Goal: Transaction & Acquisition: Purchase product/service

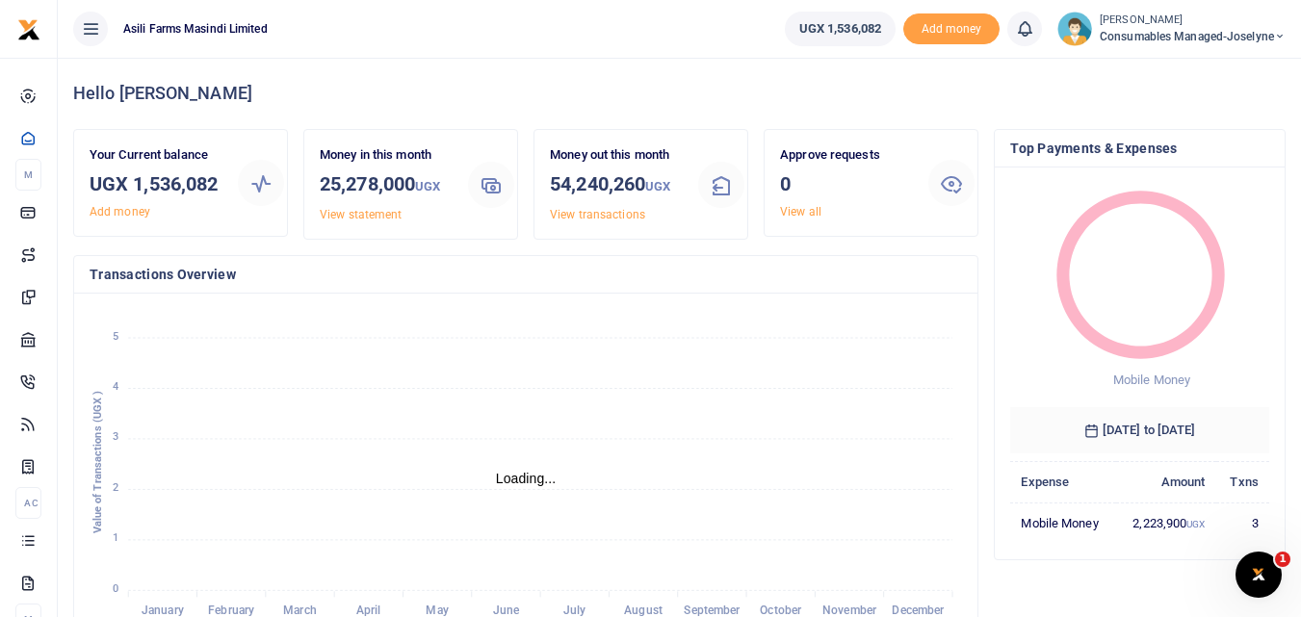
scroll to position [15, 15]
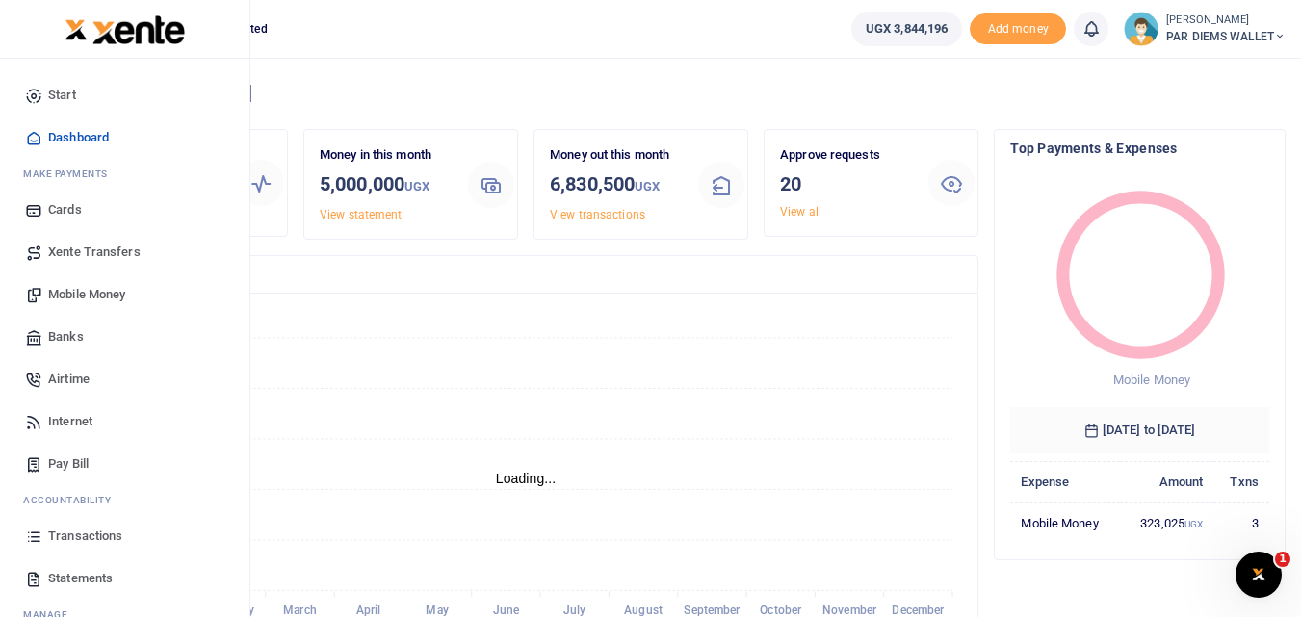
scroll to position [15, 15]
click at [34, 544] on icon at bounding box center [33, 536] width 17 height 17
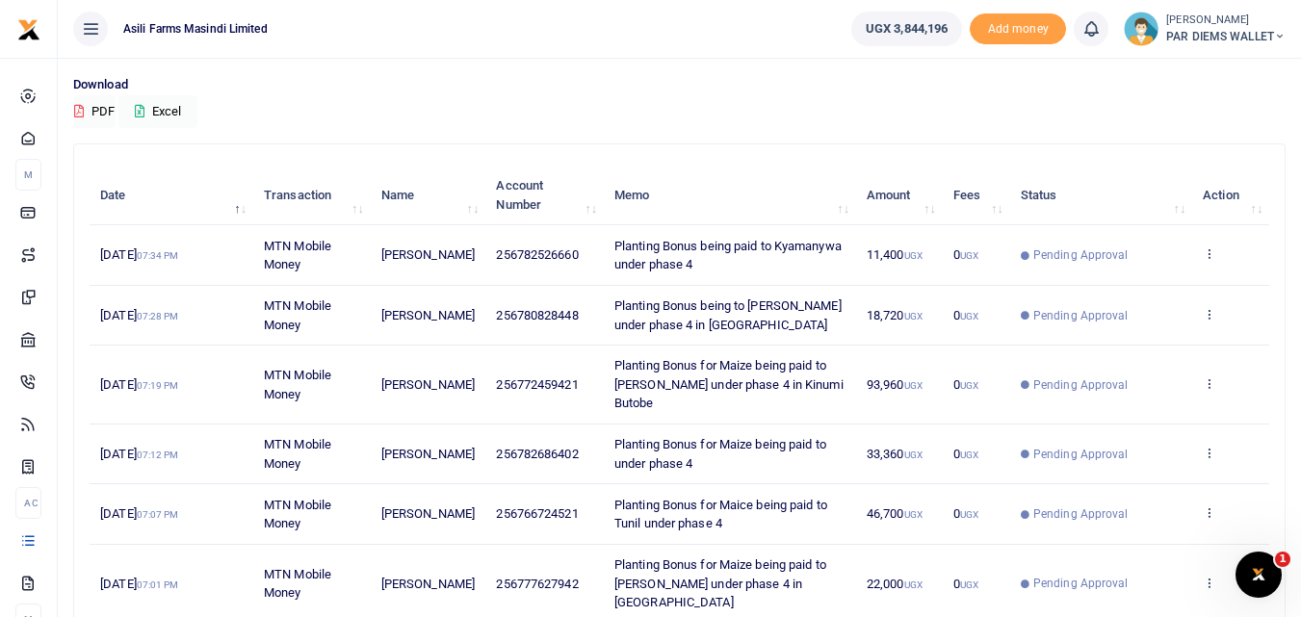
scroll to position [130, 0]
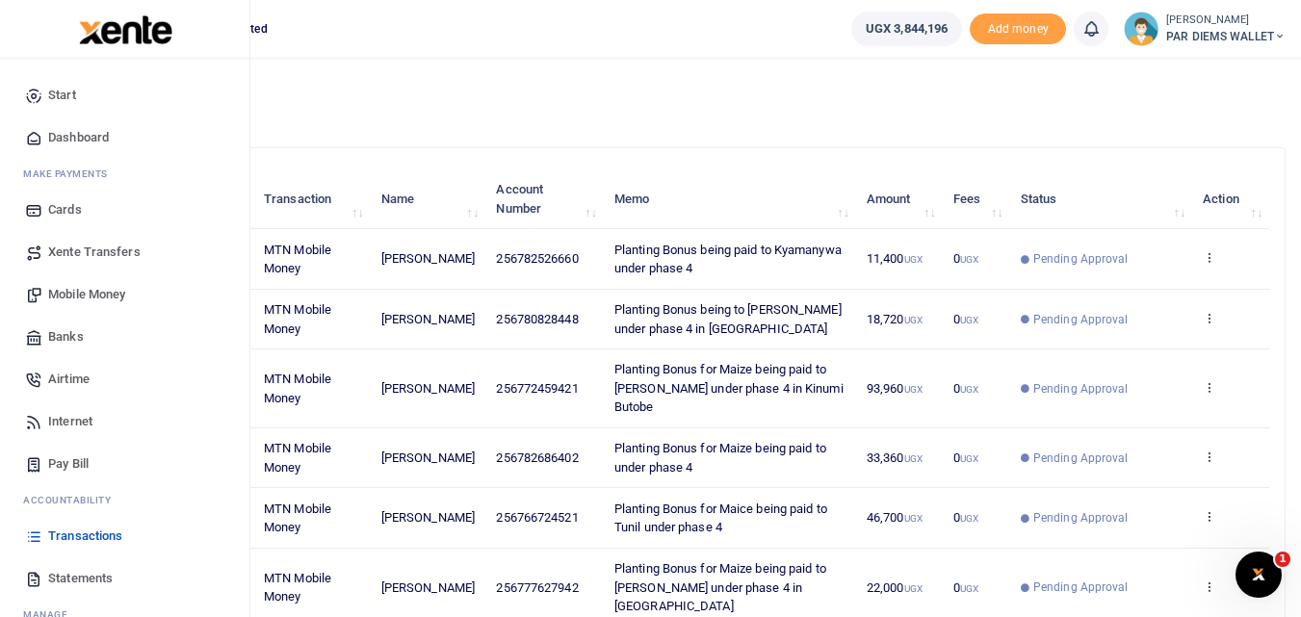
click at [101, 296] on span "Mobile Money" at bounding box center [86, 294] width 77 height 19
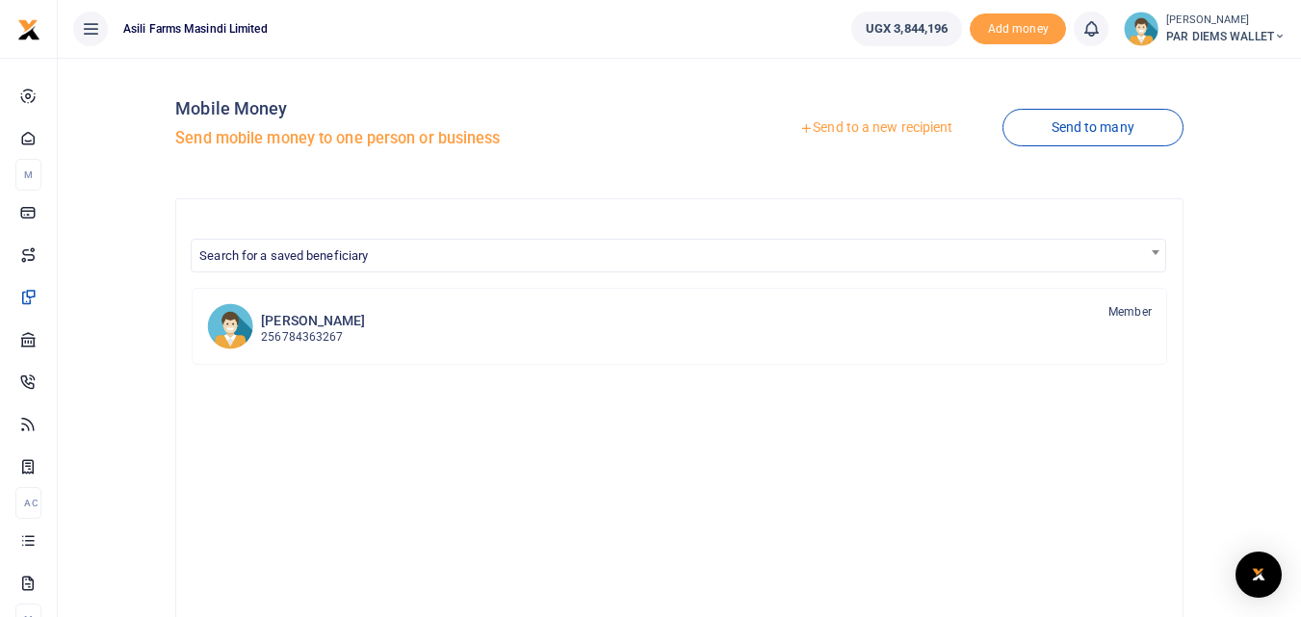
click at [883, 117] on link "Send to a new recipient" at bounding box center [875, 128] width 251 height 35
click at [880, 131] on link "Send to a new recipient" at bounding box center [875, 128] width 251 height 35
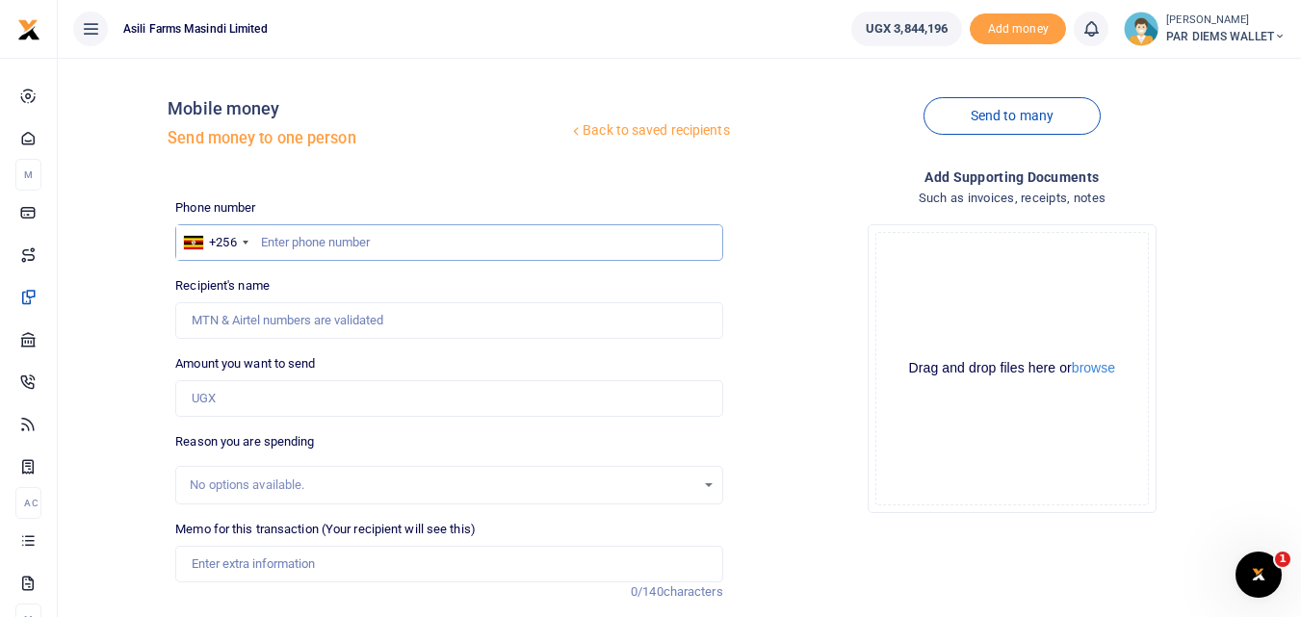
click at [291, 247] on input "text" at bounding box center [448, 242] width 547 height 37
click at [286, 244] on input "text" at bounding box center [448, 242] width 547 height 37
type input "786940026"
type input "Isaac Henry Pittek"
type input "786940026"
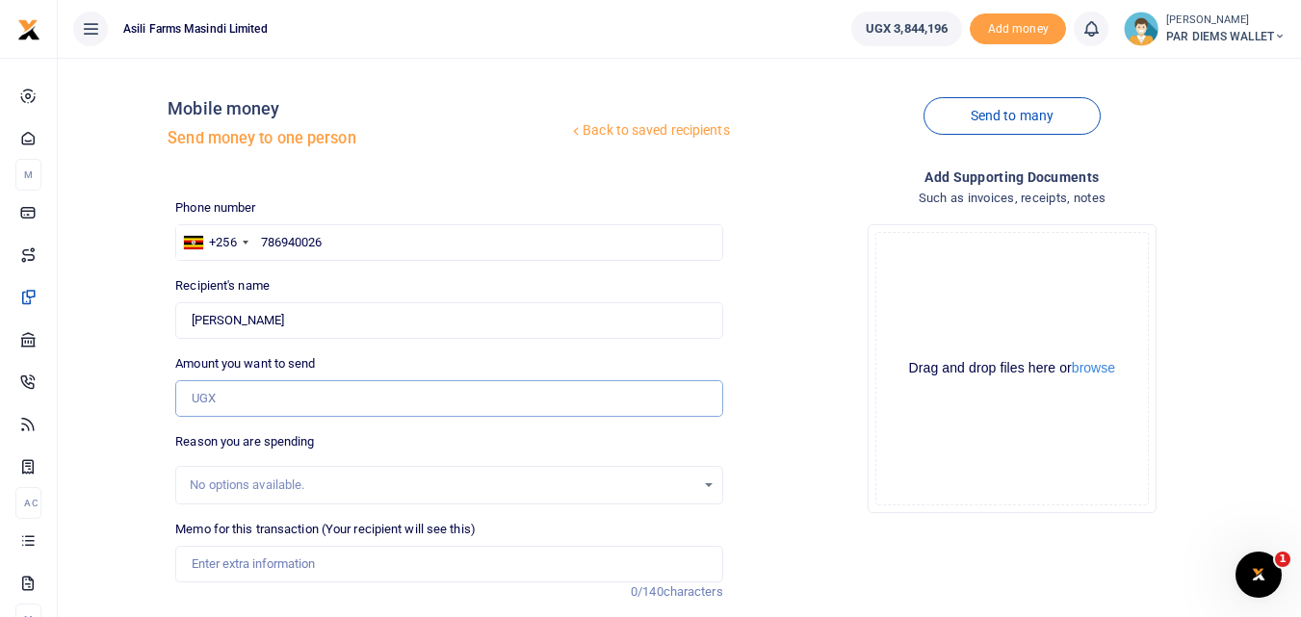
click at [249, 384] on input "Amount you want to send" at bounding box center [448, 398] width 547 height 37
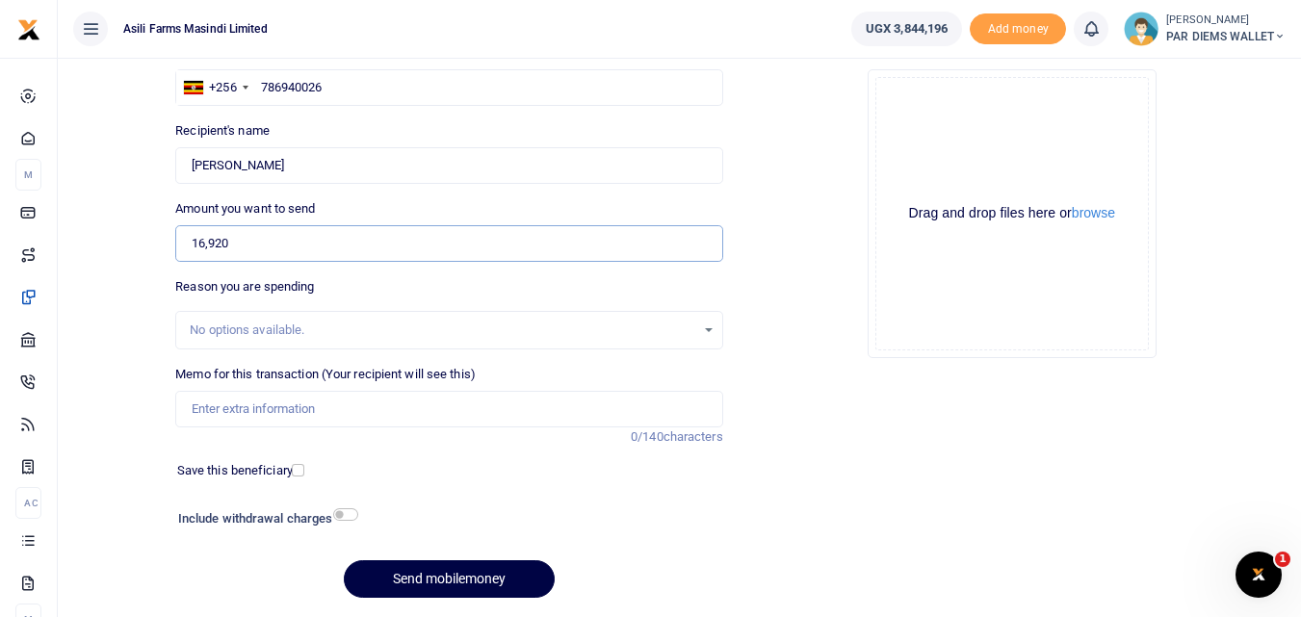
scroll to position [217, 0]
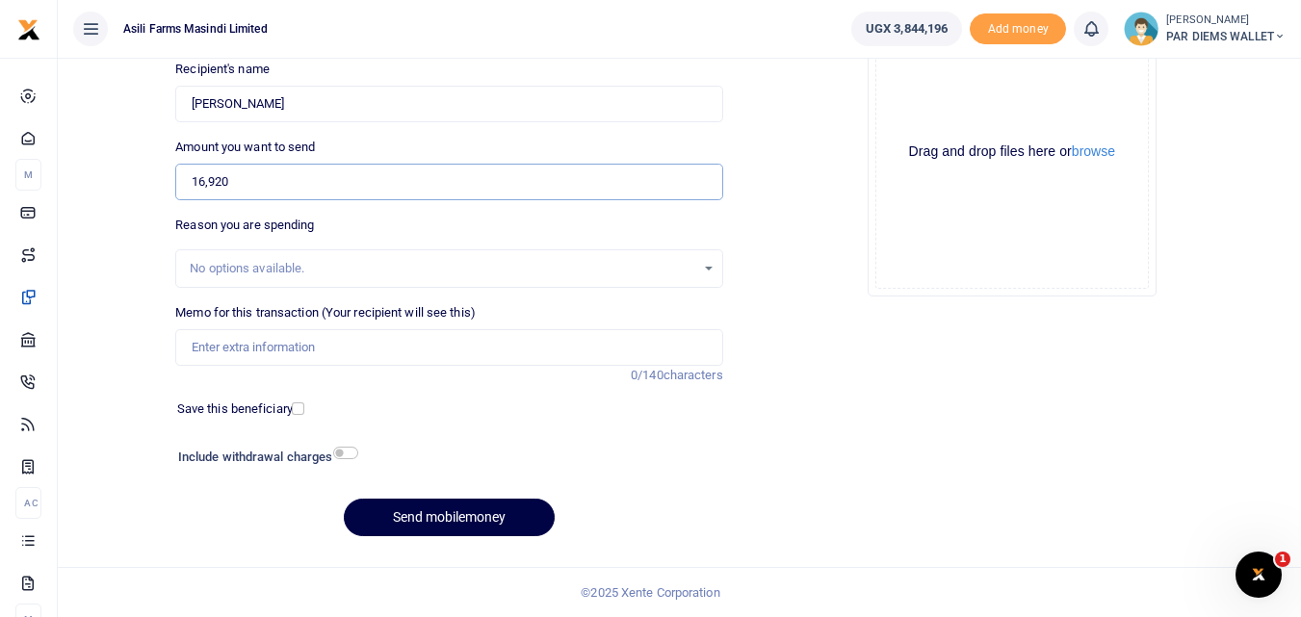
type input "16,920"
click at [228, 356] on input "Memo for this transaction (Your recipient will see this)" at bounding box center [448, 347] width 547 height 37
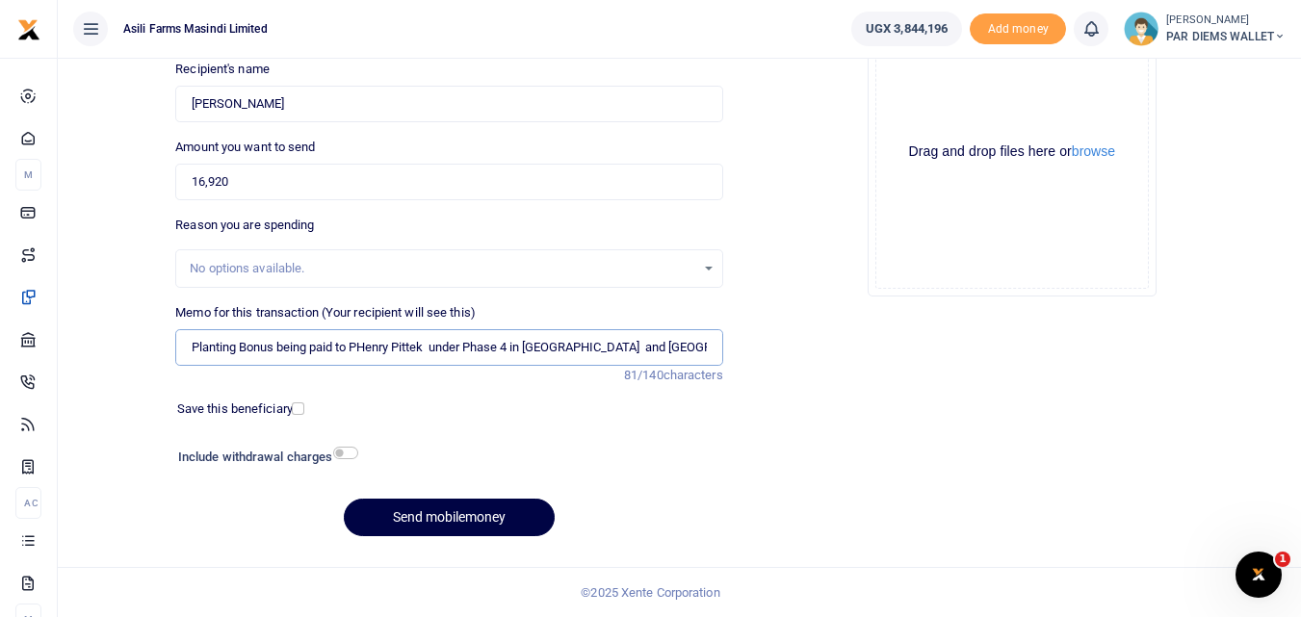
type input "Planting Bonus being paid to PHenry Pittek under Phase 4 in Butobe and Kigumba"
click at [938, 95] on div "Drag and drop files here or browse Powered by Uppy" at bounding box center [1012, 152] width 274 height 274
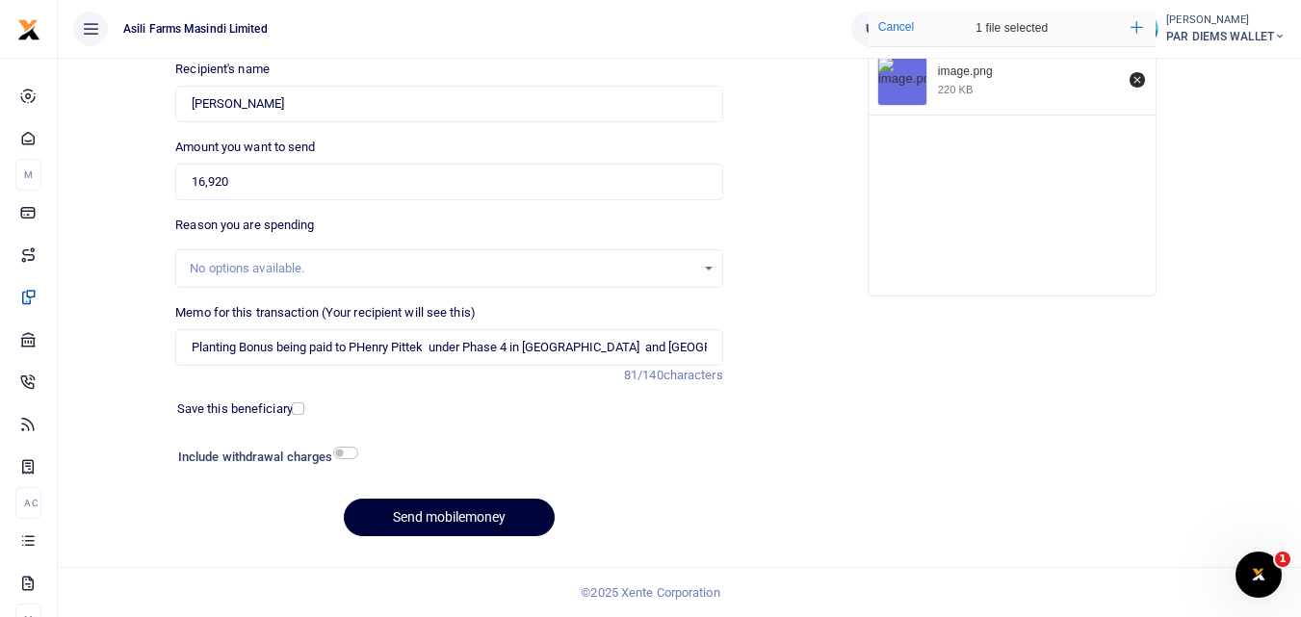
click at [480, 512] on button "Send mobilemoney" at bounding box center [449, 518] width 211 height 38
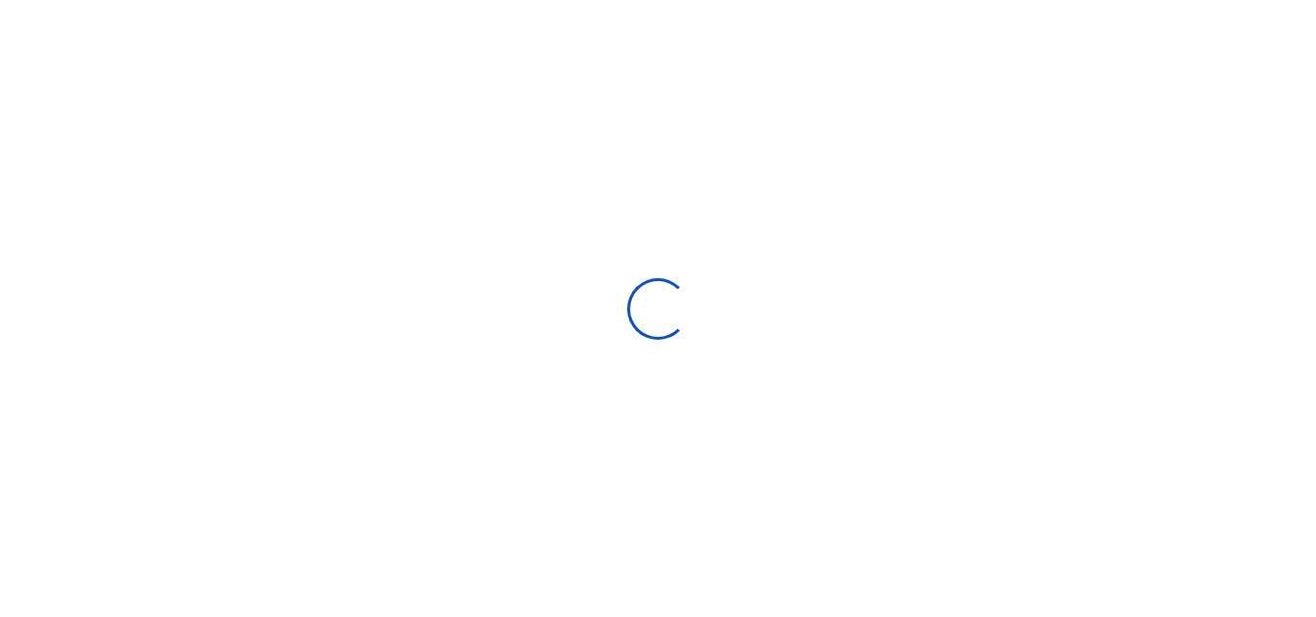
select select
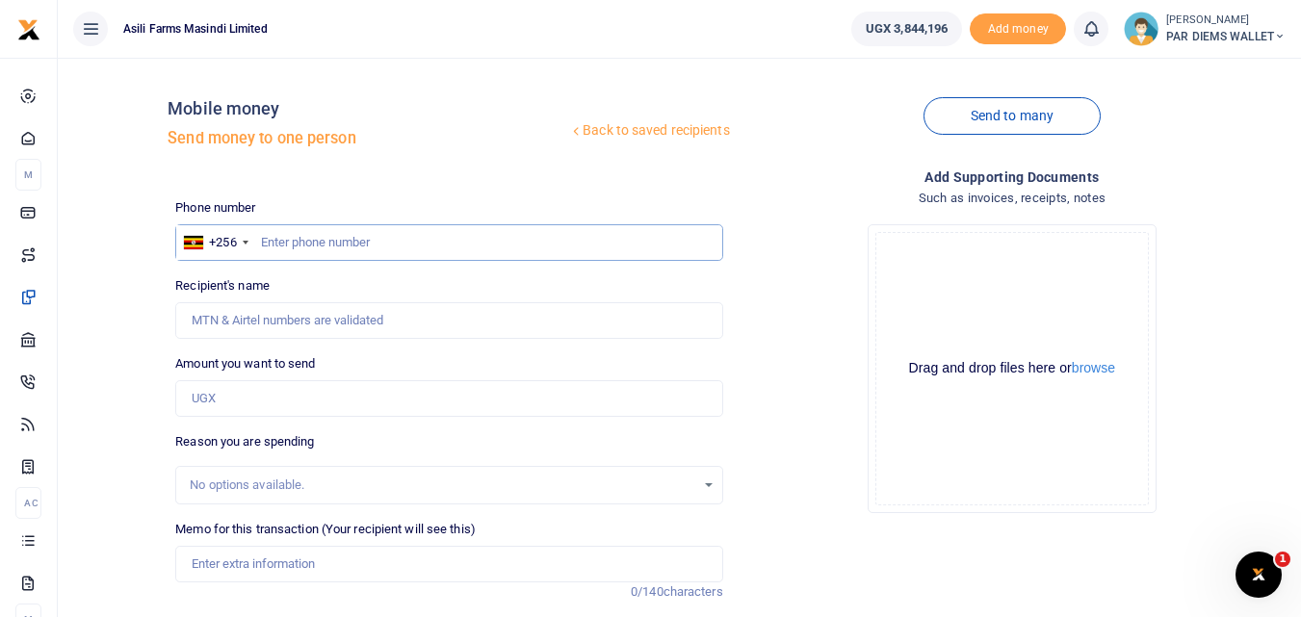
click at [296, 233] on input "text" at bounding box center [448, 242] width 547 height 37
click at [246, 402] on input "Amount you want to send" at bounding box center [448, 398] width 547 height 37
type input "238,240"
click at [299, 240] on input "text" at bounding box center [448, 242] width 547 height 37
click at [289, 246] on input "text" at bounding box center [448, 242] width 547 height 37
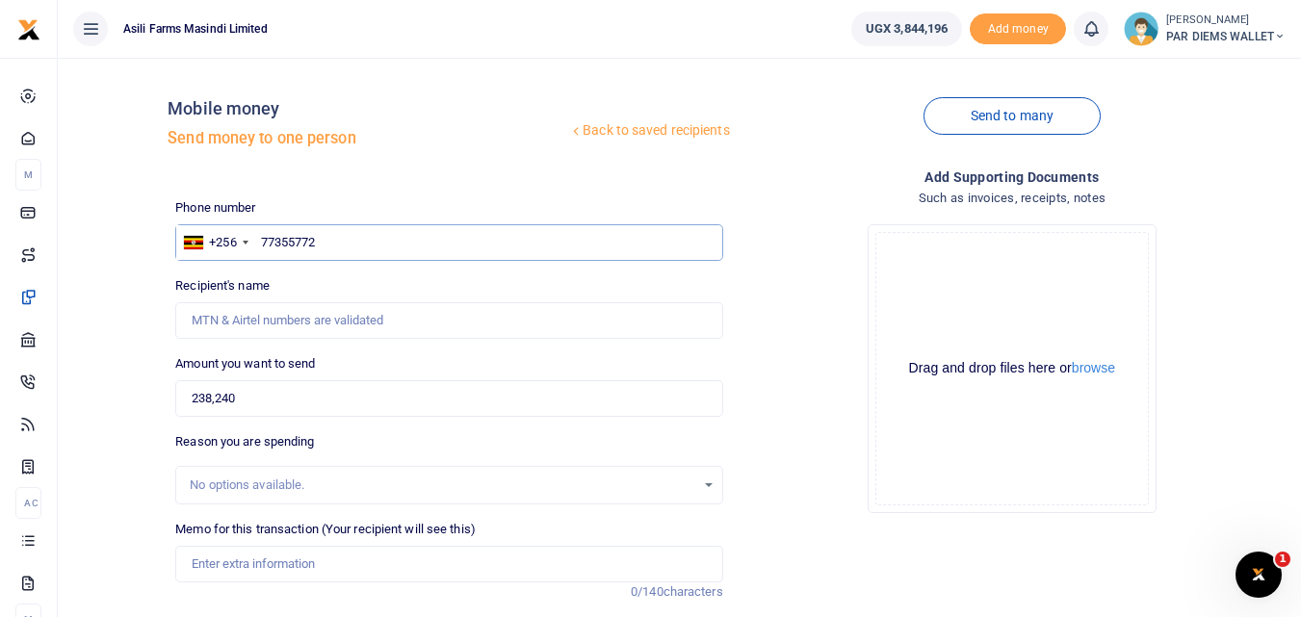
type input "773557723"
type input "Costant Burungi"
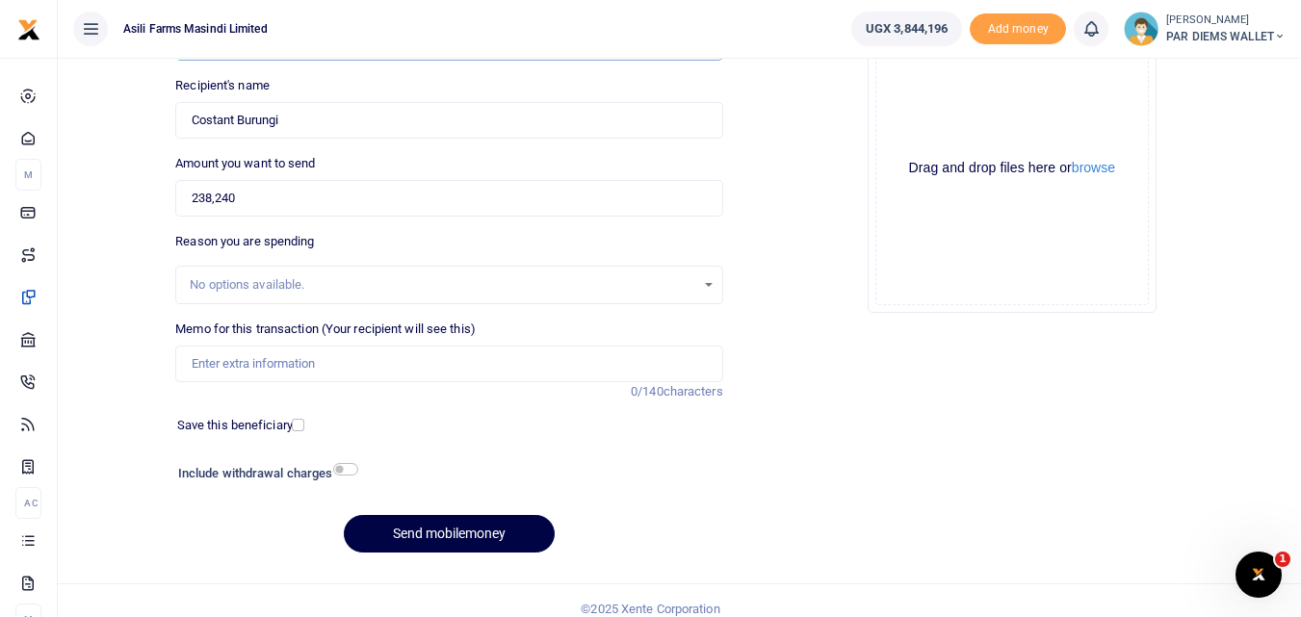
scroll to position [197, 0]
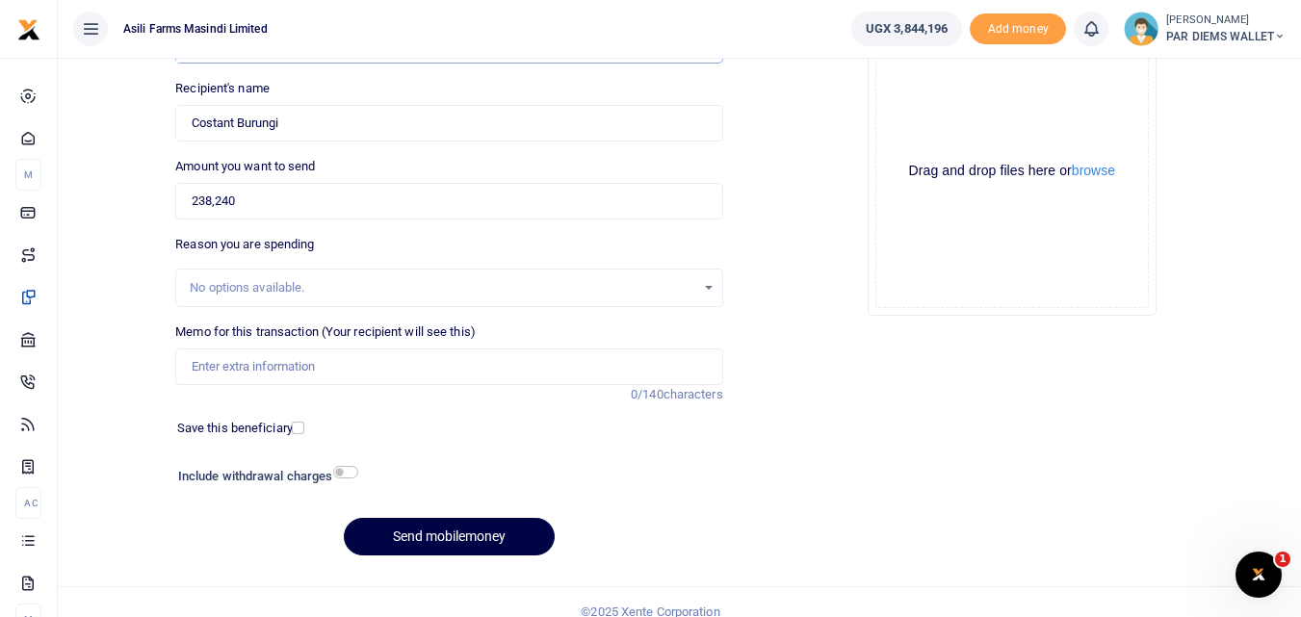
type input "773557723"
click at [220, 367] on input "Memo for this transaction (Your recipient will see this)" at bounding box center [448, 367] width 547 height 37
click at [276, 370] on input "Planting Bonus being to Contant" at bounding box center [448, 367] width 547 height 37
click at [400, 370] on input "Planting Bonus being to Contant" at bounding box center [448, 367] width 547 height 37
click at [276, 372] on input "Planting Bonus being to Contant" at bounding box center [448, 367] width 547 height 37
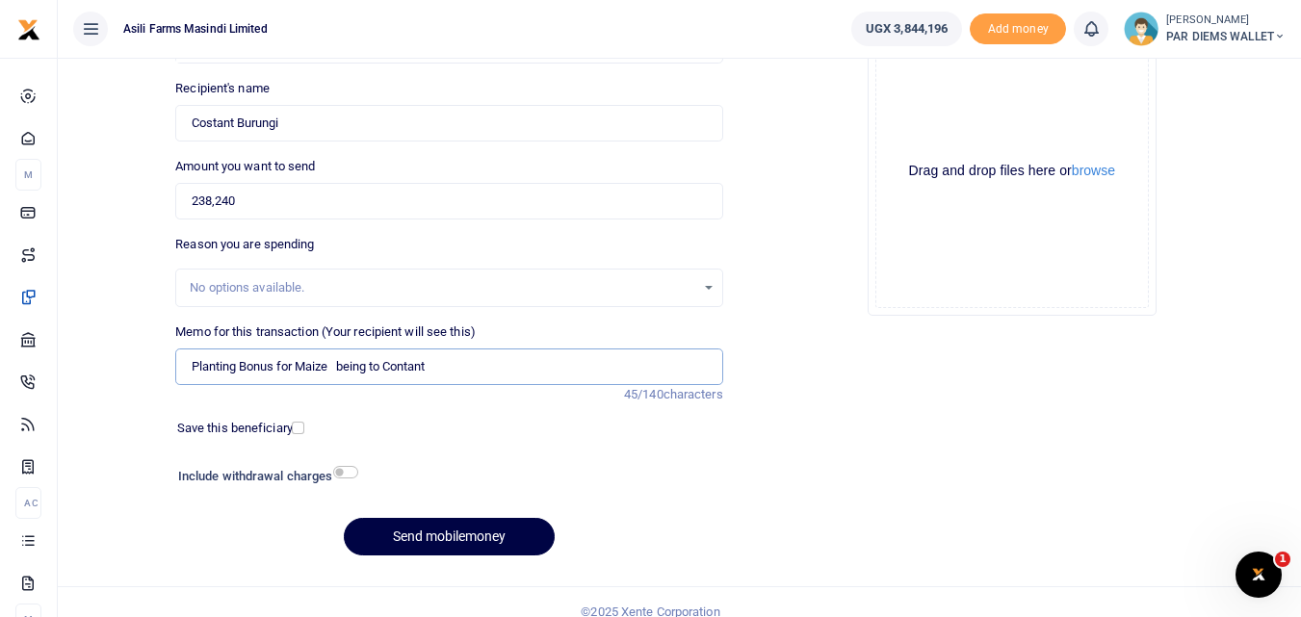
click at [448, 369] on input "Planting Bonus for Maize being to Contant" at bounding box center [448, 367] width 547 height 37
type input "Planting Bonus for Maize being to Contant under phase 4 in Kilak"
click at [945, 112] on div "Drag and drop files here or browse Powered by Uppy" at bounding box center [1012, 172] width 274 height 274
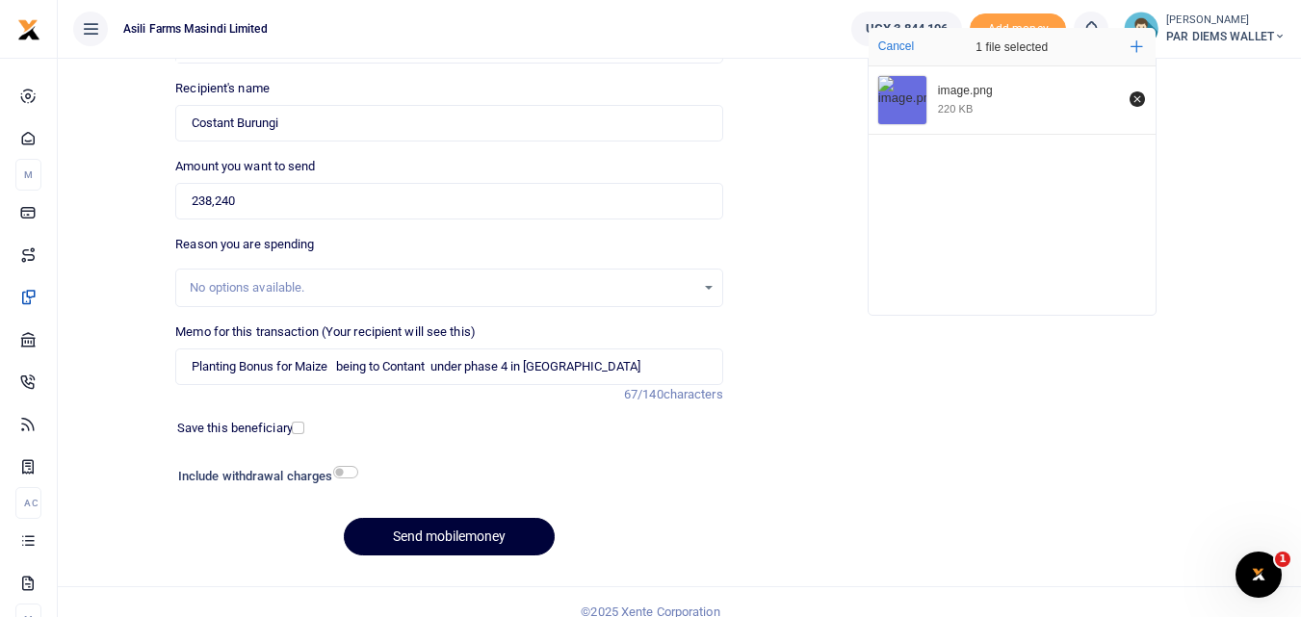
click at [427, 525] on button "Send mobilemoney" at bounding box center [449, 537] width 211 height 38
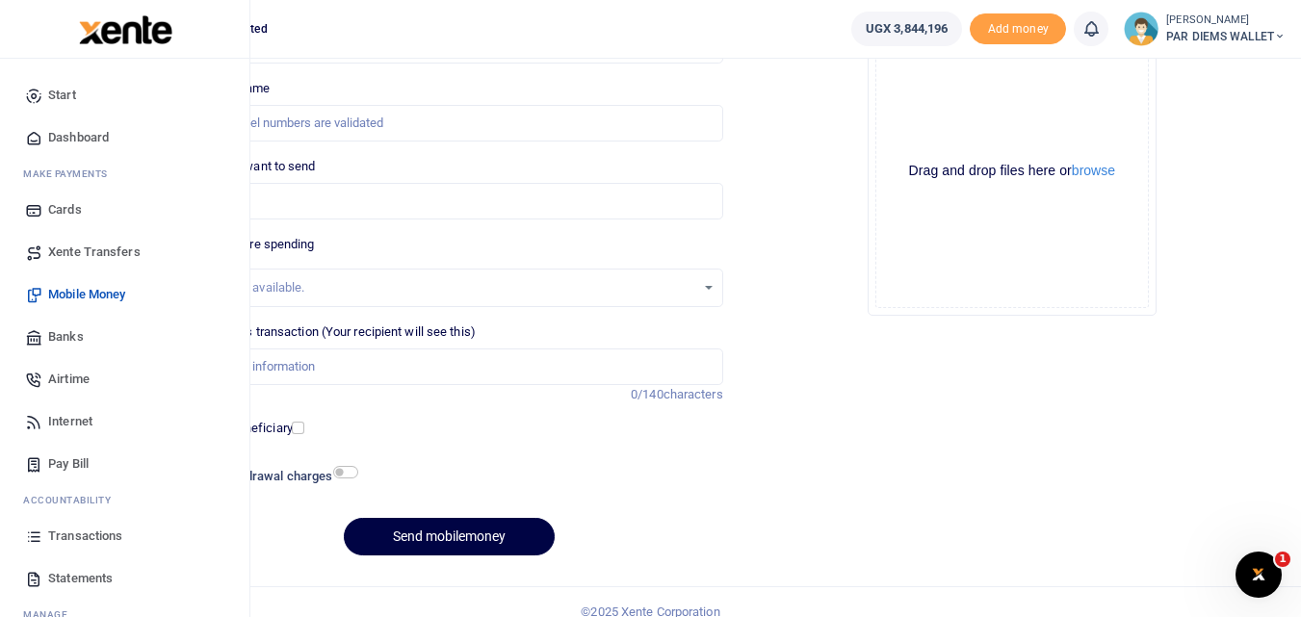
click at [38, 537] on icon at bounding box center [33, 536] width 17 height 17
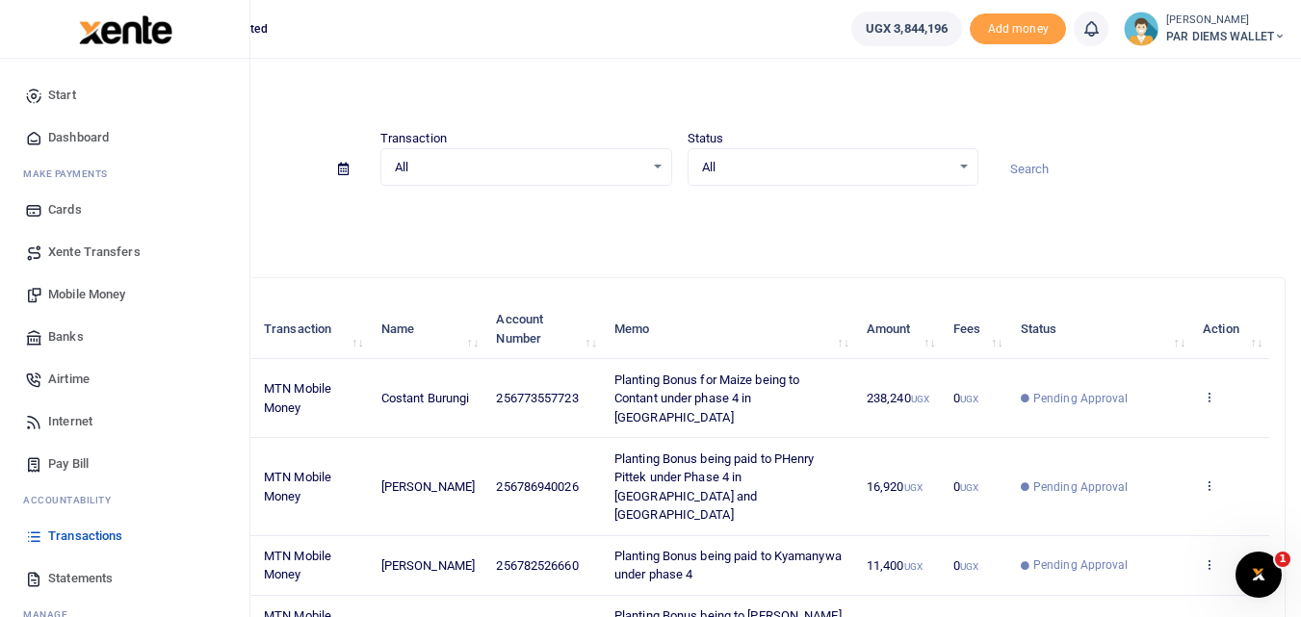
click at [84, 289] on span "Mobile Money" at bounding box center [86, 294] width 77 height 19
click at [81, 298] on span "Mobile Money" at bounding box center [86, 294] width 77 height 19
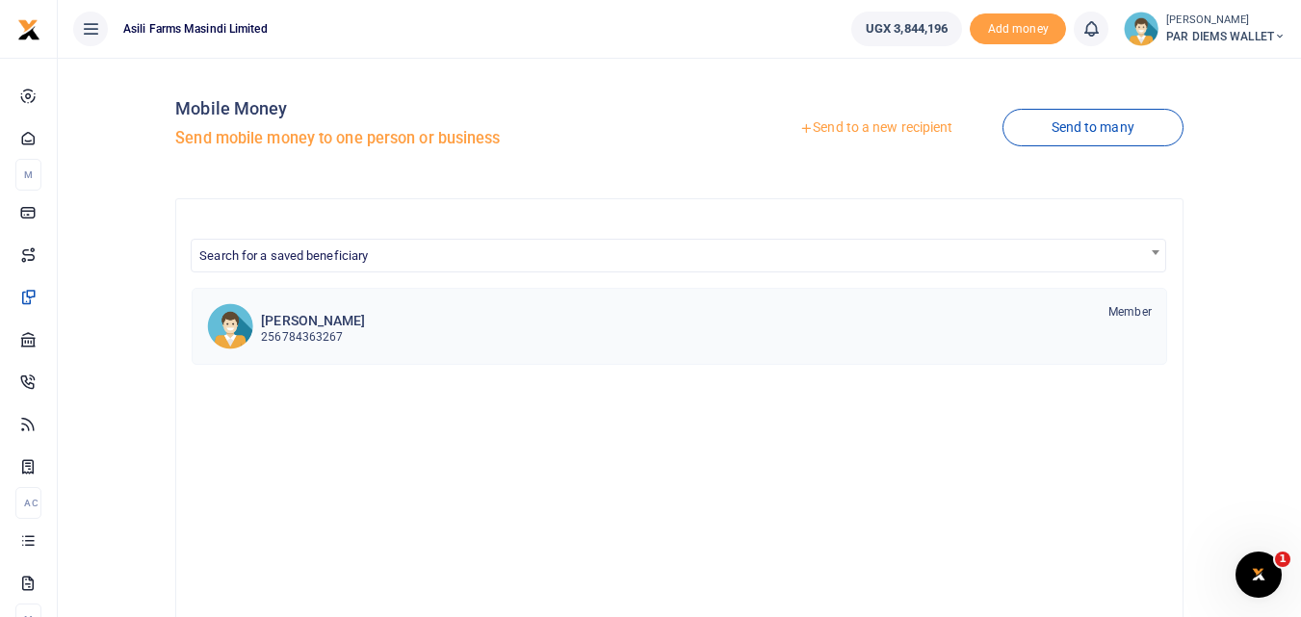
click at [646, 292] on link "[PERSON_NAME] 256784363267 Member" at bounding box center [680, 326] width 976 height 77
click at [866, 134] on link "Send to a new recipient" at bounding box center [875, 128] width 251 height 35
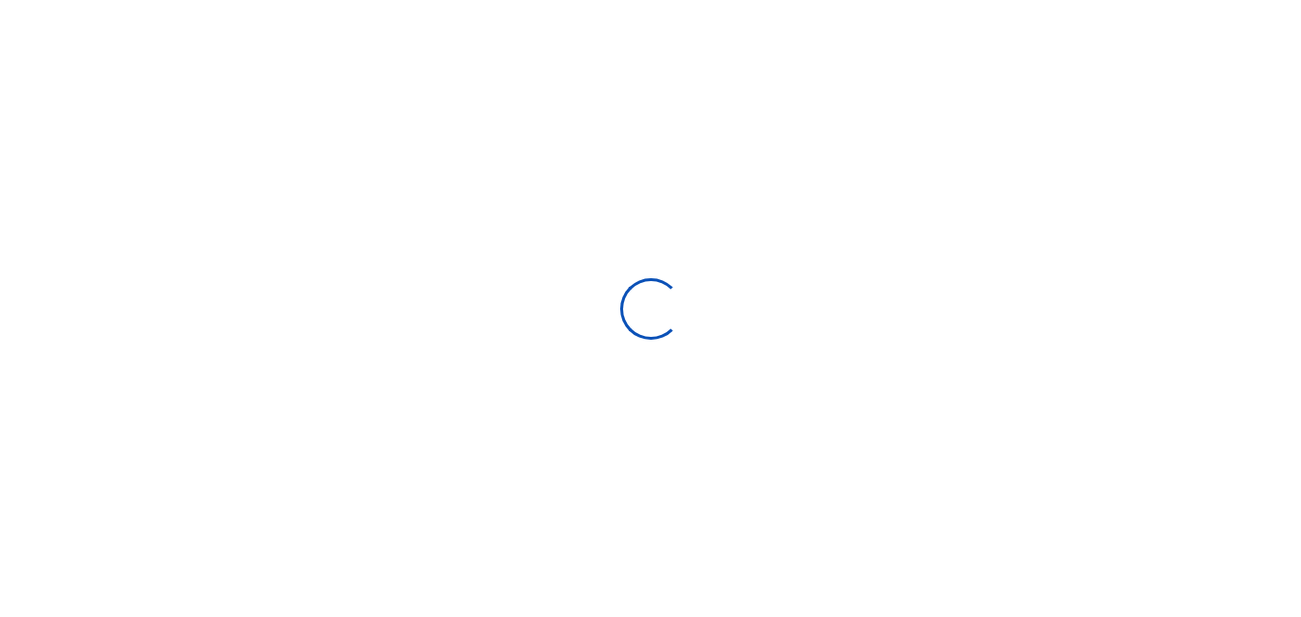
select select "Loading bundles"
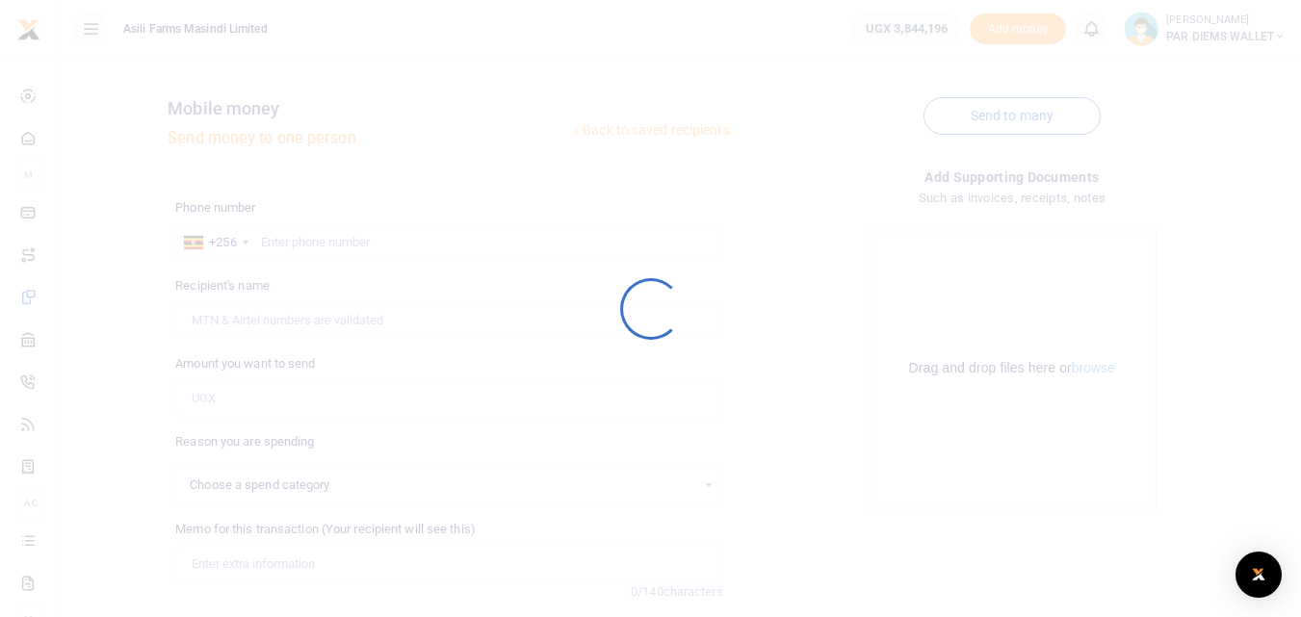
select select
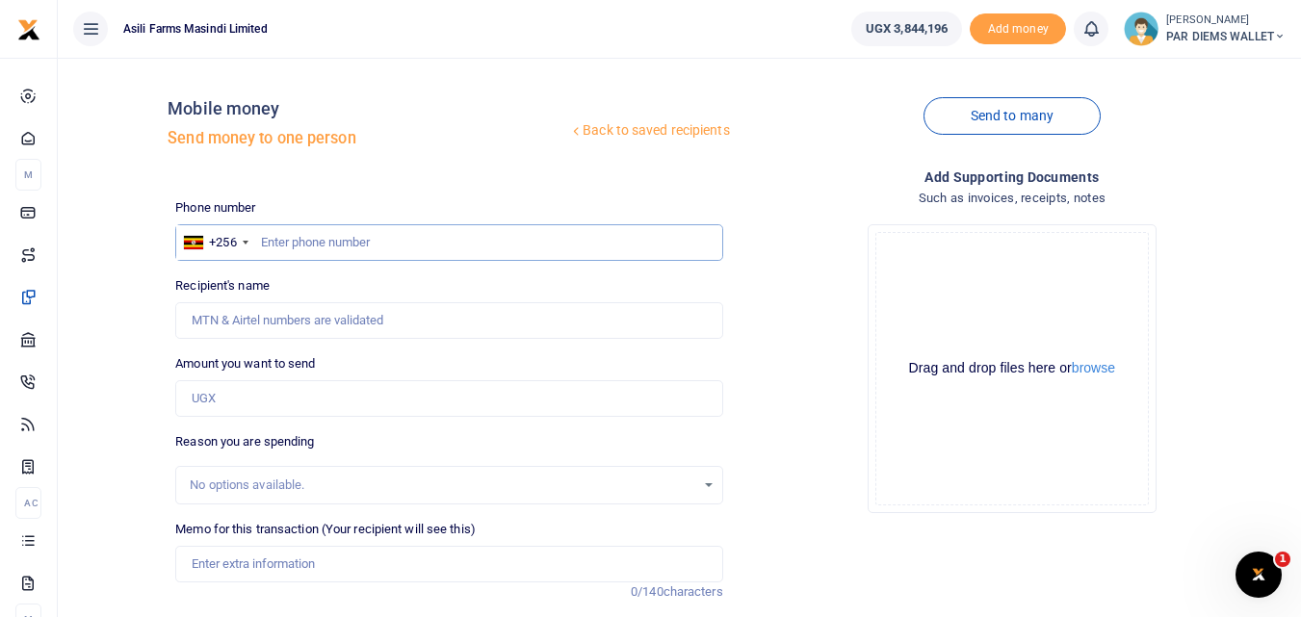
click at [298, 245] on input "text" at bounding box center [448, 242] width 547 height 37
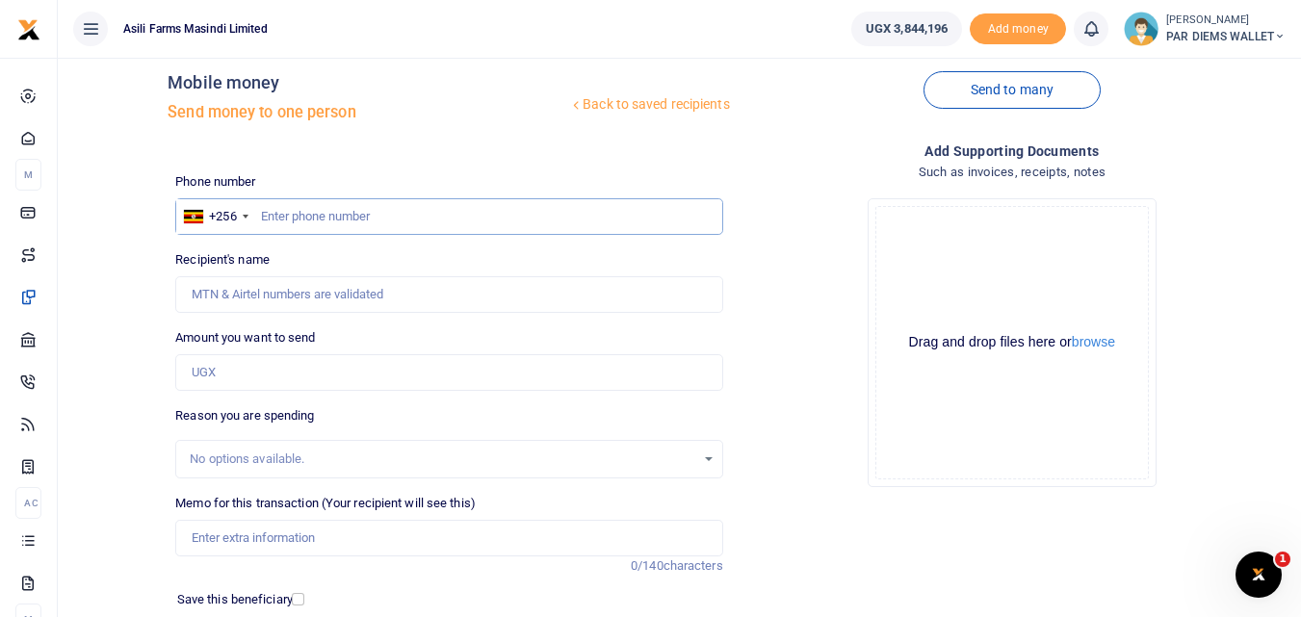
scroll to position [23, 0]
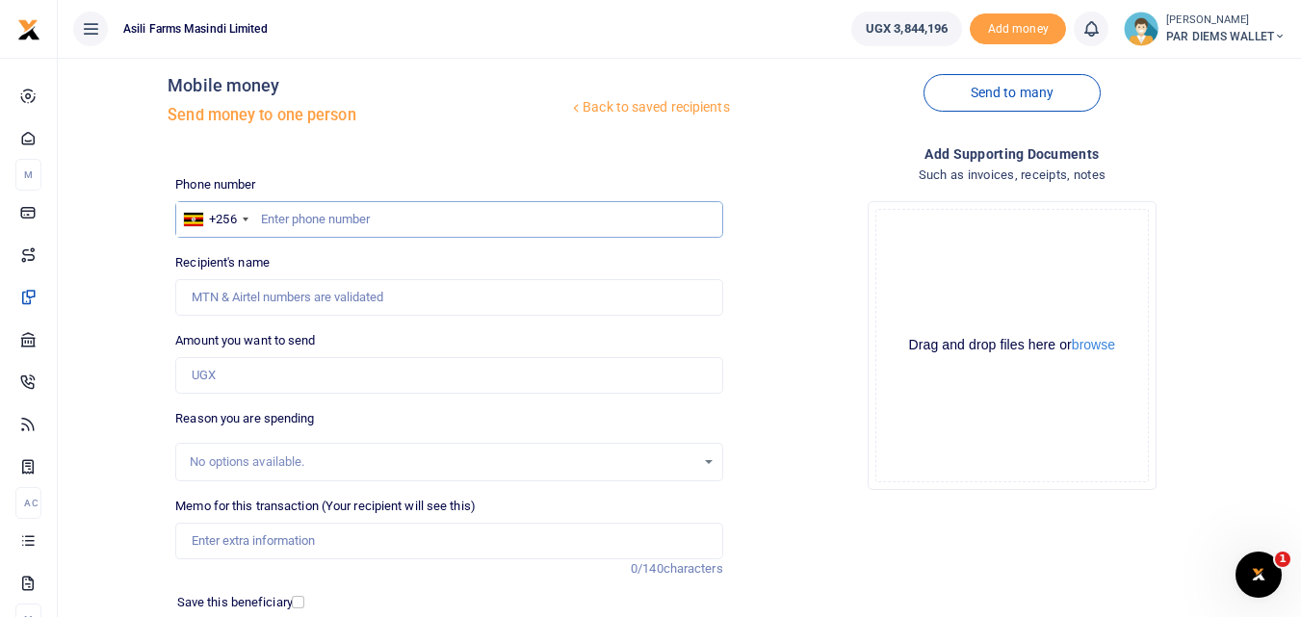
click at [281, 216] on input "text" at bounding box center [448, 219] width 547 height 37
type input "785799410"
type input "[PERSON_NAME]"
type input "785799410"
click at [250, 380] on input "Amount you want to send" at bounding box center [448, 375] width 547 height 37
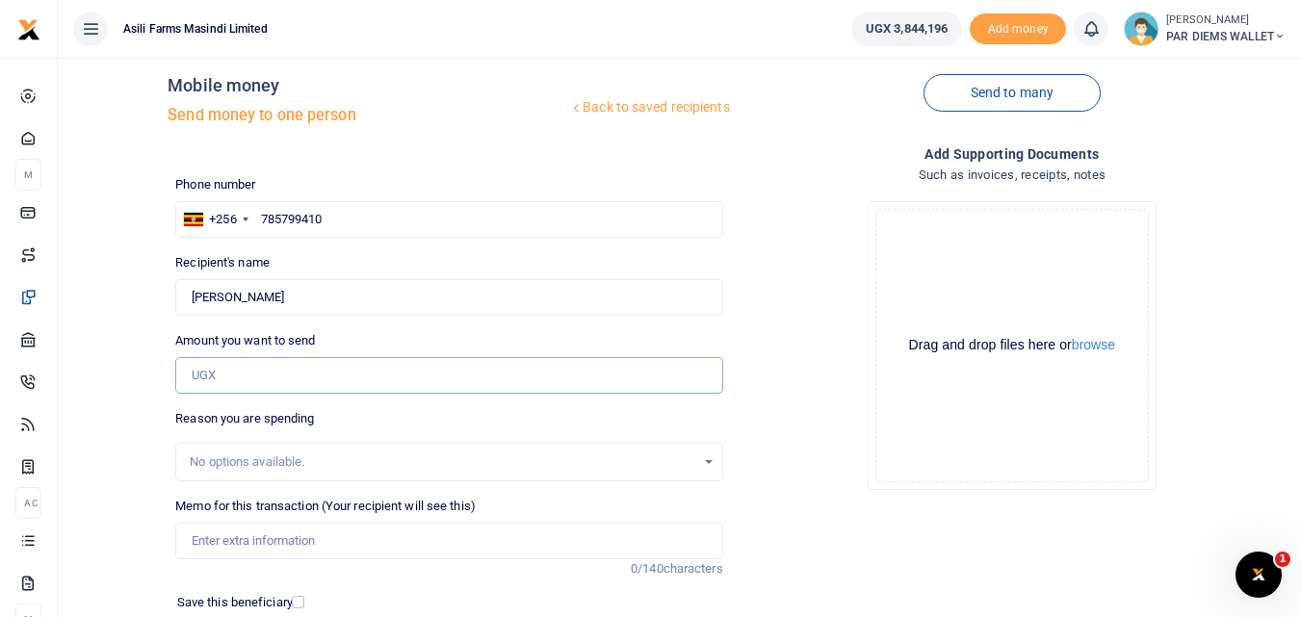
click at [231, 385] on input "Amount you want to send" at bounding box center [448, 375] width 547 height 37
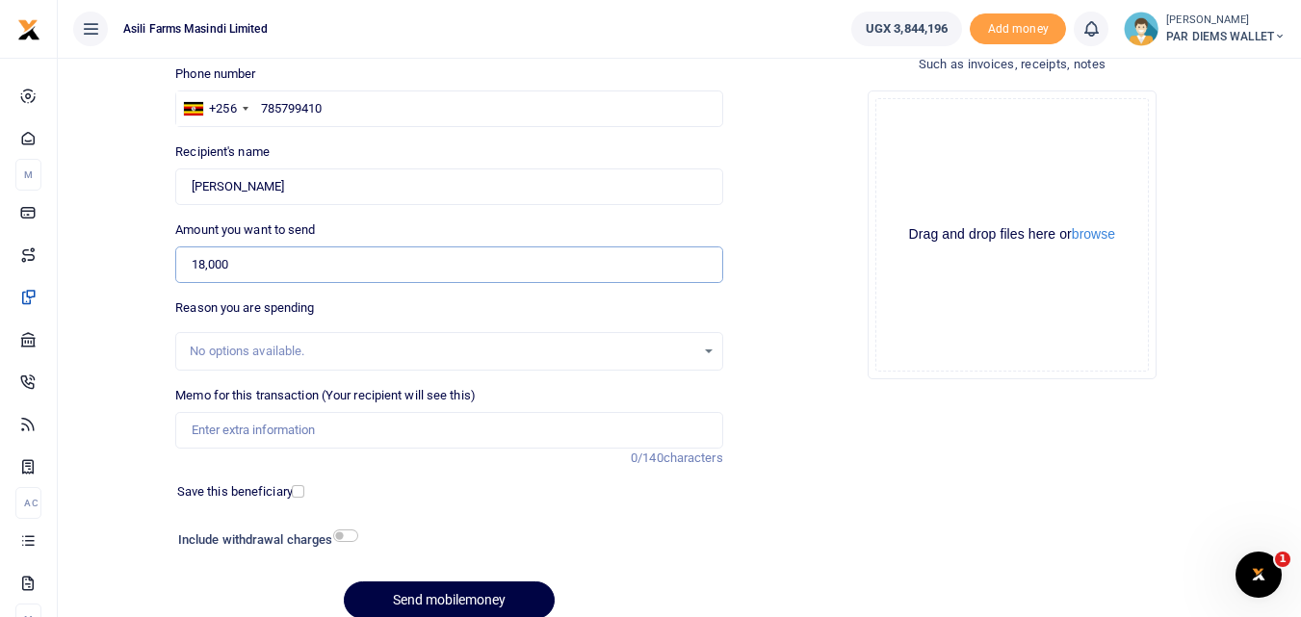
scroll to position [140, 0]
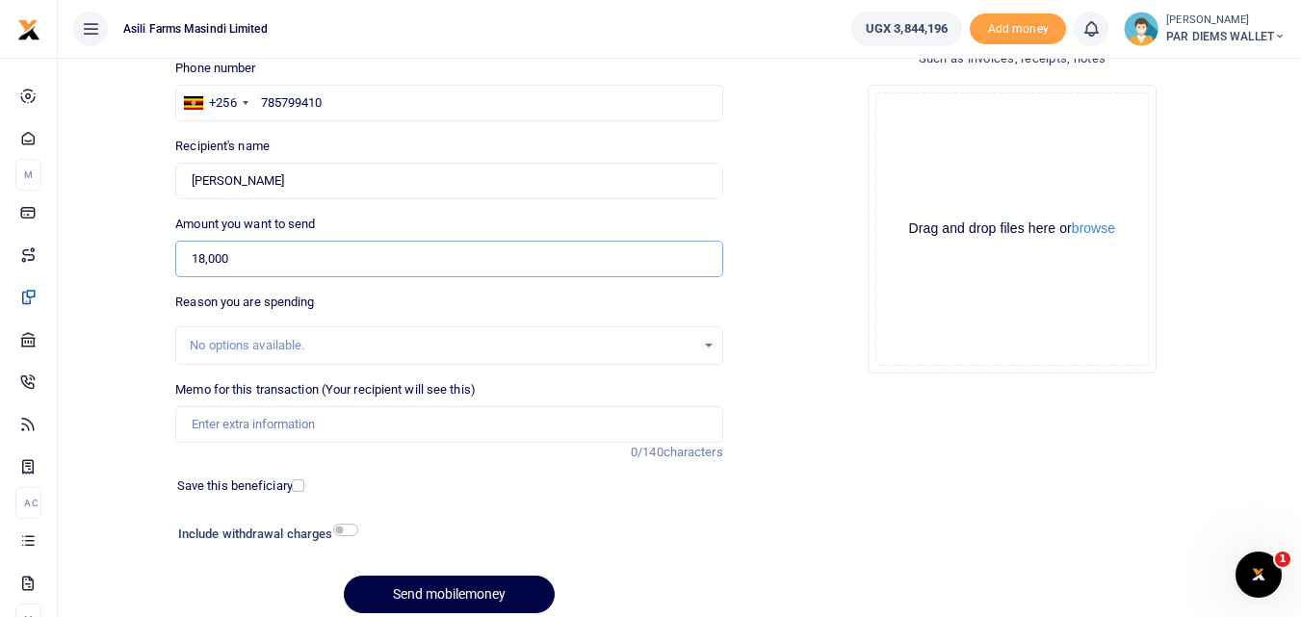
type input "18,000"
click at [224, 426] on input "Memo for this transaction (Your recipient will see this)" at bounding box center [448, 424] width 547 height 37
type input "Planting Bonus being"
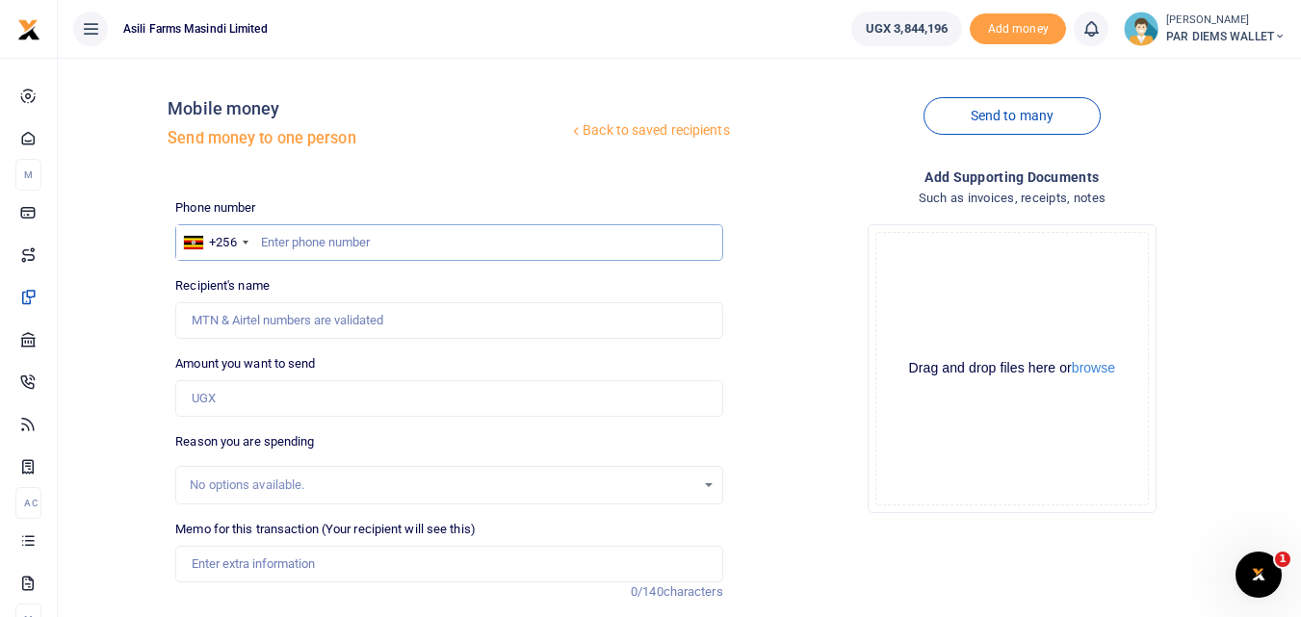
click at [342, 244] on input "text" at bounding box center [448, 242] width 547 height 37
type input "785799410"
type input "[PERSON_NAME]"
type input "785799410"
click at [253, 400] on input "Amount you want to send" at bounding box center [448, 398] width 547 height 37
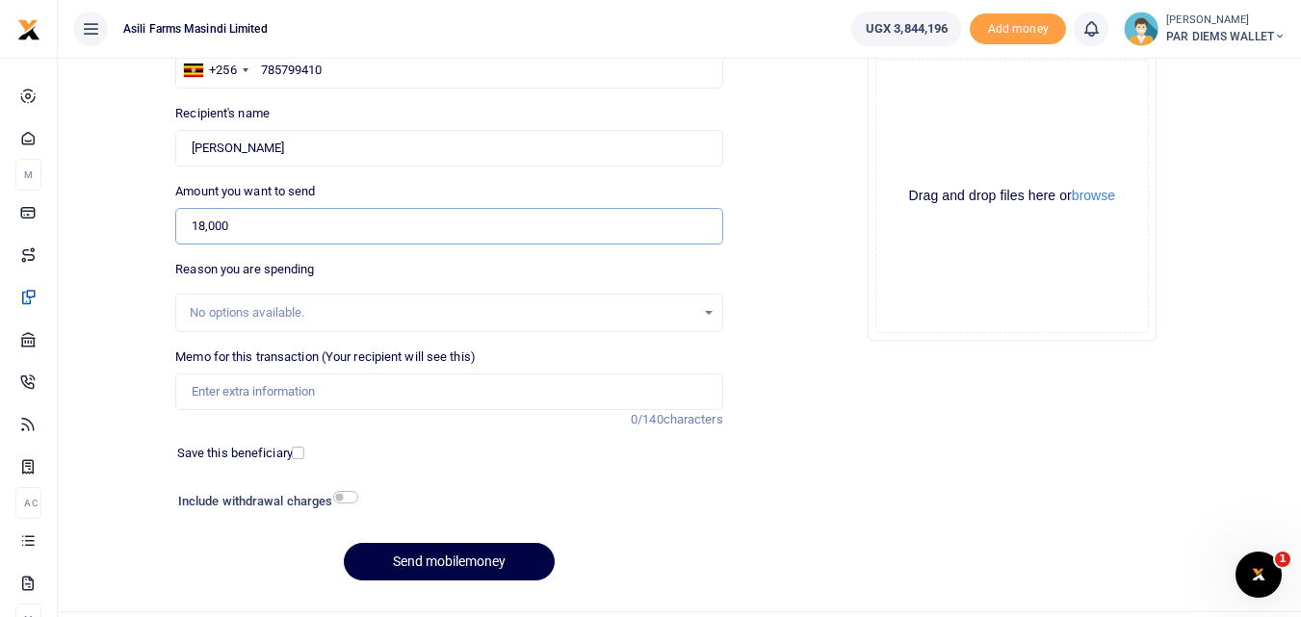
scroll to position [171, 0]
type input "18,000"
click at [248, 400] on input "Memo for this transaction (Your recipient will see this)" at bounding box center [448, 393] width 547 height 37
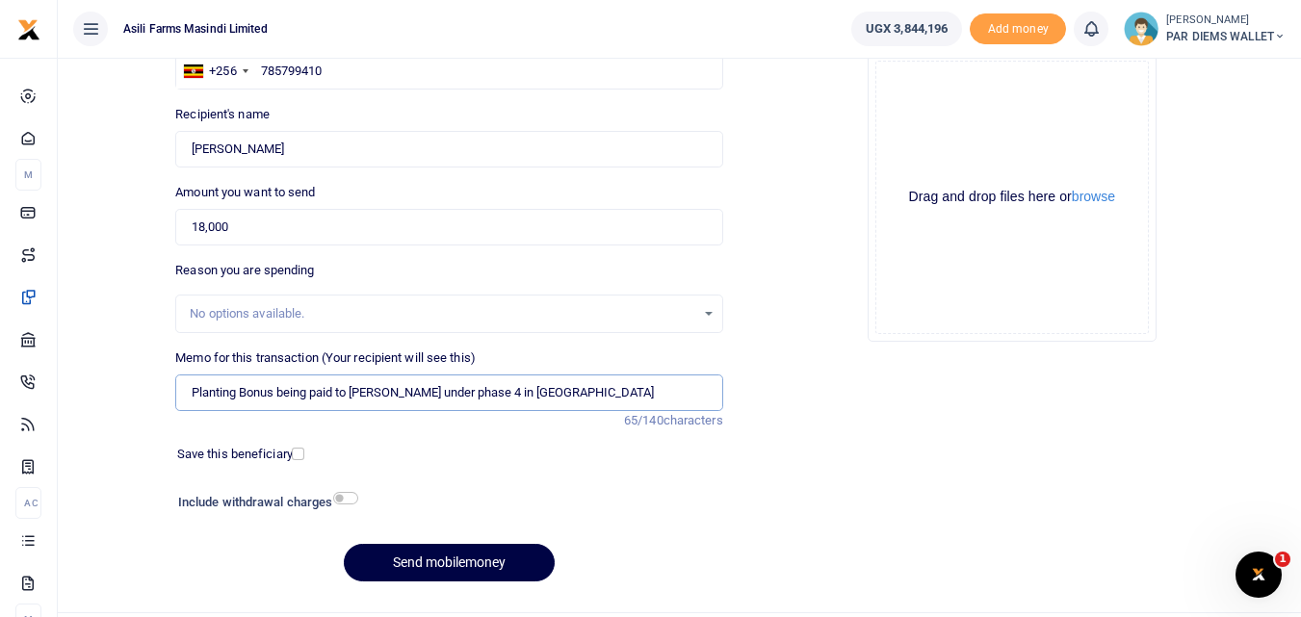
type input "Planting Bonus being paid to Odoi David under phase 4 in Lutara"
click at [962, 128] on div "Drag and drop files here or browse Powered by Uppy" at bounding box center [1012, 198] width 274 height 274
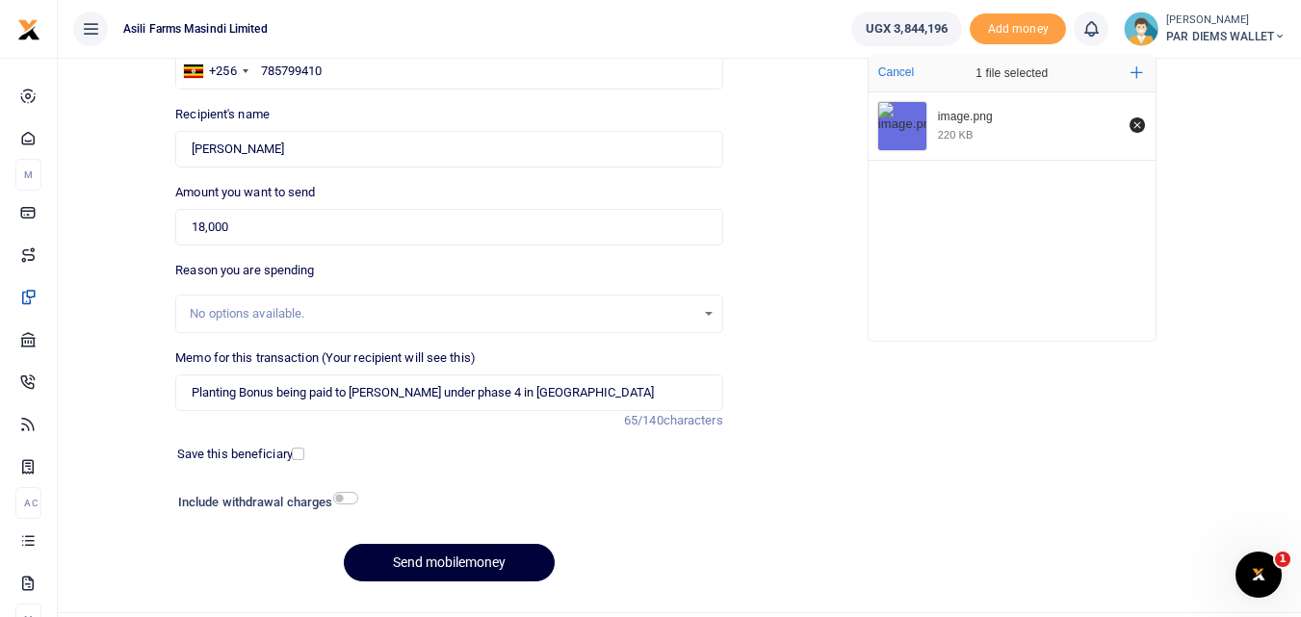
click at [395, 562] on button "Send mobilemoney" at bounding box center [449, 563] width 211 height 38
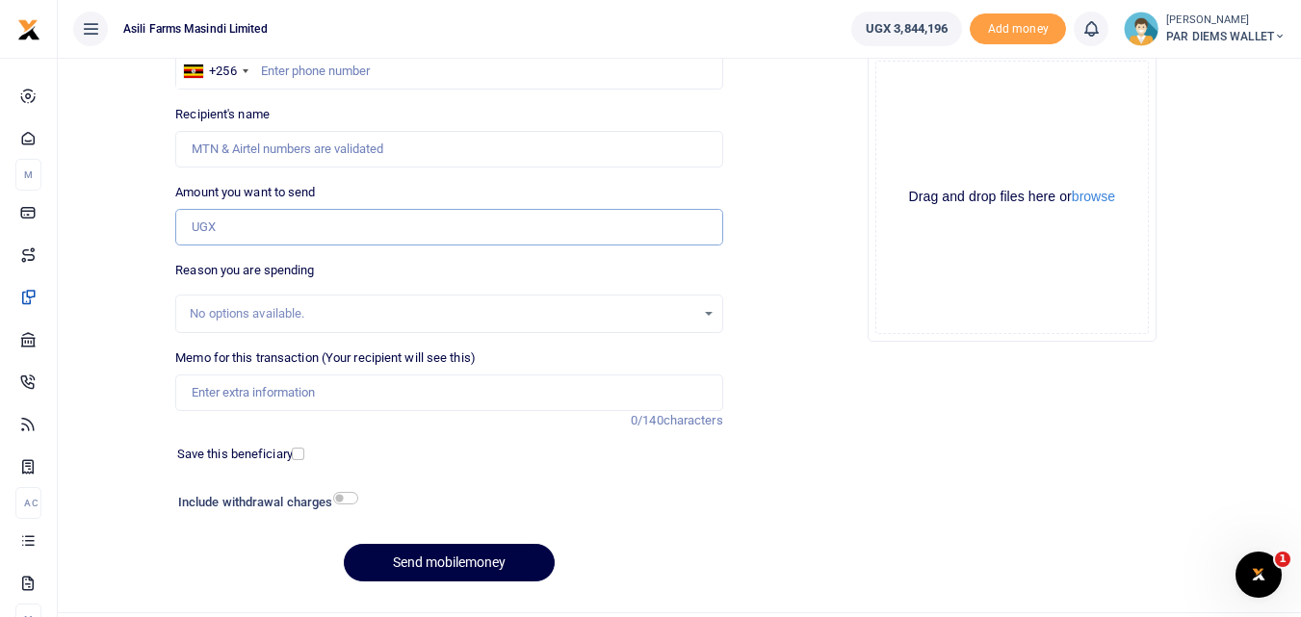
click at [216, 234] on input "Amount you want to send" at bounding box center [448, 227] width 547 height 37
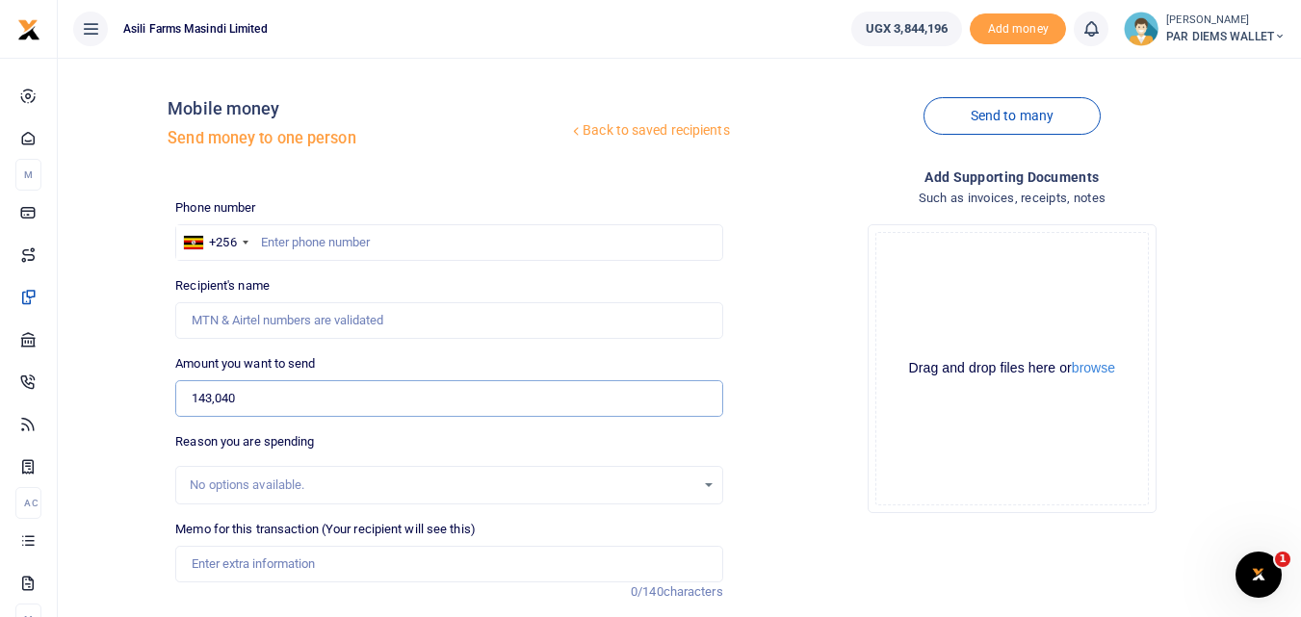
type input "143,040"
click at [317, 248] on input "text" at bounding box center [448, 242] width 547 height 37
click at [273, 241] on input "text" at bounding box center [448, 242] width 547 height 37
click at [250, 405] on input "143,040" at bounding box center [448, 398] width 547 height 37
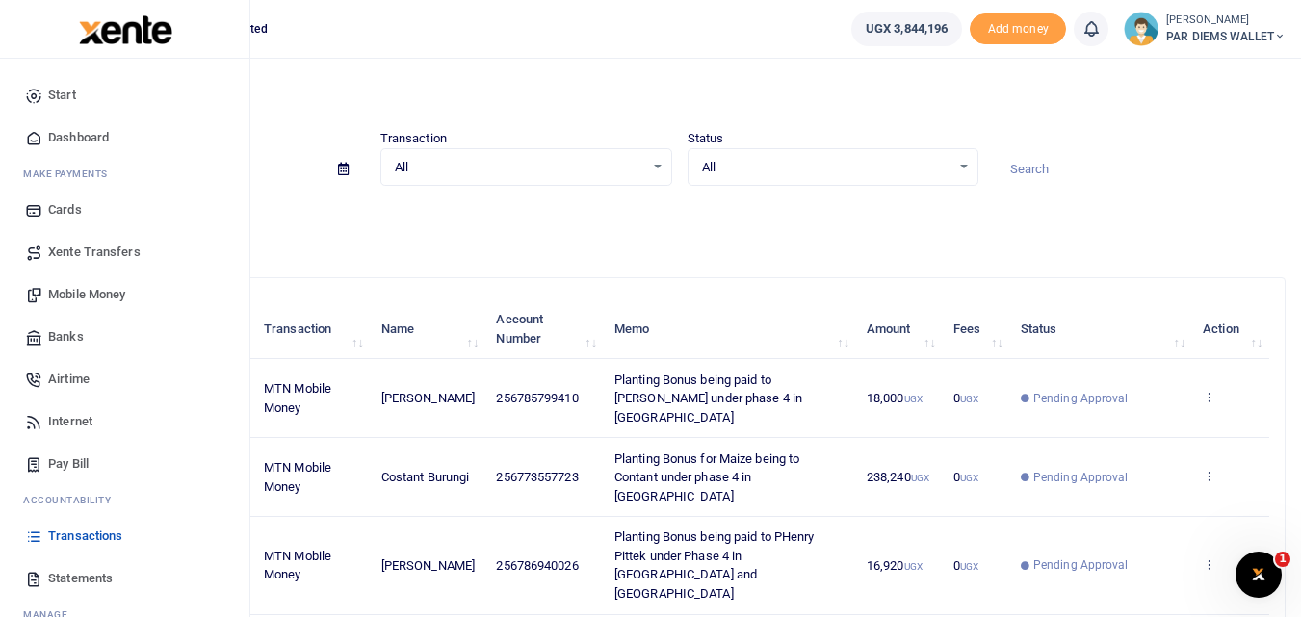
click at [93, 289] on span "Mobile Money" at bounding box center [86, 294] width 77 height 19
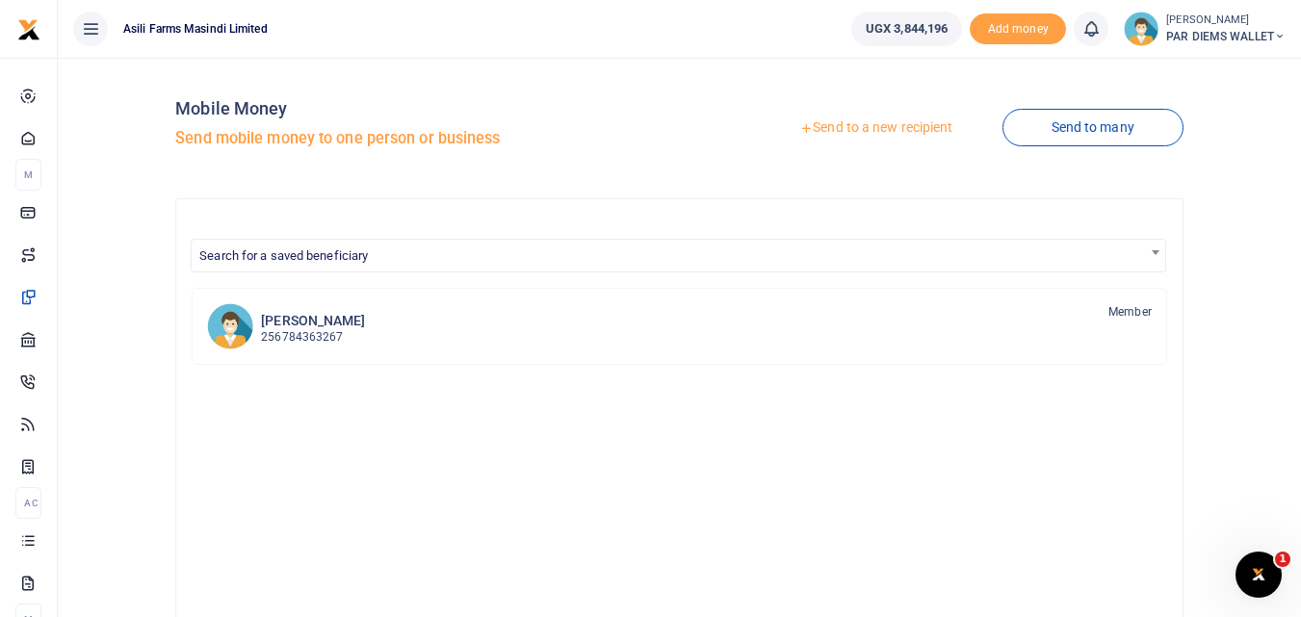
click at [894, 124] on link "Send to a new recipient" at bounding box center [875, 128] width 251 height 35
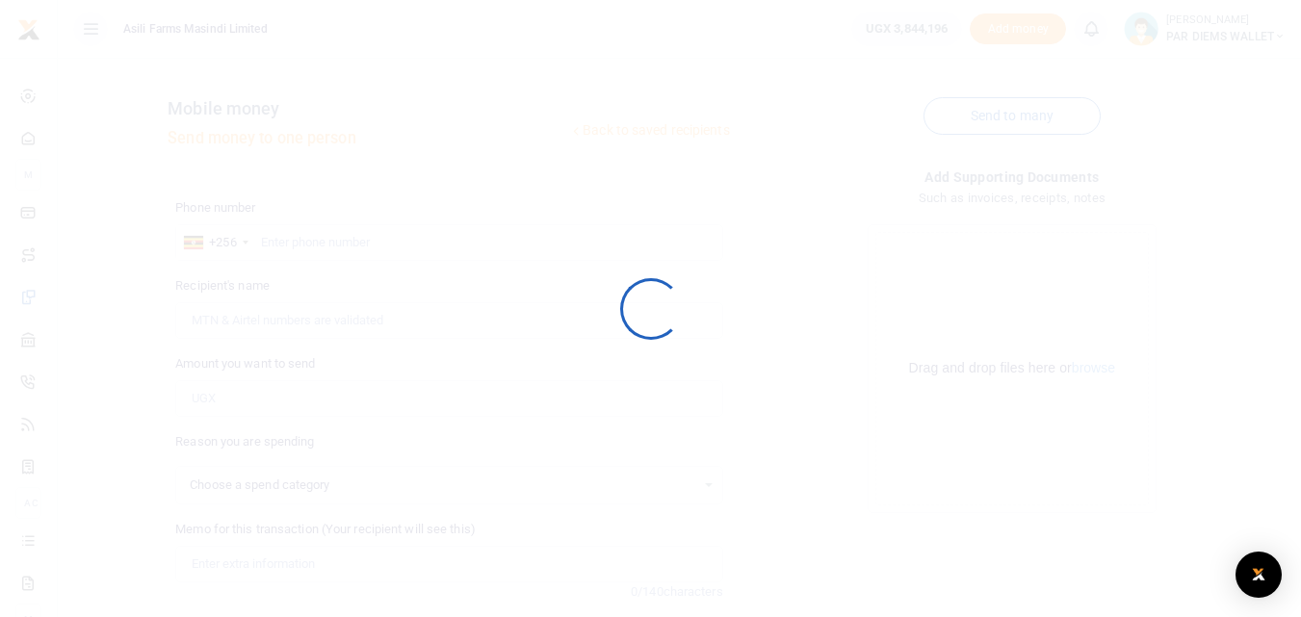
select select
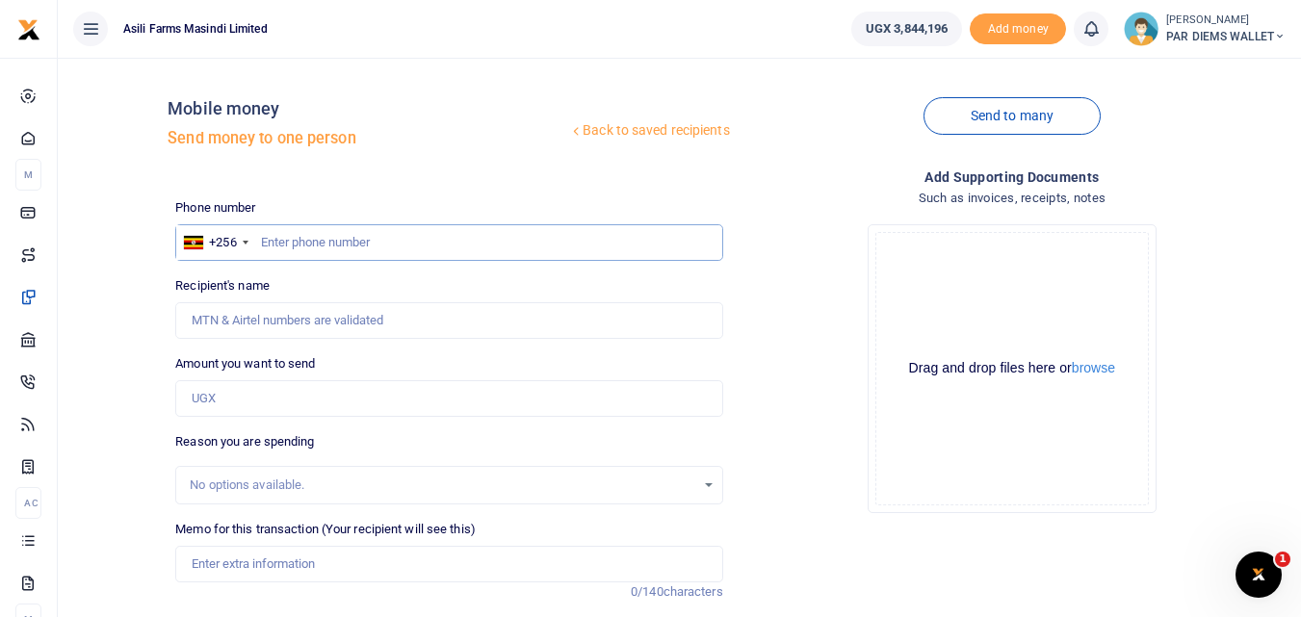
click at [292, 236] on input "text" at bounding box center [448, 242] width 547 height 37
type input "770776675"
type input "[PERSON_NAME]"
type input "770776675"
click at [272, 390] on input "Amount you want to send" at bounding box center [448, 398] width 547 height 37
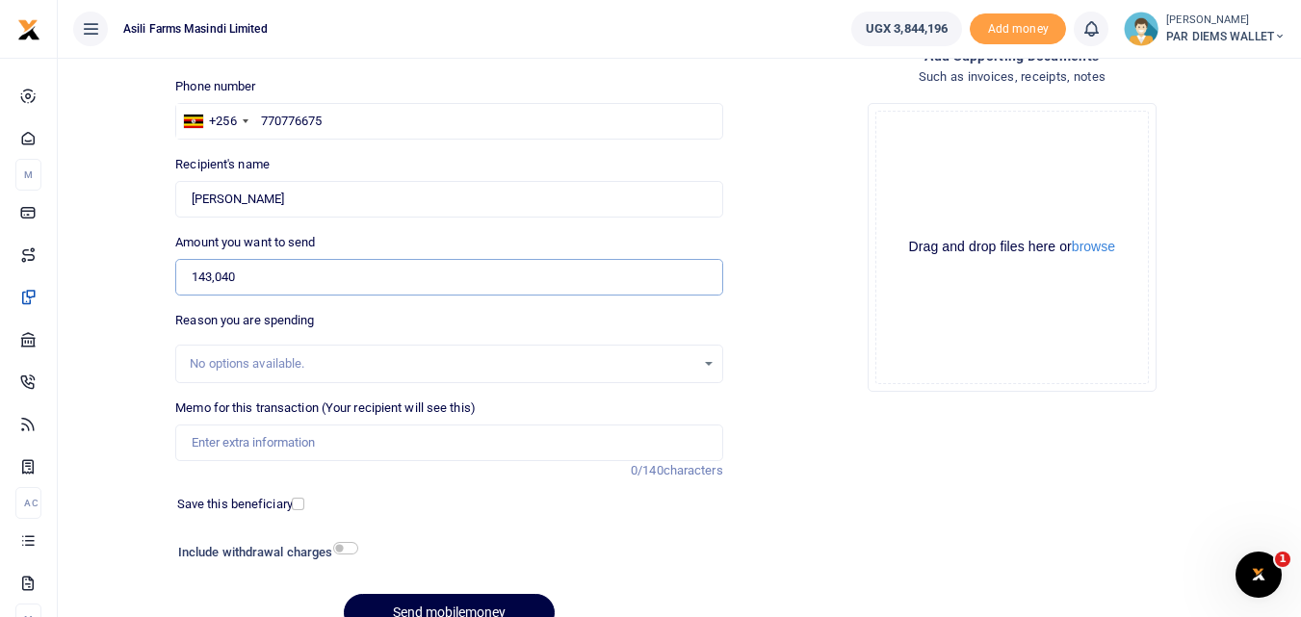
scroll to position [124, 0]
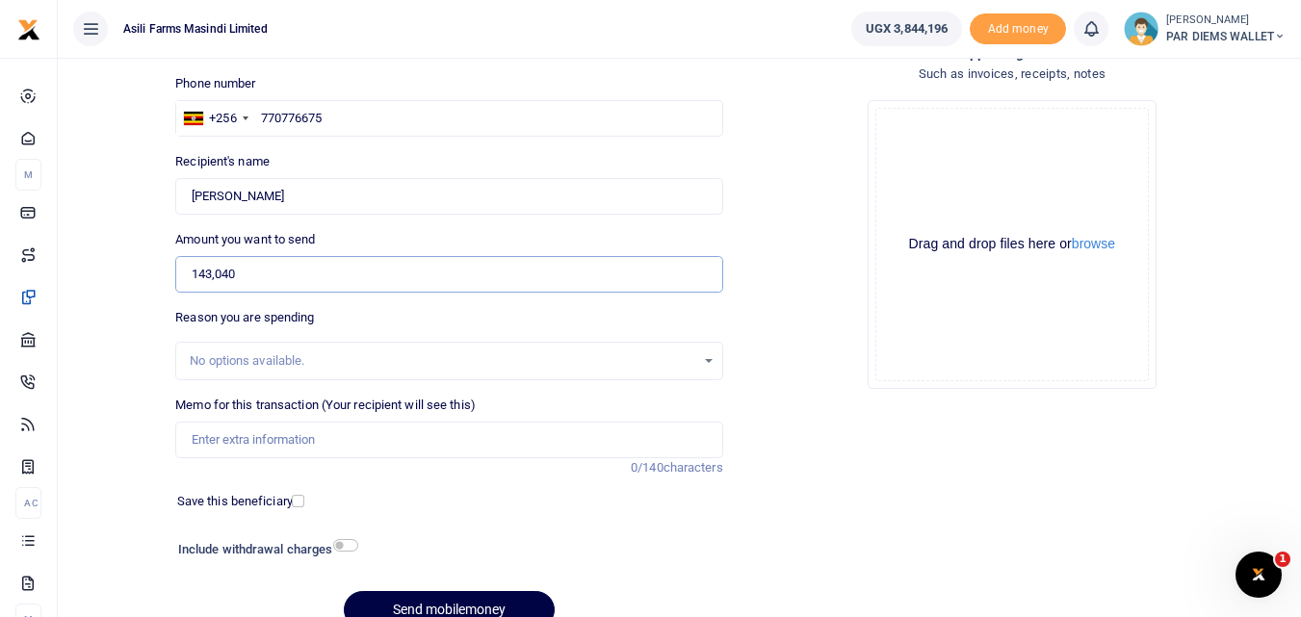
type input "143,040"
click at [367, 442] on input "Memo for this transaction (Your recipient will see this)" at bounding box center [448, 440] width 547 height 37
type input "Planting Bonus being paid to John Mary under phase 4 in Kilak"
click at [915, 169] on div "Drag and drop files here or browse Powered by Uppy" at bounding box center [1012, 245] width 274 height 274
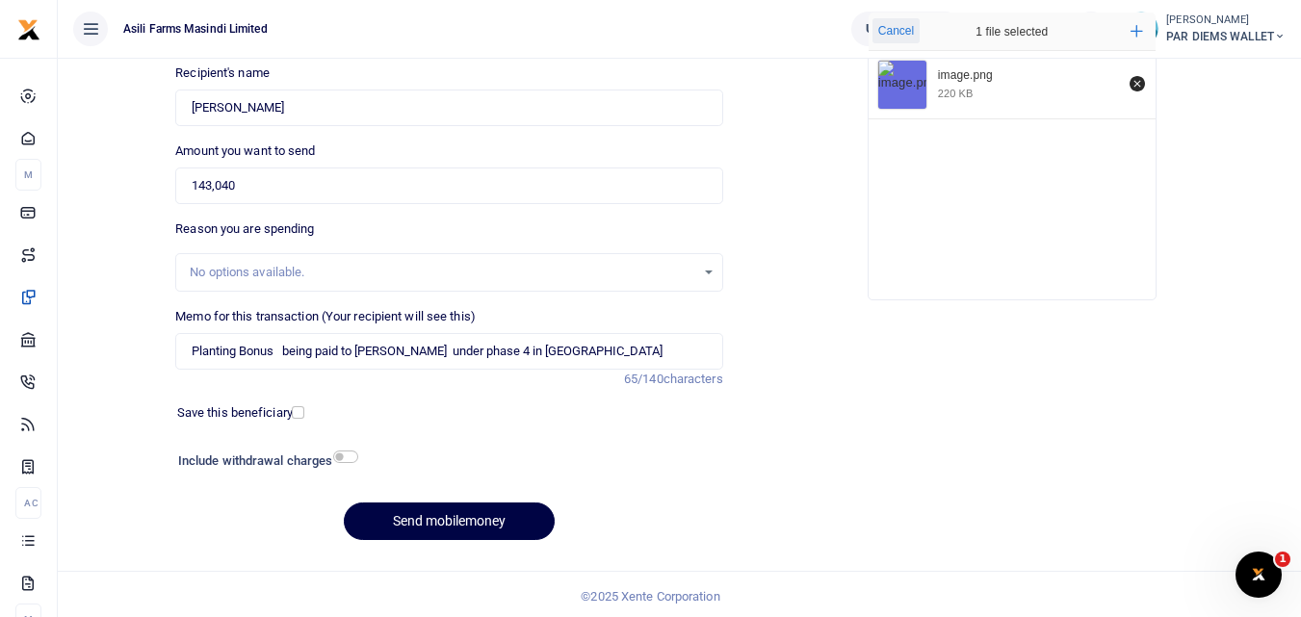
scroll to position [216, 0]
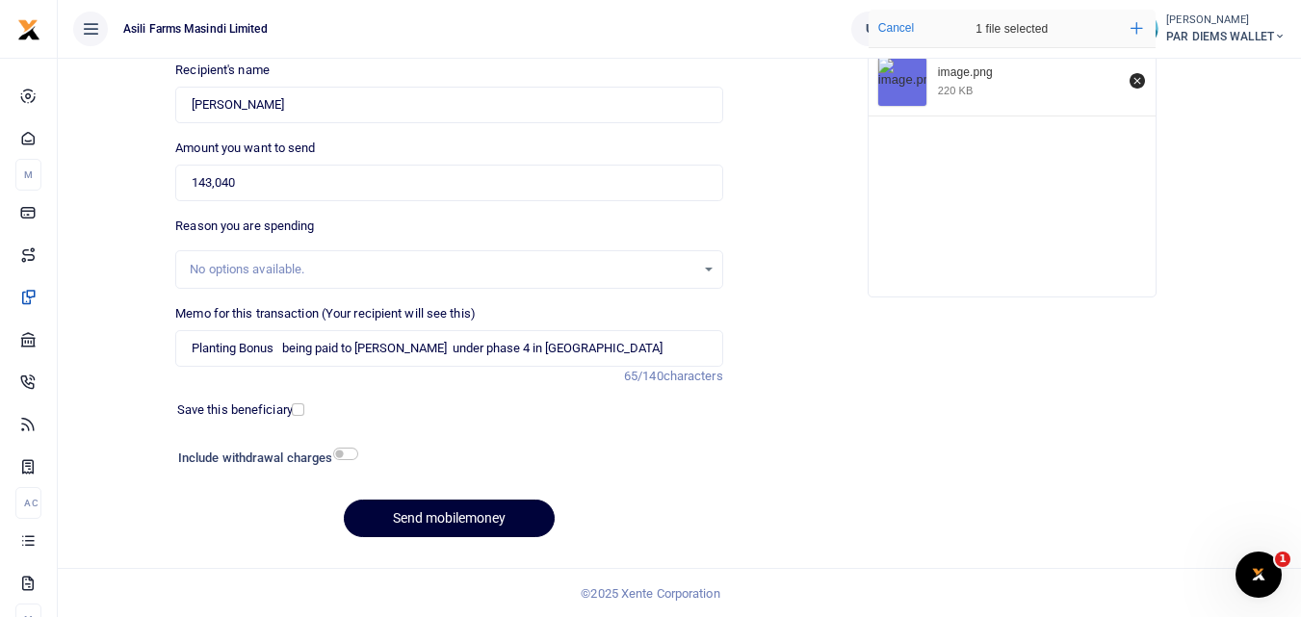
click at [468, 514] on button "Send mobilemoney" at bounding box center [449, 519] width 211 height 38
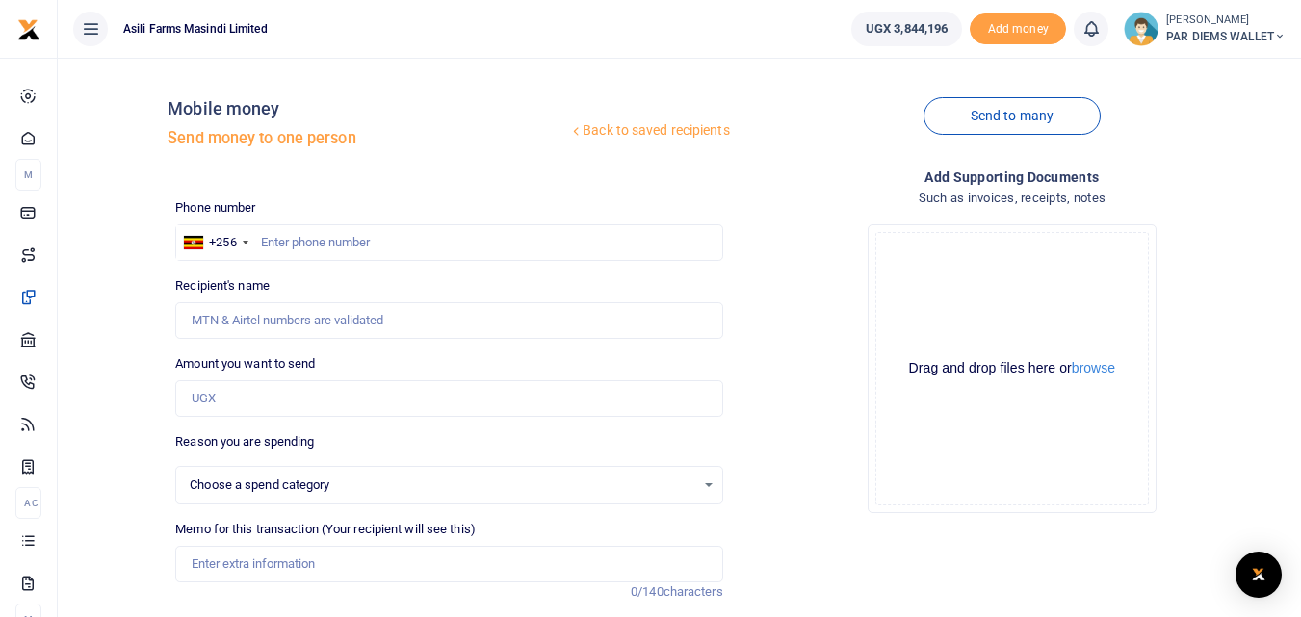
scroll to position [216, 0]
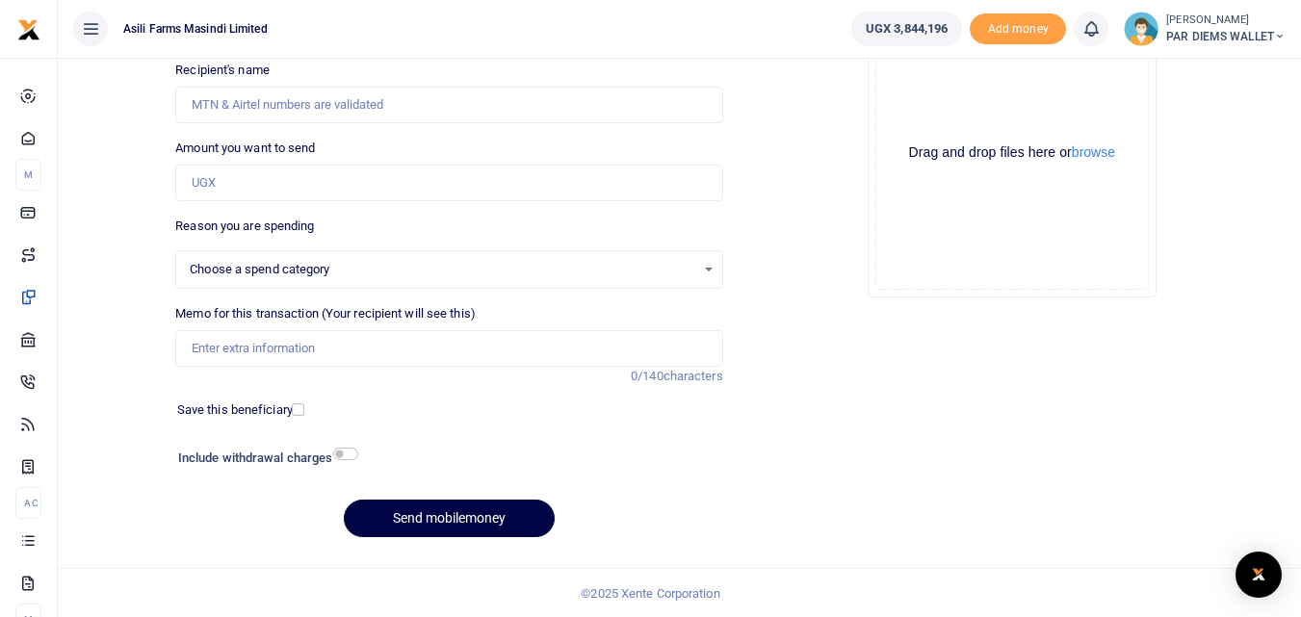
select select
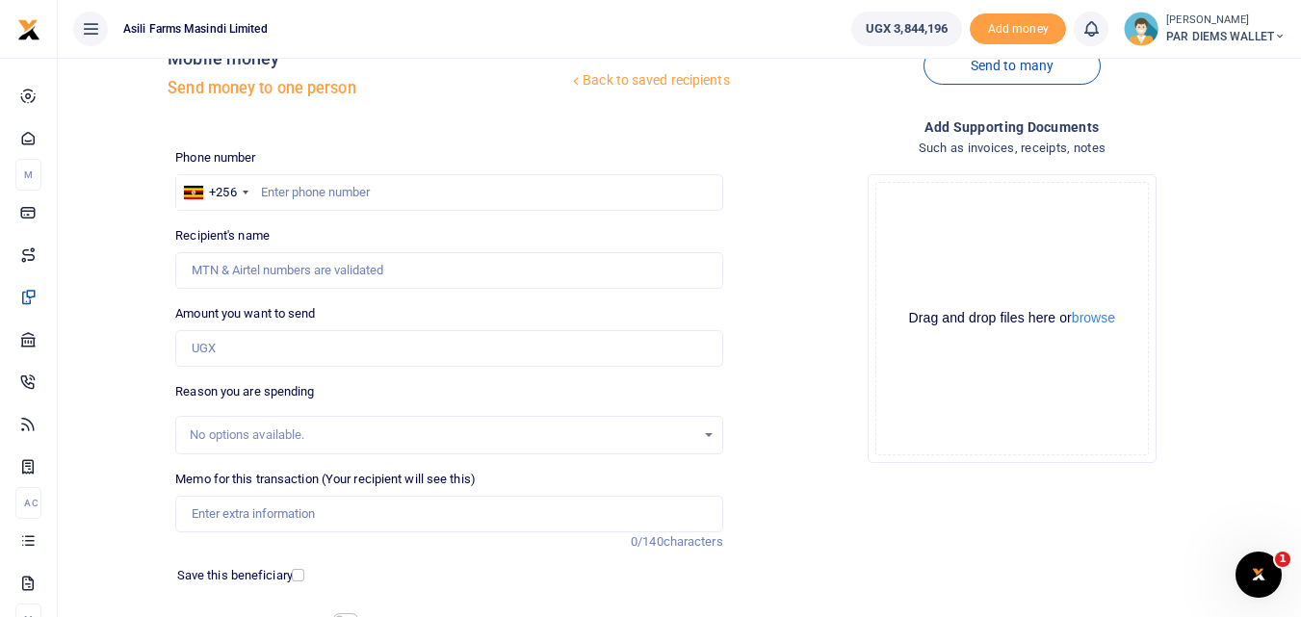
scroll to position [0, 0]
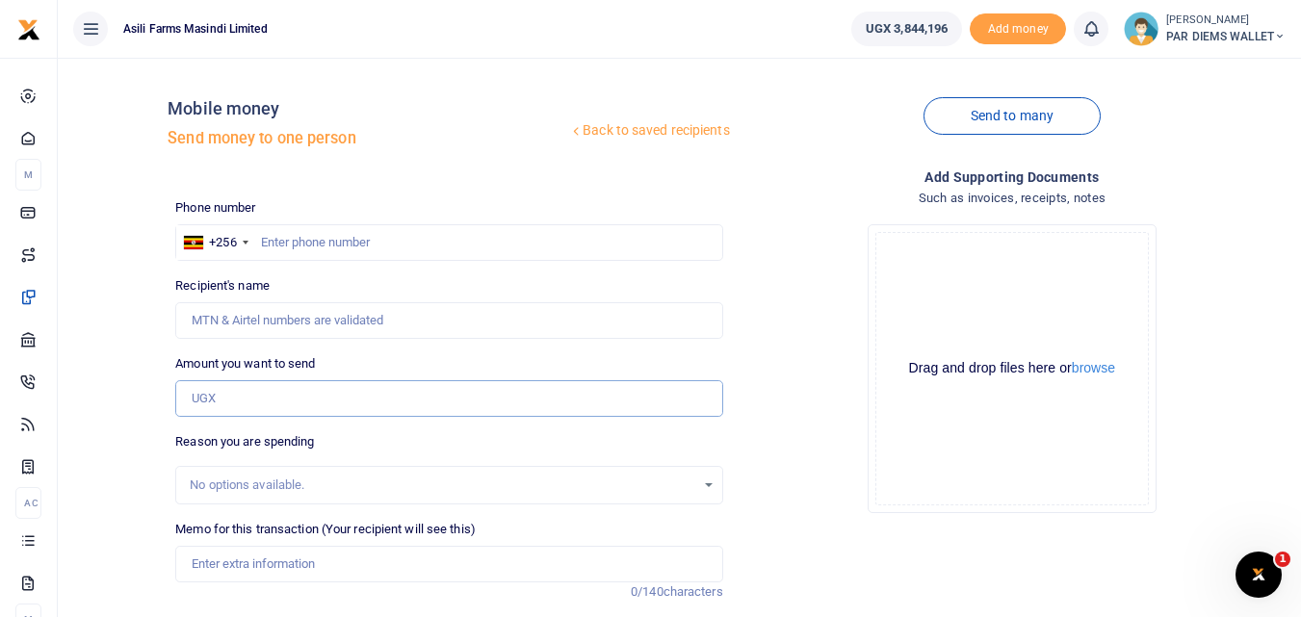
click at [286, 402] on input "Amount you want to send" at bounding box center [448, 398] width 547 height 37
type input "20,720"
click at [286, 238] on input "text" at bounding box center [448, 242] width 547 height 37
type input "777873955"
type input "Derrick Masaba"
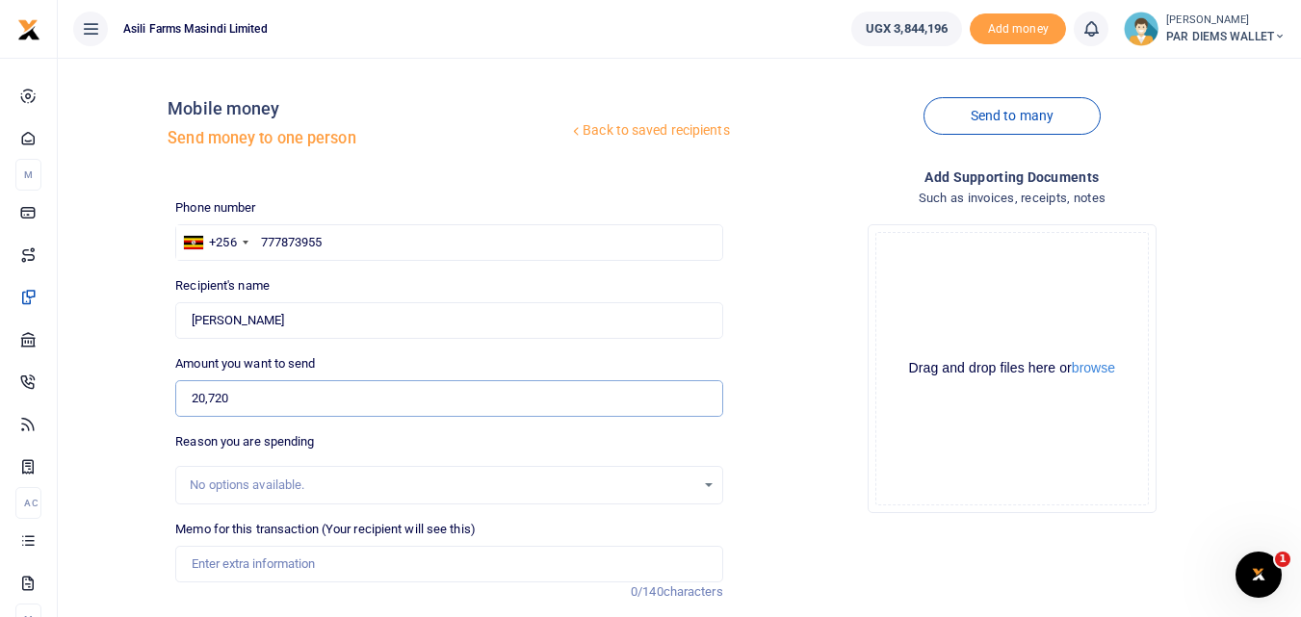
click at [252, 397] on input "20,720" at bounding box center [448, 398] width 547 height 37
click at [316, 316] on input "Found" at bounding box center [448, 320] width 547 height 37
click at [353, 249] on input "777873955" at bounding box center [448, 242] width 547 height 37
type input "7"
type input "776885167"
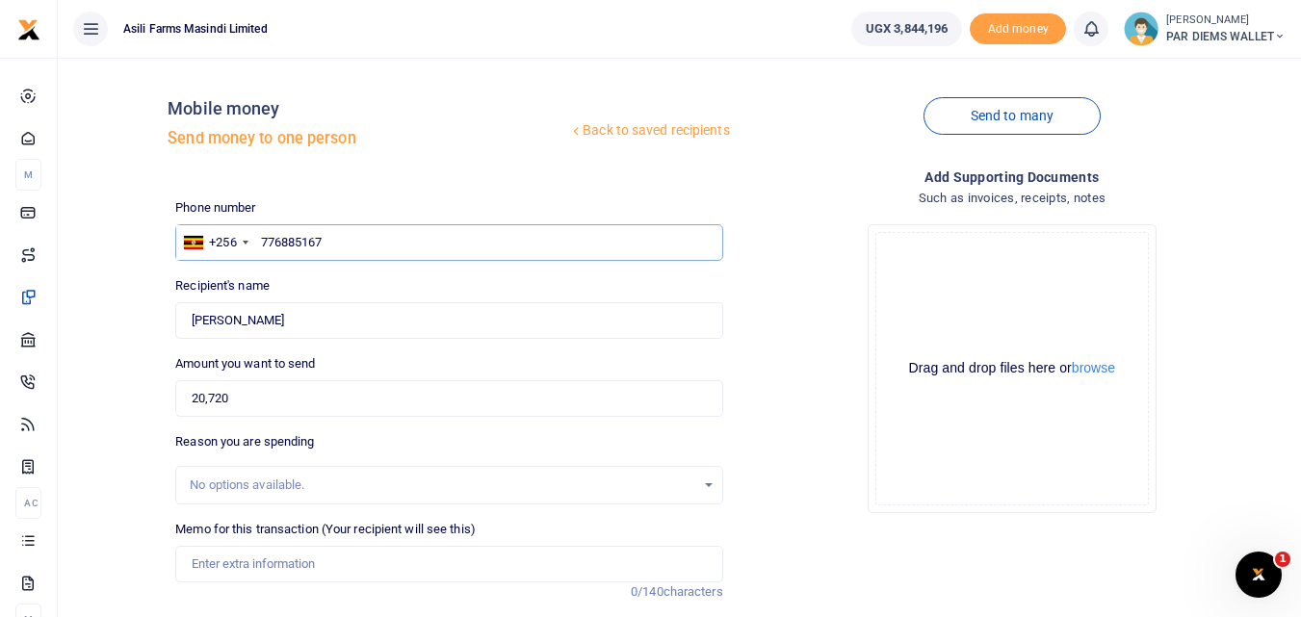
type input "Charles Agaba"
type input "776885167"
click at [285, 391] on input "20,720" at bounding box center [448, 398] width 547 height 37
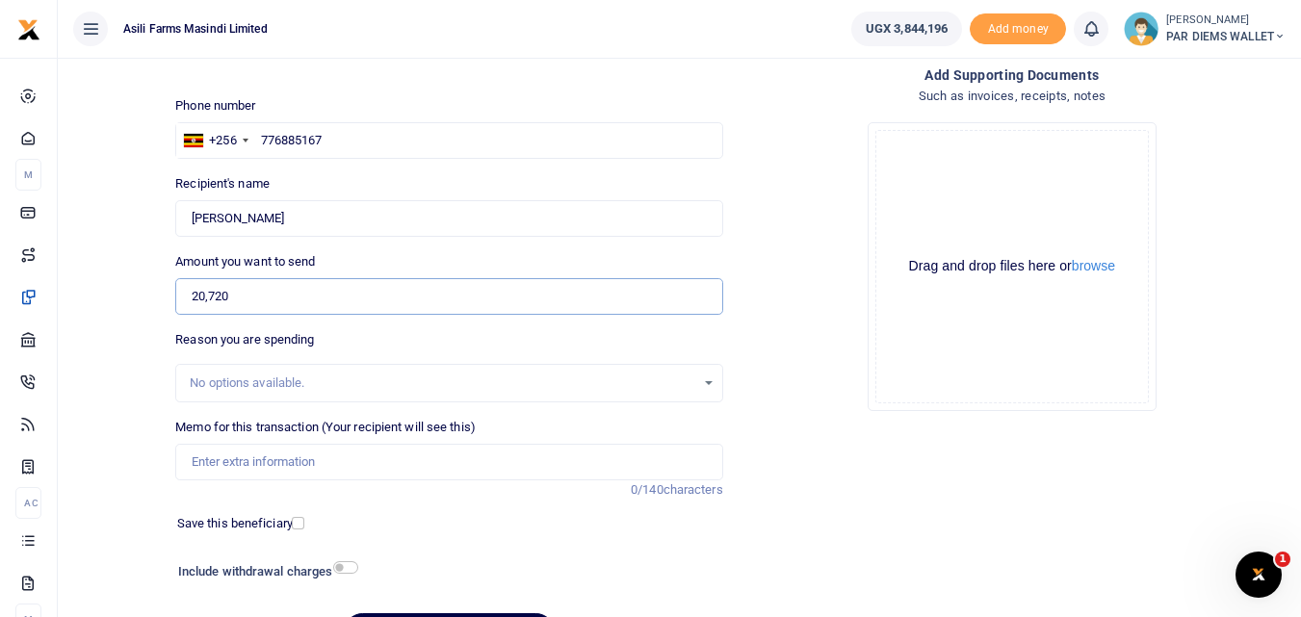
scroll to position [123, 0]
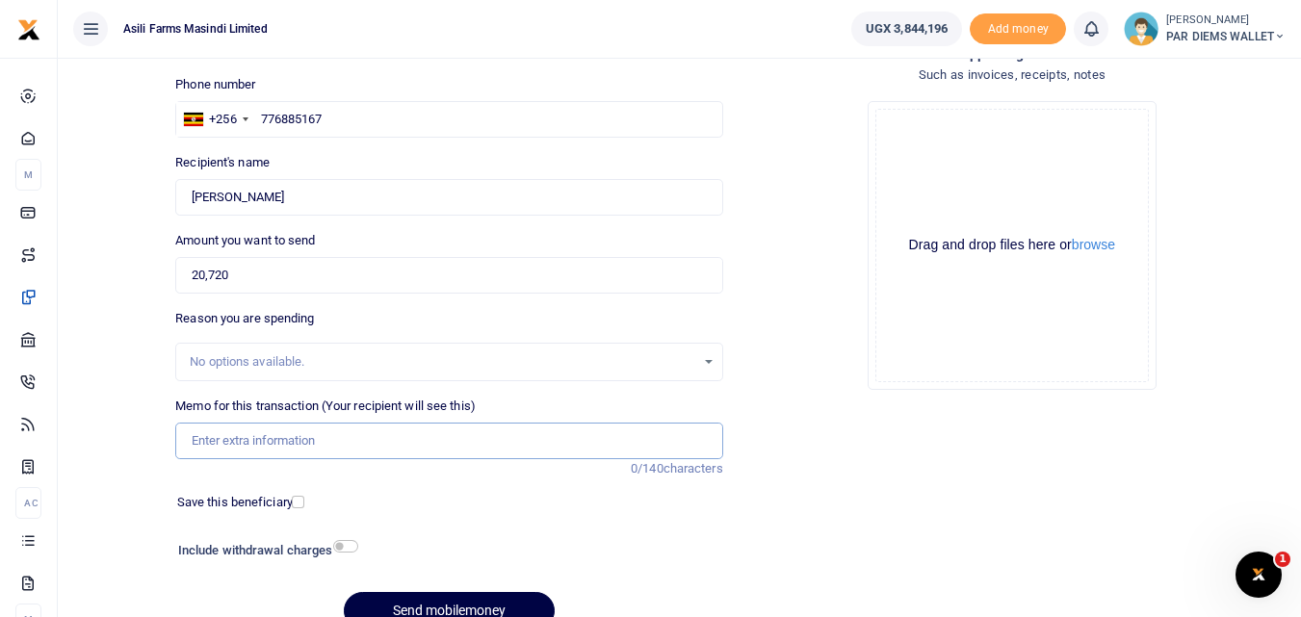
click at [248, 438] on input "Memo for this transaction (Your recipient will see this)" at bounding box center [448, 441] width 547 height 37
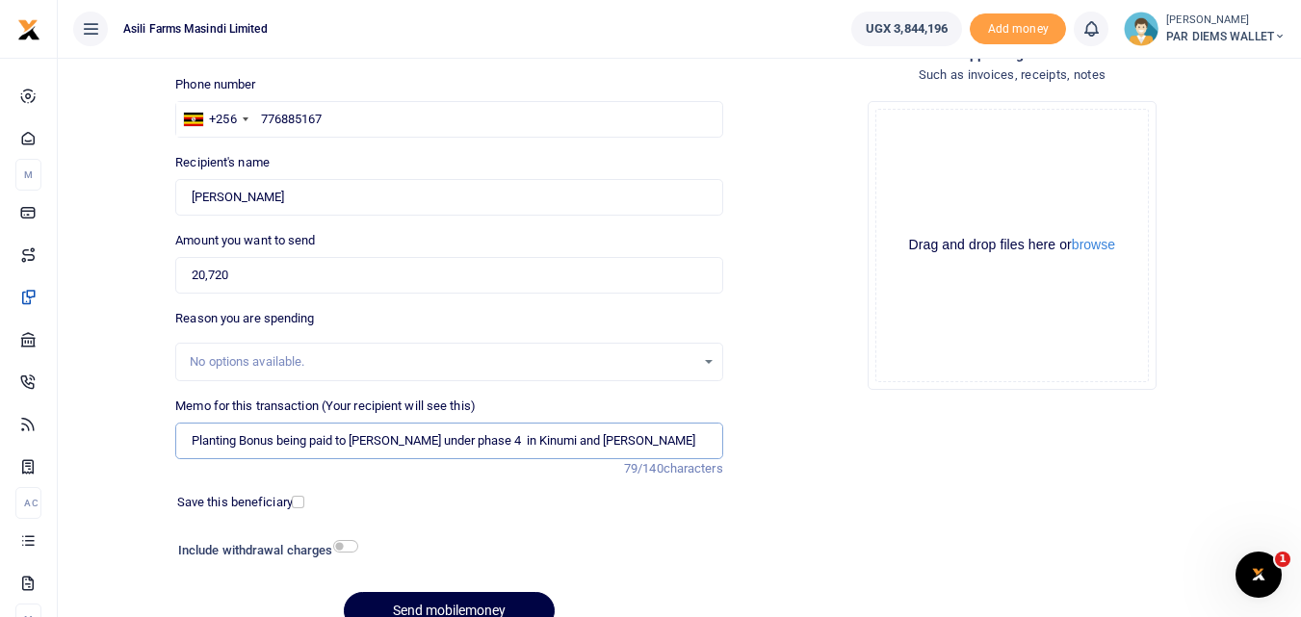
type input "Planting Bonus being paid to Agaba Charles under phase 4 in Kinumi and Butobe"
click at [933, 128] on div "Drag and drop files here or browse Powered by Uppy" at bounding box center [1012, 246] width 274 height 274
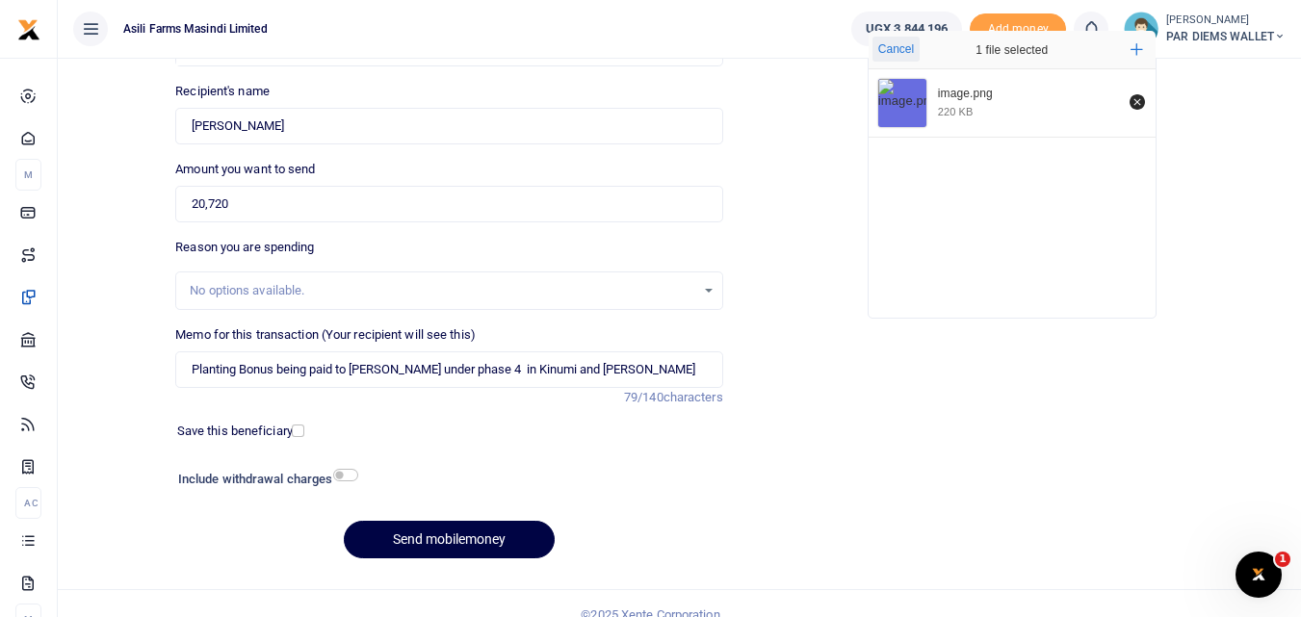
scroll to position [196, 0]
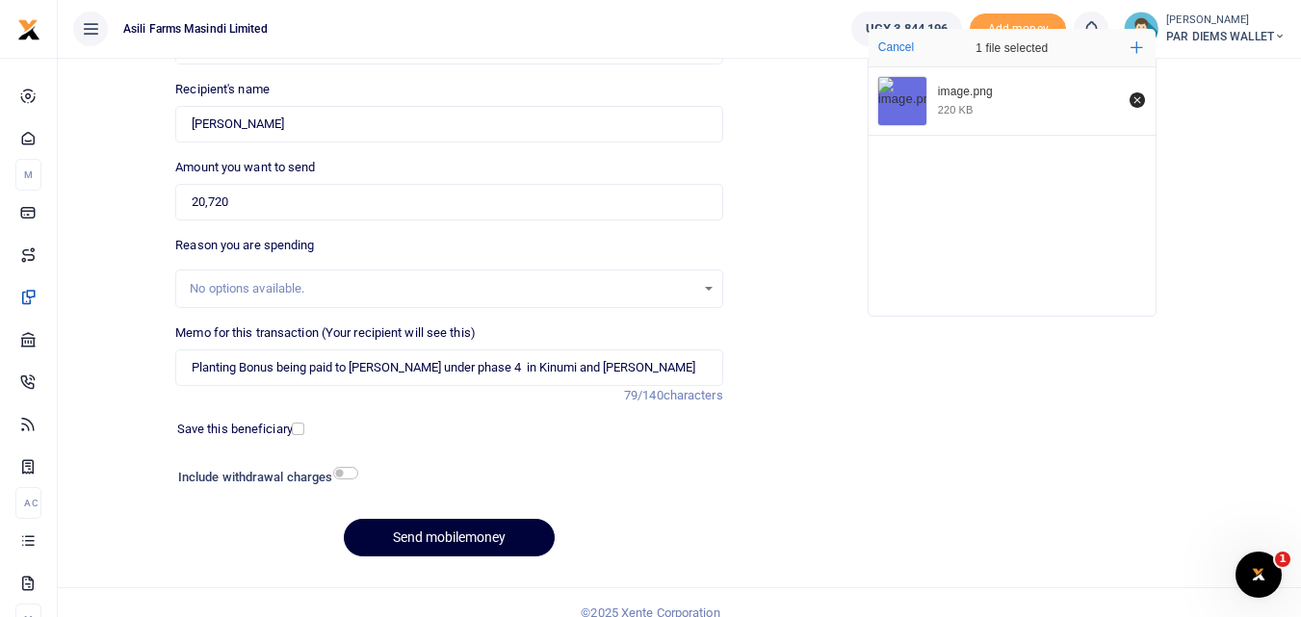
click at [433, 536] on button "Send mobilemoney" at bounding box center [449, 538] width 211 height 38
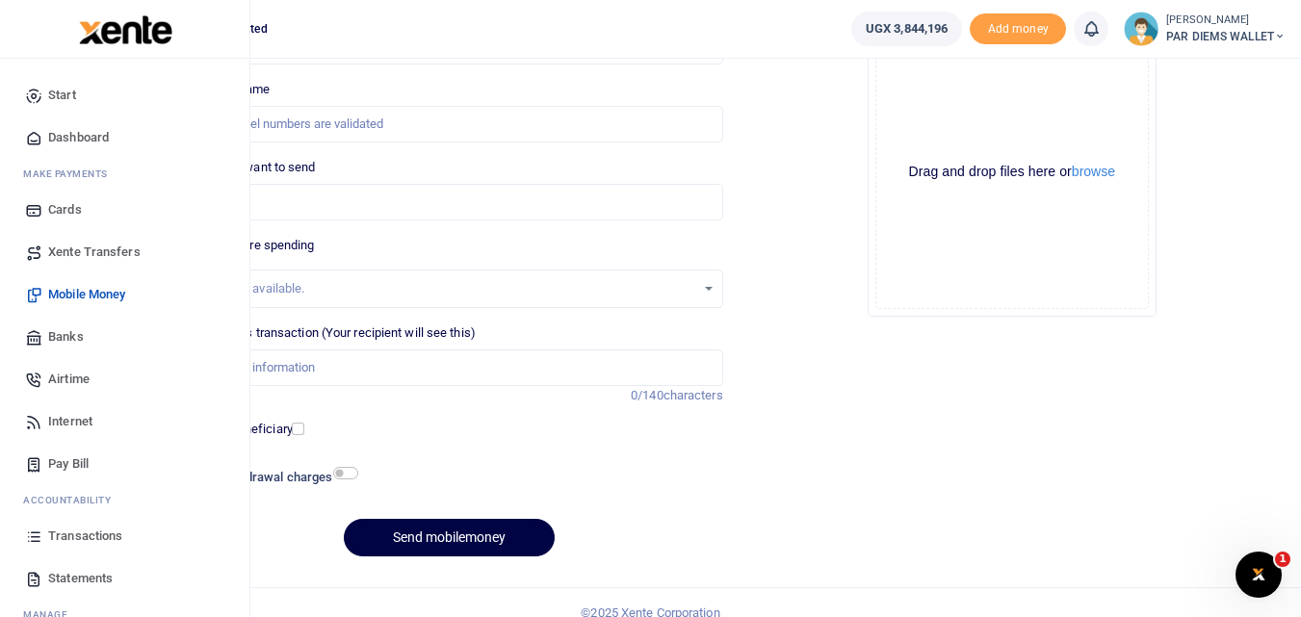
click at [26, 535] on icon at bounding box center [33, 536] width 17 height 17
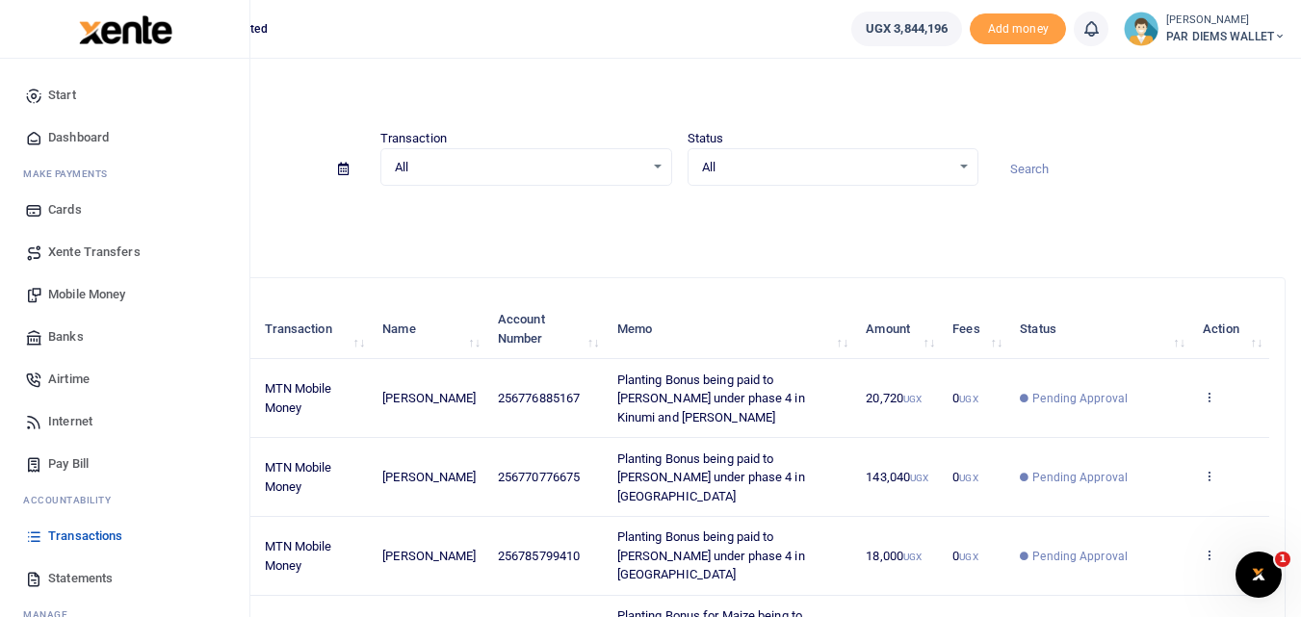
click at [76, 288] on span "Mobile Money" at bounding box center [86, 294] width 77 height 19
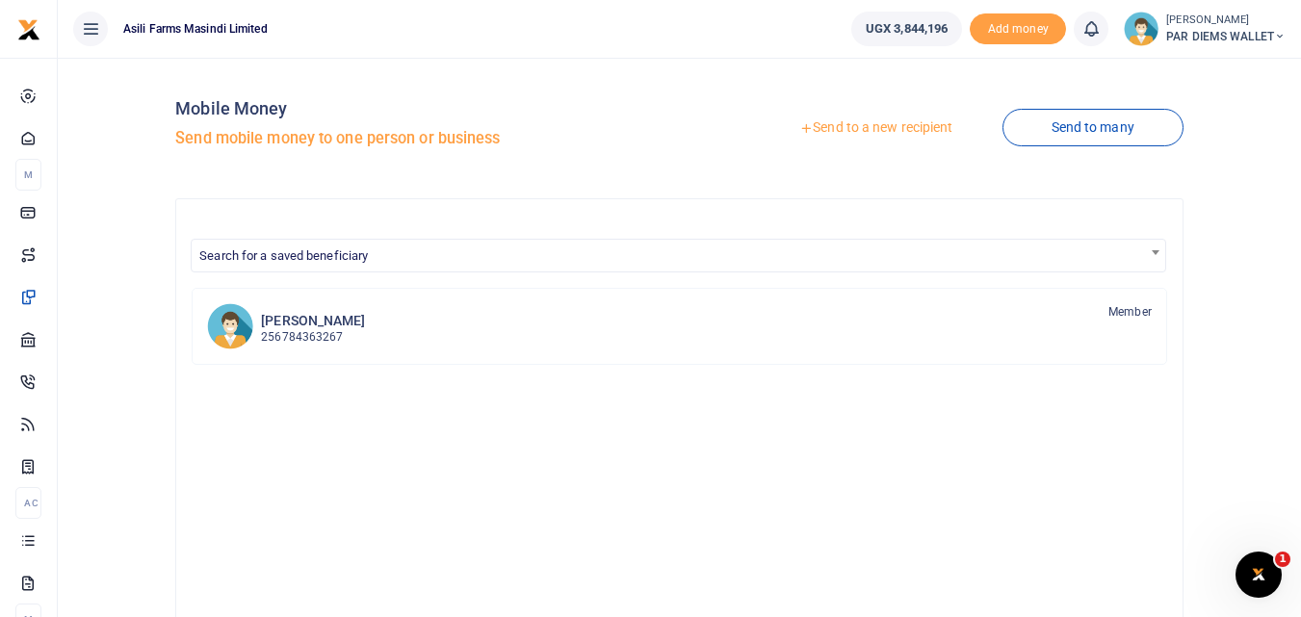
click at [858, 118] on link "Send to a new recipient" at bounding box center [875, 128] width 251 height 35
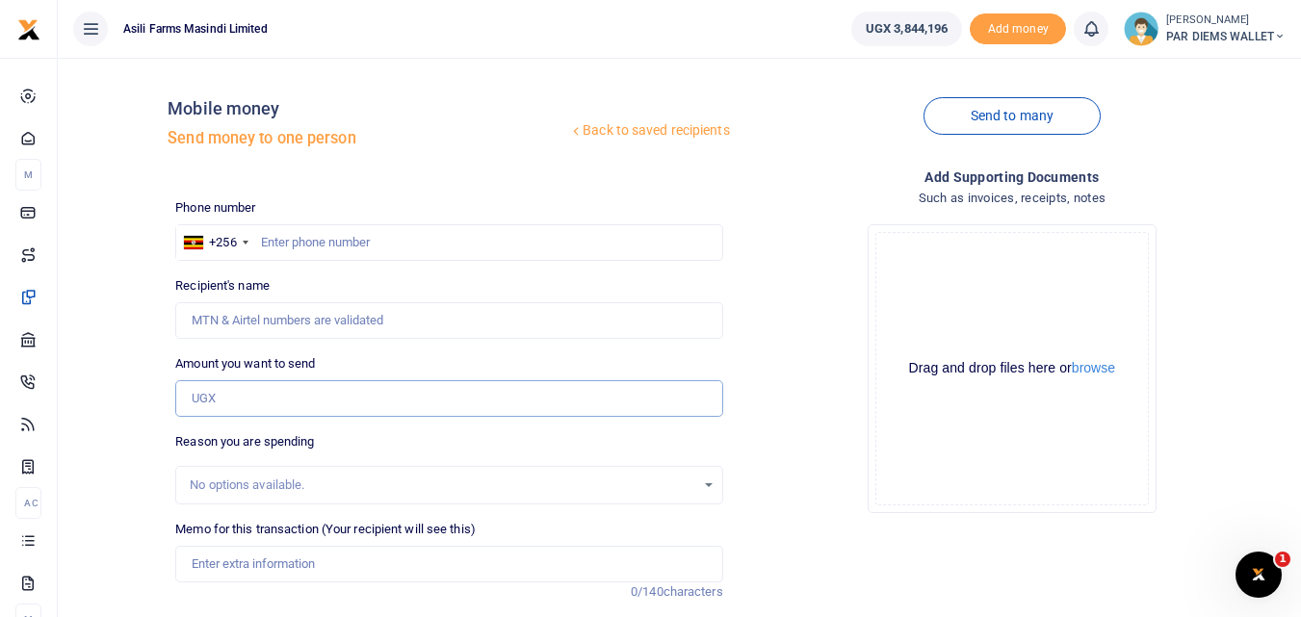
click at [225, 399] on input "Amount you want to send" at bounding box center [448, 398] width 547 height 37
type input "35,400"
click at [299, 241] on input "text" at bounding box center [448, 242] width 547 height 37
click at [332, 233] on input "77612493" at bounding box center [448, 242] width 547 height 37
type input "775612493"
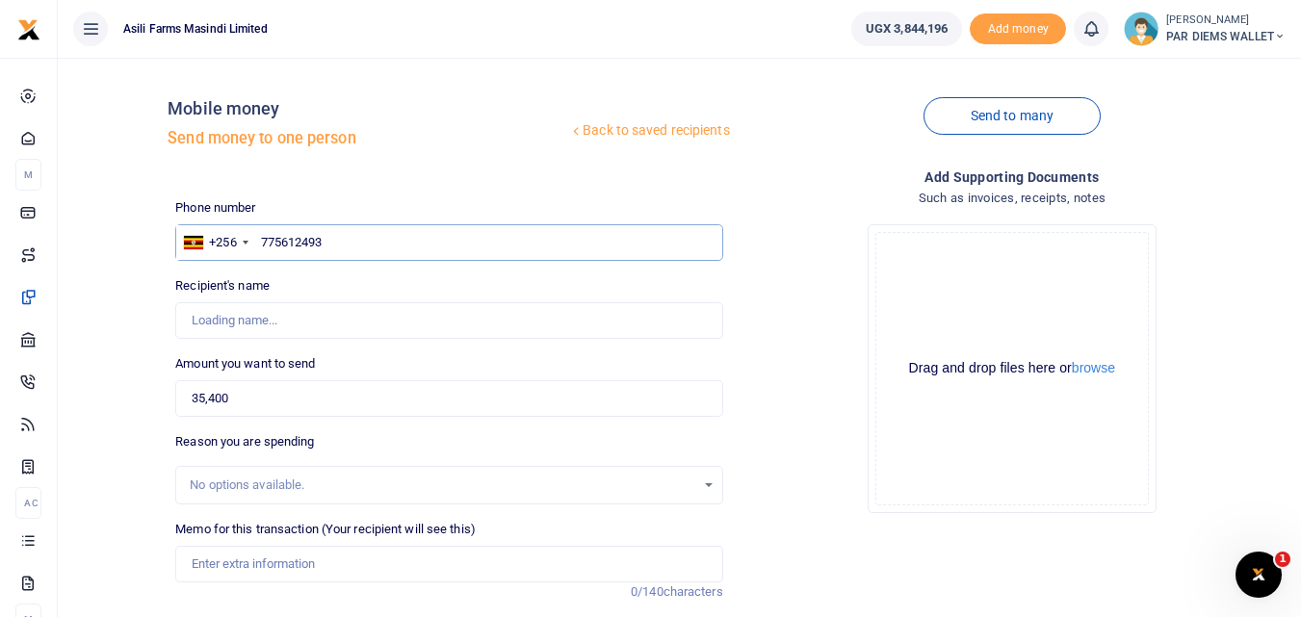
type input "[PERSON_NAME]"
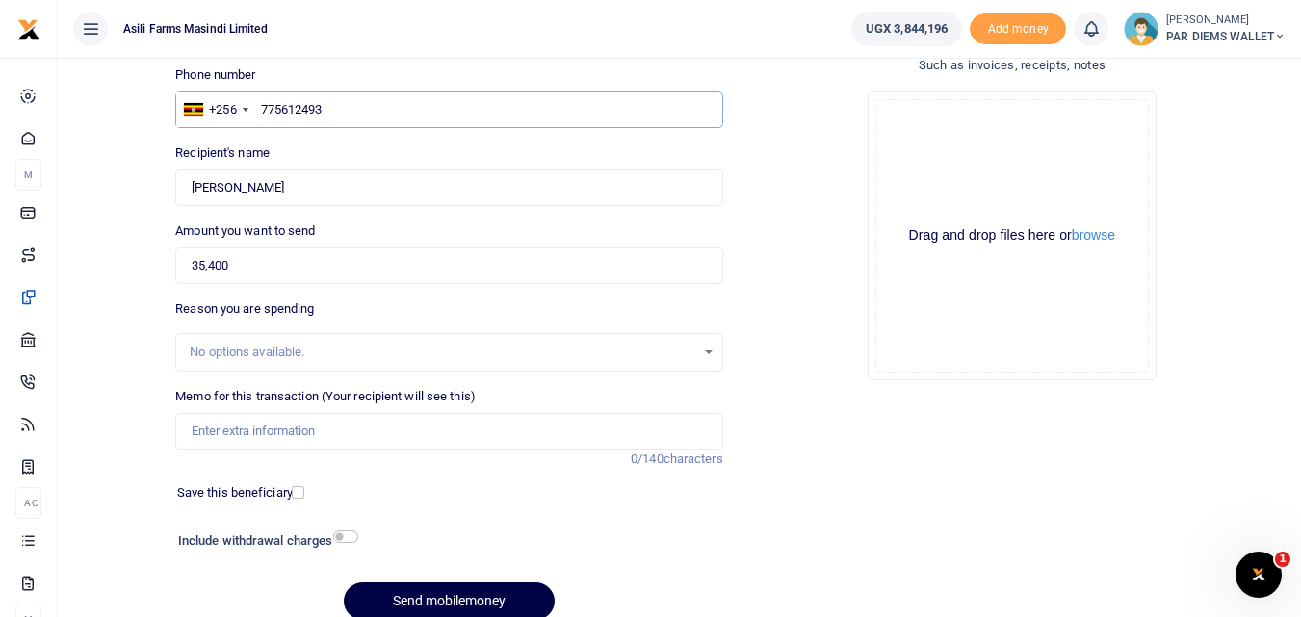
scroll to position [134, 0]
type input "775612493"
click at [293, 411] on div "Memo for this transaction (Your recipient will see this) Reason is required. 0/…" at bounding box center [448, 417] width 547 height 63
click at [262, 425] on input "Memo for this transaction (Your recipient will see this)" at bounding box center [448, 430] width 547 height 37
click at [464, 436] on input "Planting Bonus being to Jonathan Murungi" at bounding box center [448, 430] width 547 height 37
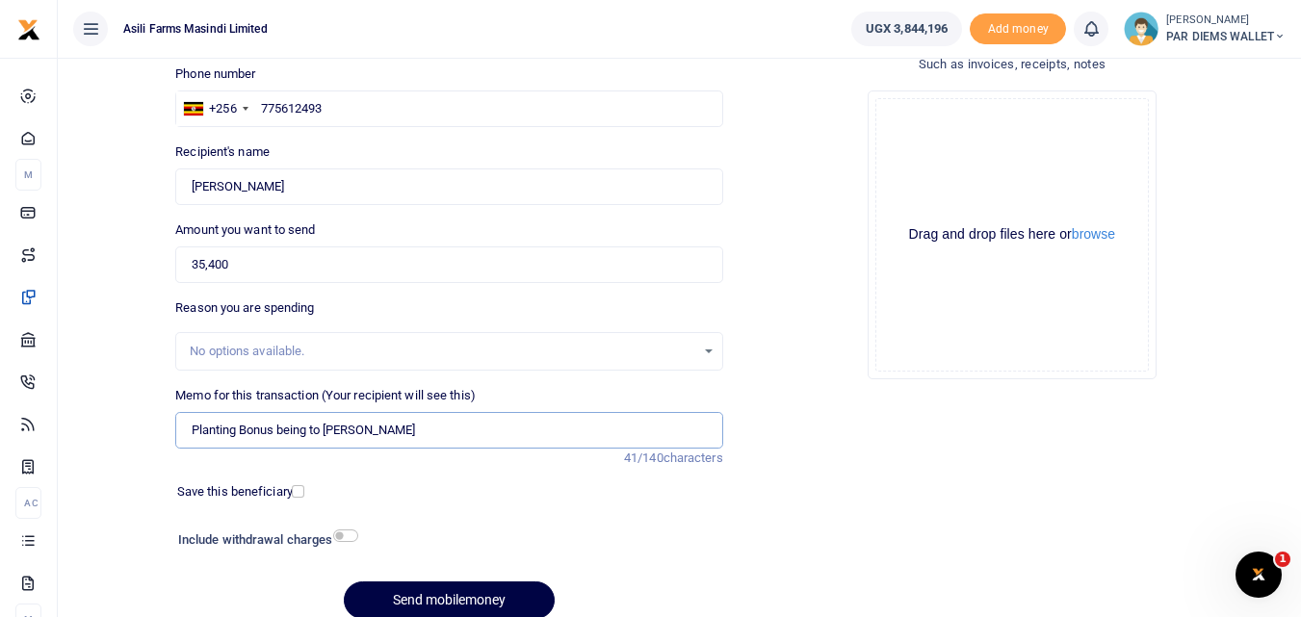
click at [482, 429] on input "Planting Bonus being to Jonathan Murungi" at bounding box center [448, 430] width 547 height 37
type input "Planting Bonus being to Jonathan Murungi"
click at [979, 154] on div "Drag and drop files here or browse Powered by Uppy" at bounding box center [1012, 235] width 274 height 274
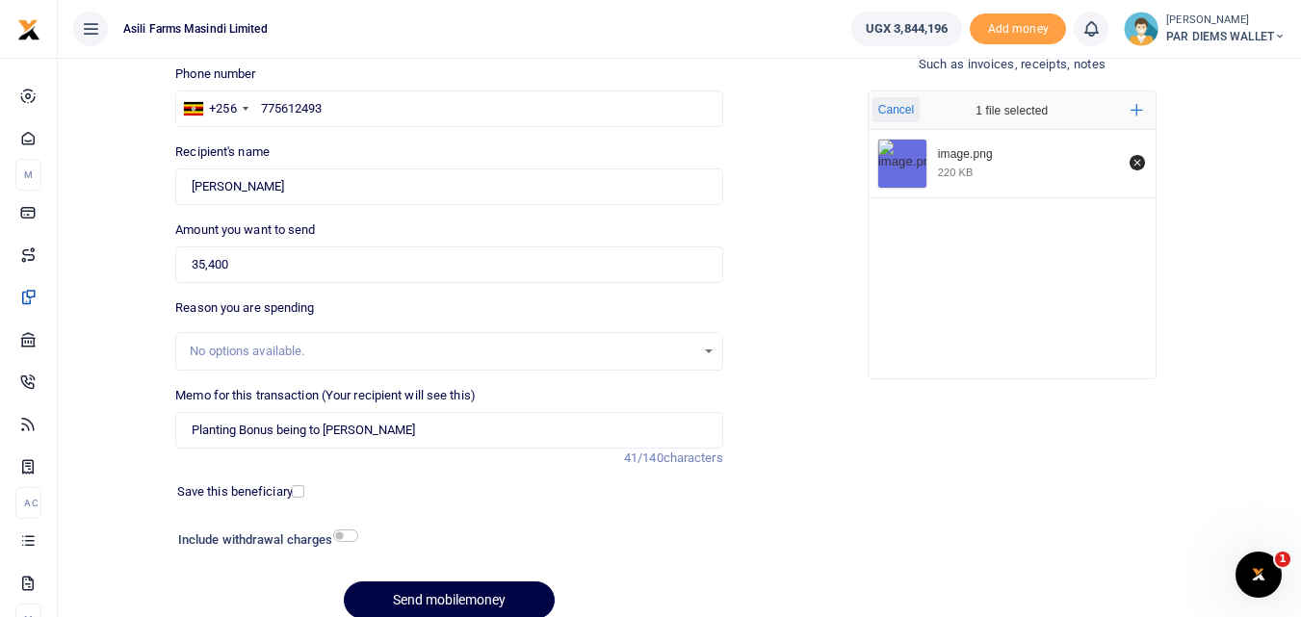
scroll to position [217, 0]
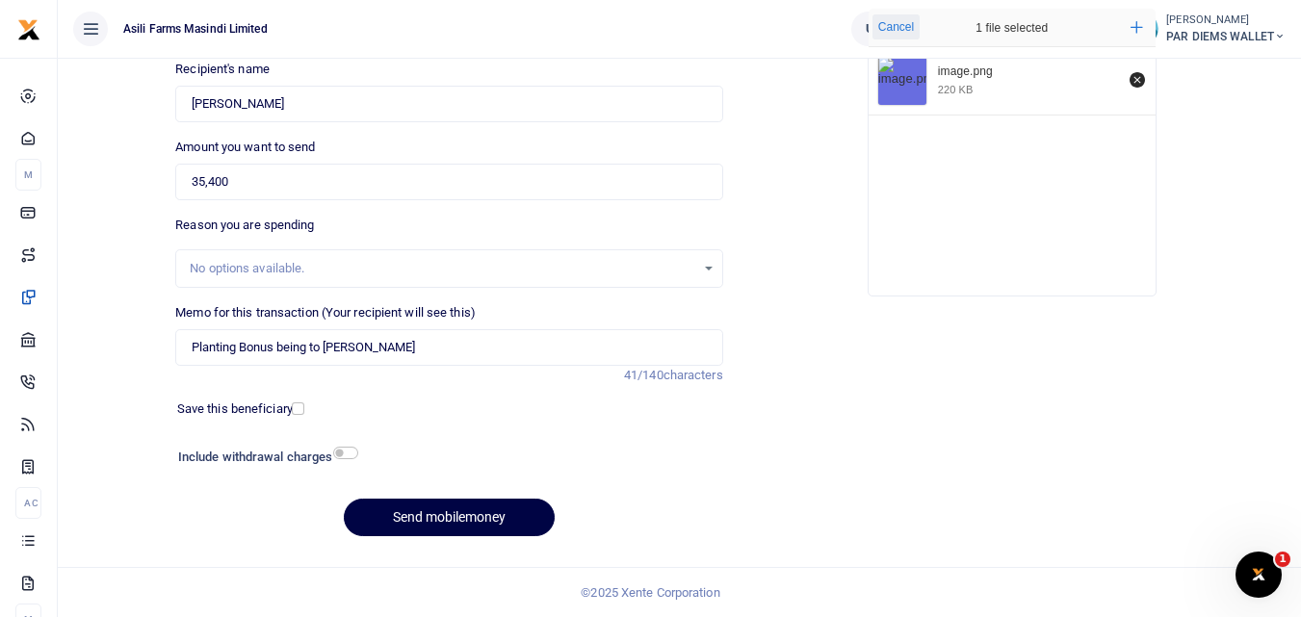
click button "Cancel" at bounding box center [896, 26] width 47 height 25
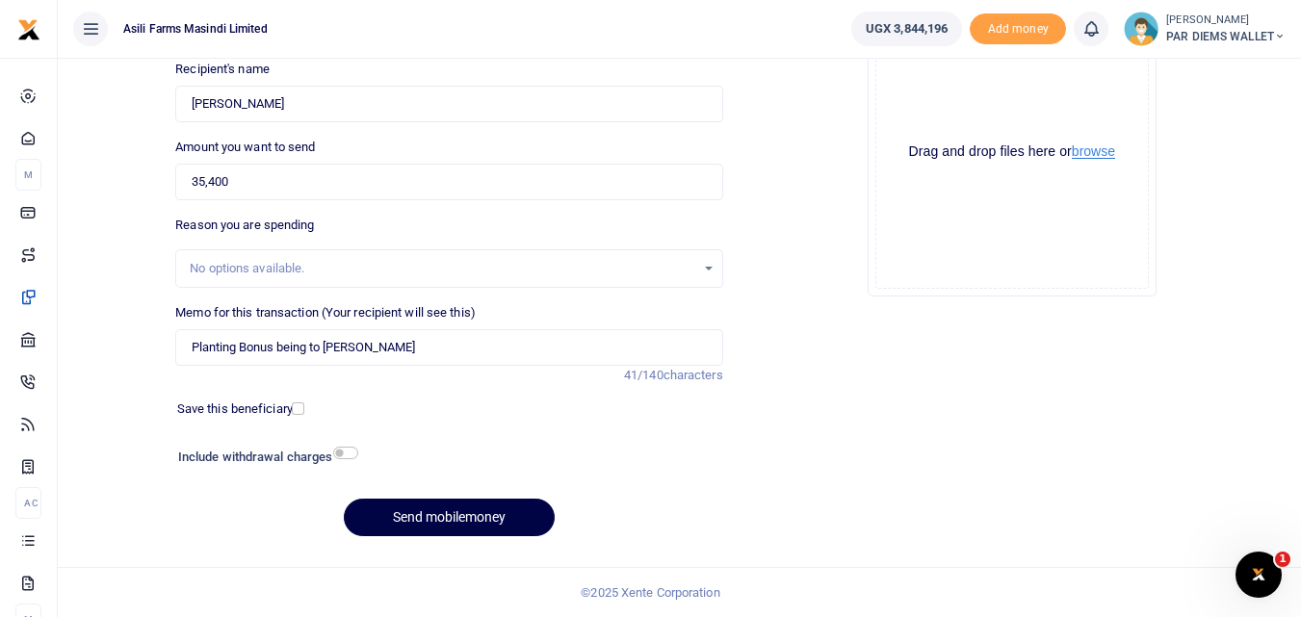
click at [1072, 144] on button "browse" at bounding box center [1093, 151] width 43 height 14
click at [950, 101] on div "Drag and drop files here or browse Powered by Uppy" at bounding box center [1012, 152] width 274 height 274
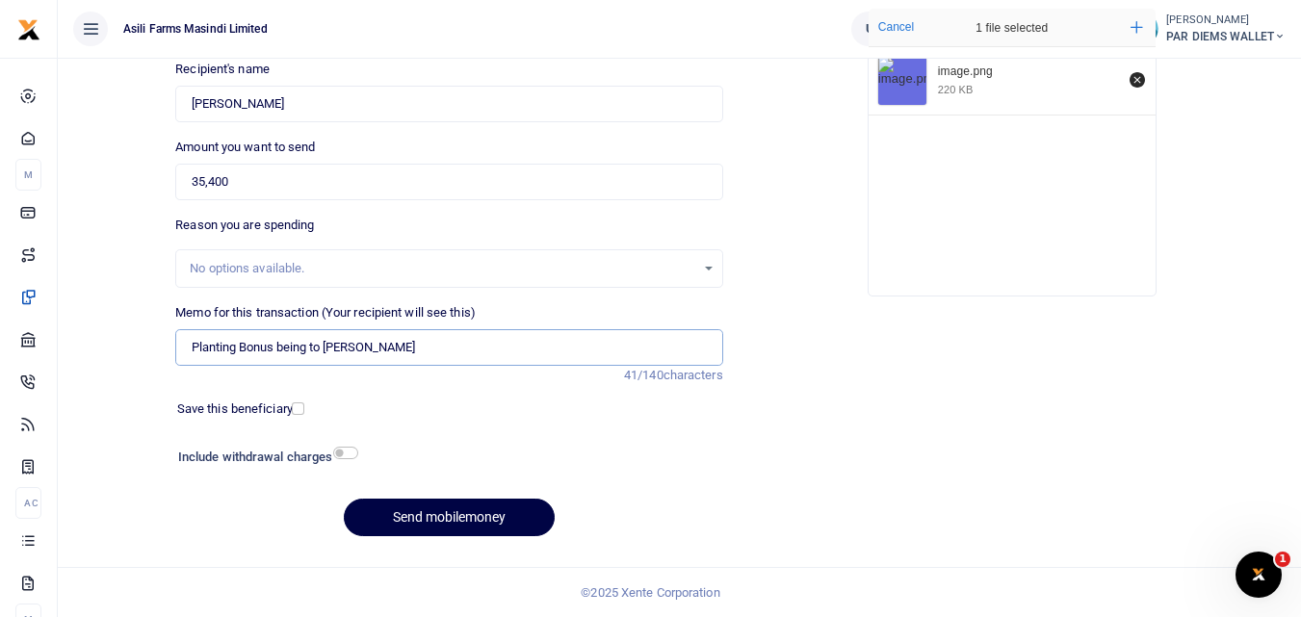
click at [449, 355] on input "Planting Bonus being to Jonathan Murungi" at bounding box center [448, 347] width 547 height 37
type input "Planting Bonus being to Jonathan Murungi under phase 4 in Kinumi and Butoobe"
click at [486, 506] on button "Send mobilemoney" at bounding box center [449, 518] width 211 height 38
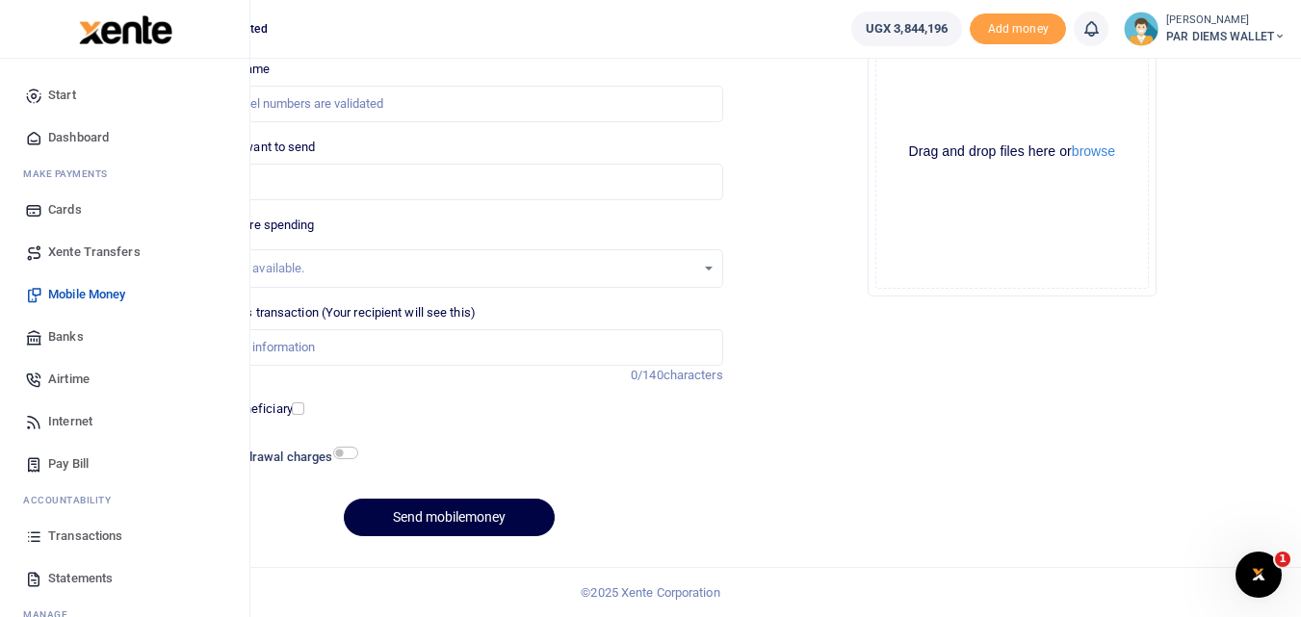
click at [34, 533] on icon at bounding box center [33, 536] width 17 height 17
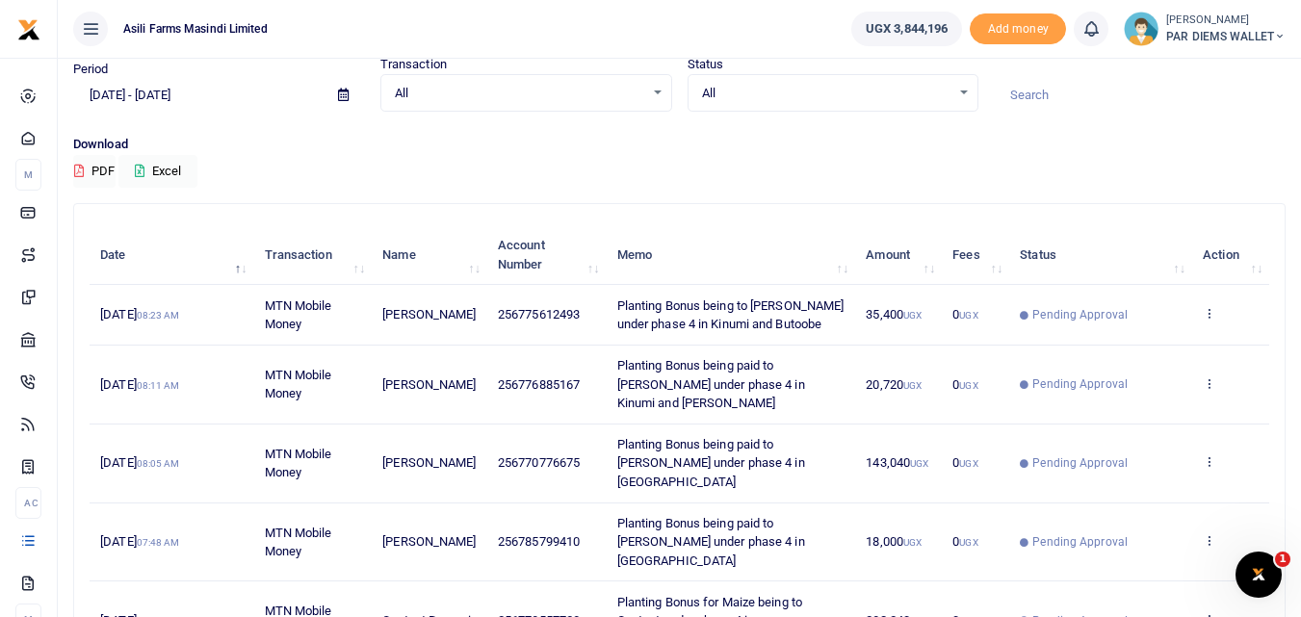
scroll to position [72, 0]
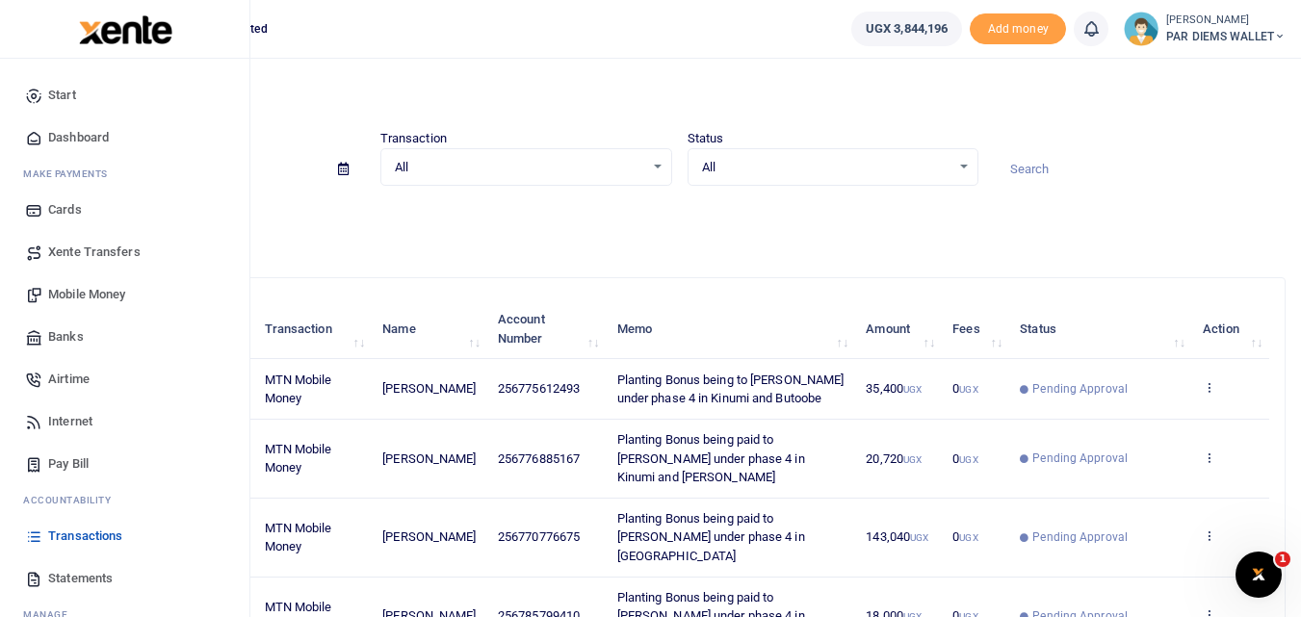
click at [90, 291] on span "Mobile Money" at bounding box center [86, 294] width 77 height 19
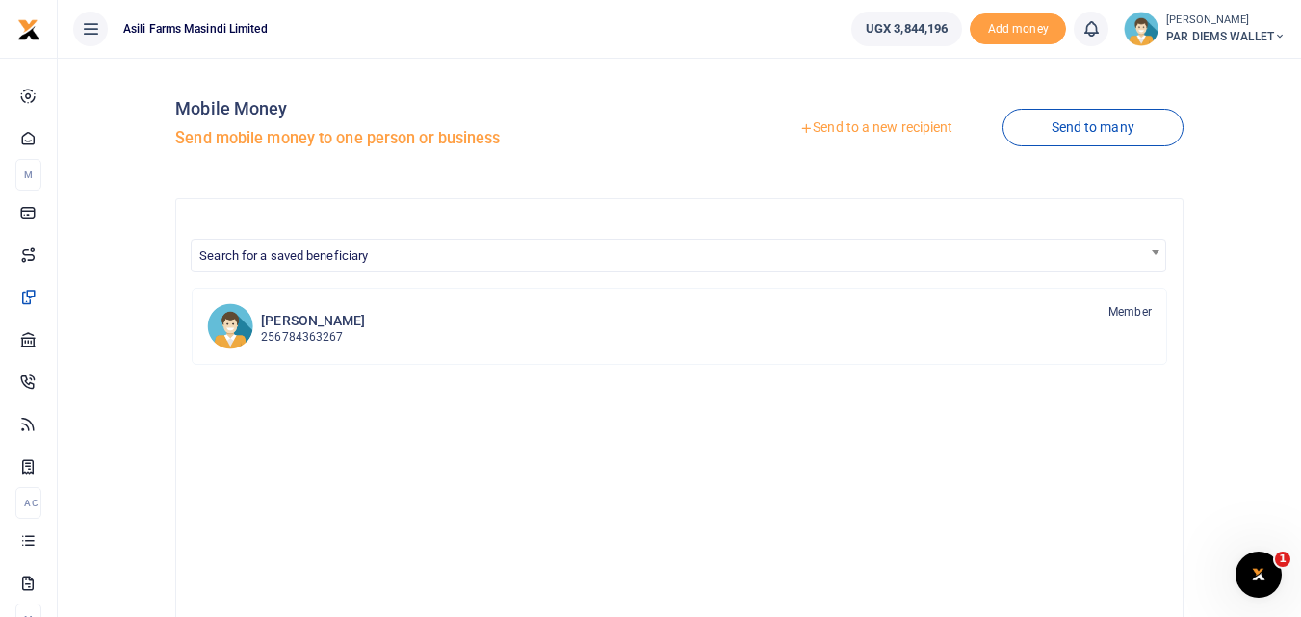
click at [844, 126] on link "Send to a new recipient" at bounding box center [875, 128] width 251 height 35
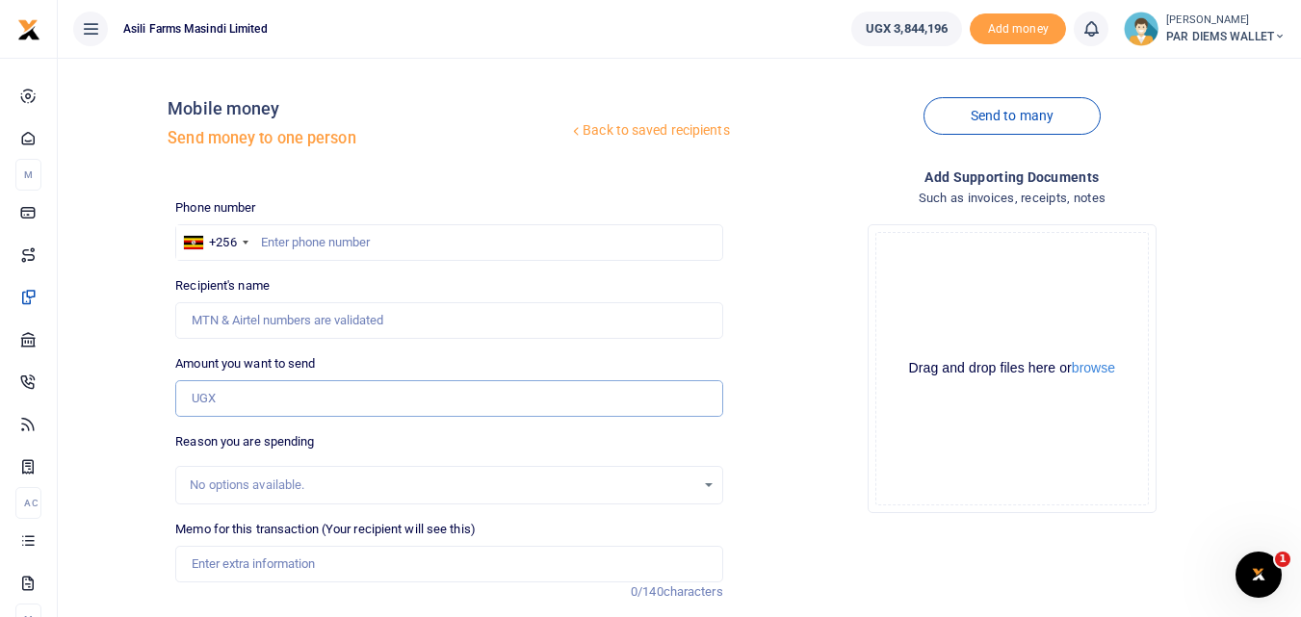
click at [229, 399] on input "Amount you want to send" at bounding box center [448, 398] width 547 height 37
type input "35,160"
click at [278, 245] on input "text" at bounding box center [448, 242] width 547 height 37
type input "781751067"
type input "[PERSON_NAME]"
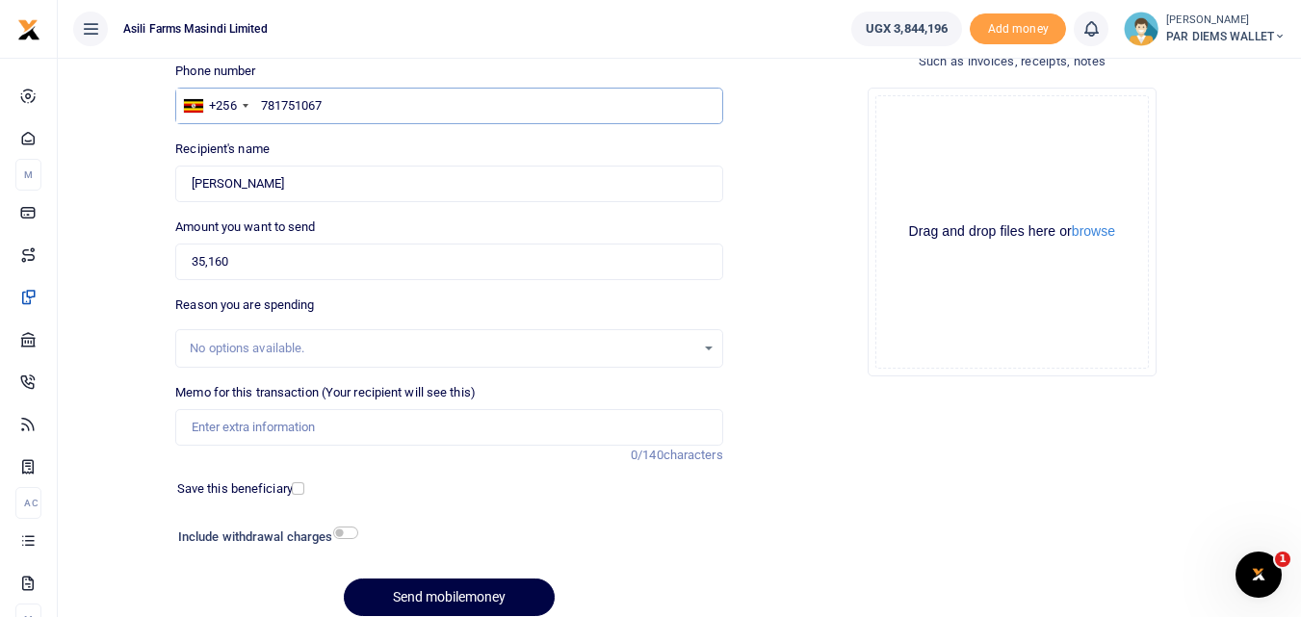
scroll to position [146, 0]
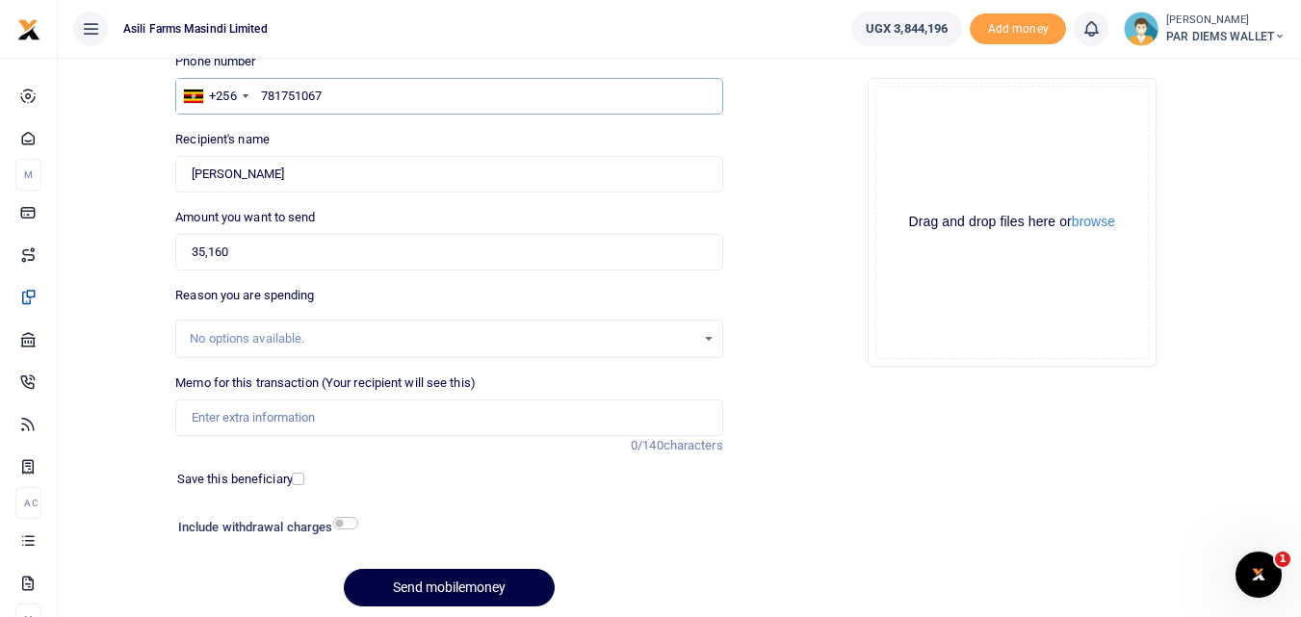
type input "781751067"
click at [249, 413] on input "Memo for this transaction (Your recipient will see this)" at bounding box center [448, 418] width 547 height 37
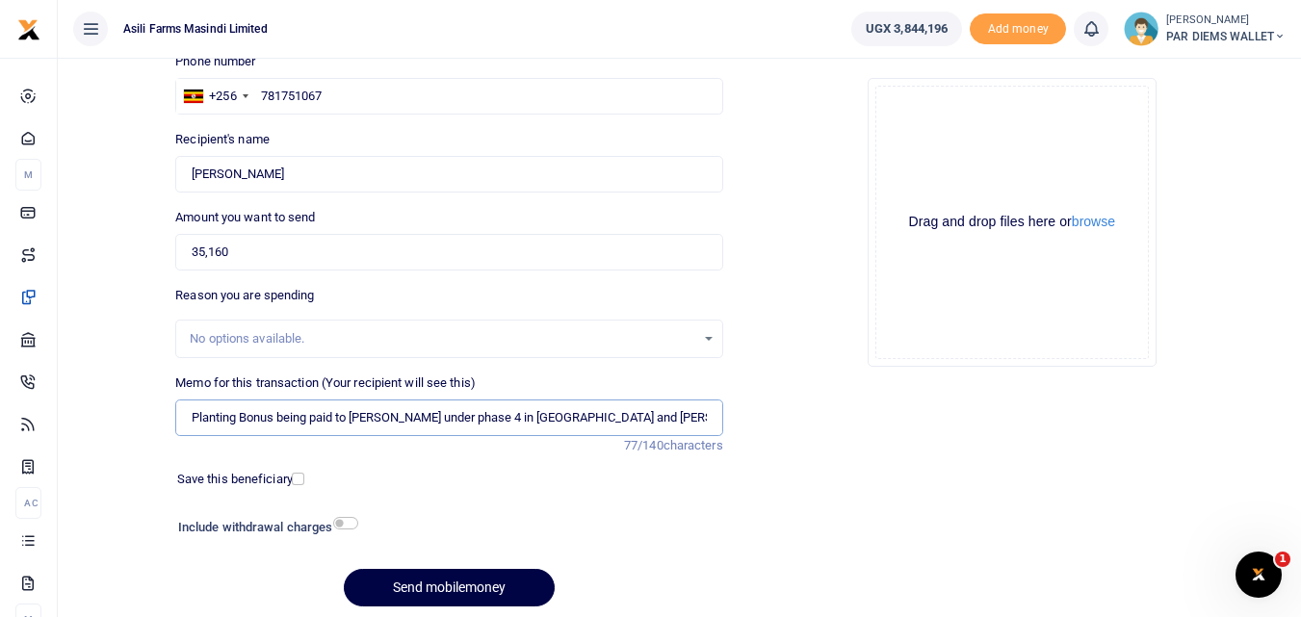
type input "Planting Bonus being paid to Kusima Ronal under phase 4 in Kigumba and Butobe"
click at [988, 120] on div "Drag and drop files here or browse Powered by Uppy" at bounding box center [1012, 223] width 274 height 274
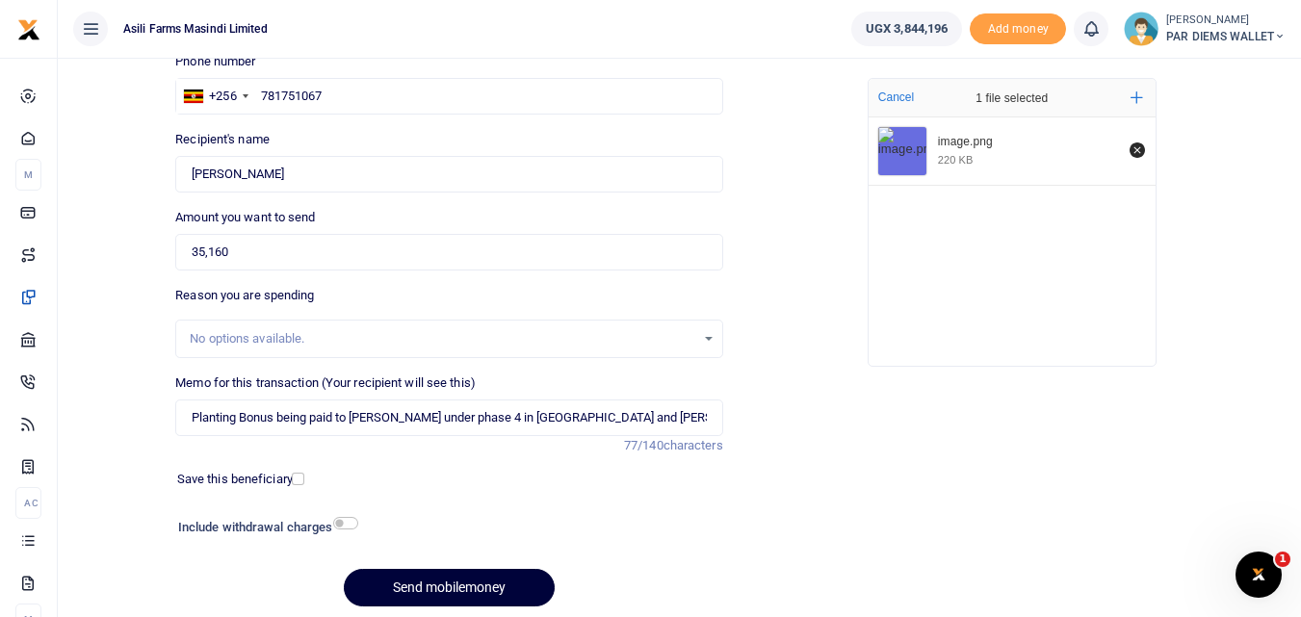
click at [444, 584] on button "Send mobilemoney" at bounding box center [449, 588] width 211 height 38
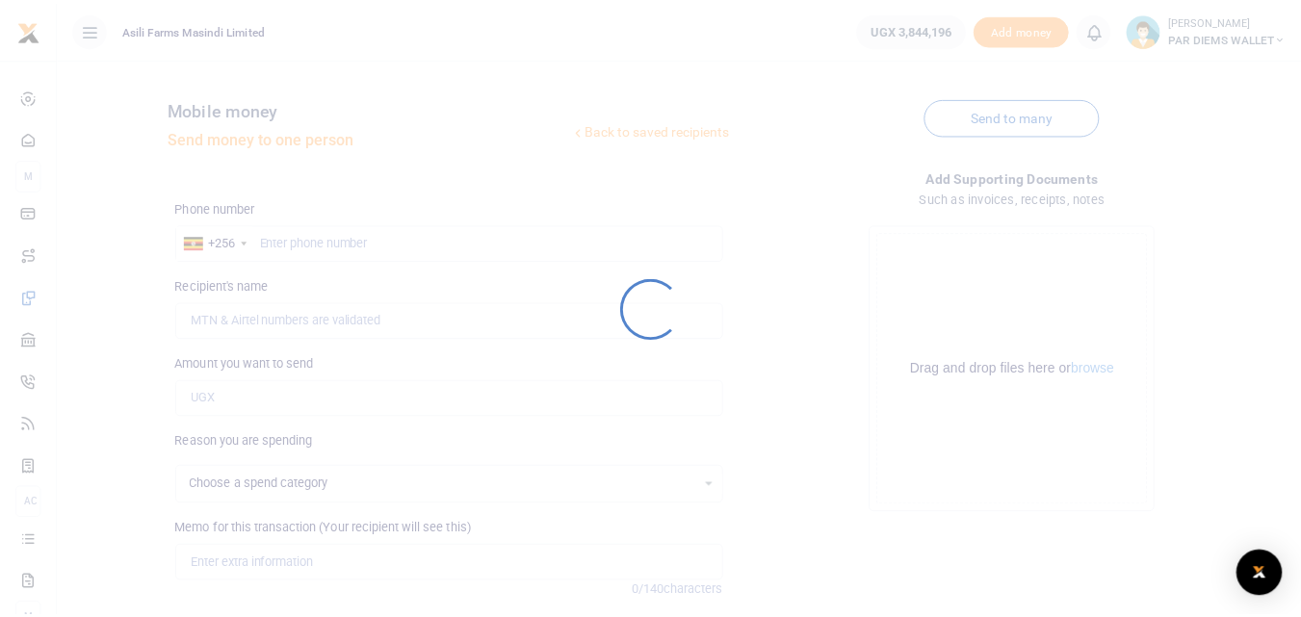
scroll to position [146, 0]
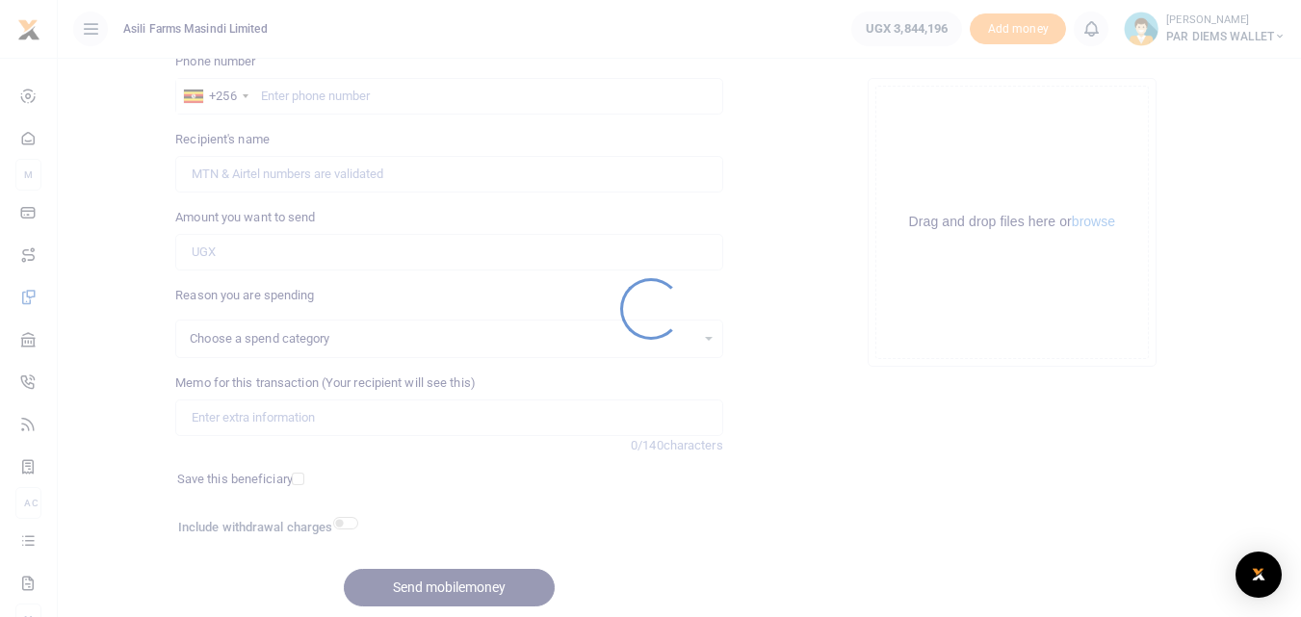
select select
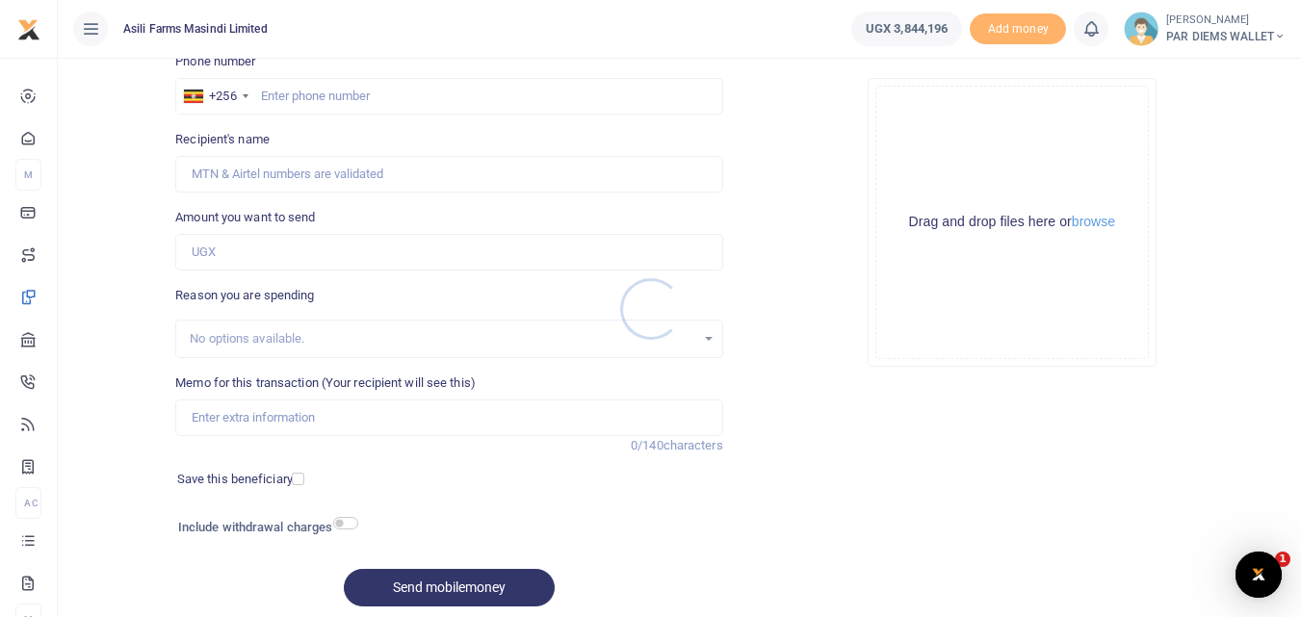
scroll to position [0, 0]
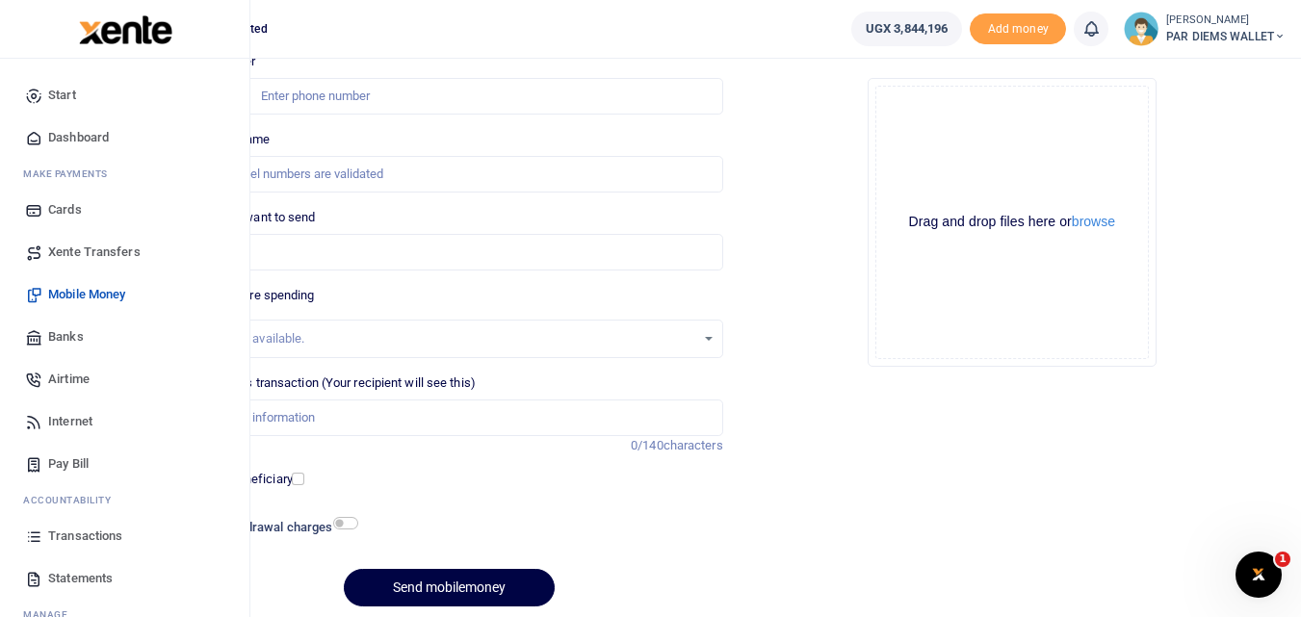
click at [41, 535] on icon at bounding box center [33, 536] width 17 height 17
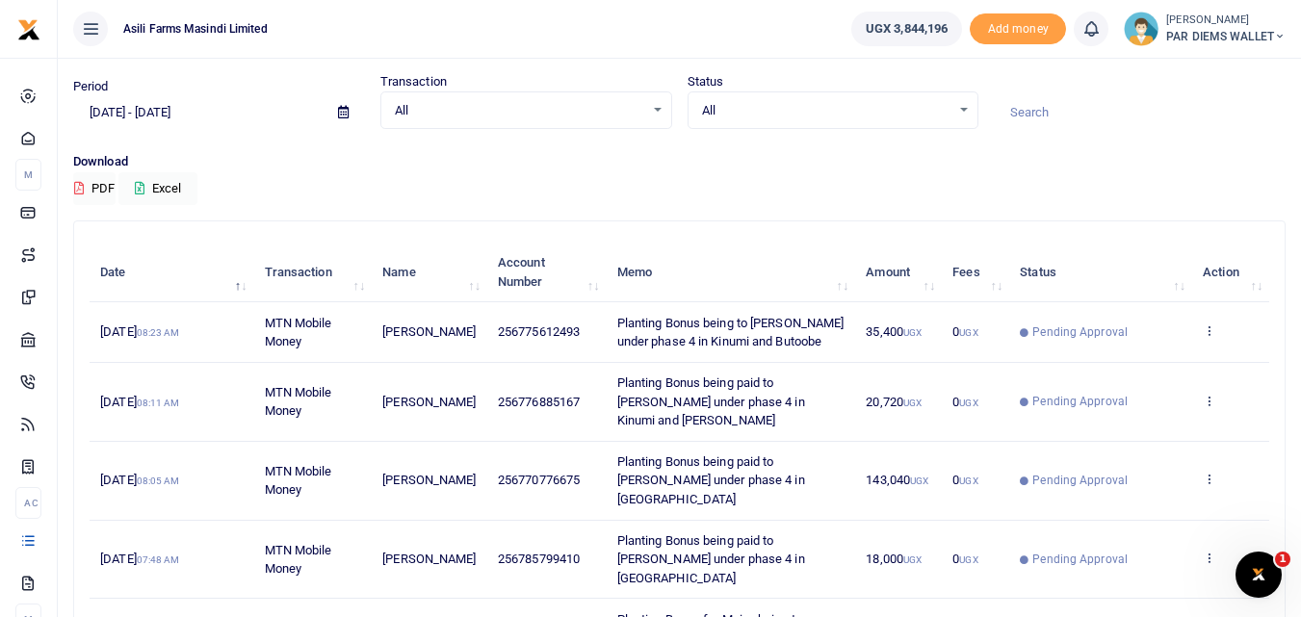
scroll to position [65, 0]
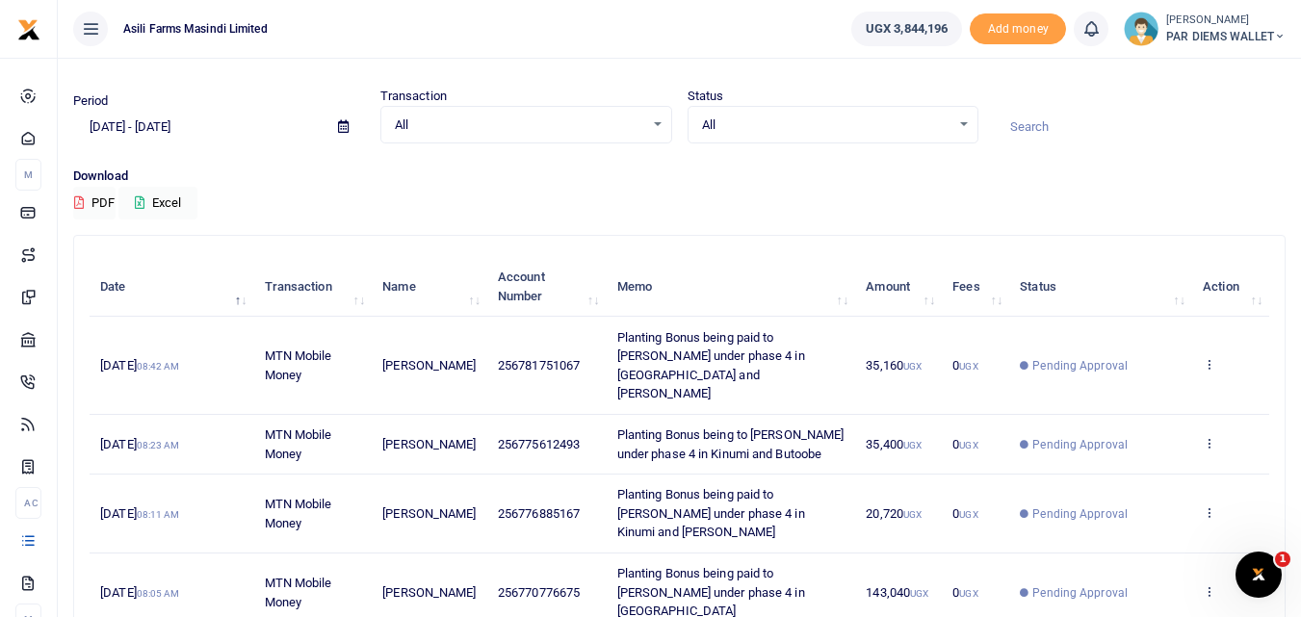
scroll to position [40, 0]
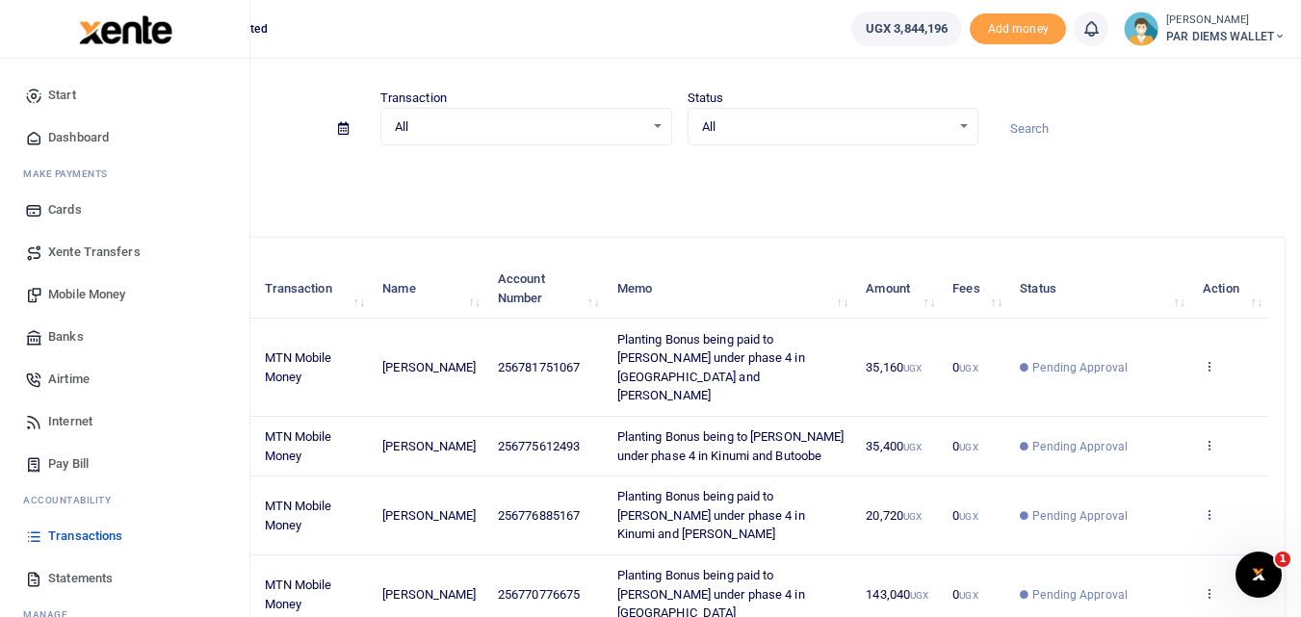
click at [91, 295] on span "Mobile Money" at bounding box center [86, 294] width 77 height 19
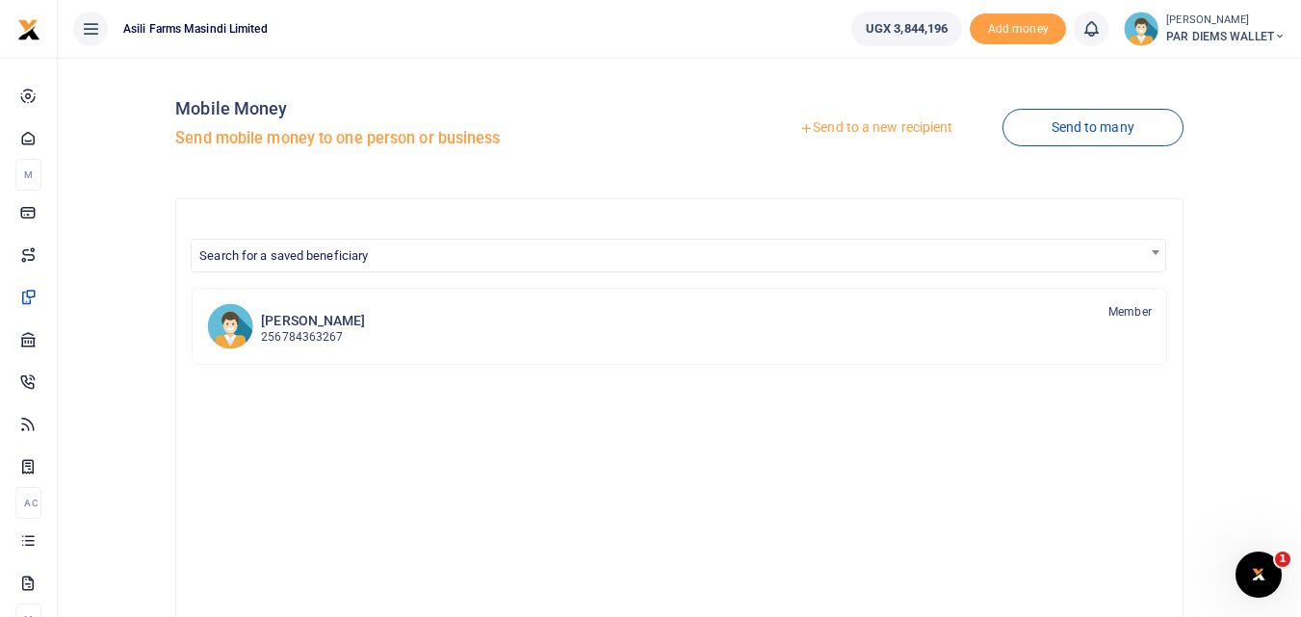
click at [859, 115] on link "Send to a new recipient" at bounding box center [875, 128] width 251 height 35
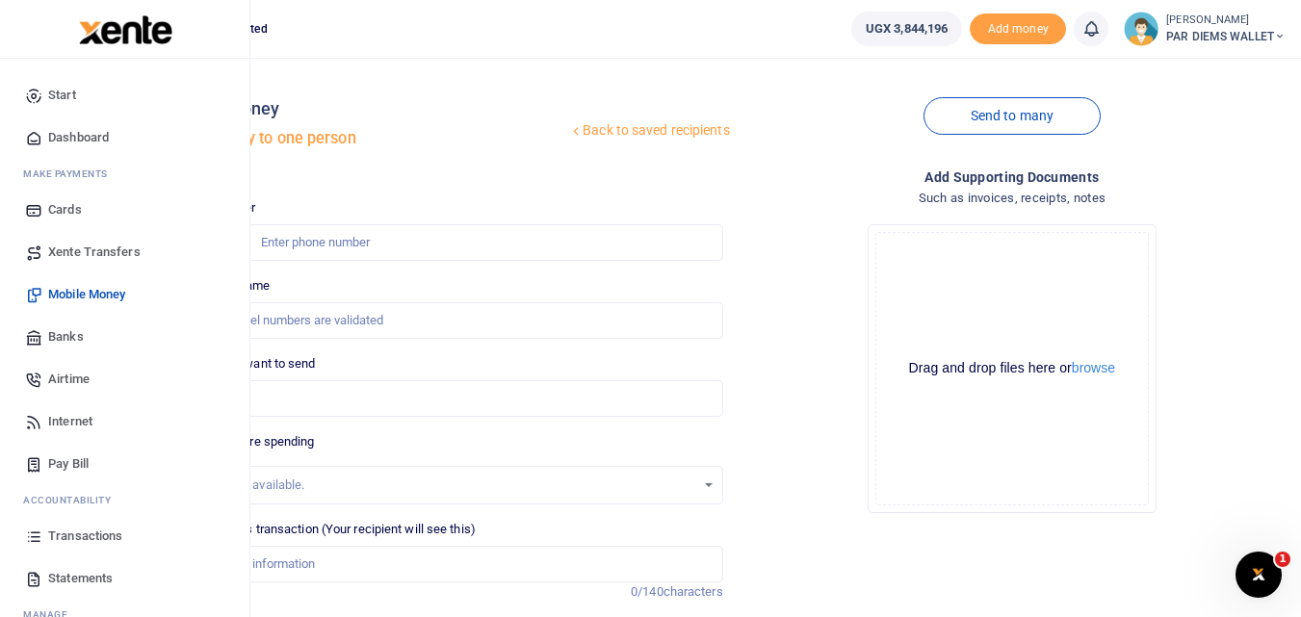
click at [31, 530] on icon at bounding box center [33, 536] width 17 height 17
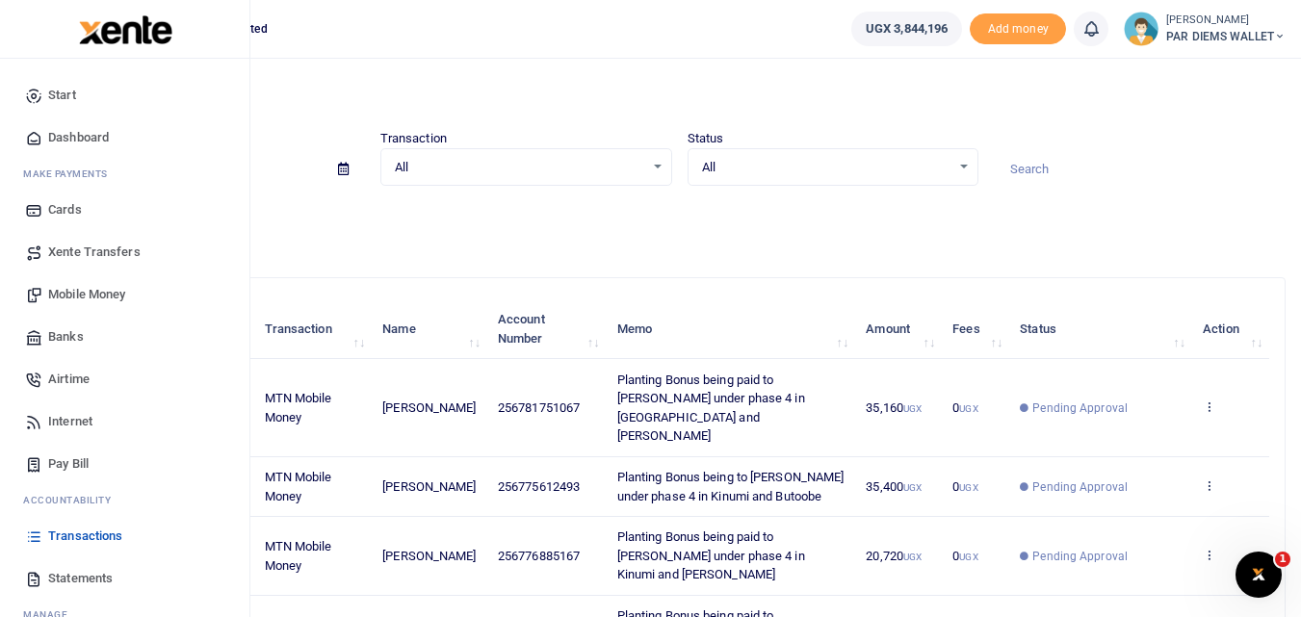
click at [83, 290] on span "Mobile Money" at bounding box center [86, 294] width 77 height 19
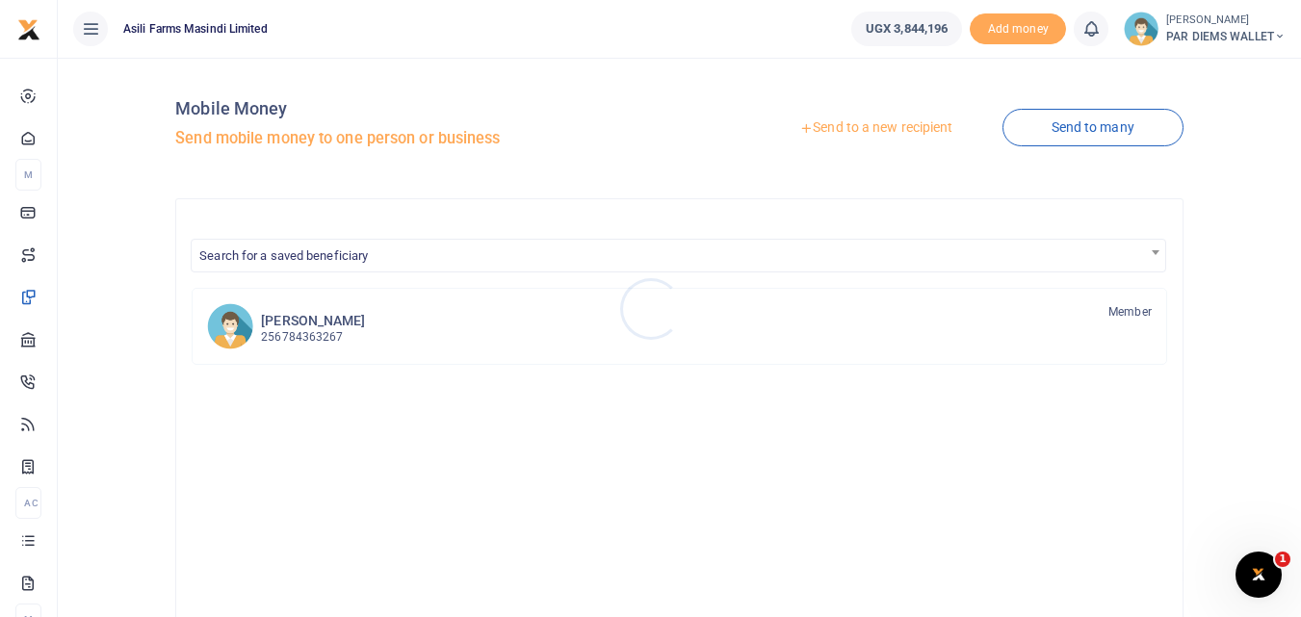
click at [860, 121] on div at bounding box center [650, 308] width 1301 height 617
click at [860, 121] on link "Send to a new recipient" at bounding box center [875, 128] width 251 height 35
click at [859, 127] on link "Send to a new recipient" at bounding box center [875, 128] width 251 height 35
click at [846, 128] on link "Send to a new recipient" at bounding box center [875, 128] width 251 height 35
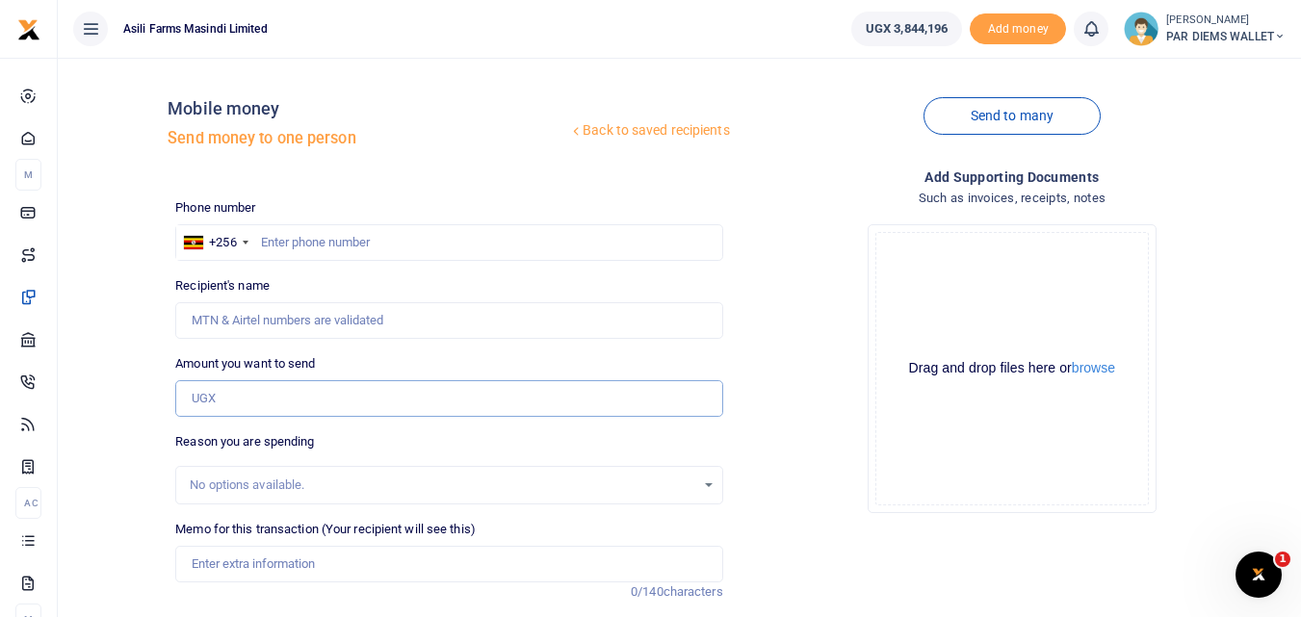
click at [209, 394] on input "Amount you want to send" at bounding box center [448, 398] width 547 height 37
type input "24,960"
click at [303, 244] on input "text" at bounding box center [448, 242] width 547 height 37
type input "772176536"
type input "Jamaali [PERSON_NAME]"
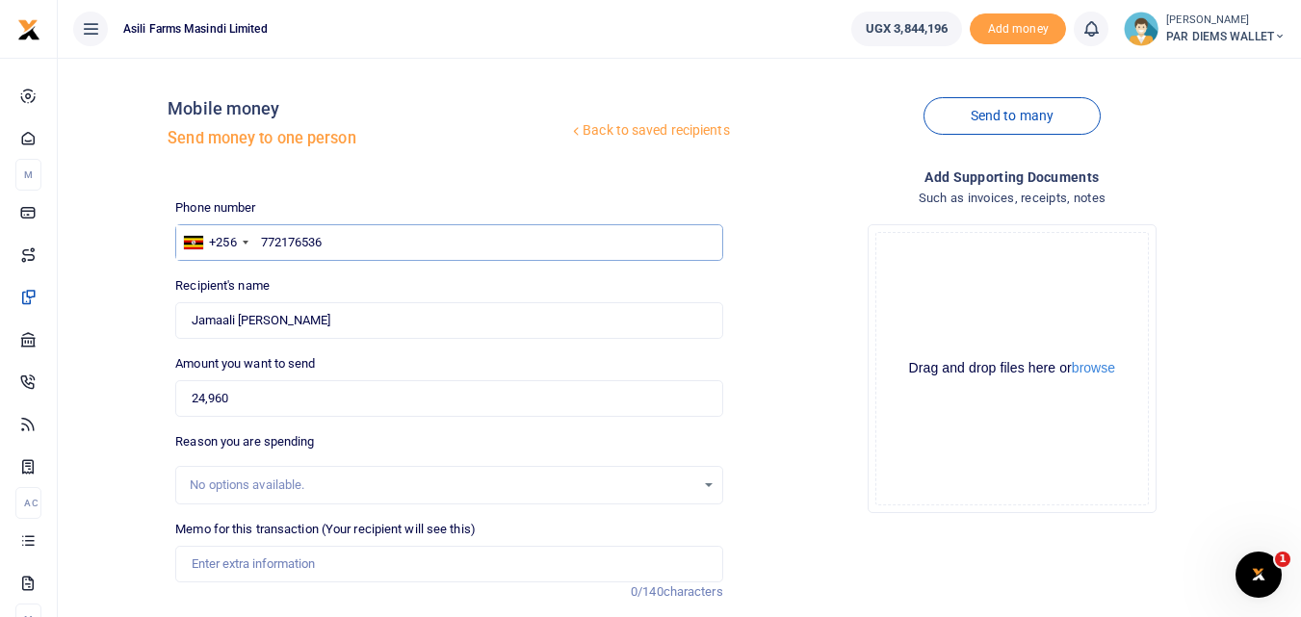
scroll to position [217, 0]
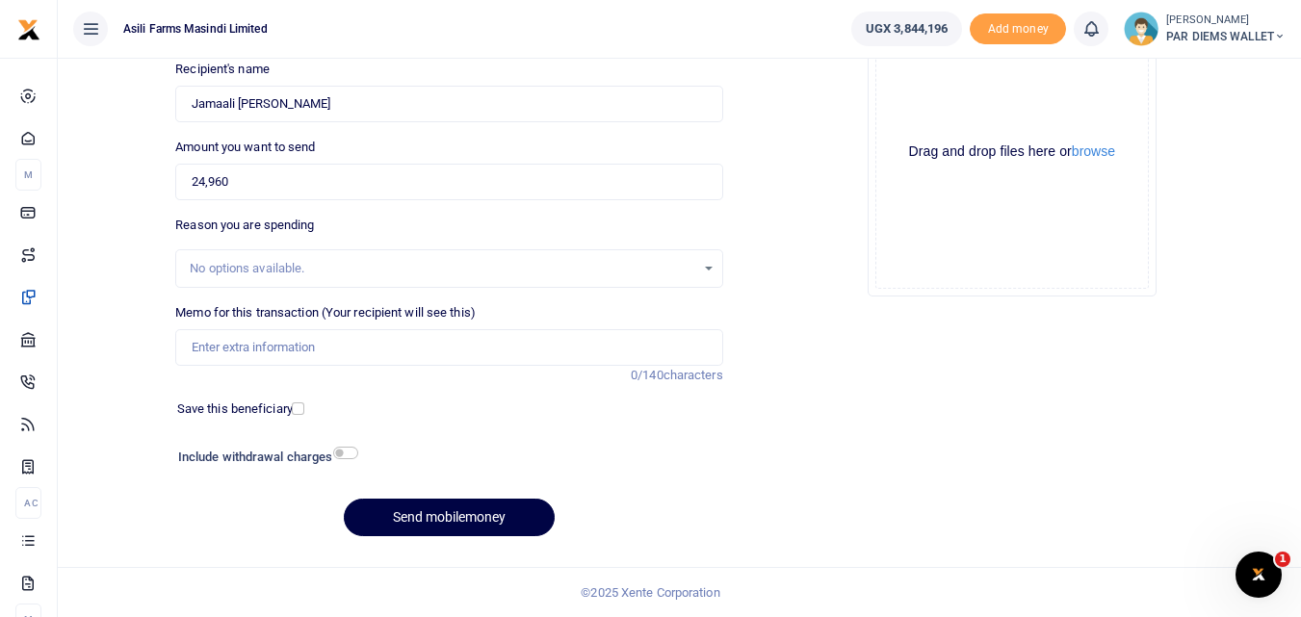
type input "772176536"
click at [228, 358] on input "Memo for this transaction (Your recipient will see this)" at bounding box center [448, 347] width 547 height 37
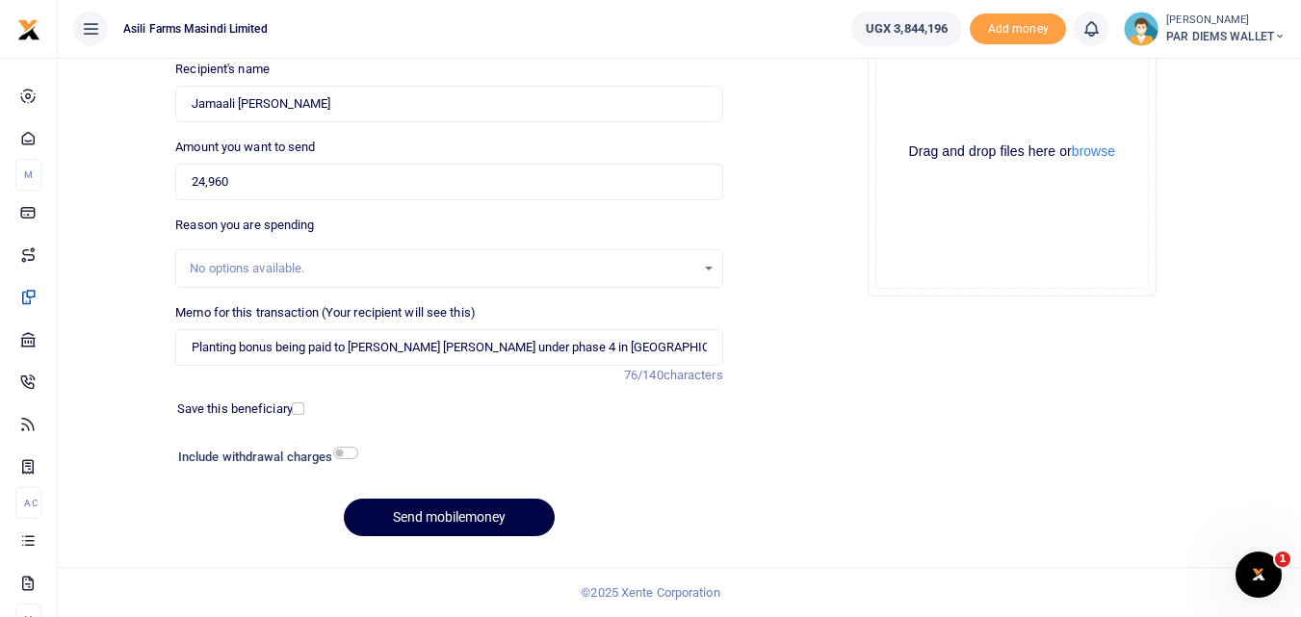
click at [942, 90] on div "Drag and drop files here or browse Powered by Uppy" at bounding box center [1012, 152] width 274 height 274
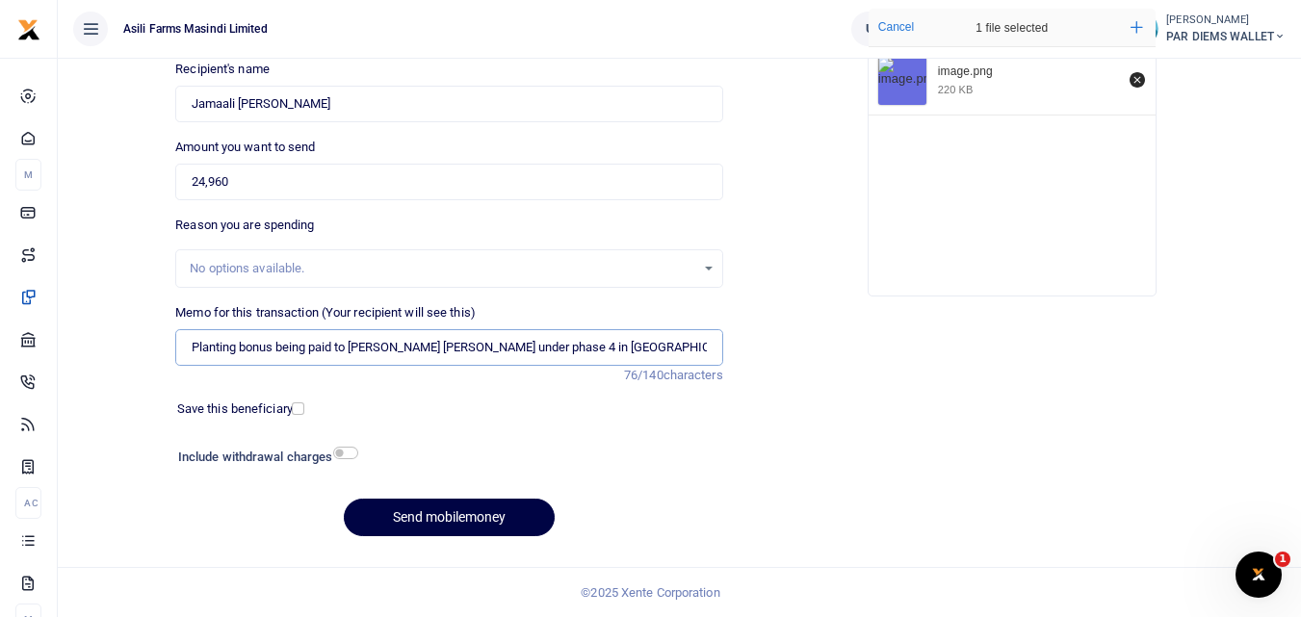
click at [643, 351] on input "Planting bonus being paid to Tabu Jamal under phase 4 in Bweyale and Butobe" at bounding box center [448, 347] width 547 height 37
type input "Planting bonus being paid to [PERSON_NAME] [PERSON_NAME] under phase 4 in [GEOG…"
click at [438, 510] on button "Send mobilemoney" at bounding box center [449, 518] width 211 height 38
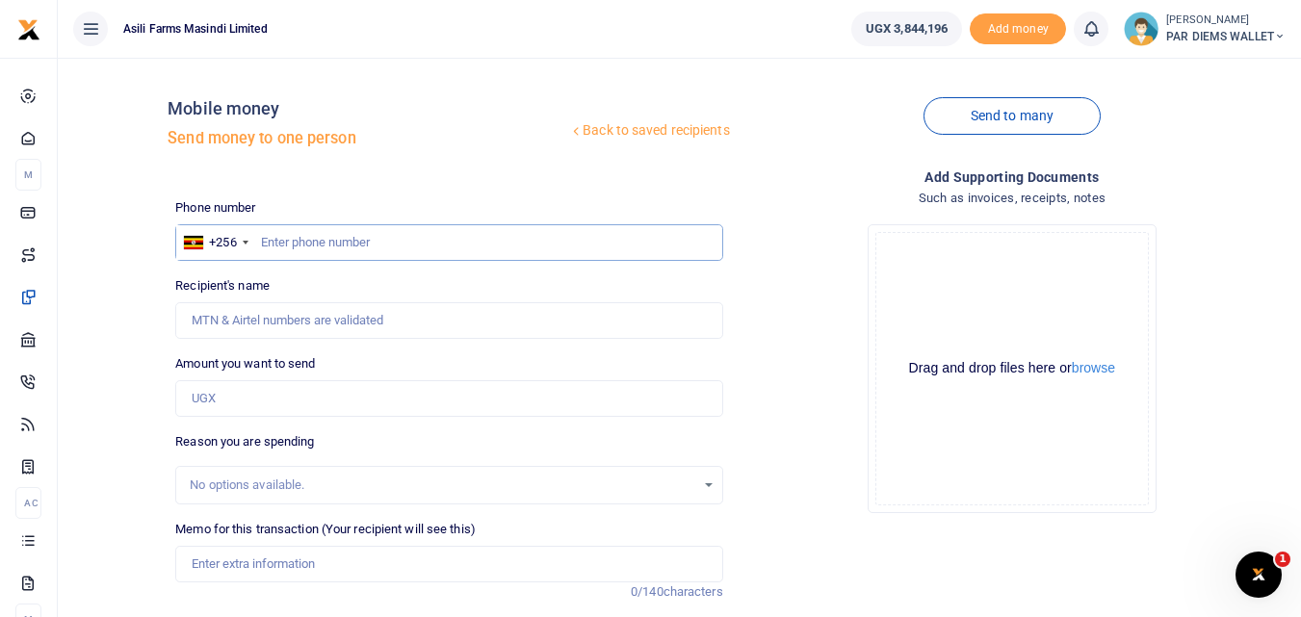
click at [290, 243] on input "text" at bounding box center [448, 242] width 547 height 37
type input "779080360"
type input "Murungi Benson"
type input "779080360"
click at [252, 407] on input "Amount you want to send" at bounding box center [448, 398] width 547 height 37
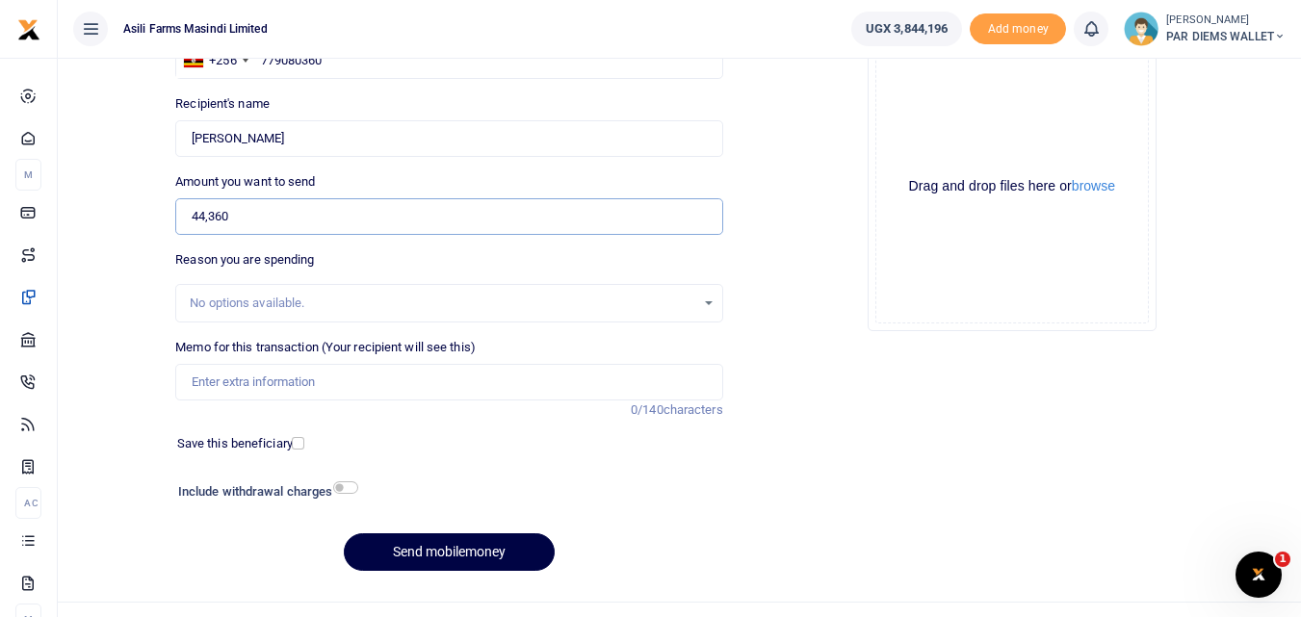
scroll to position [217, 0]
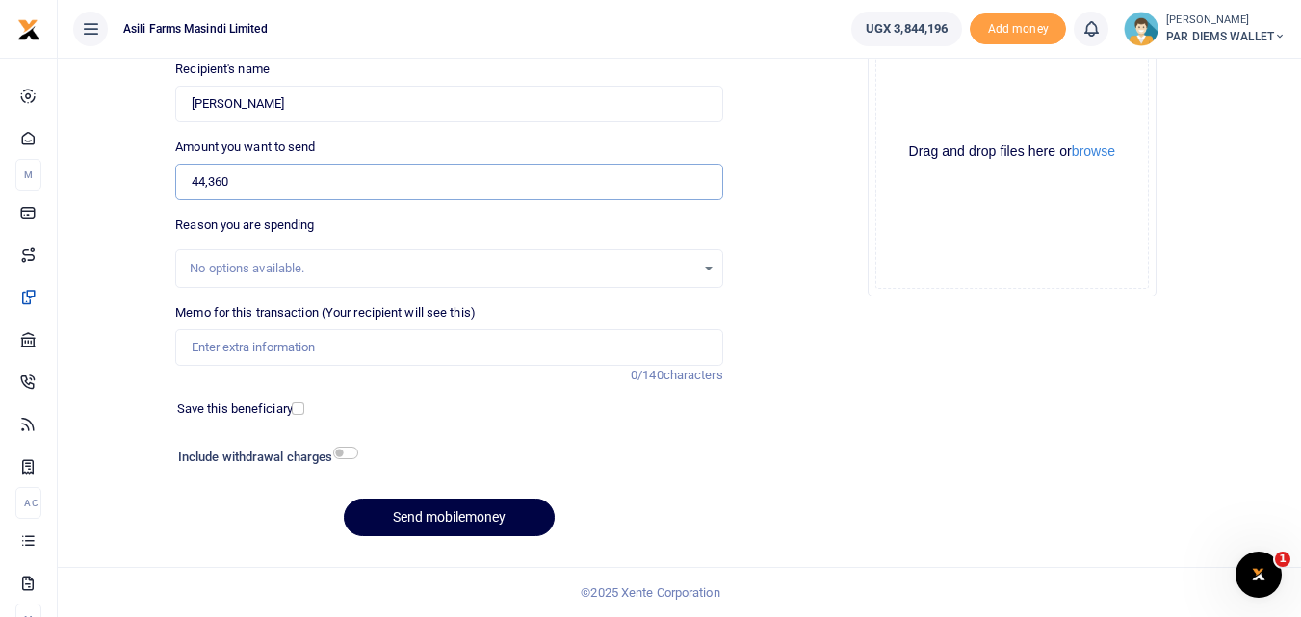
type input "44,360"
click at [222, 349] on input "Memo for this transaction (Your recipient will see this)" at bounding box center [448, 347] width 547 height 37
click at [221, 352] on input "Memo for this transaction (Your recipient will see this)" at bounding box center [448, 347] width 547 height 37
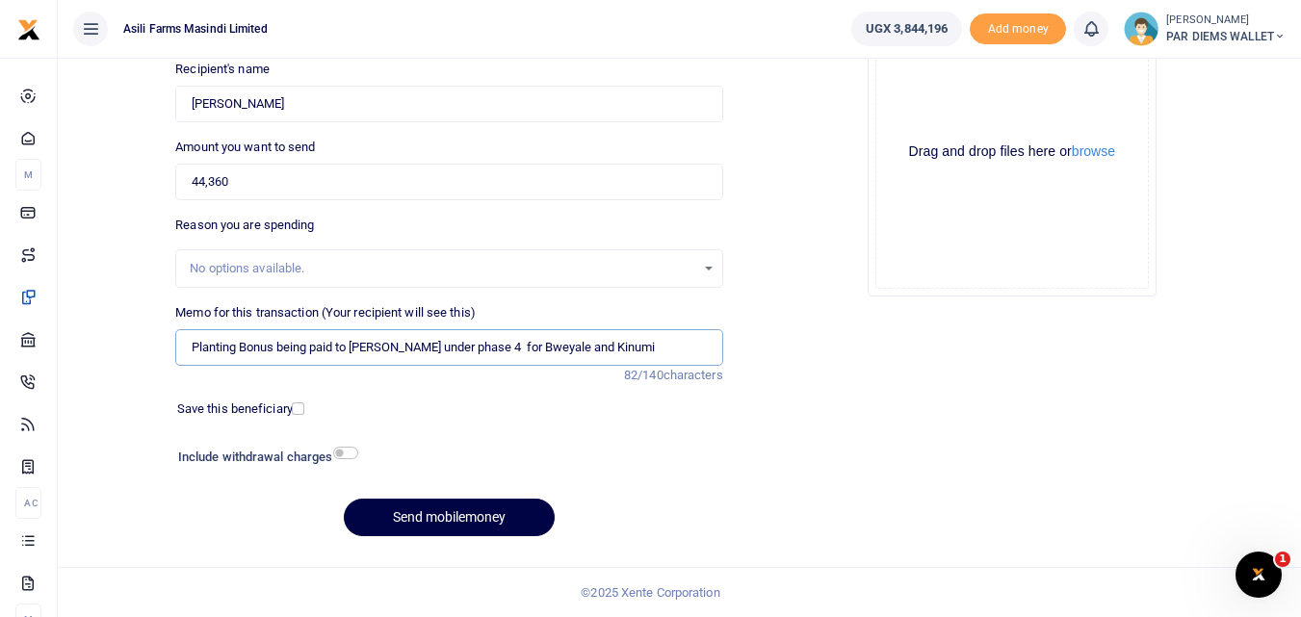
type input "Planting Bonus being paid to Benson Murungi under phase 4 for Bweyale and Kinumi"
click at [936, 100] on div "Drag and drop files here or browse Powered by Uppy" at bounding box center [1012, 152] width 274 height 274
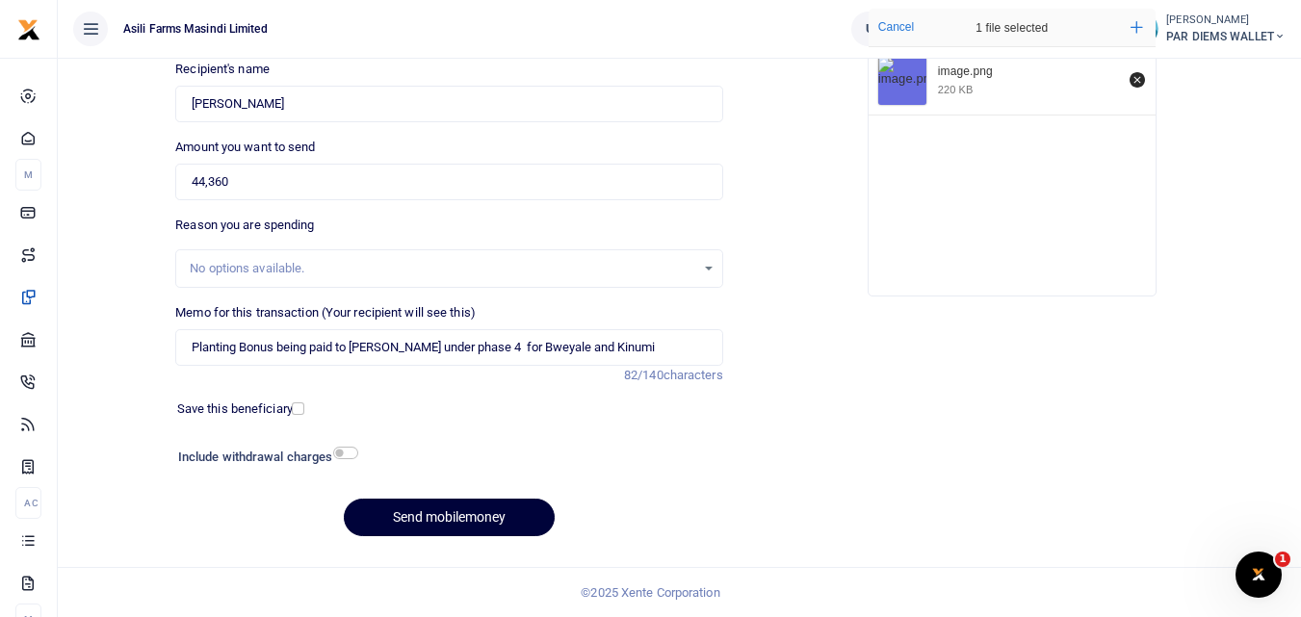
click at [482, 513] on button "Send mobilemoney" at bounding box center [449, 518] width 211 height 38
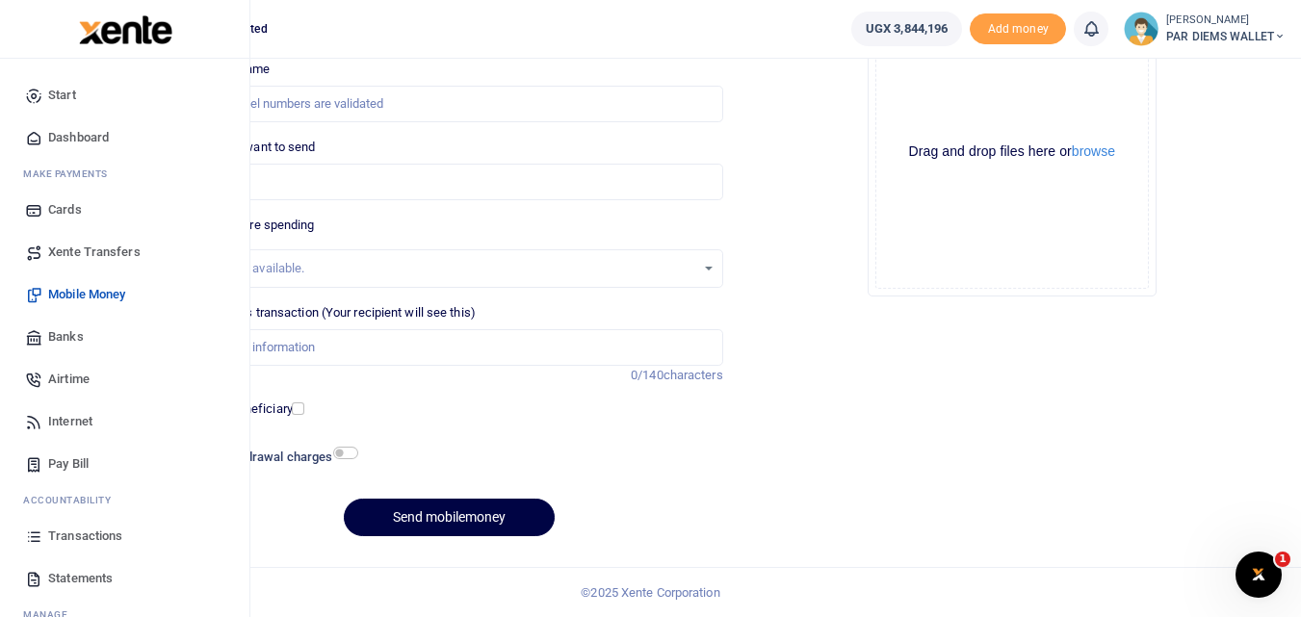
click at [30, 539] on icon at bounding box center [33, 536] width 17 height 17
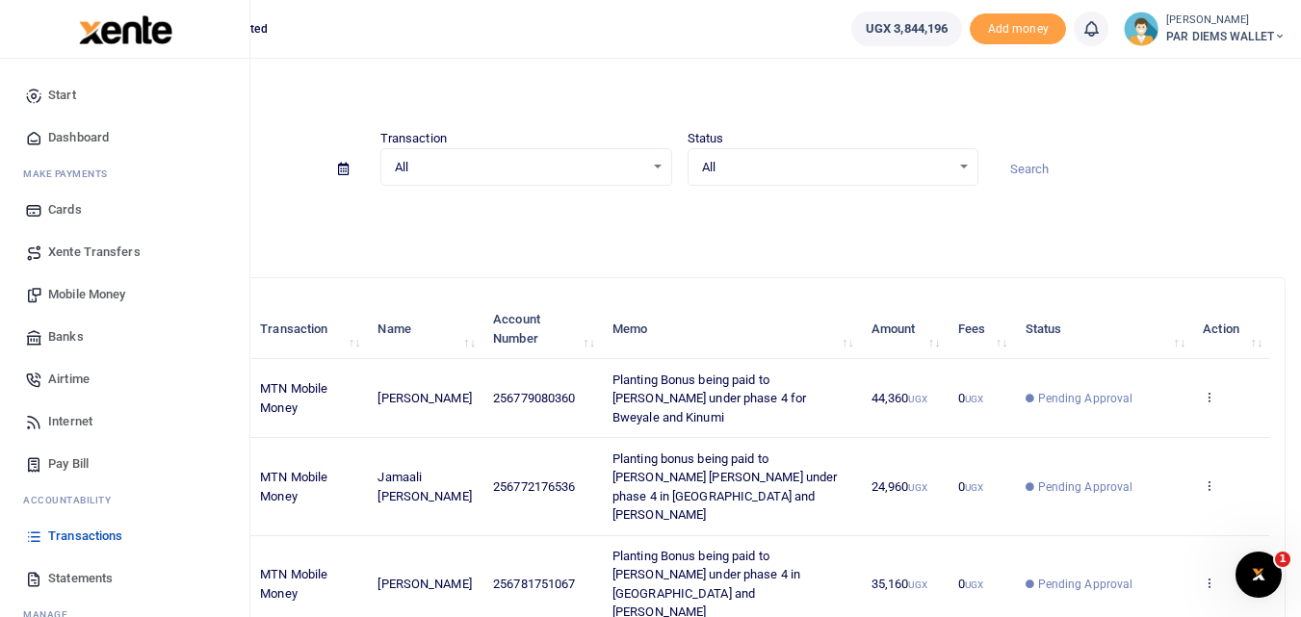
click at [92, 290] on span "Mobile Money" at bounding box center [86, 294] width 77 height 19
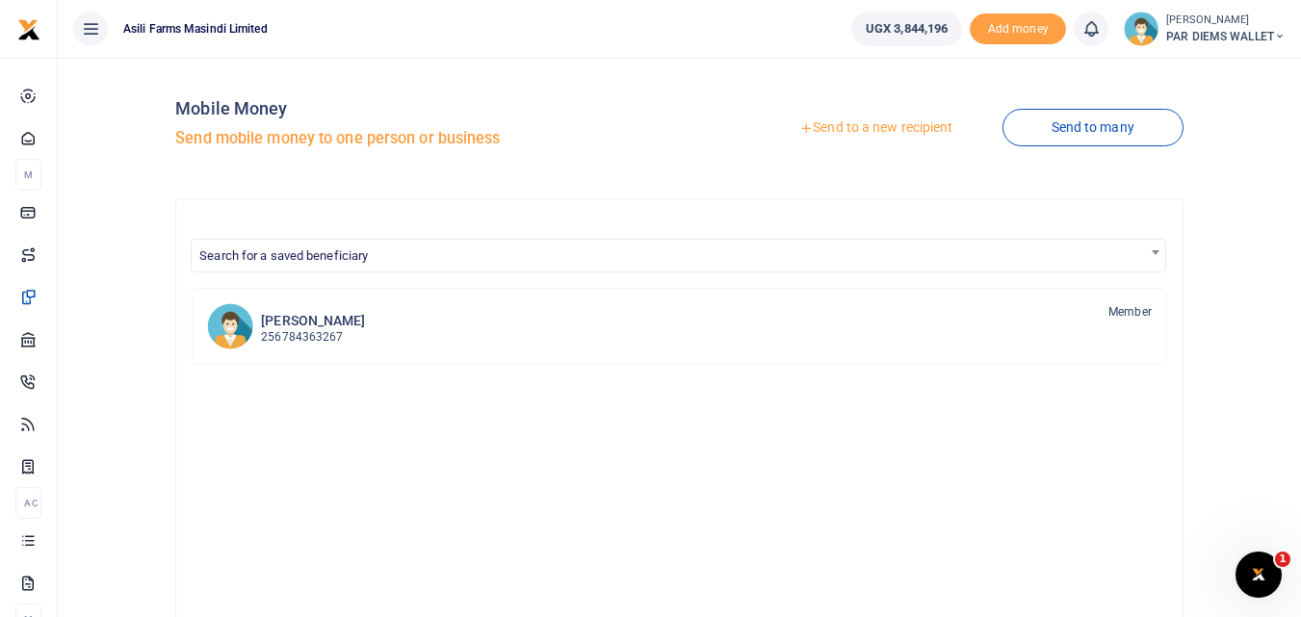
click at [889, 130] on link "Send to a new recipient" at bounding box center [875, 128] width 251 height 35
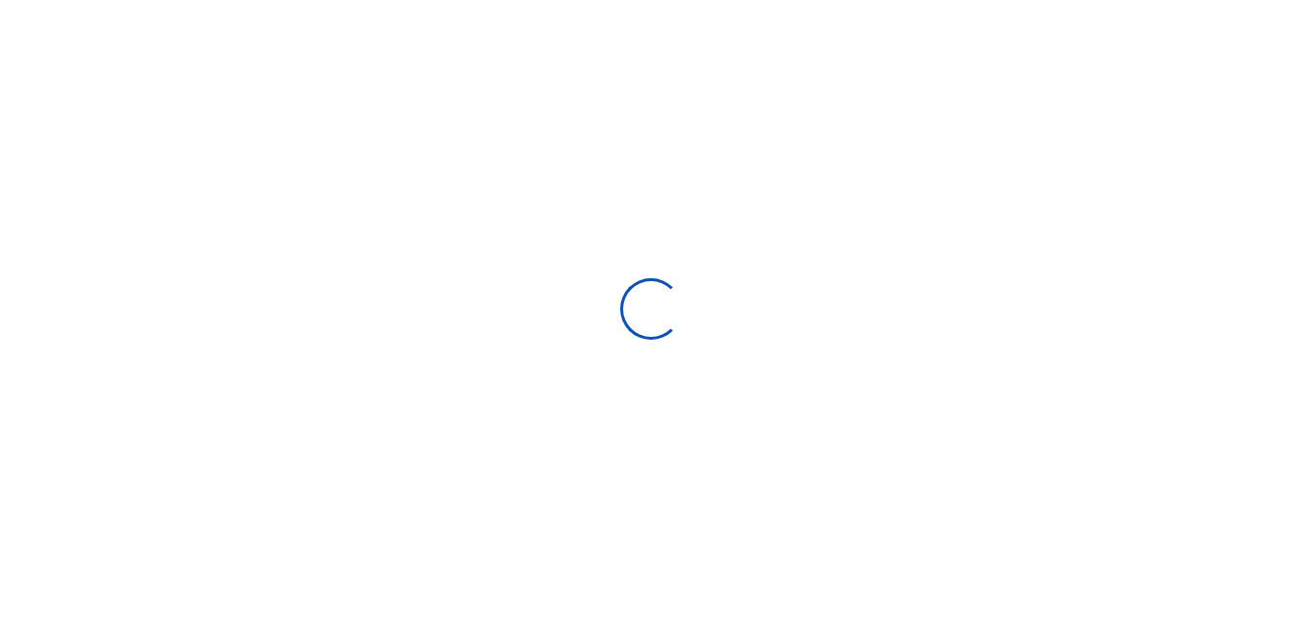
select select
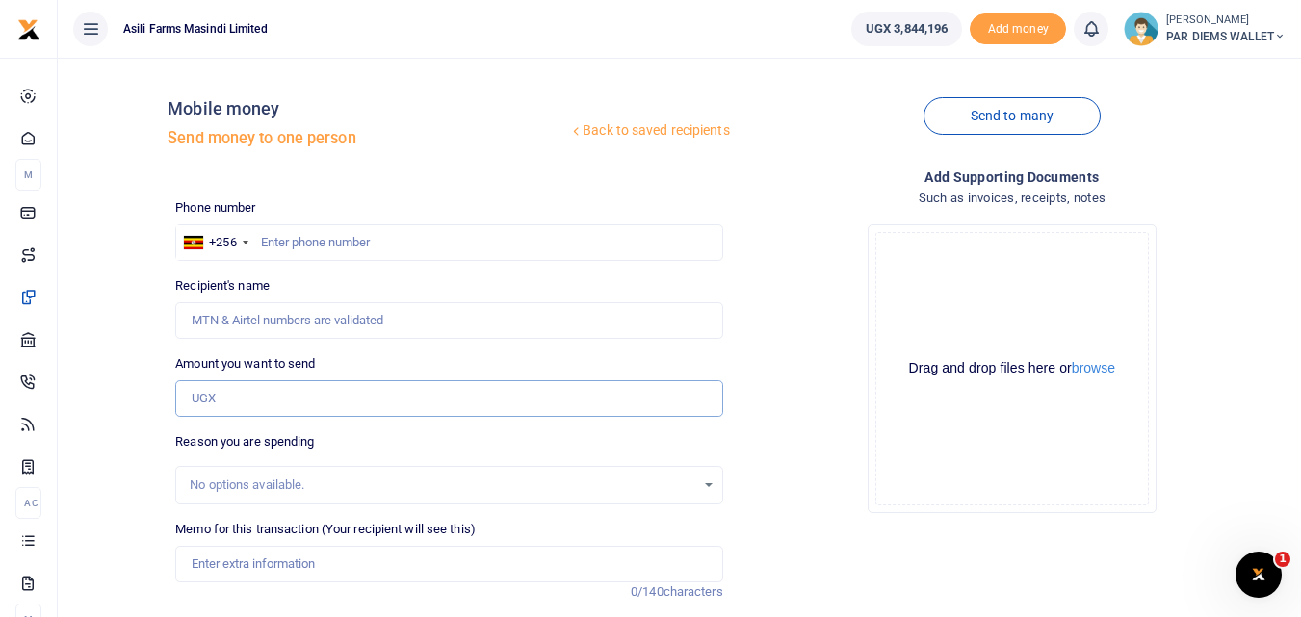
click at [290, 402] on input "Amount you want to send" at bounding box center [448, 398] width 547 height 37
type input "29,360"
click at [308, 248] on input "text" at bounding box center [448, 242] width 547 height 37
click at [303, 235] on input "text" at bounding box center [448, 242] width 547 height 37
type input "743709906"
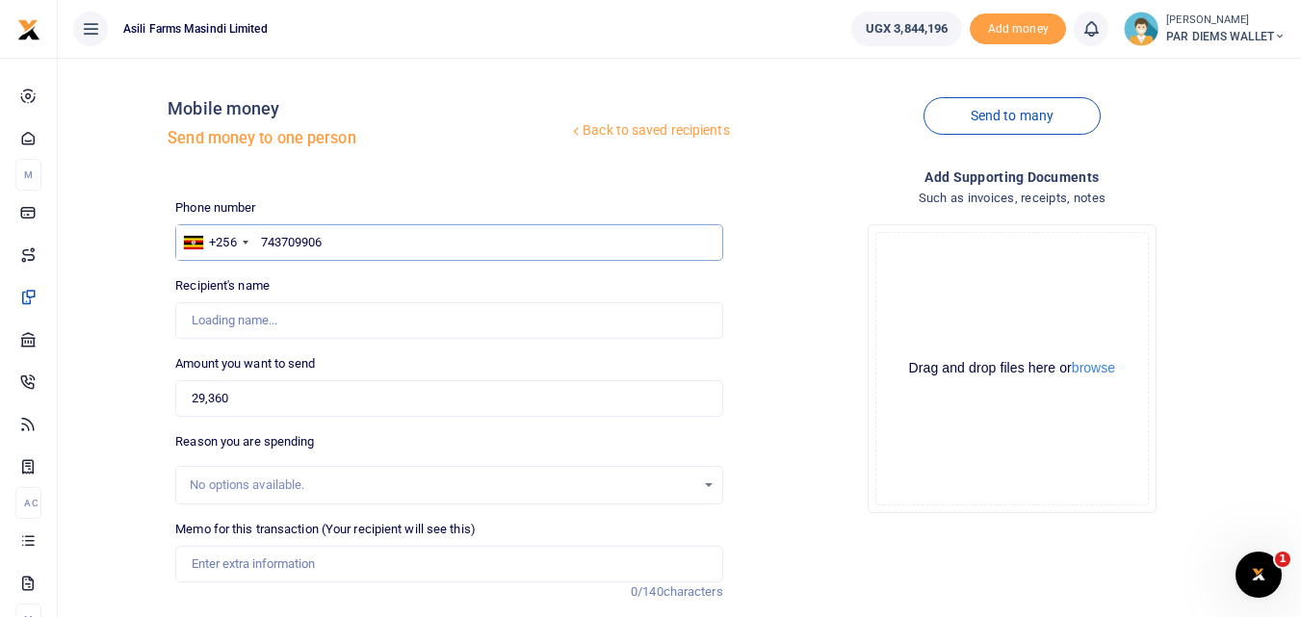
type input "[PERSON_NAME]"
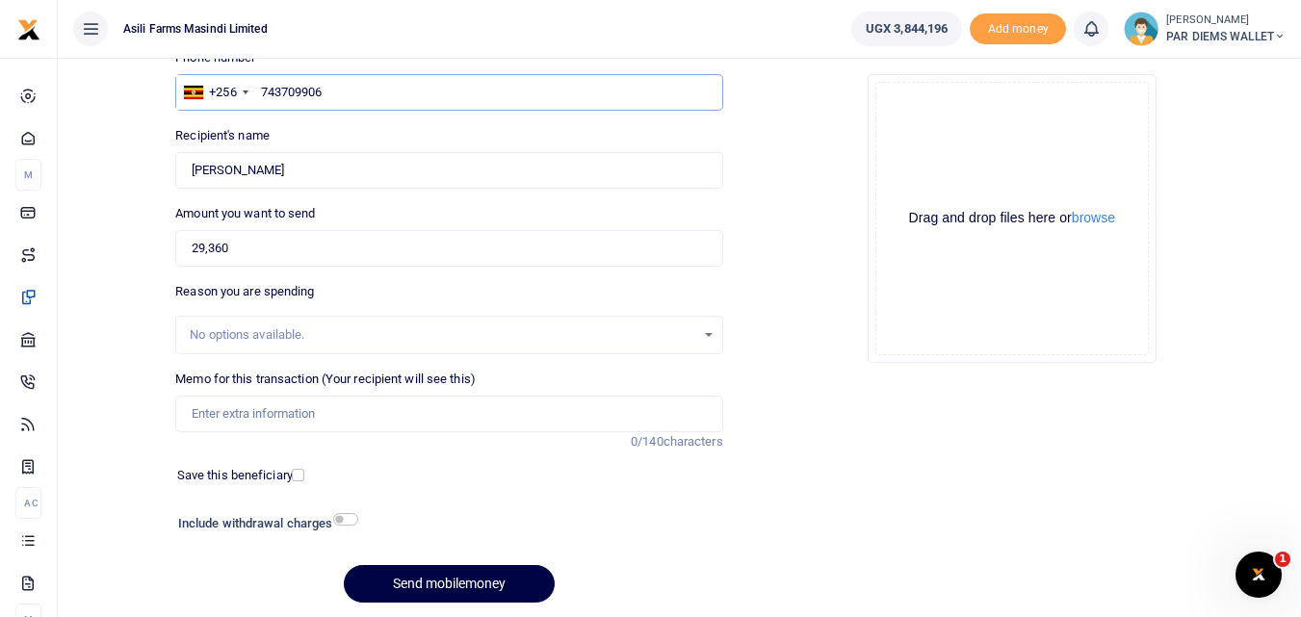
scroll to position [152, 0]
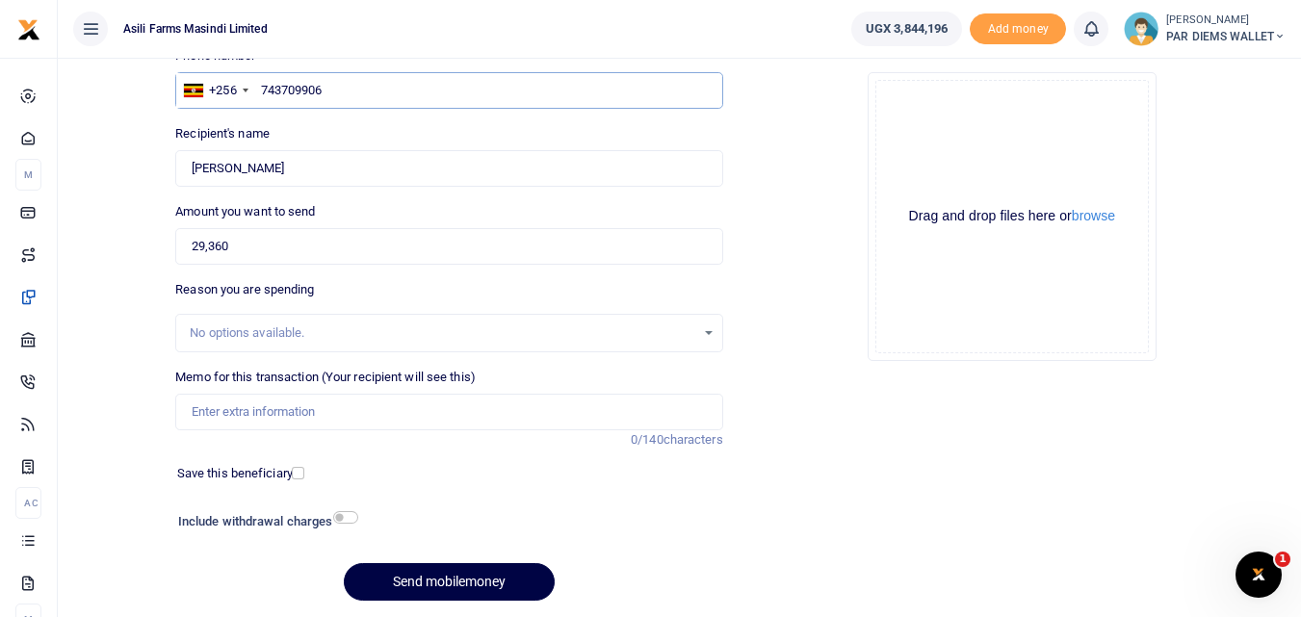
type input "743709906"
click at [250, 408] on input "Memo for this transaction (Your recipient will see this)" at bounding box center [448, 412] width 547 height 37
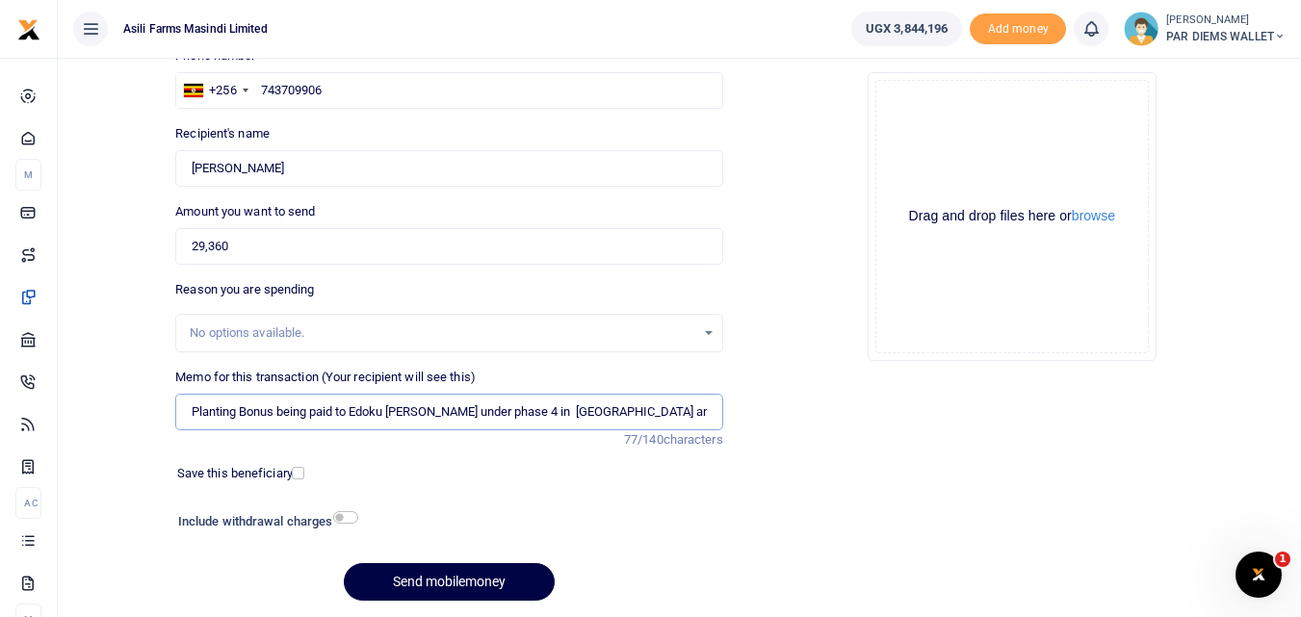
type input "Planting Bonus being paid to Edoku Emma under phase 4 in Bweyale and Butobe"
click at [980, 113] on div "Drag and drop files here or browse Powered by Uppy" at bounding box center [1012, 217] width 274 height 274
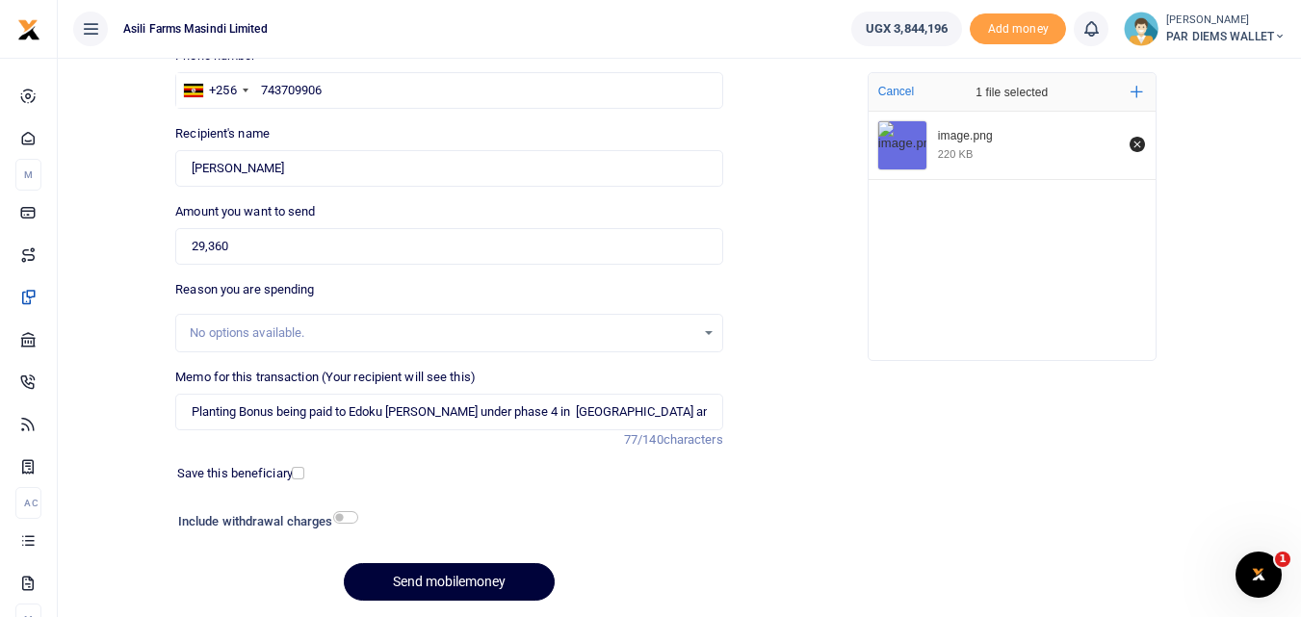
click at [438, 579] on button "Send mobilemoney" at bounding box center [449, 582] width 211 height 38
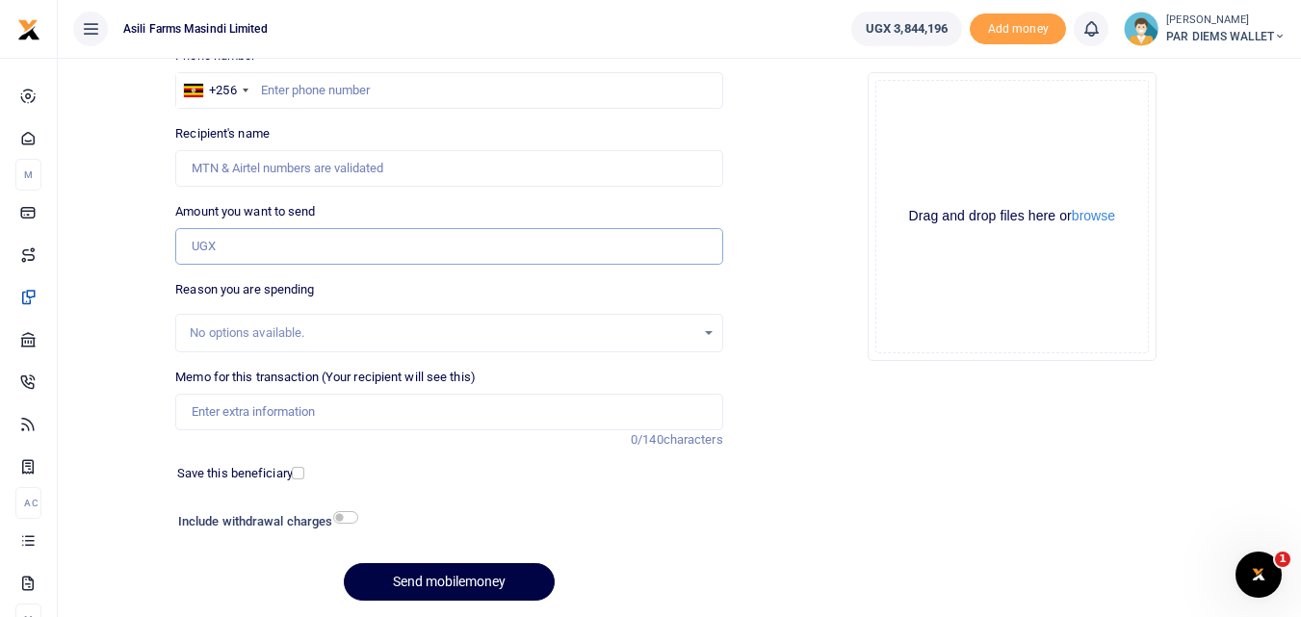
click at [280, 249] on input "Amount you want to send" at bounding box center [448, 246] width 547 height 37
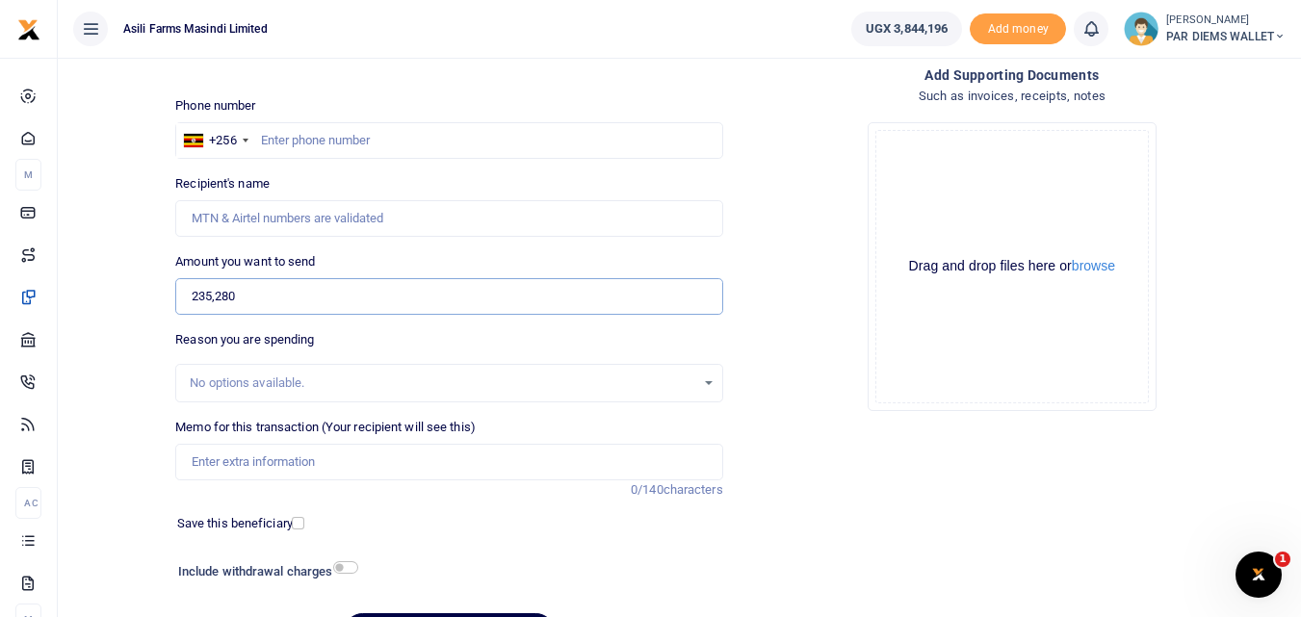
scroll to position [110, 0]
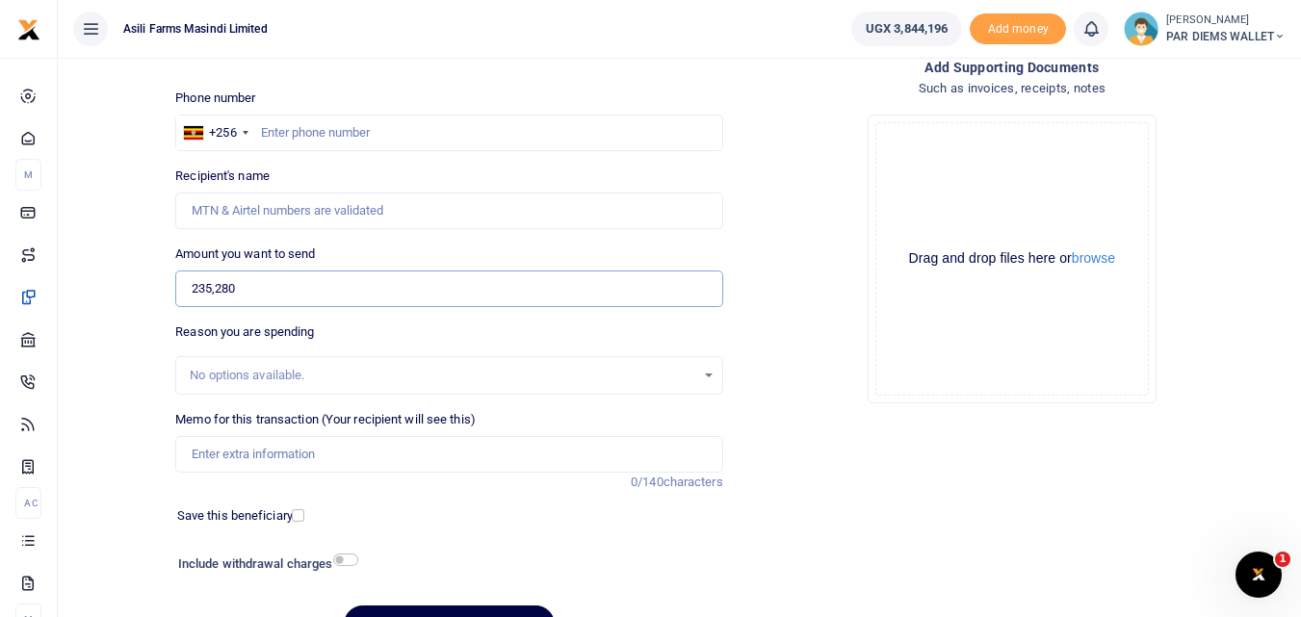
type input "235,280"
click at [275, 464] on input "Memo for this transaction (Your recipient will see this)" at bounding box center [448, 454] width 547 height 37
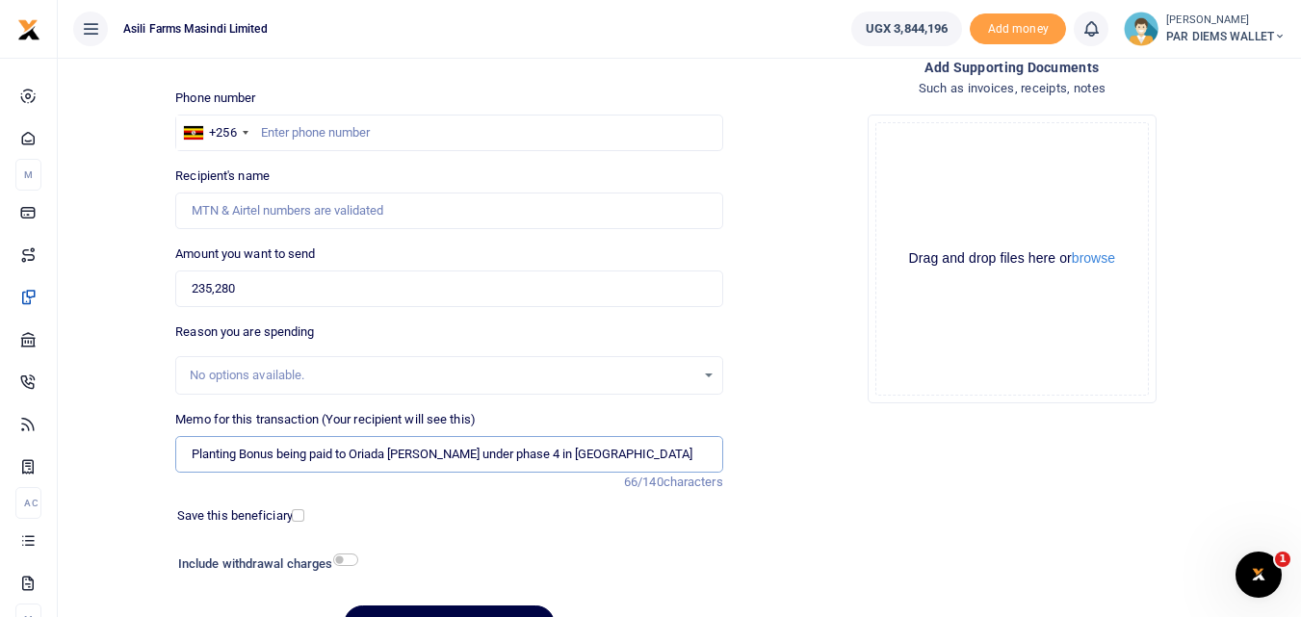
type input "Planting Bonus being paid to Oriada Samuel under phase 4 in Kilak"
click at [947, 151] on div "Drag and drop files here or browse Powered by Uppy" at bounding box center [1012, 259] width 274 height 274
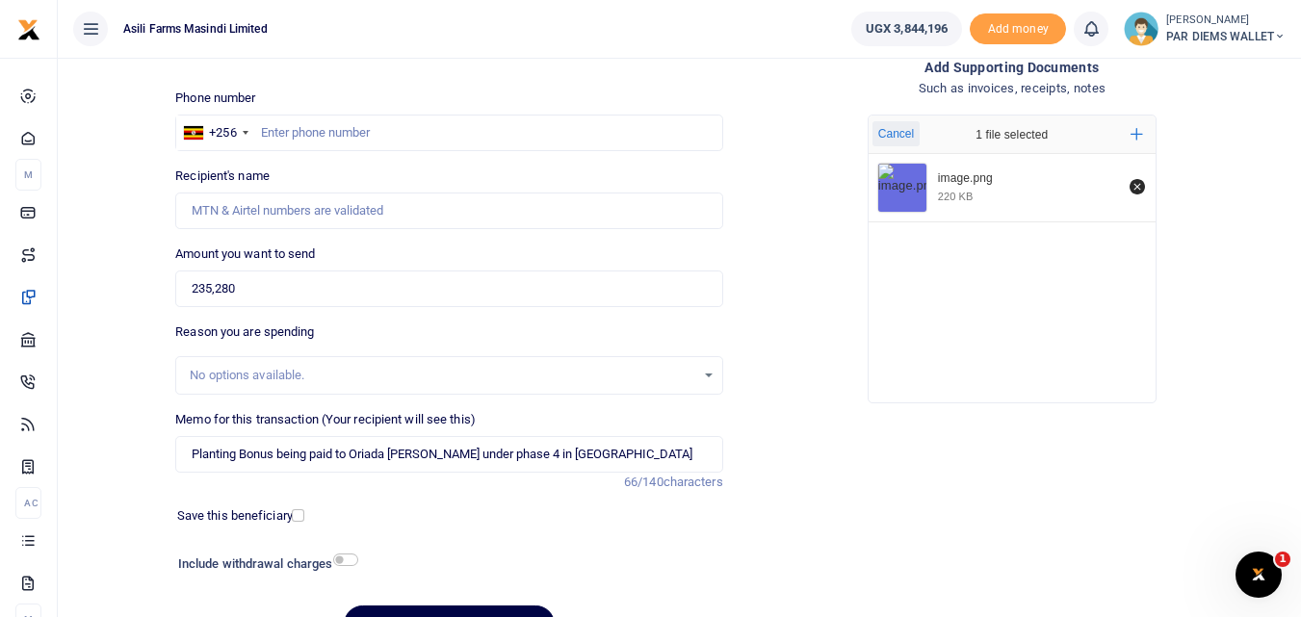
click button "Cancel" at bounding box center [896, 133] width 47 height 25
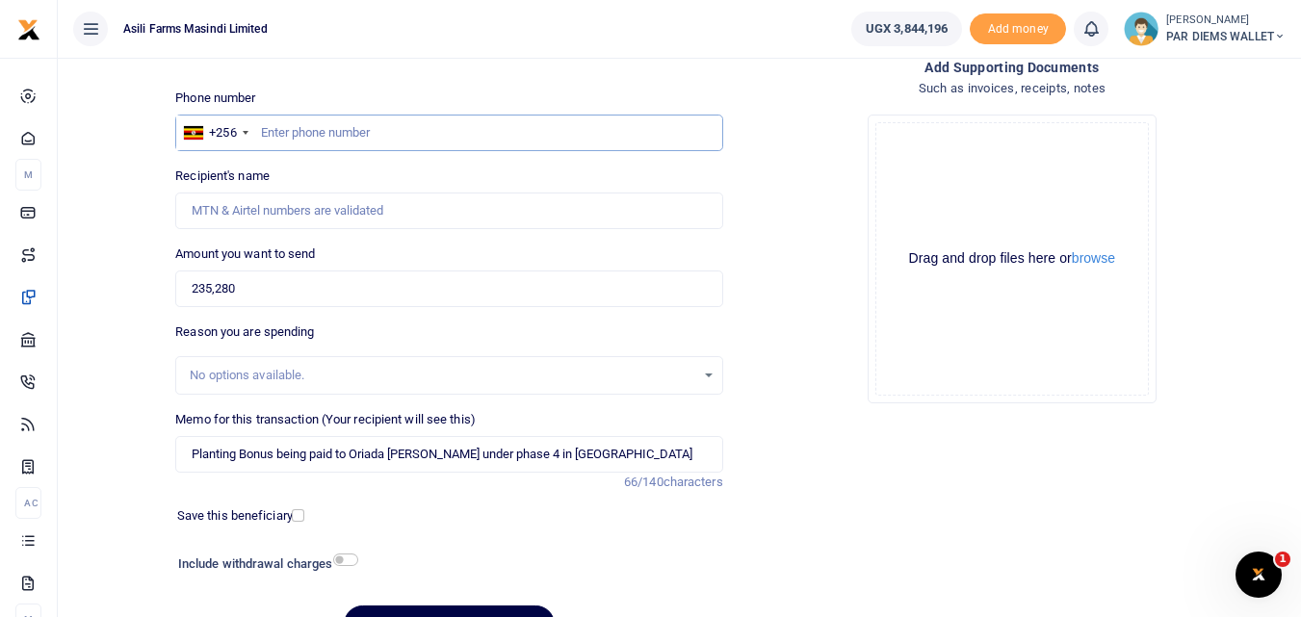
click at [316, 132] on input "text" at bounding box center [448, 133] width 547 height 37
type input "789984614"
type input "Samuel Oriada"
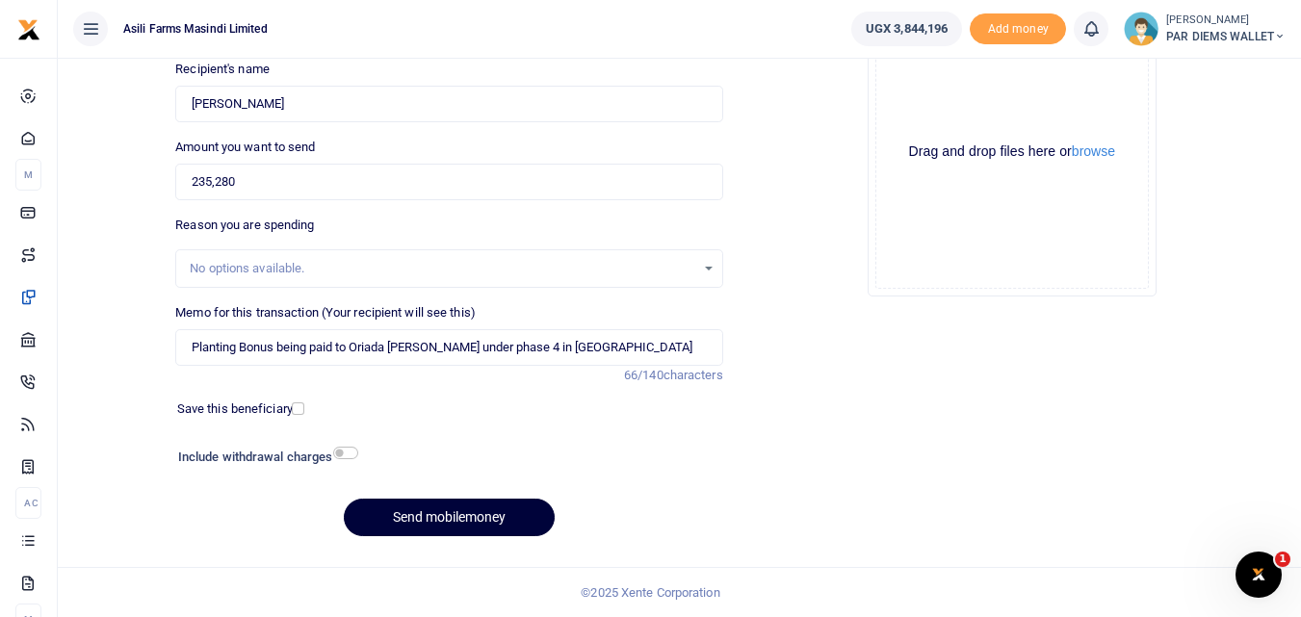
type input "789984614"
click at [430, 521] on button "Send mobilemoney" at bounding box center [449, 518] width 211 height 38
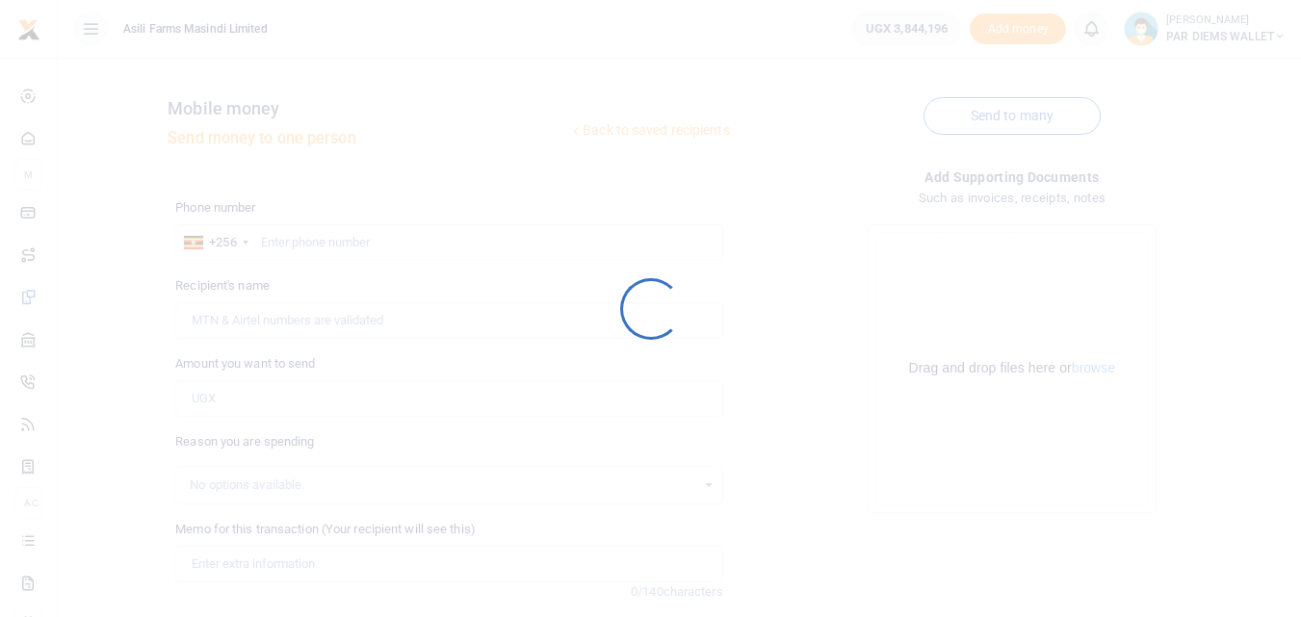
scroll to position [217, 0]
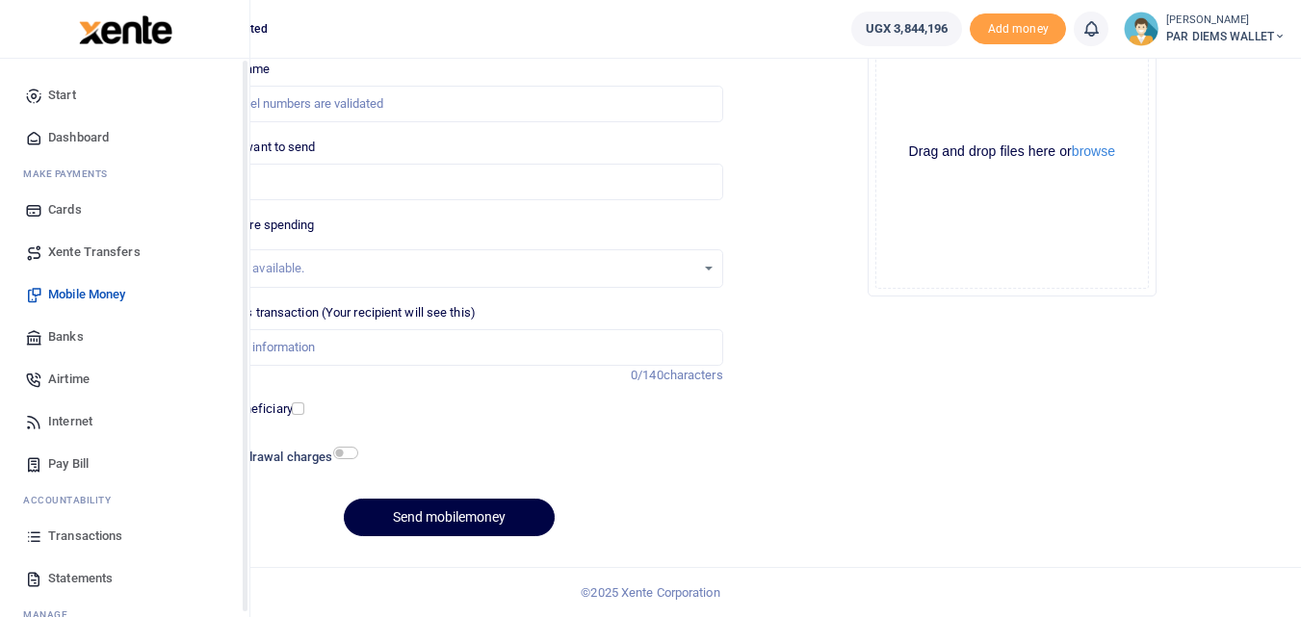
click at [41, 534] on icon at bounding box center [33, 536] width 17 height 17
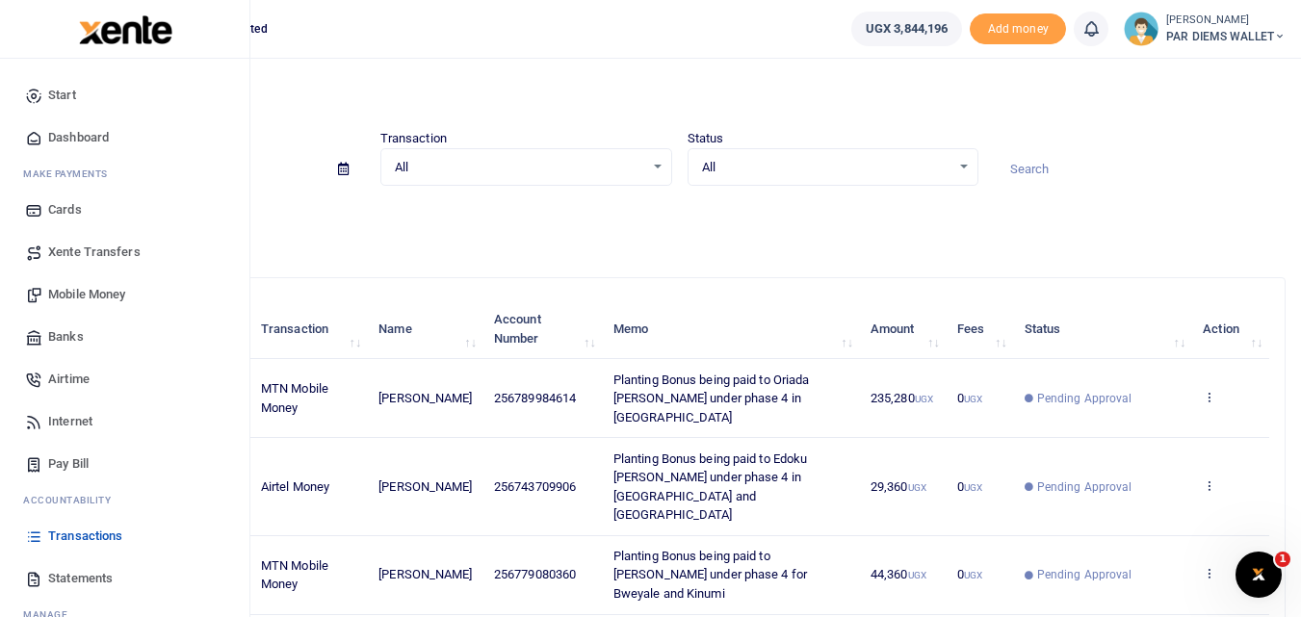
click at [77, 293] on span "Mobile Money" at bounding box center [86, 294] width 77 height 19
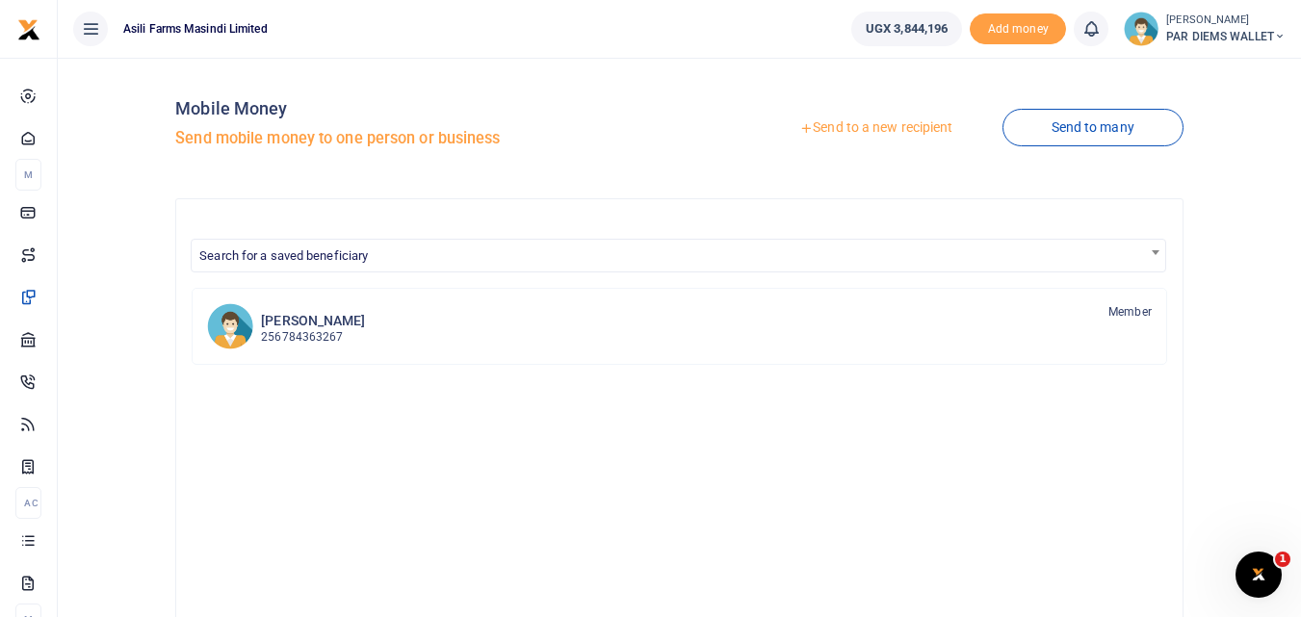
click at [853, 129] on link "Send to a new recipient" at bounding box center [875, 128] width 251 height 35
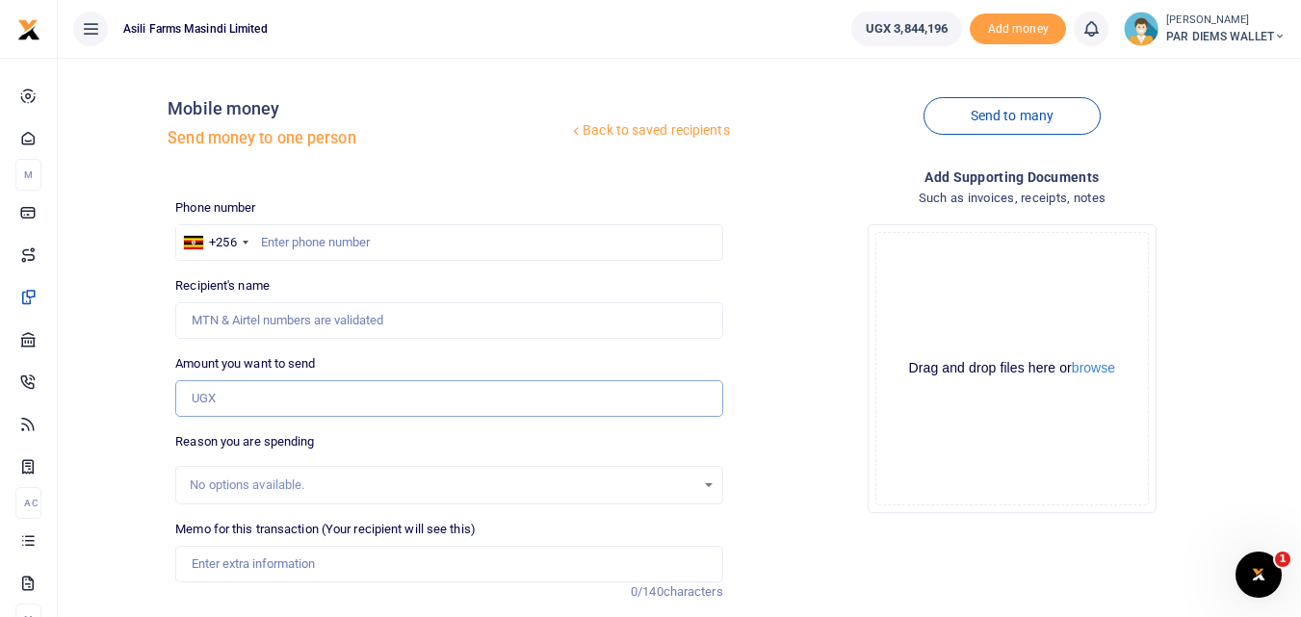
click at [248, 393] on input "Amount you want to send" at bounding box center [448, 398] width 547 height 37
type input "12,640"
click at [248, 557] on input "Memo for this transaction (Your recipient will see this)" at bounding box center [448, 564] width 547 height 37
type input "Planting Bonus being paid to Peter Mukose under phase 4"
click at [936, 289] on div "Drag and drop files here or browse Powered by Uppy" at bounding box center [1012, 369] width 274 height 274
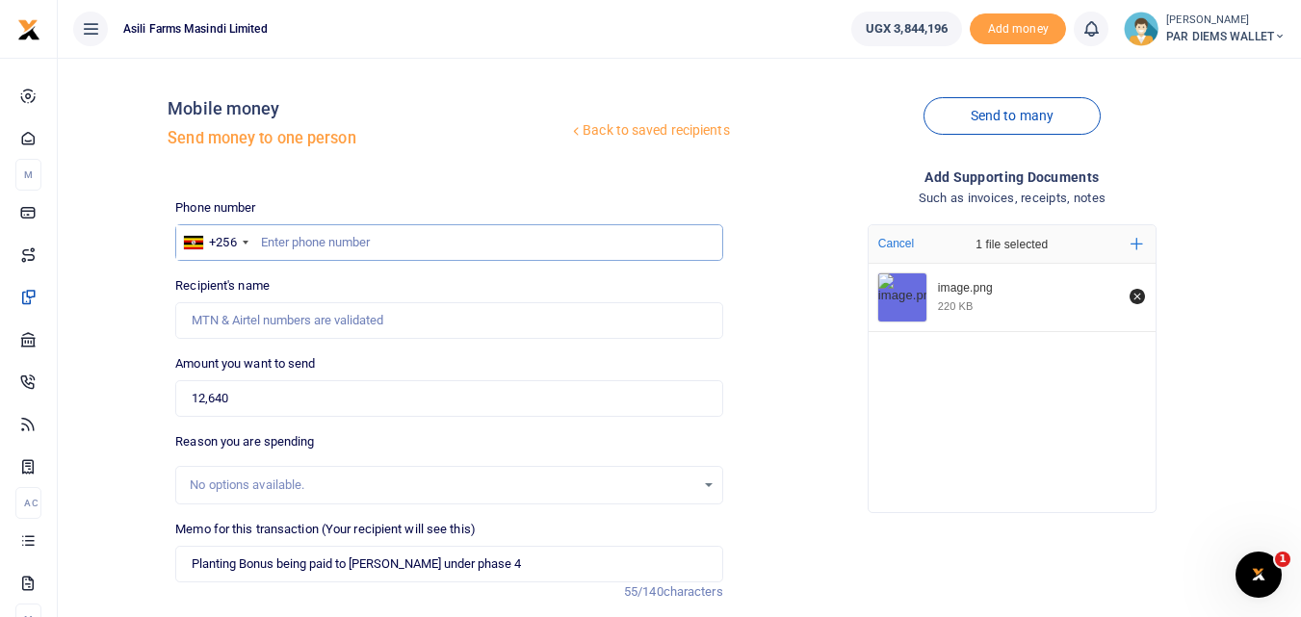
click at [279, 243] on input "text" at bounding box center [448, 242] width 547 height 37
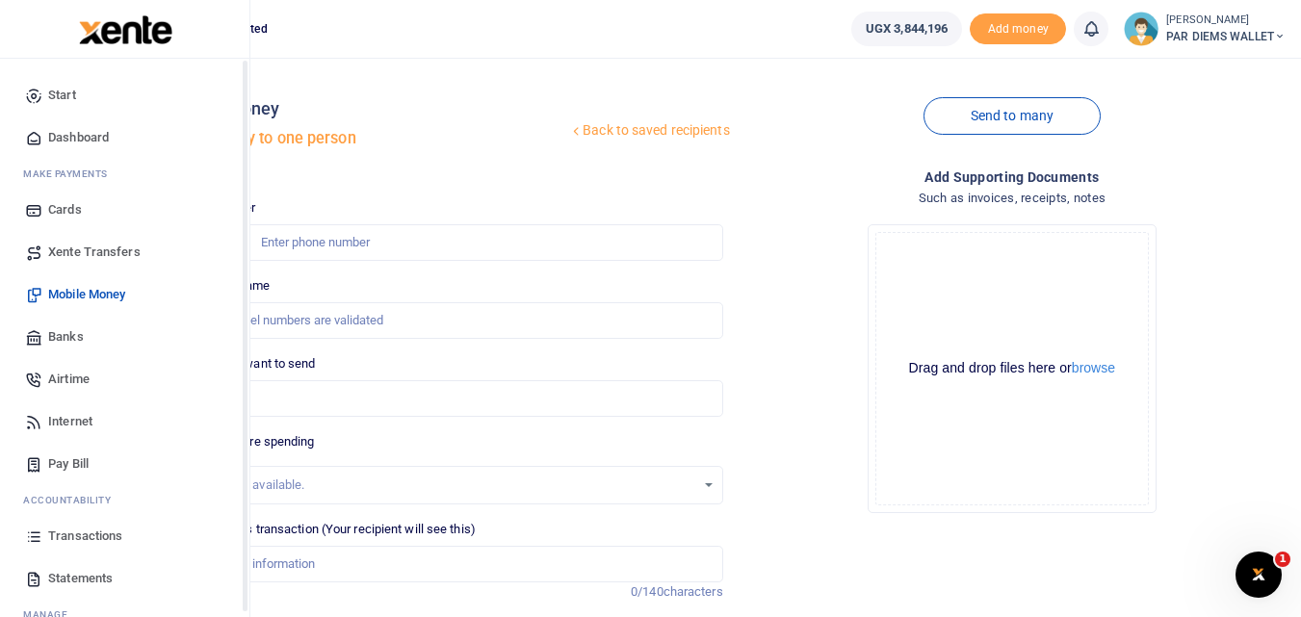
click at [30, 531] on icon at bounding box center [33, 536] width 17 height 17
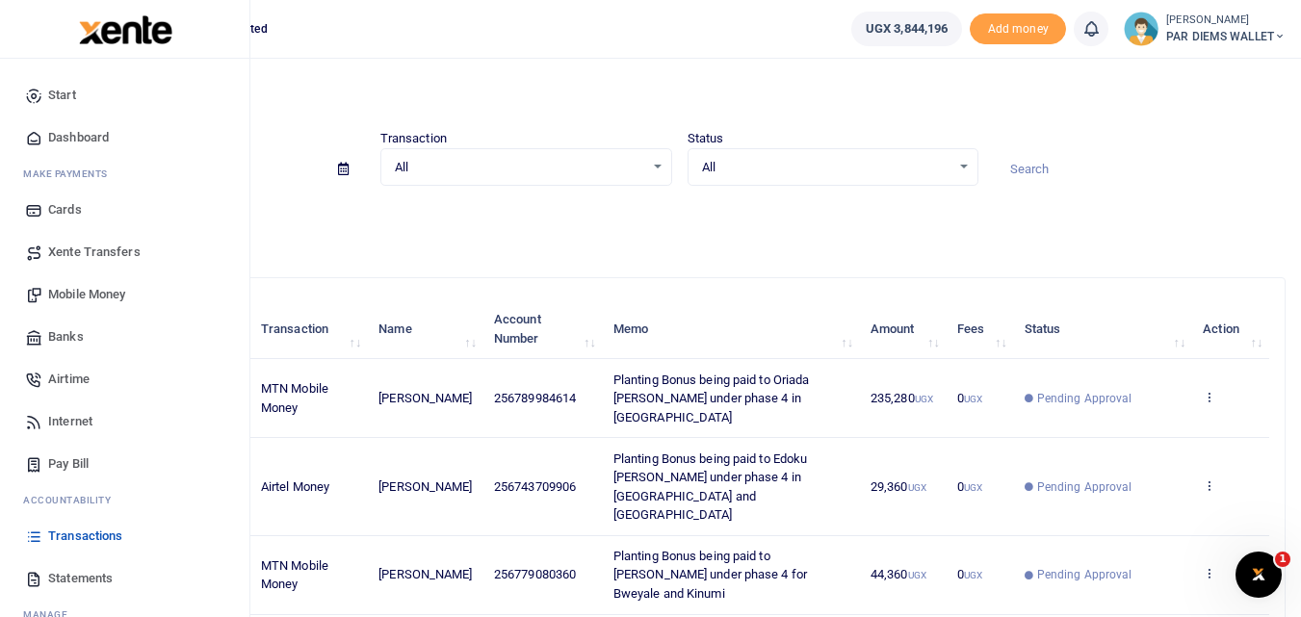
click at [77, 286] on span "Mobile Money" at bounding box center [86, 294] width 77 height 19
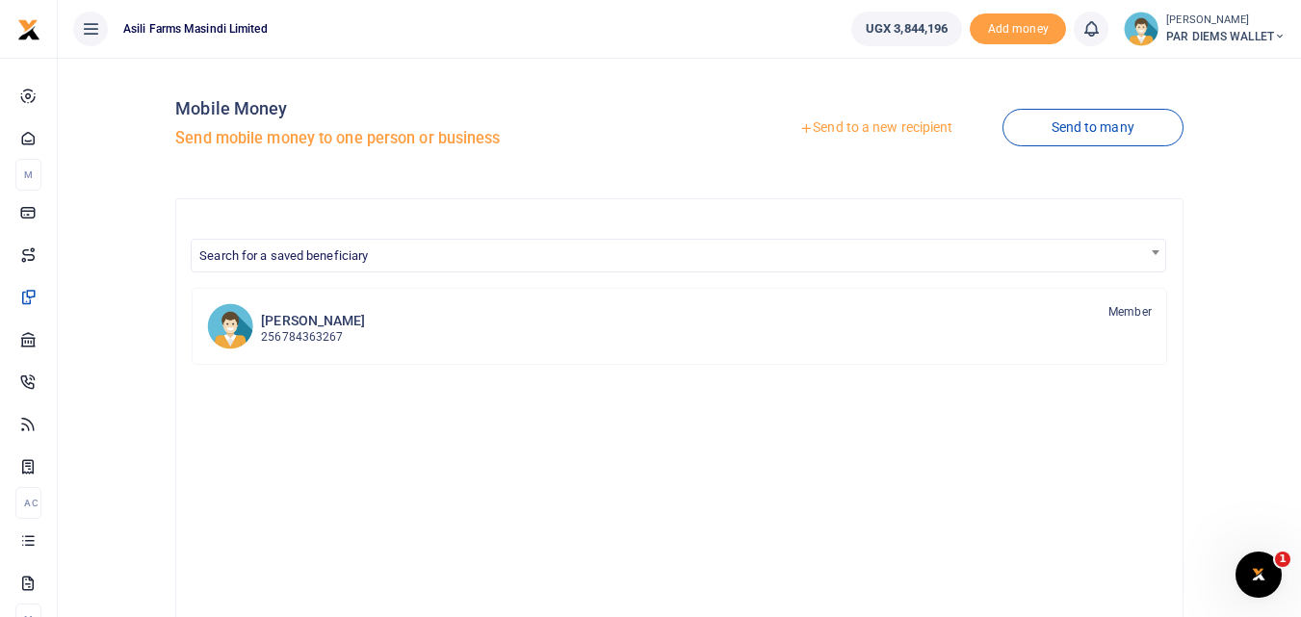
click at [873, 126] on link "Send to a new recipient" at bounding box center [875, 128] width 251 height 35
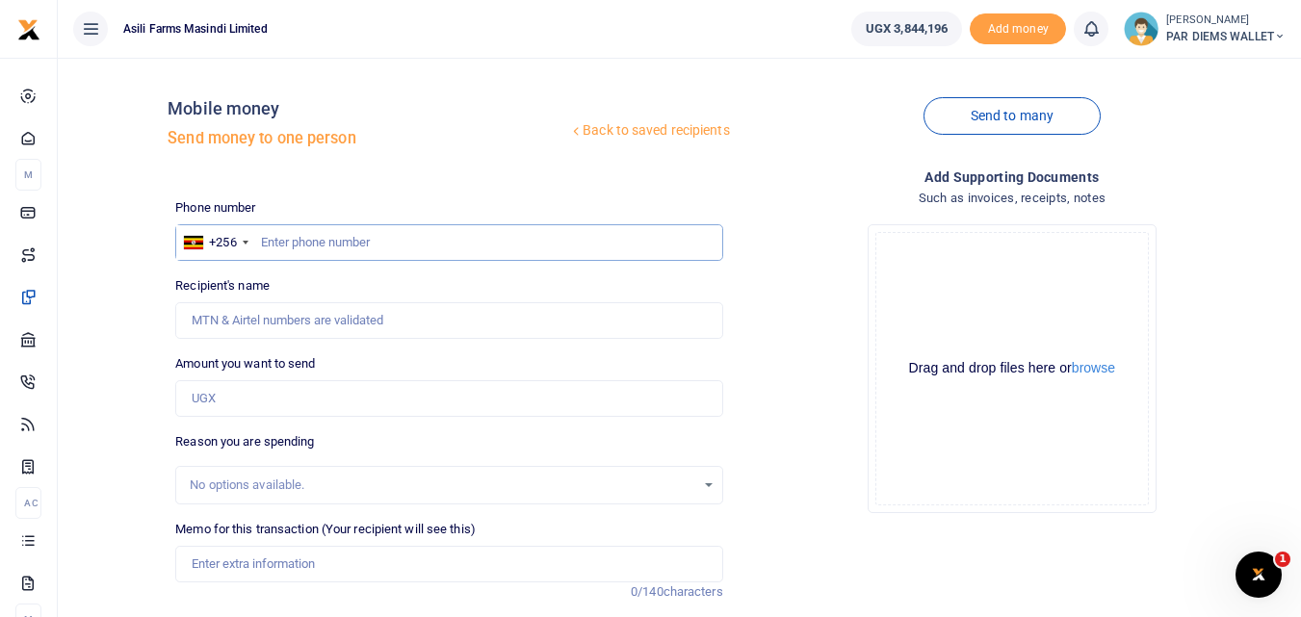
click at [342, 249] on input "text" at bounding box center [448, 242] width 547 height 37
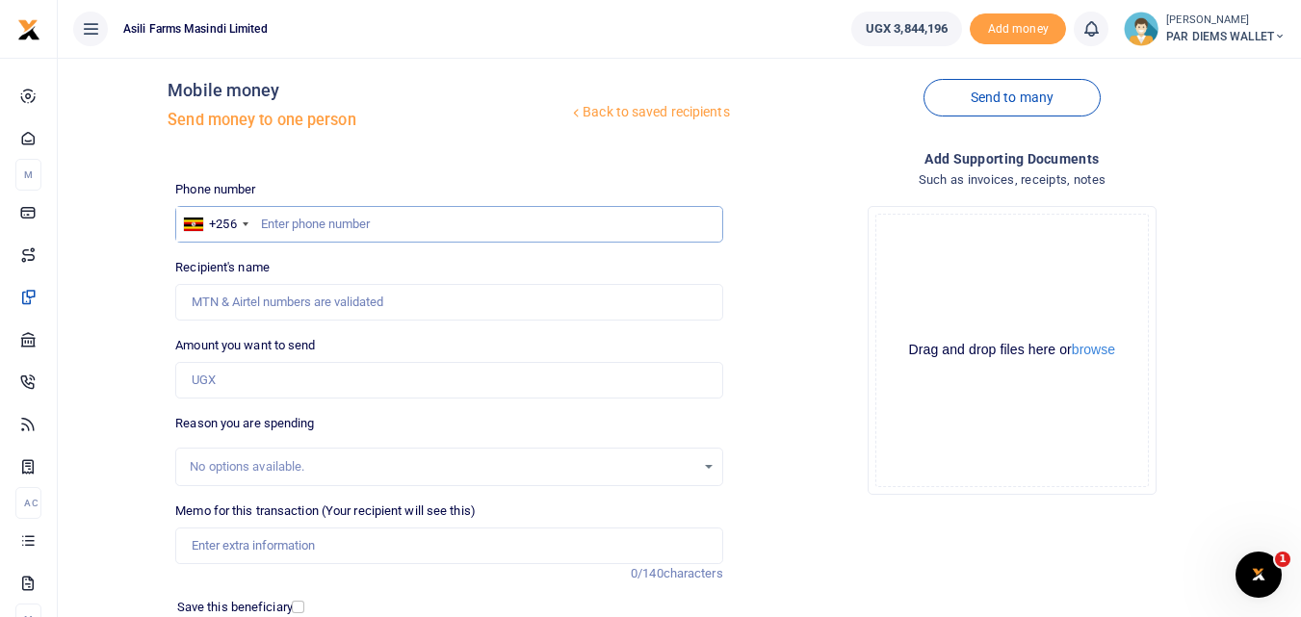
scroll to position [13, 0]
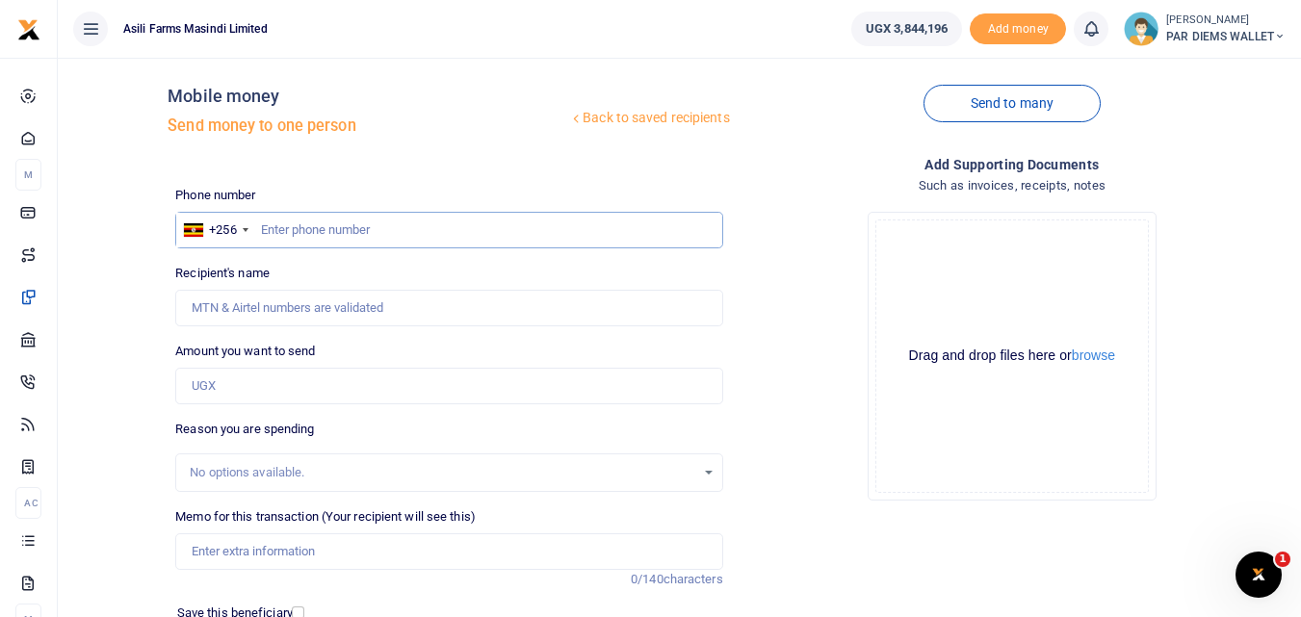
click at [275, 225] on input "text" at bounding box center [448, 230] width 547 height 37
click at [257, 561] on input "Memo for this transaction (Your recipient will see this)" at bounding box center [448, 552] width 547 height 37
type input "Planting Bonus being paid to Mukose Peter under phase 4"
click at [229, 380] on input "Amount you want to send" at bounding box center [448, 386] width 547 height 37
type input "12,640"
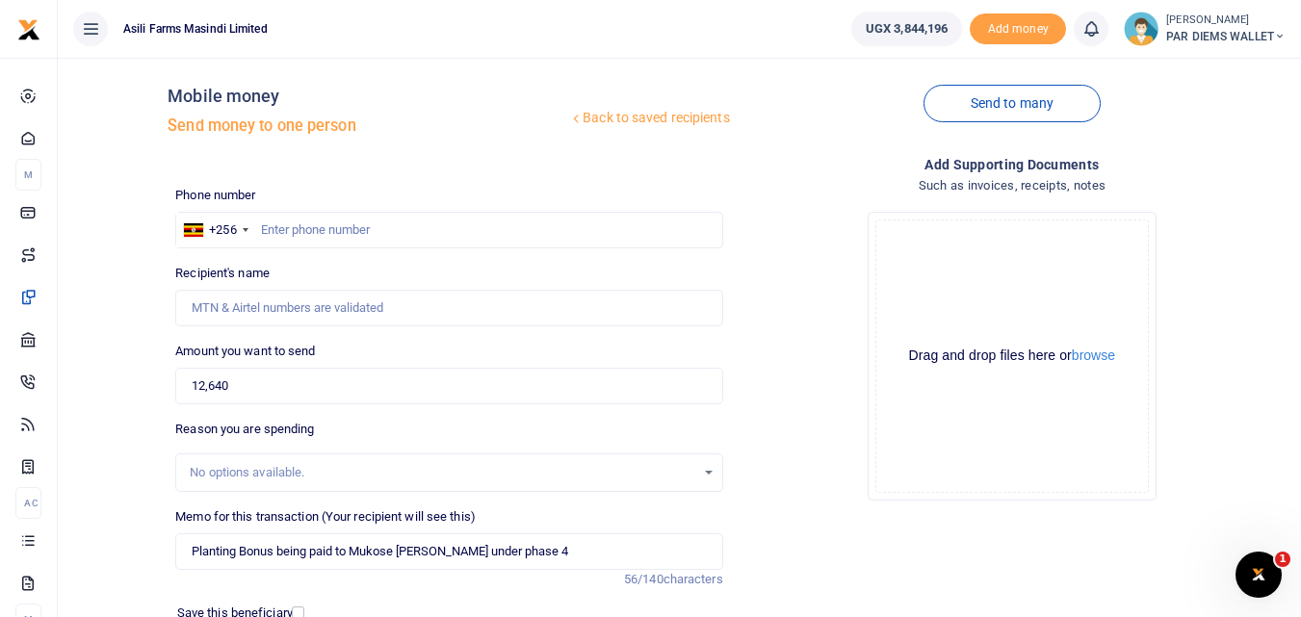
click at [924, 291] on div "Drag and drop files here or browse Powered by Uppy" at bounding box center [1012, 357] width 274 height 274
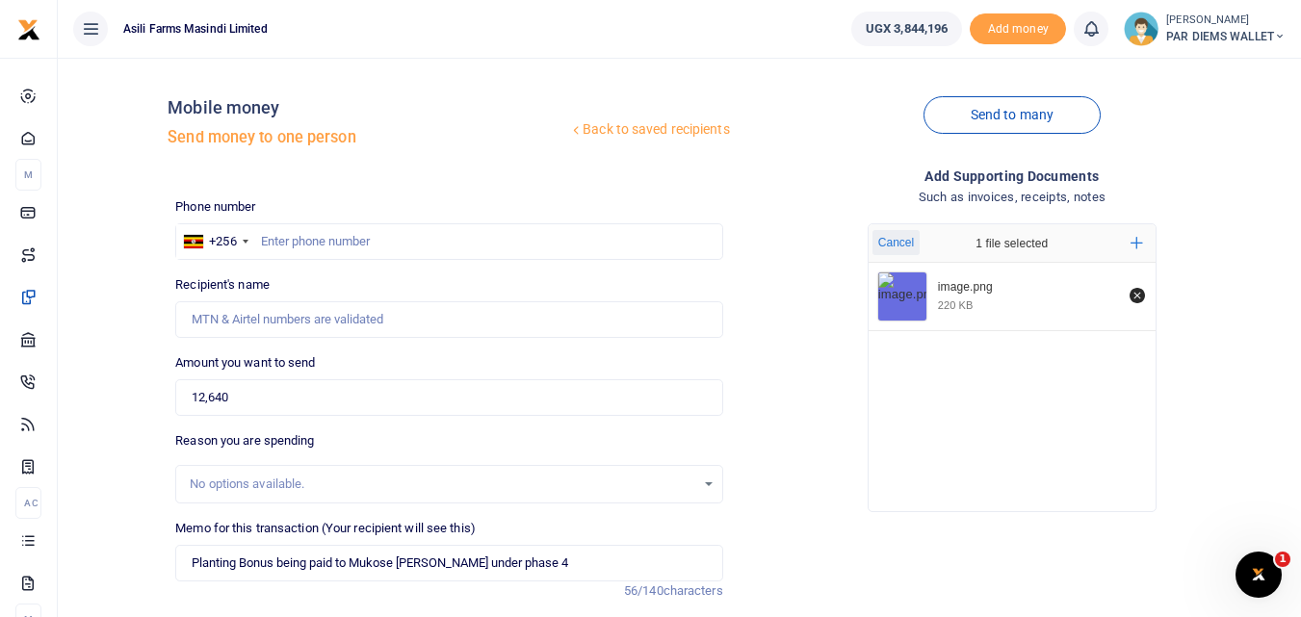
scroll to position [0, 0]
click at [319, 239] on input "text" at bounding box center [448, 242] width 547 height 37
type input "7"
type input "765865812"
type input "[PERSON_NAME]"
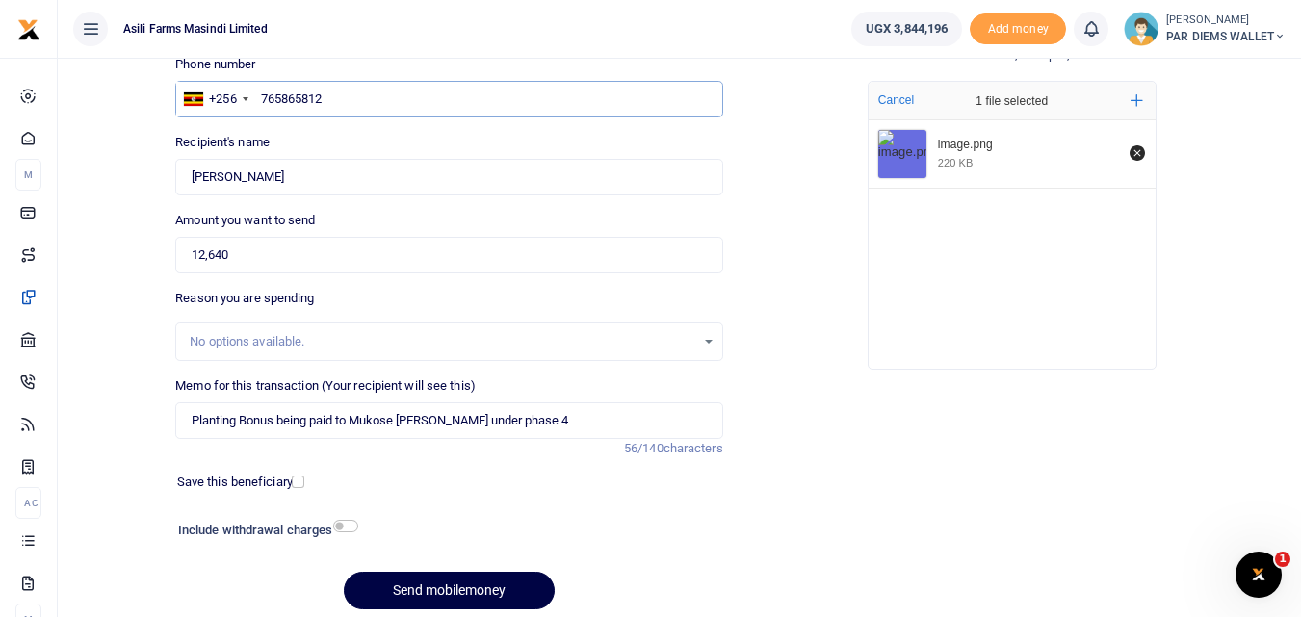
scroll to position [217, 0]
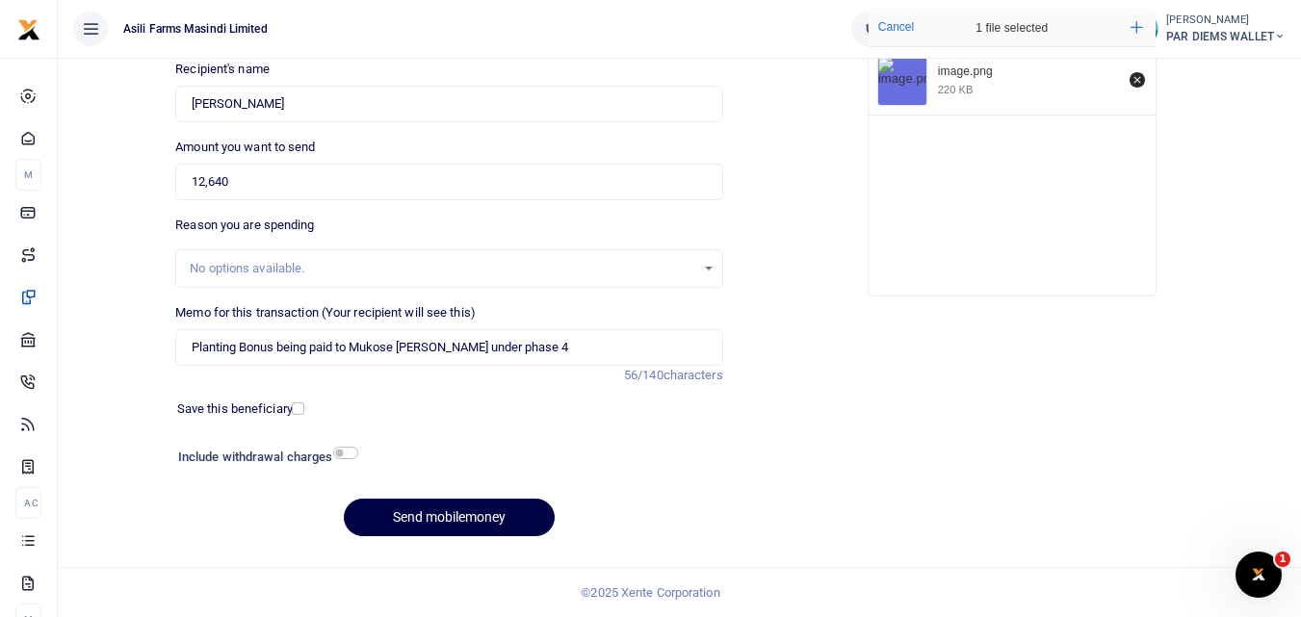
type input "765865812"
click at [534, 349] on input "Planting Bonus being paid to Mukose Peter under phase 4" at bounding box center [448, 347] width 547 height 37
type input "Planting Bonus being paid to Mukose [PERSON_NAME] under phase 4 in [GEOGRAPHIC_…"
click at [468, 524] on button "Send mobilemoney" at bounding box center [449, 518] width 211 height 38
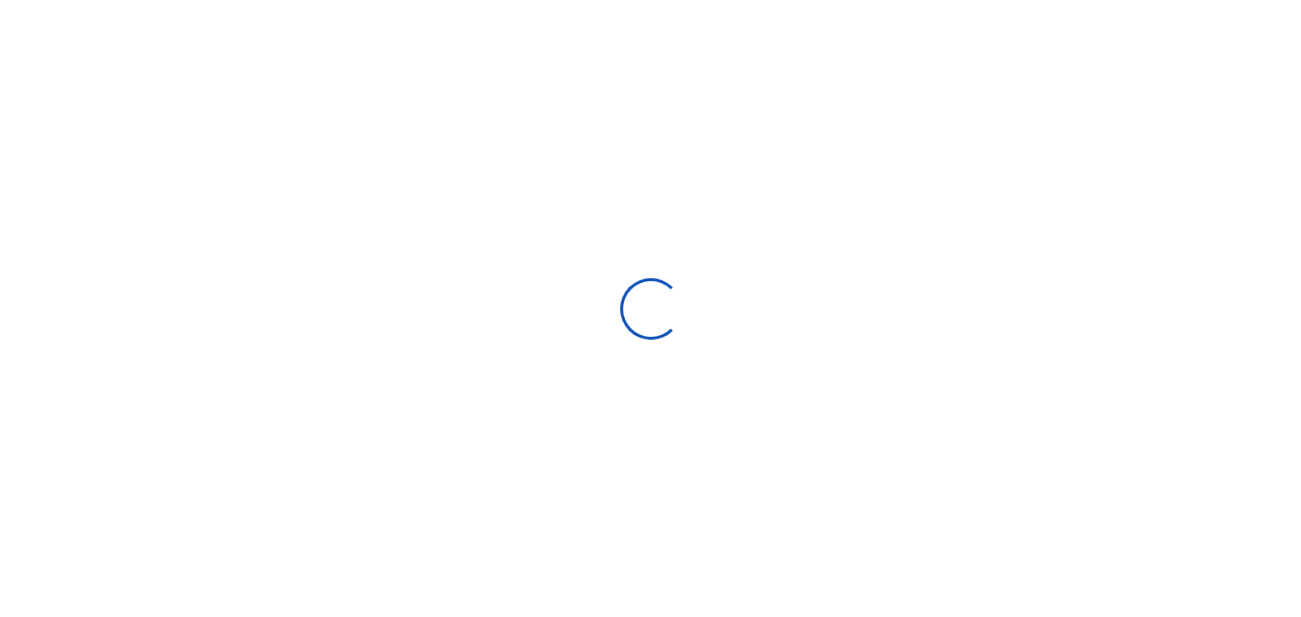
scroll to position [217, 0]
select select "Loading bundles"
select select
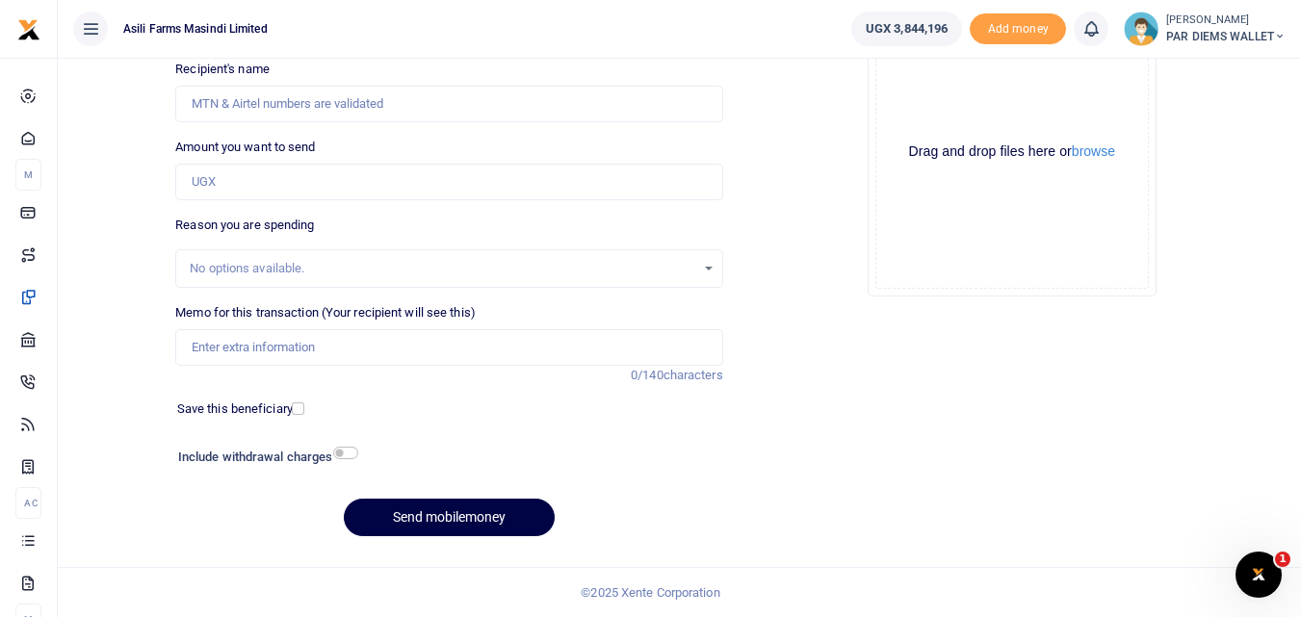
scroll to position [0, 0]
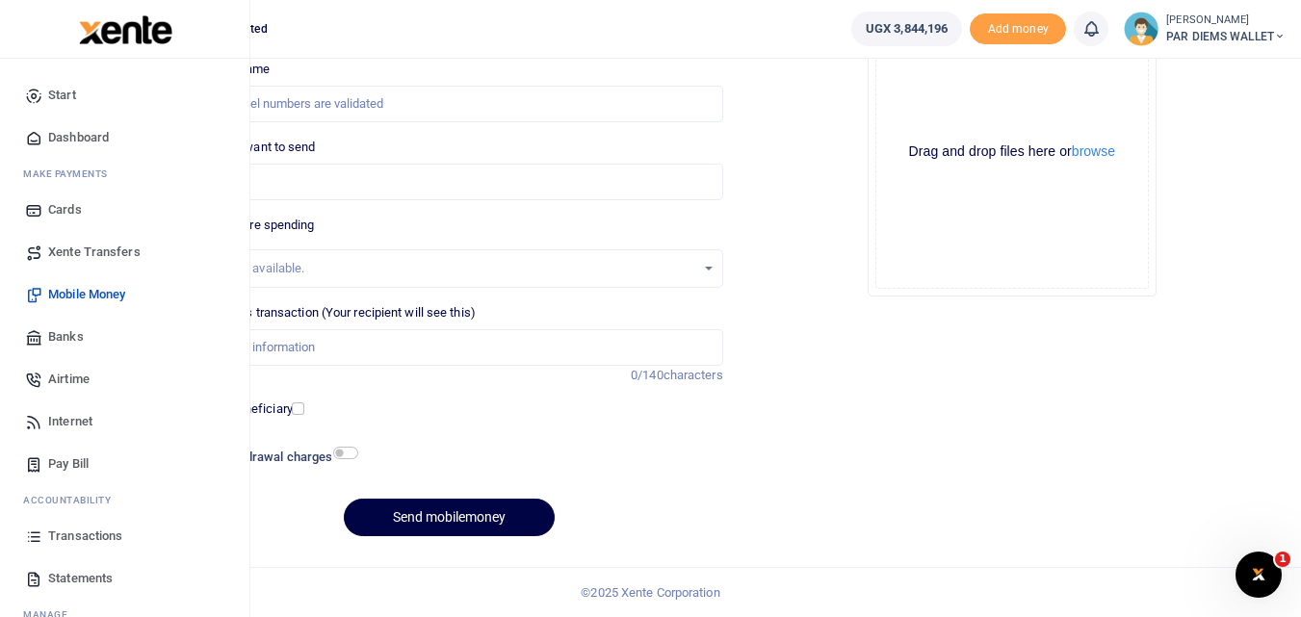
click at [32, 535] on icon at bounding box center [33, 536] width 17 height 17
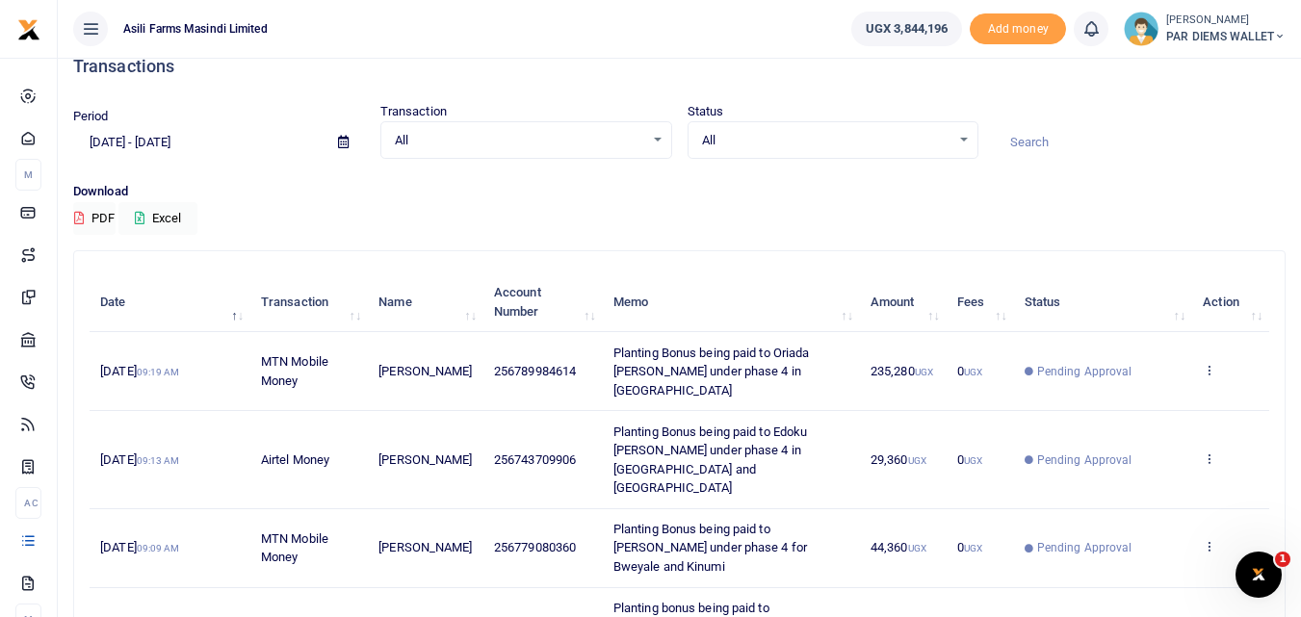
scroll to position [25, 0]
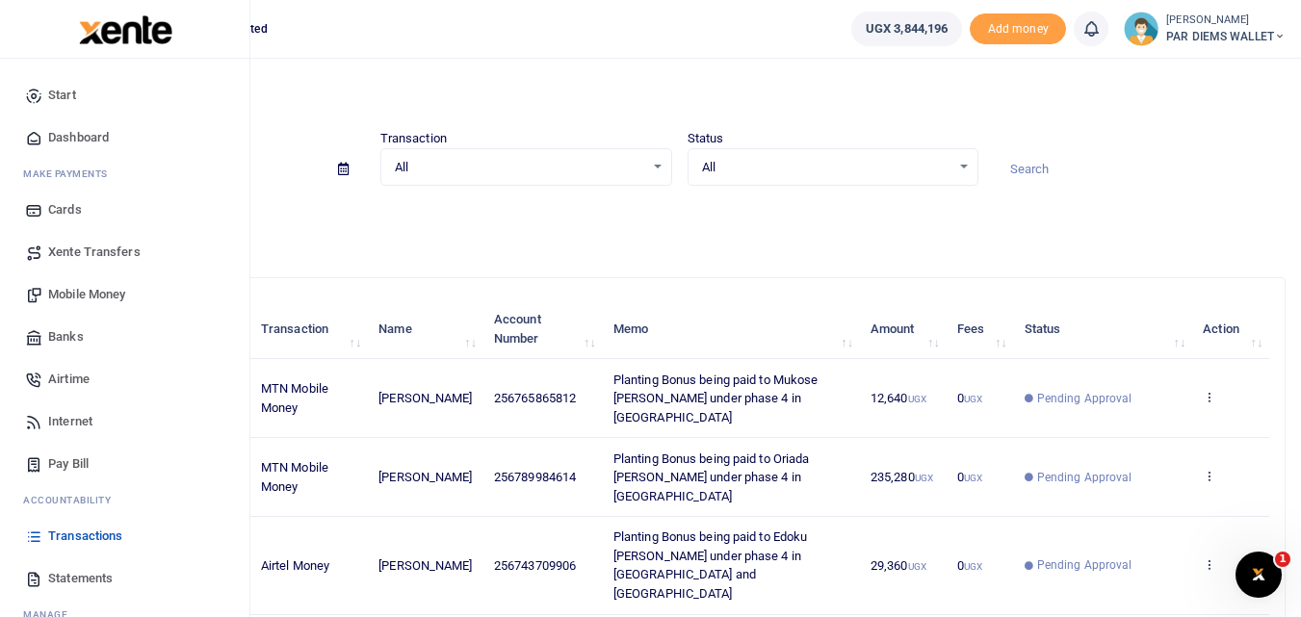
click at [102, 288] on span "Mobile Money" at bounding box center [86, 294] width 77 height 19
click at [98, 285] on span "Mobile Money" at bounding box center [86, 294] width 77 height 19
click at [70, 290] on span "Mobile Money" at bounding box center [86, 294] width 77 height 19
click at [81, 289] on span "Mobile Money" at bounding box center [86, 294] width 77 height 19
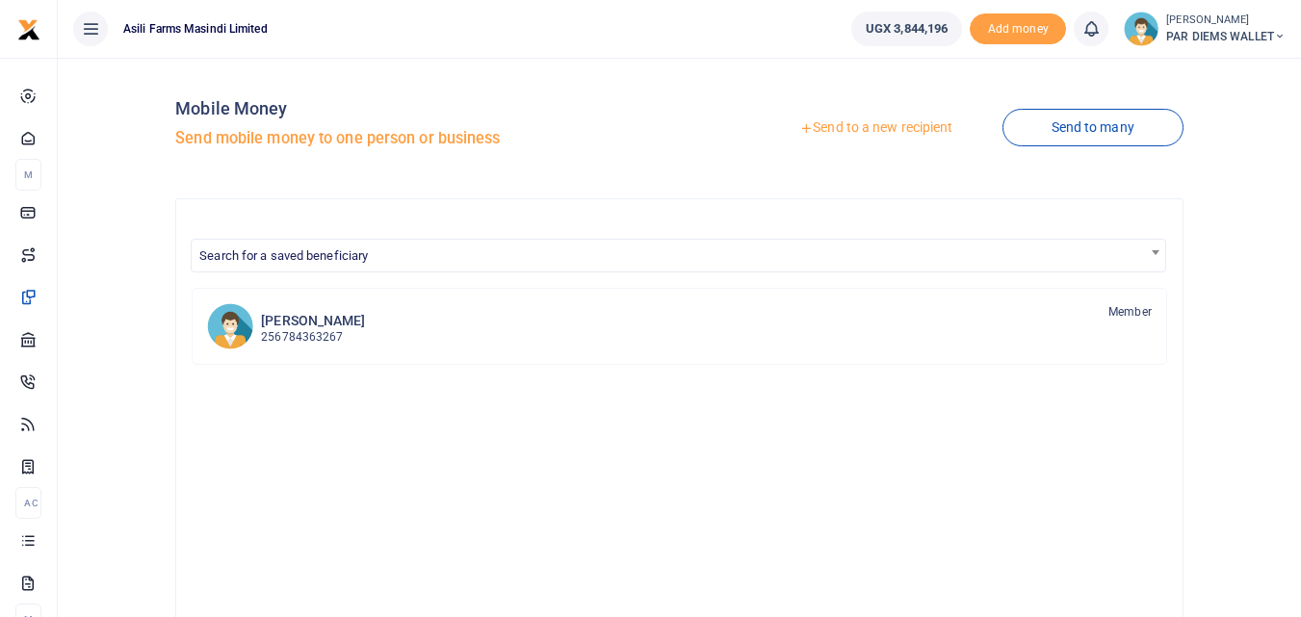
click at [864, 122] on link "Send to a new recipient" at bounding box center [875, 128] width 251 height 35
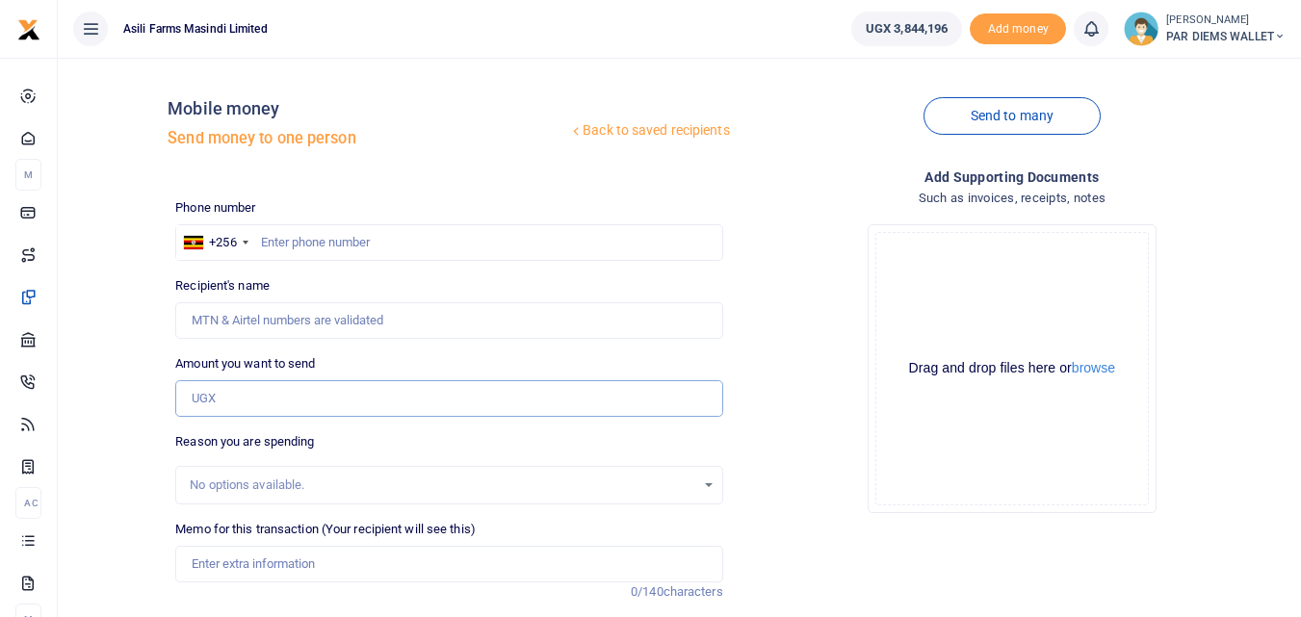
click at [213, 394] on input "Amount you want to send" at bounding box center [448, 398] width 547 height 37
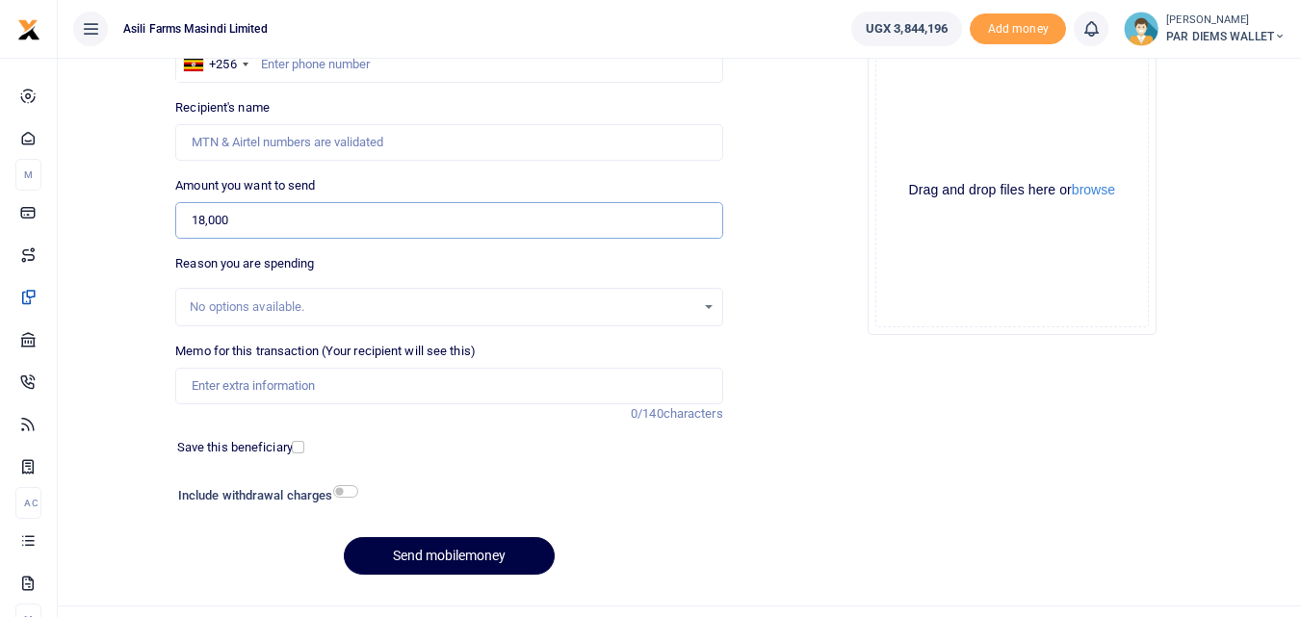
scroll to position [181, 0]
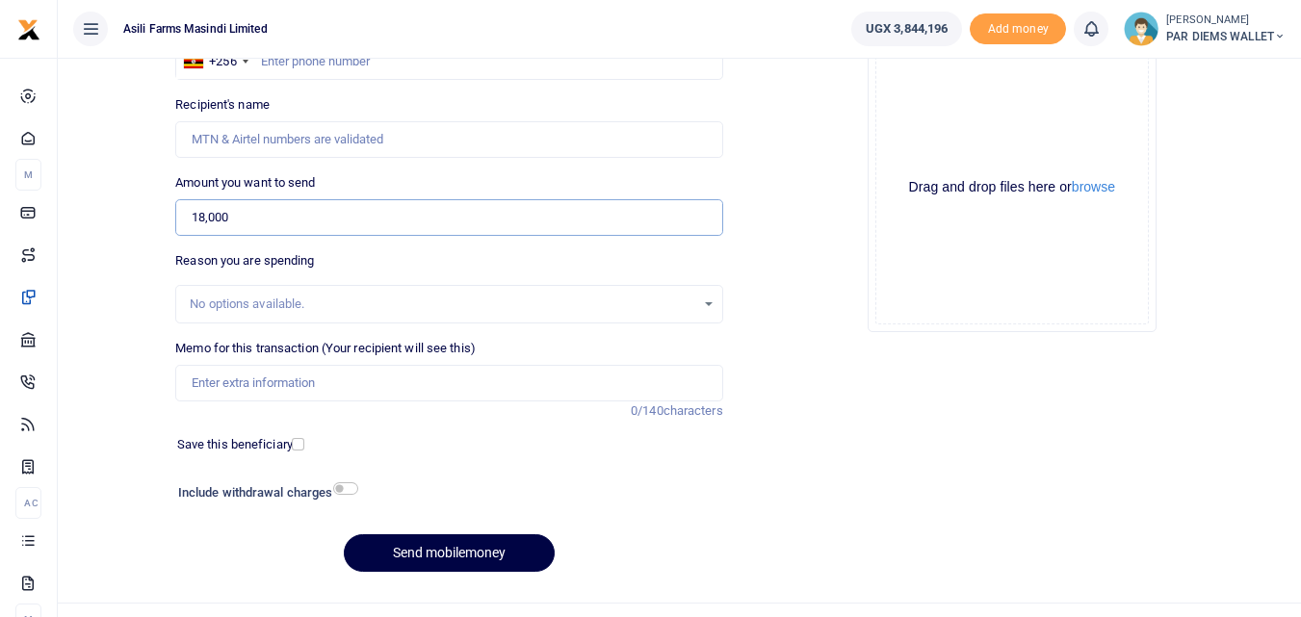
type input "18,000"
click at [256, 378] on input "Memo for this transaction (Your recipient will see this)" at bounding box center [448, 383] width 547 height 37
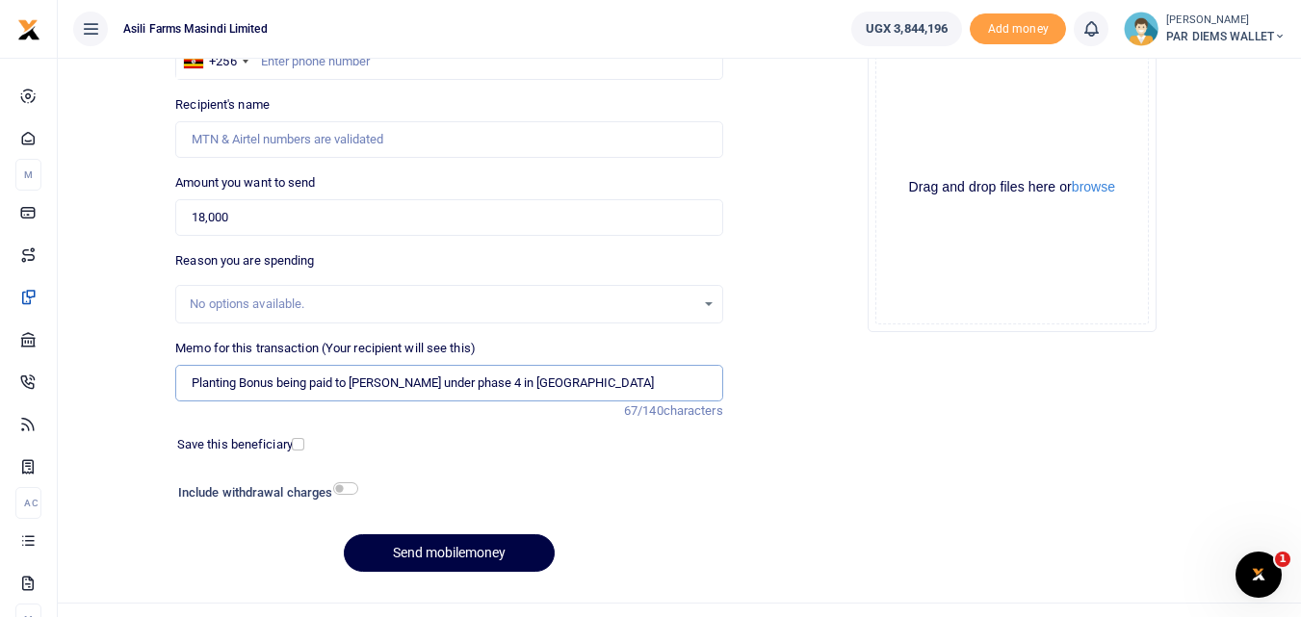
scroll to position [0, 0]
type input "Planting Bonus being paid to [PERSON_NAME] under phase 4 in [GEOGRAPHIC_DATA]"
click at [997, 102] on div "Drag and drop files here or browse Powered by Uppy" at bounding box center [1012, 188] width 274 height 274
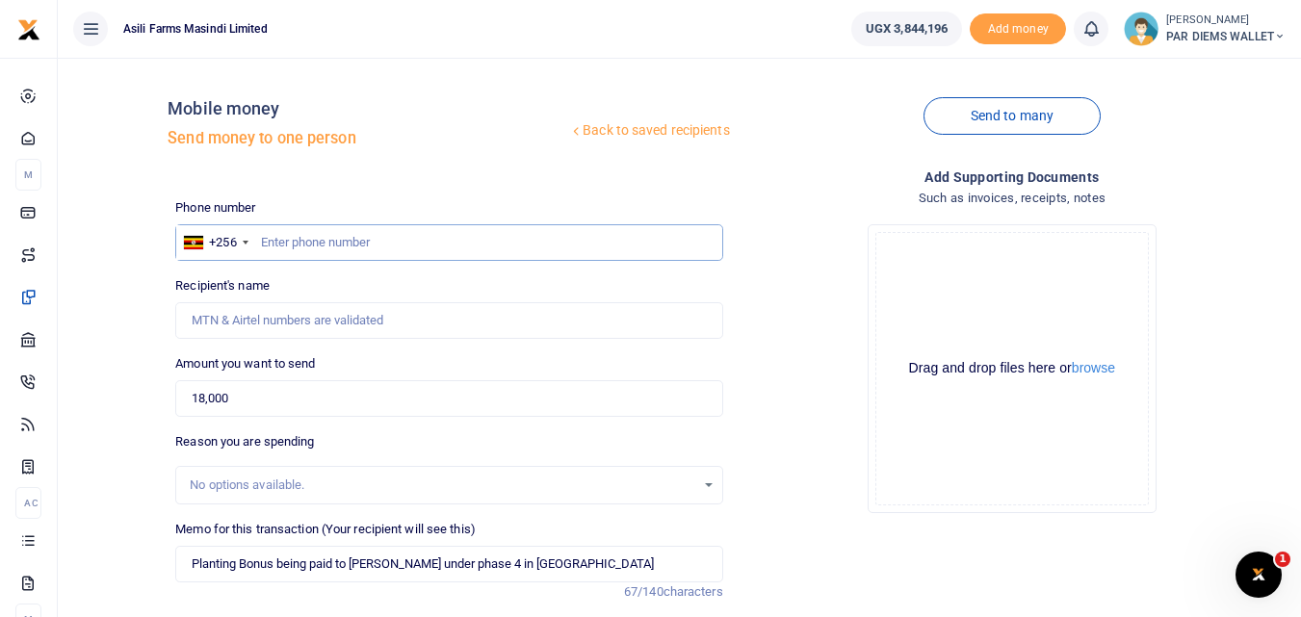
click at [303, 247] on input "text" at bounding box center [448, 242] width 547 height 37
type input "775308984"
type input "Bosco Rodgers Businge"
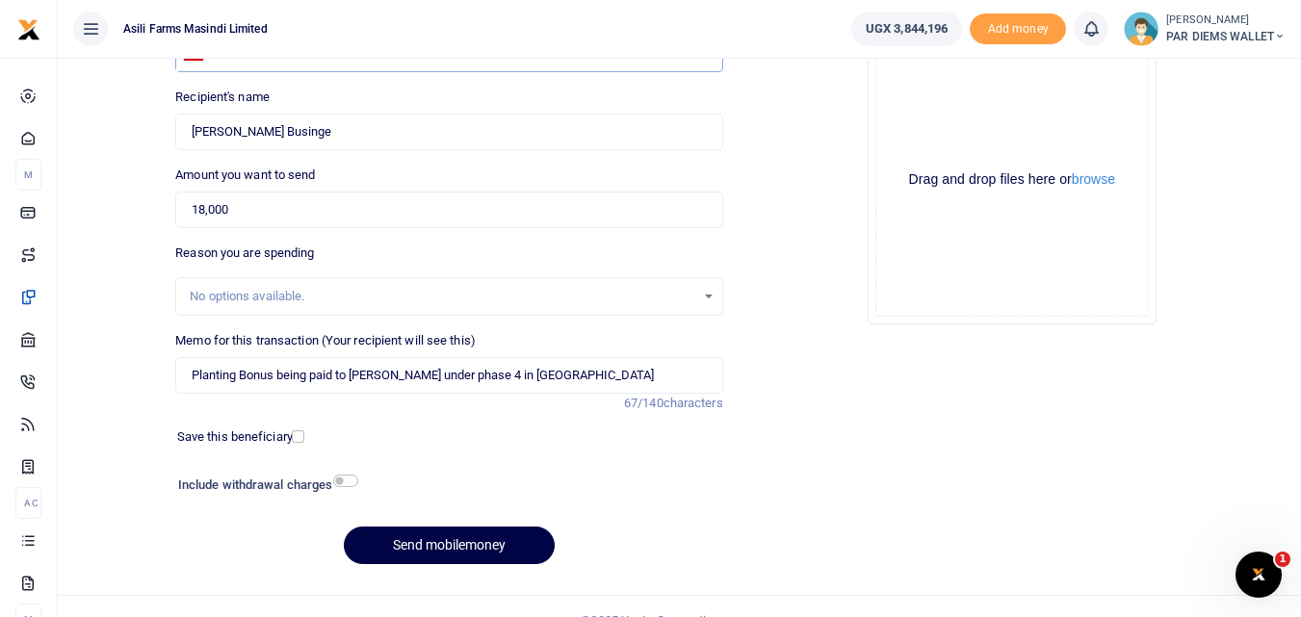
scroll to position [188, 0]
type input "775308984"
click at [941, 108] on div "Drag and drop files here or browse Powered by Uppy" at bounding box center [1012, 181] width 274 height 274
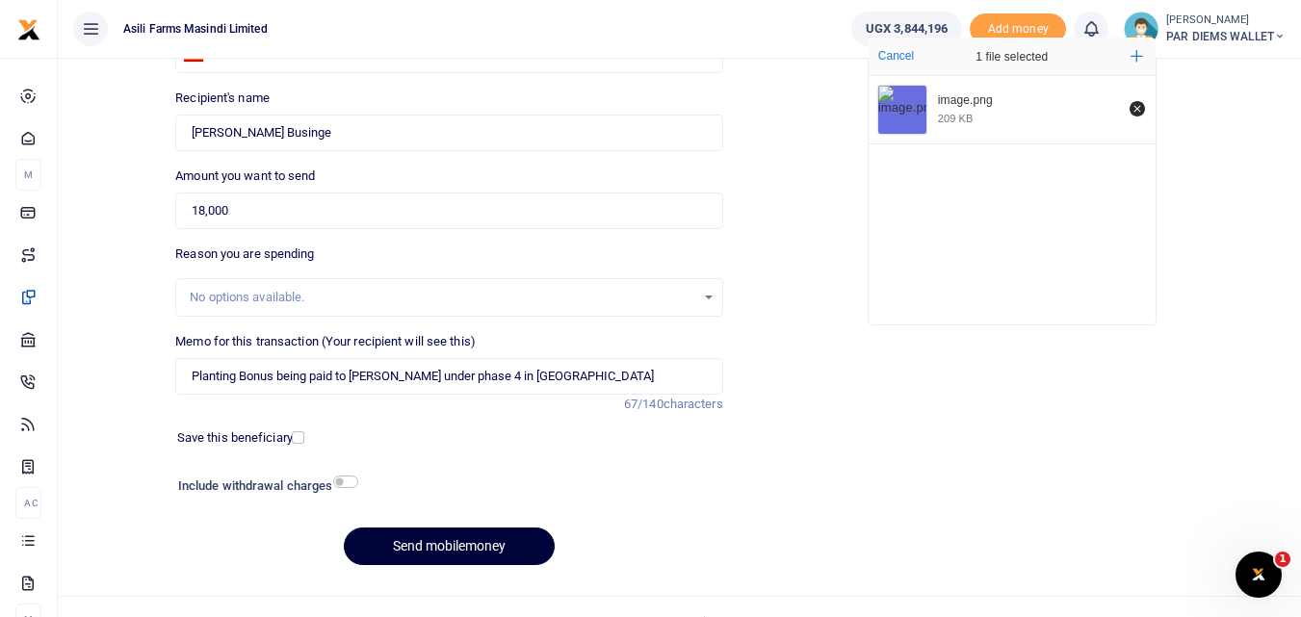
click at [443, 537] on button "Send mobilemoney" at bounding box center [449, 547] width 211 height 38
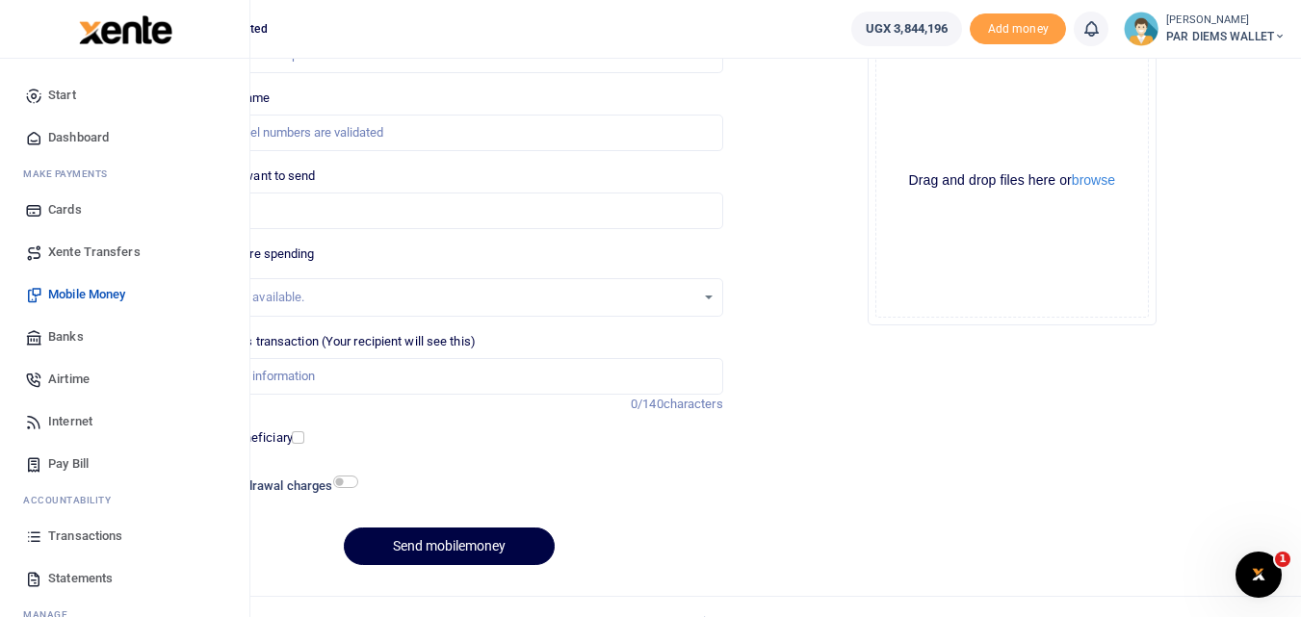
click at [30, 531] on icon at bounding box center [33, 536] width 17 height 17
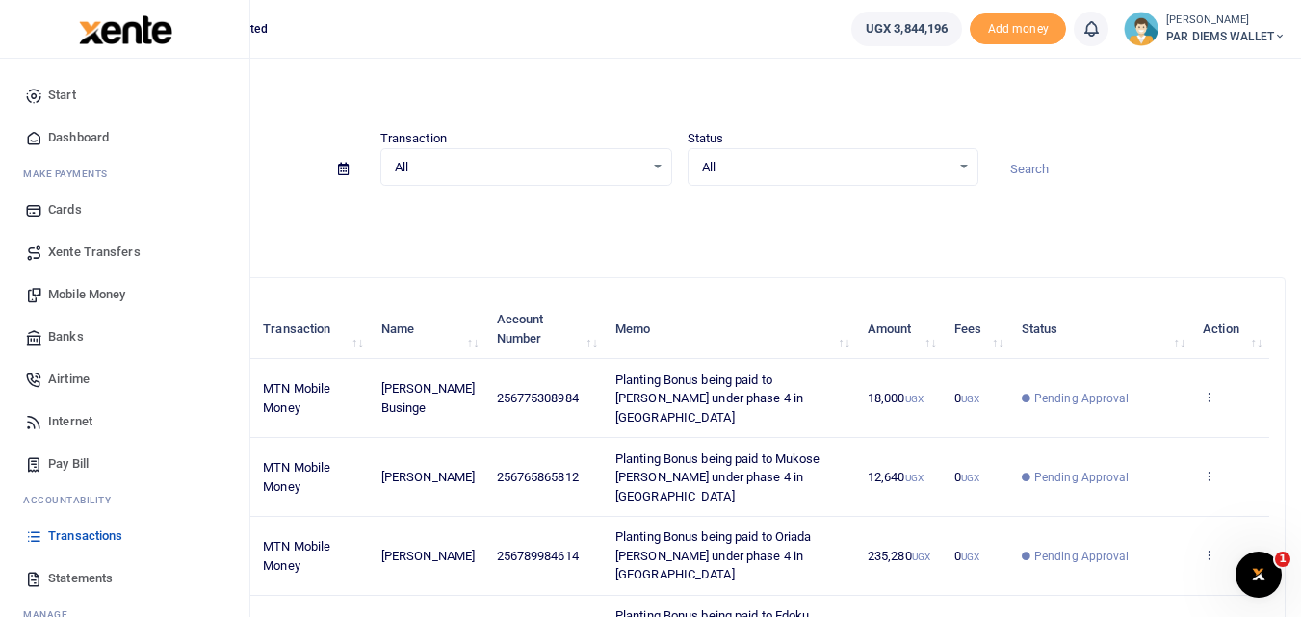
click at [90, 282] on link "Mobile Money" at bounding box center [124, 295] width 219 height 42
click at [114, 299] on span "Mobile Money" at bounding box center [86, 294] width 77 height 19
click at [104, 288] on span "Mobile Money" at bounding box center [86, 294] width 77 height 19
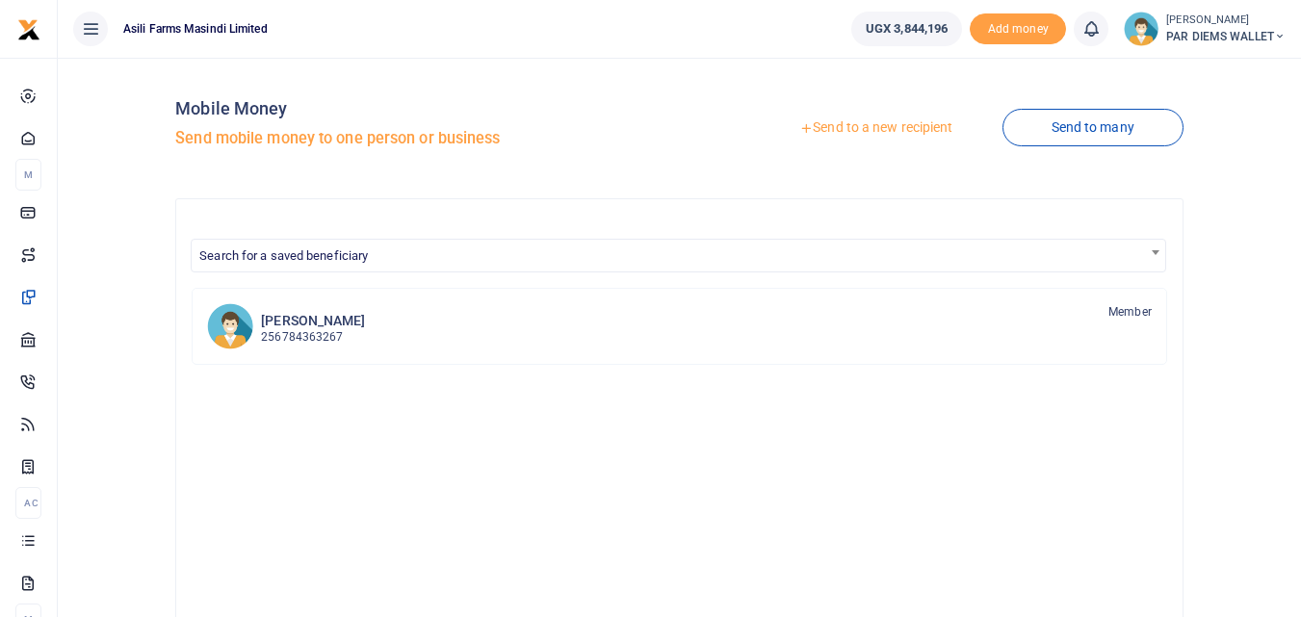
click at [879, 117] on link "Send to a new recipient" at bounding box center [875, 128] width 251 height 35
click at [858, 132] on link "Send to a new recipient" at bounding box center [875, 128] width 251 height 35
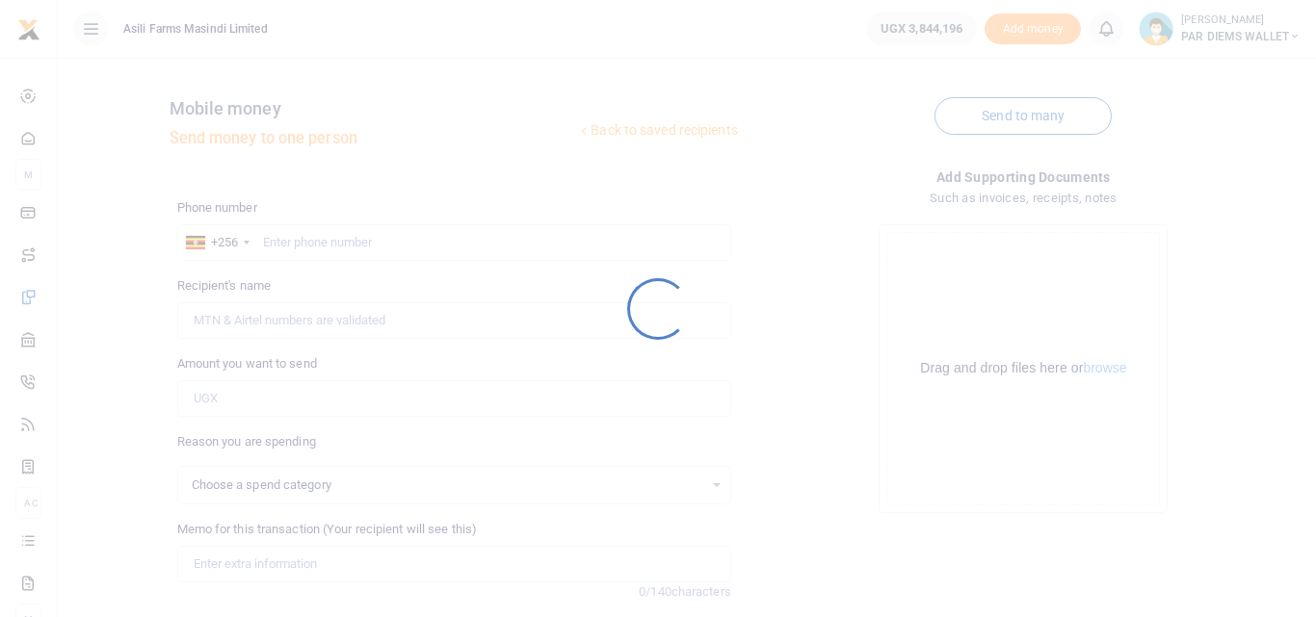
select select
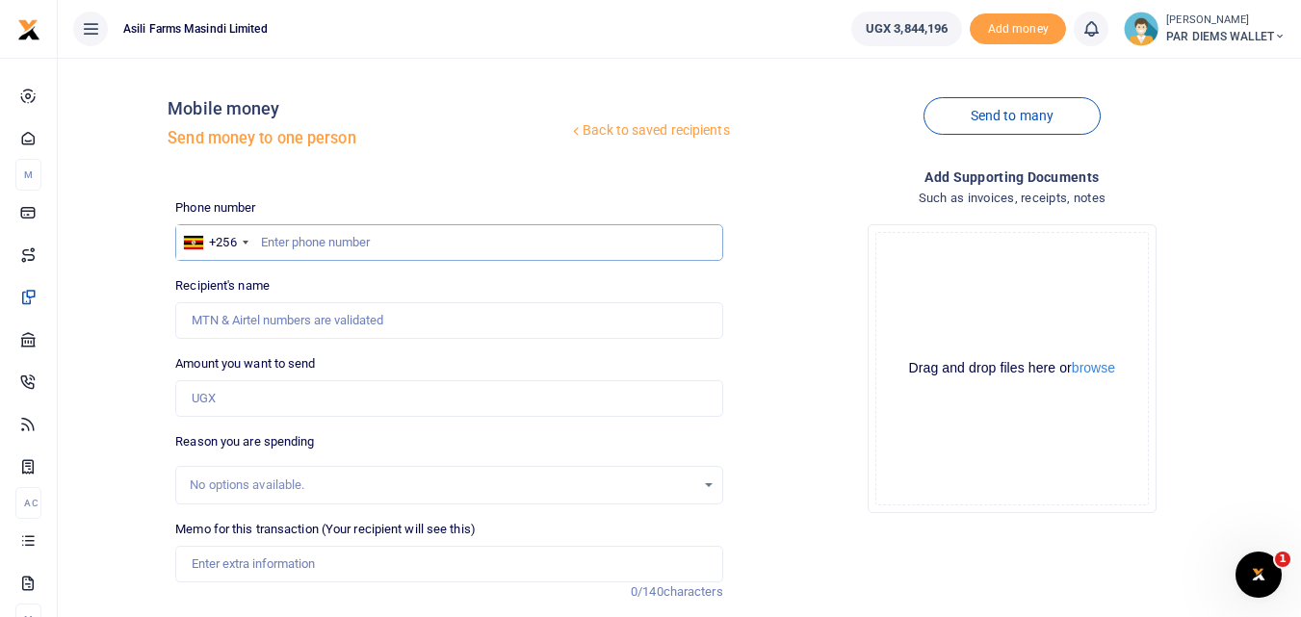
click at [297, 232] on input "text" at bounding box center [448, 242] width 547 height 37
click at [224, 409] on input "Amount you want to send" at bounding box center [448, 398] width 547 height 37
type input "143,040"
click at [223, 576] on input "Memo for this transaction (Your recipient will see this)" at bounding box center [448, 564] width 547 height 37
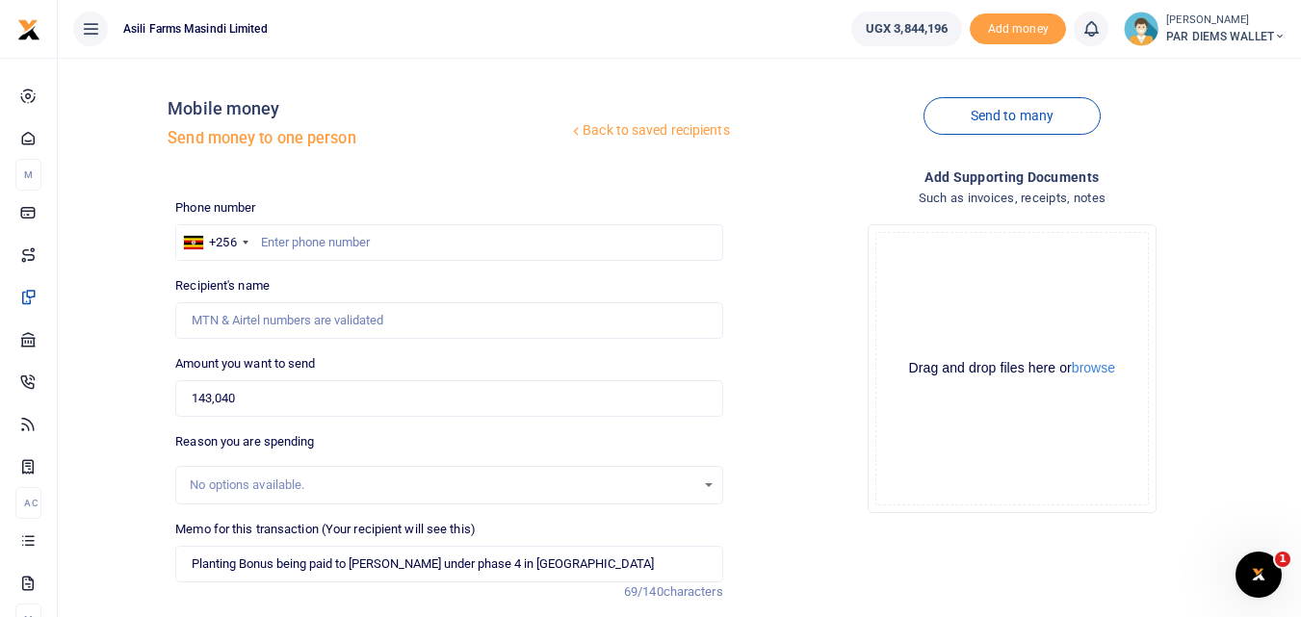
click at [979, 266] on div "Drag and drop files here or browse Powered by Uppy" at bounding box center [1012, 369] width 274 height 274
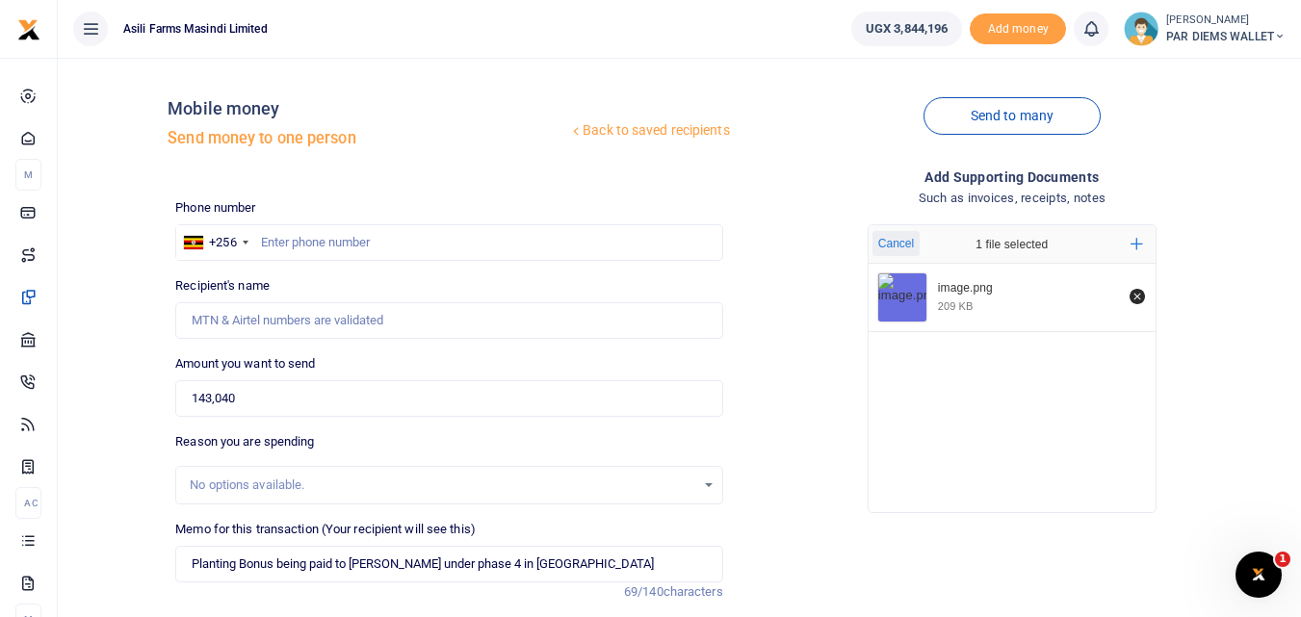
scroll to position [217, 0]
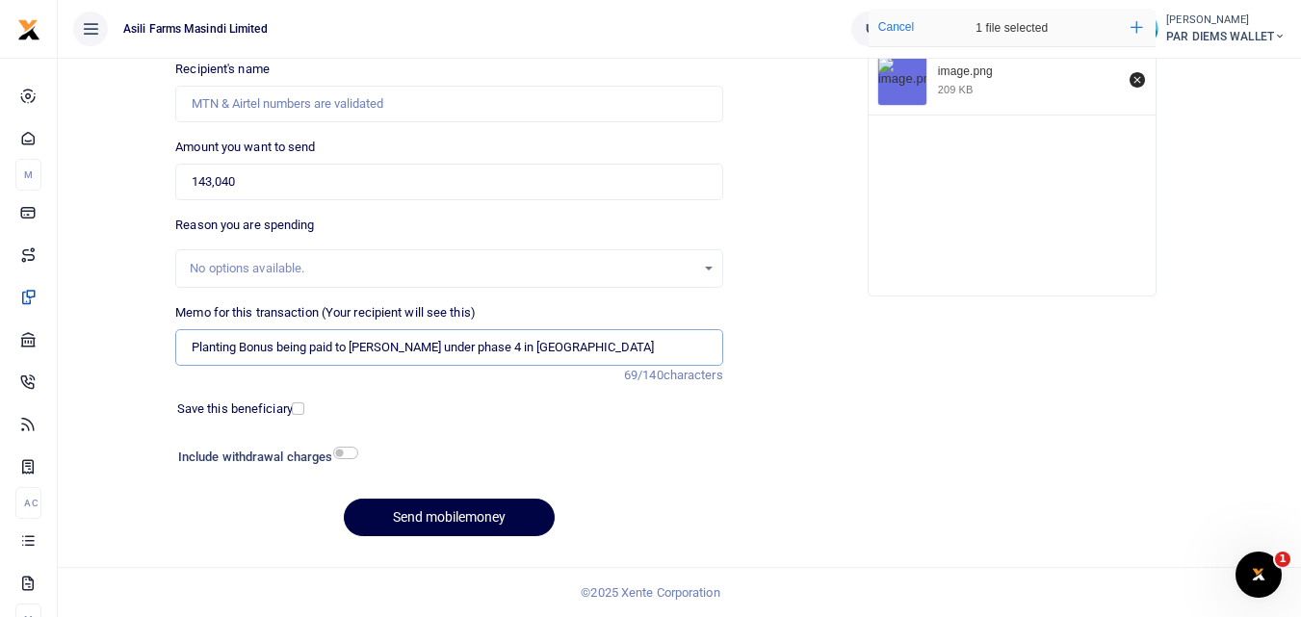
click at [601, 340] on input "Planting Bonus being paid to [PERSON_NAME] under phase 4 in [GEOGRAPHIC_DATA]" at bounding box center [448, 347] width 547 height 37
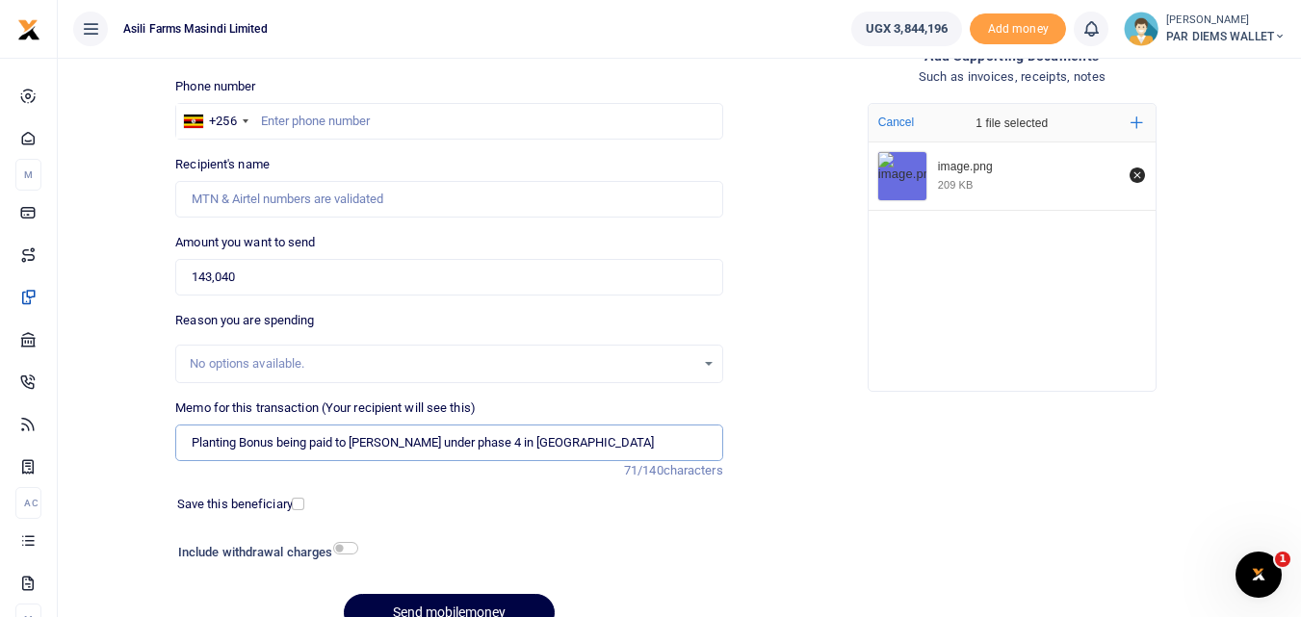
scroll to position [123, 0]
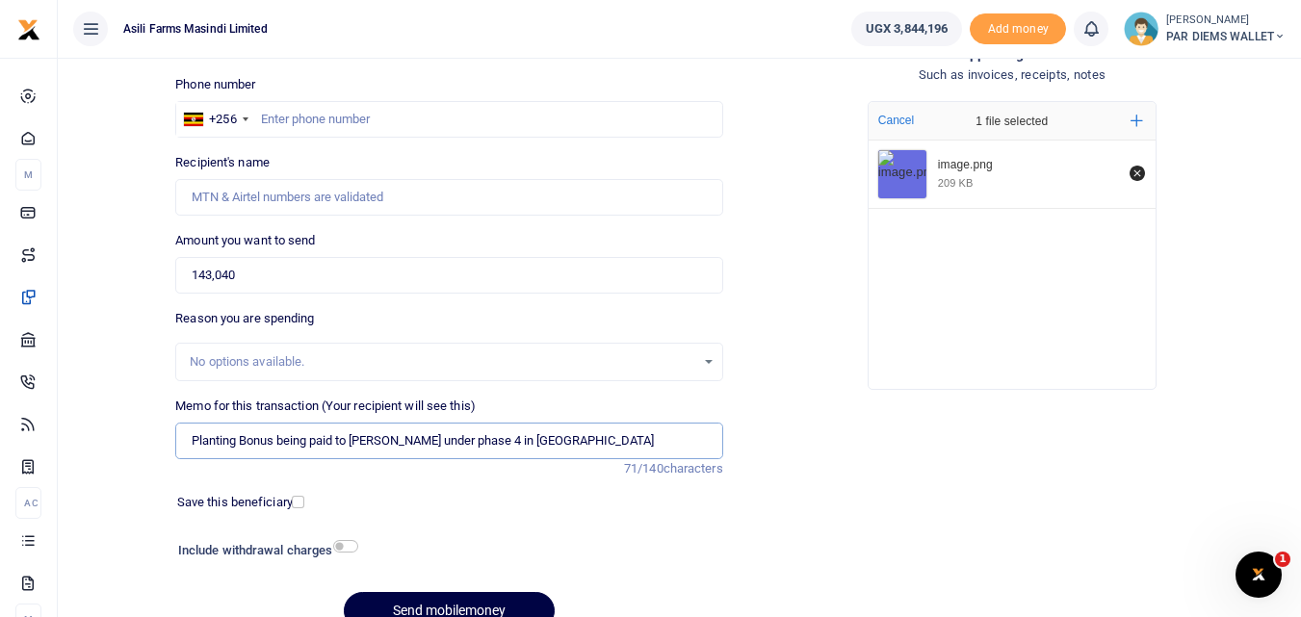
type input "Planting Bonus being paid to [PERSON_NAME] under phase 4 in [GEOGRAPHIC_DATA]"
click at [363, 114] on input "text" at bounding box center [448, 119] width 547 height 37
type input "705011234"
click at [324, 272] on input "143,040" at bounding box center [448, 275] width 547 height 37
type input "Collins Businge"
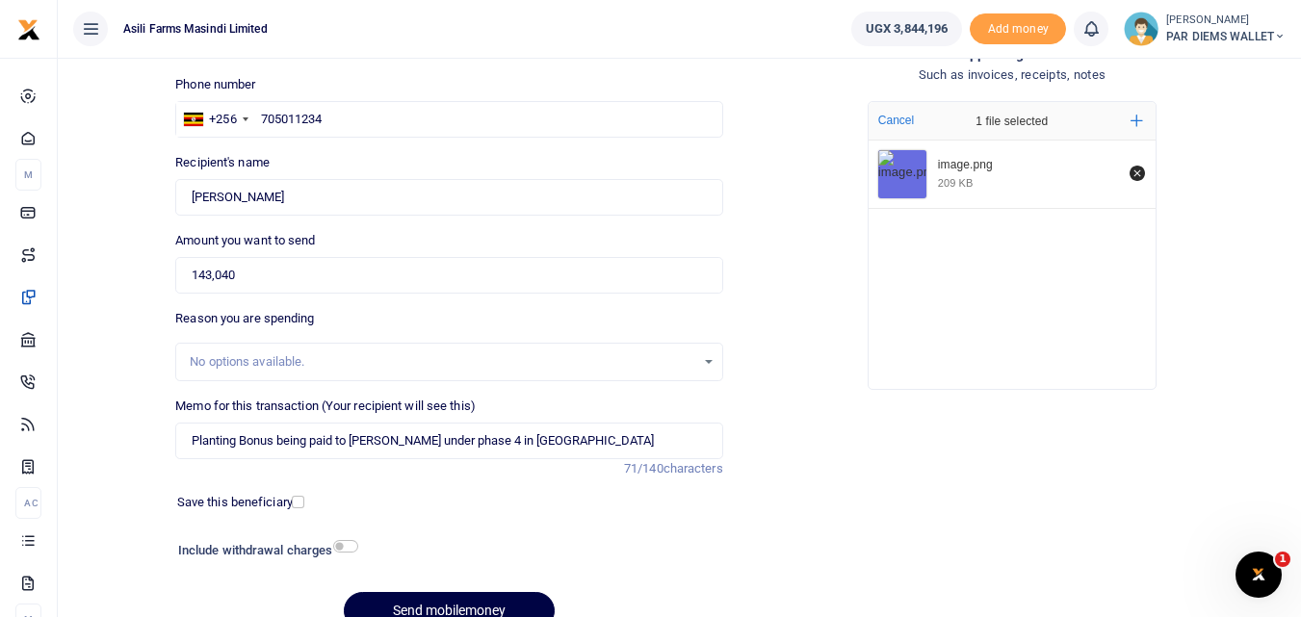
click at [671, 555] on div at bounding box center [520, 552] width 326 height 31
click at [489, 605] on div at bounding box center [494, 605] width 23 height 23
click at [471, 601] on button "Send mobilemoney" at bounding box center [449, 611] width 211 height 38
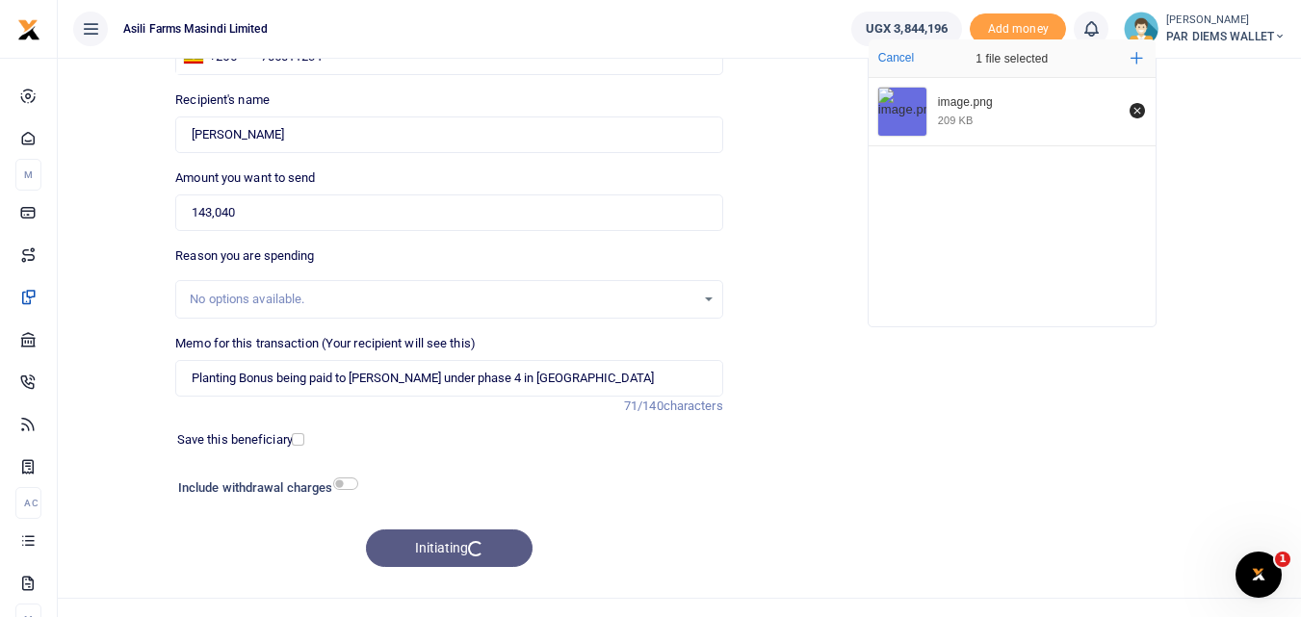
scroll to position [191, 0]
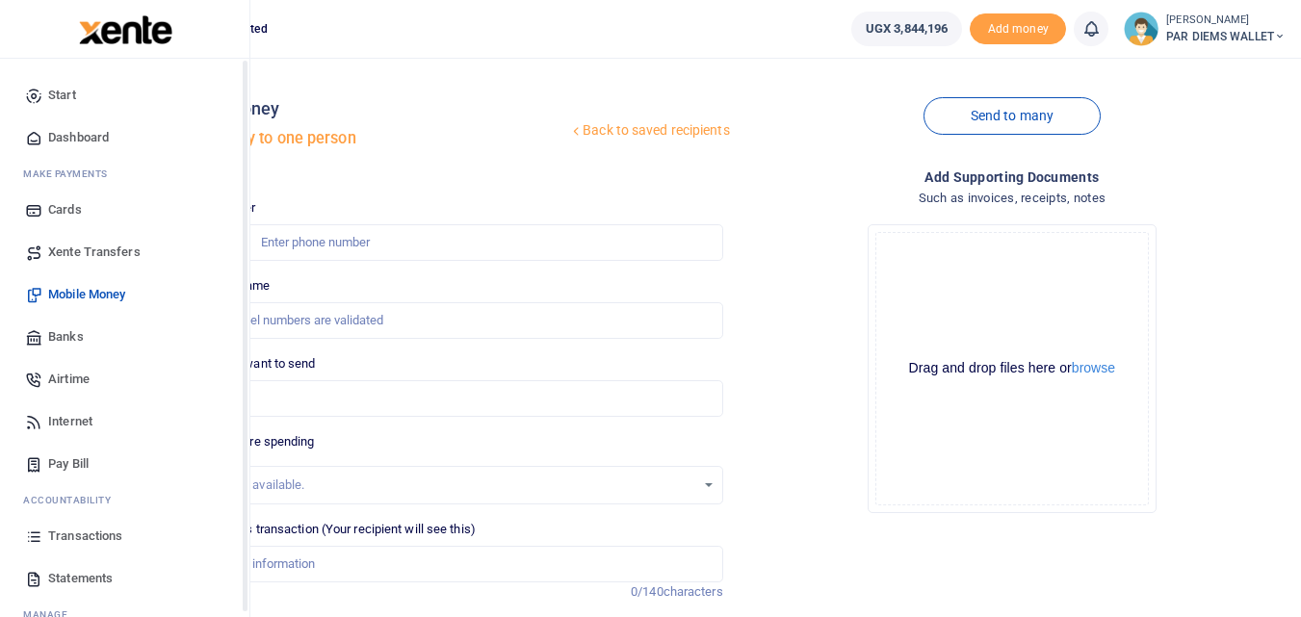
click at [38, 535] on icon at bounding box center [33, 536] width 17 height 17
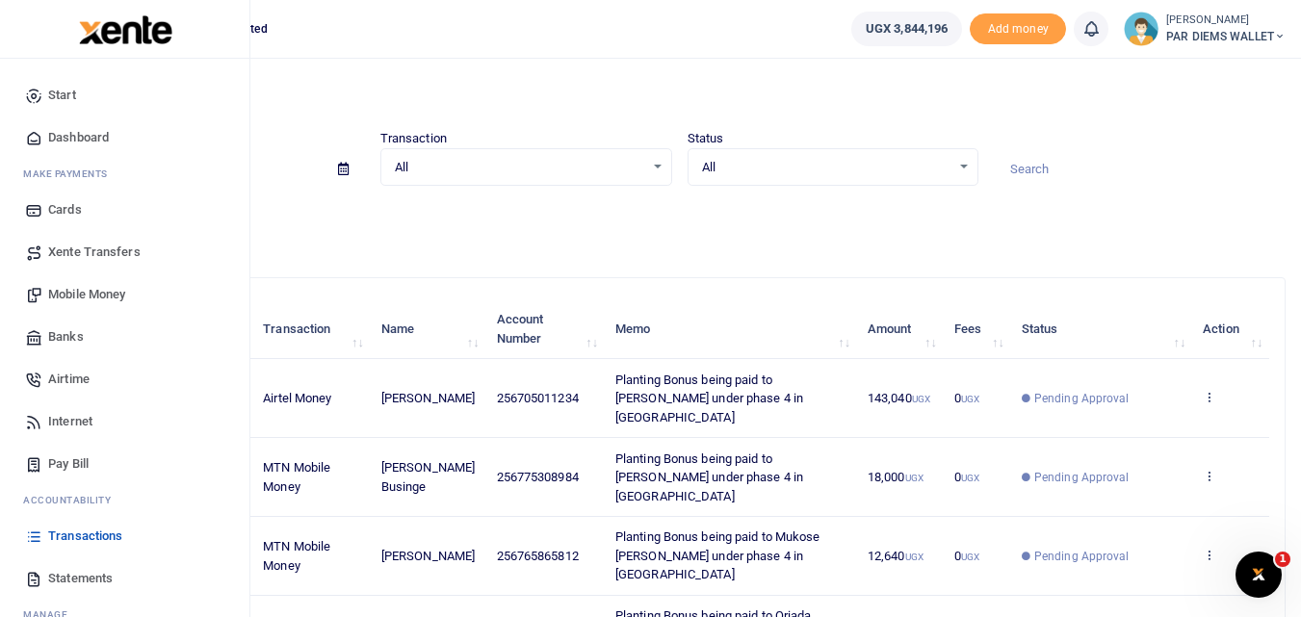
click at [98, 292] on span "Mobile Money" at bounding box center [86, 294] width 77 height 19
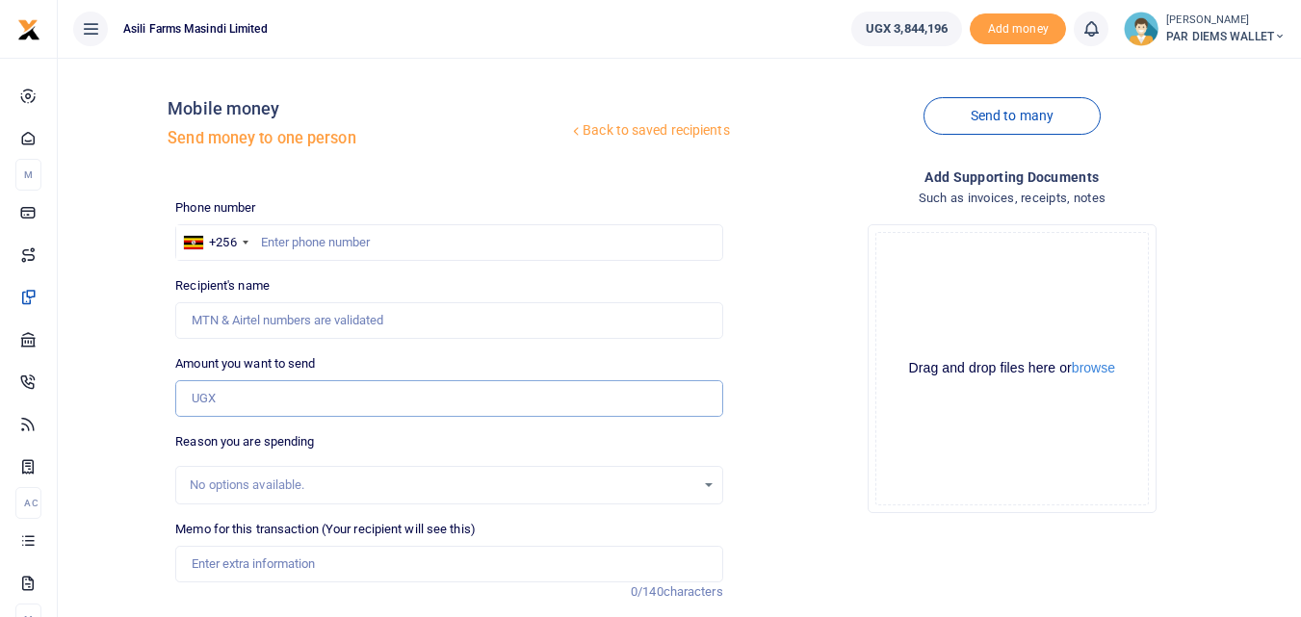
click at [227, 405] on input "Amount you want to send" at bounding box center [448, 398] width 547 height 37
type input "36,120"
click at [228, 551] on input "Memo for this transaction (Your recipient will see this)" at bounding box center [448, 564] width 547 height 37
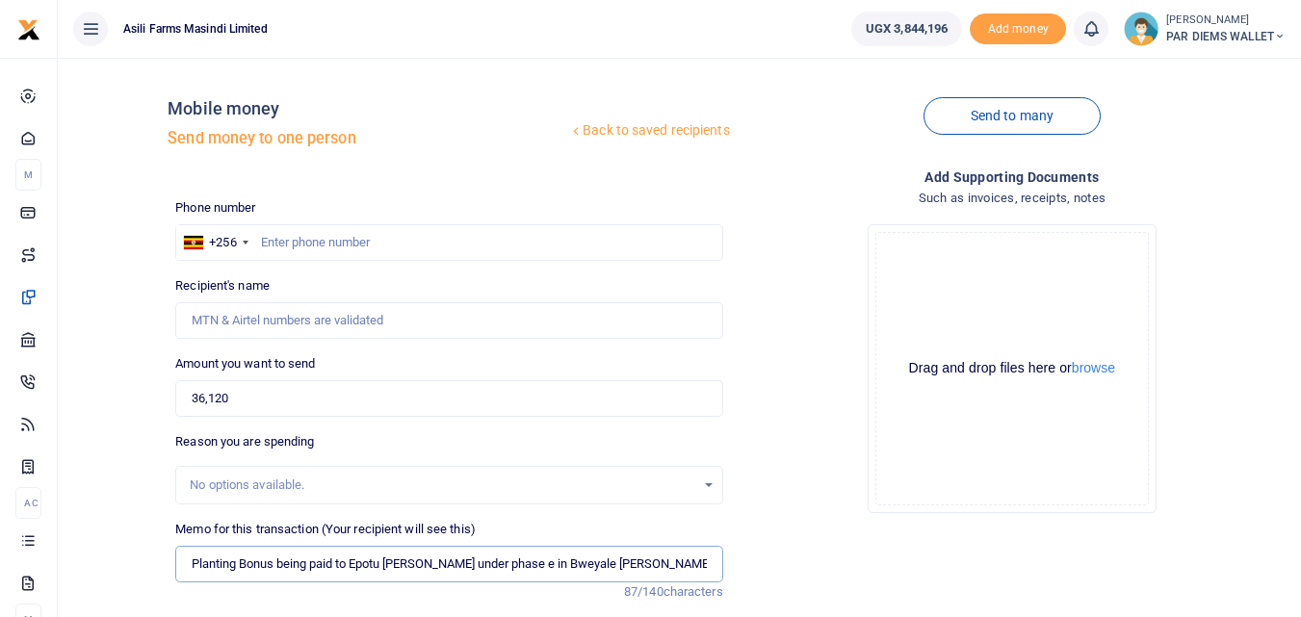
type input "Planting Bonus being paid to Epotu [PERSON_NAME] under phase e in Bweyale [PERS…"
click at [971, 276] on div "Drag and drop files here or browse Powered by Uppy" at bounding box center [1012, 369] width 274 height 274
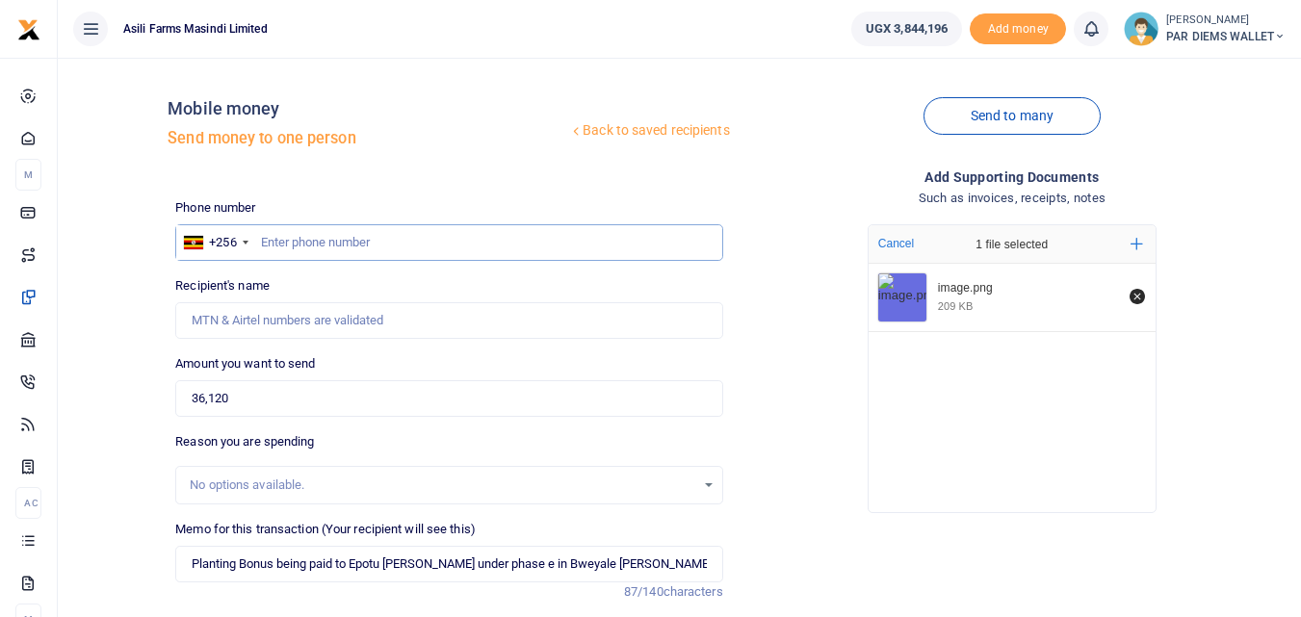
click at [316, 235] on input "text" at bounding box center [448, 242] width 547 height 37
click at [294, 251] on input "text" at bounding box center [448, 242] width 547 height 37
type input "783071250"
type input "[PERSON_NAME]"
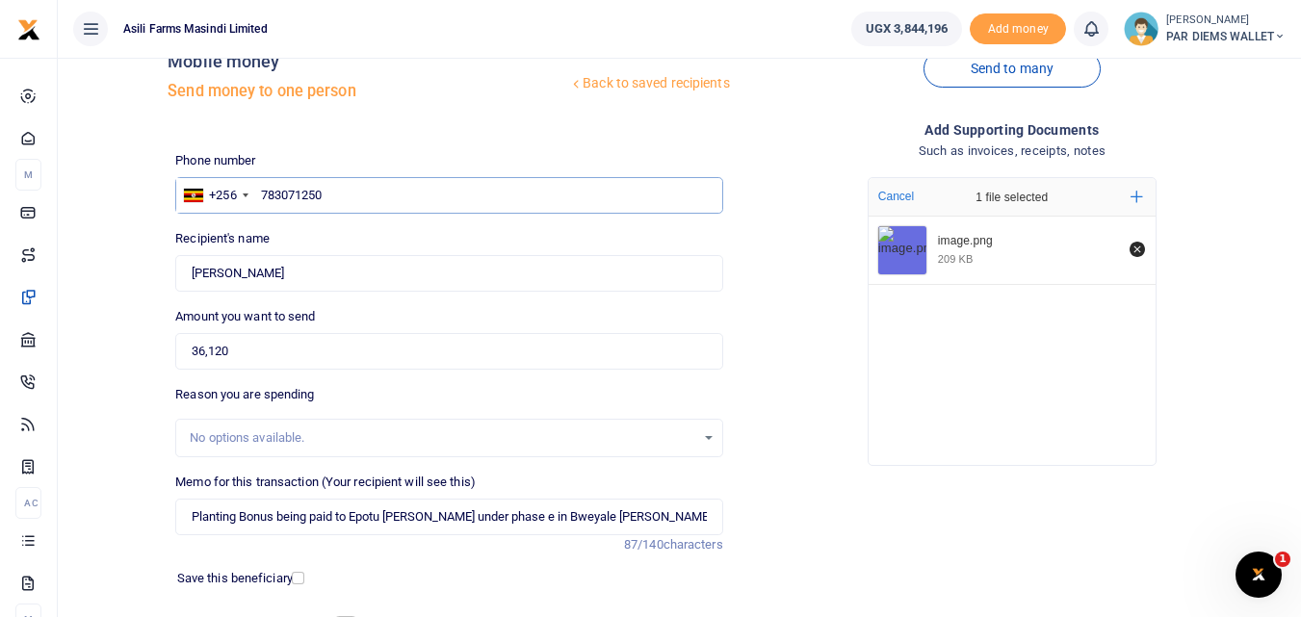
scroll to position [45, 0]
type input "7"
type input "781635399"
type input "Emmanuel Epotu"
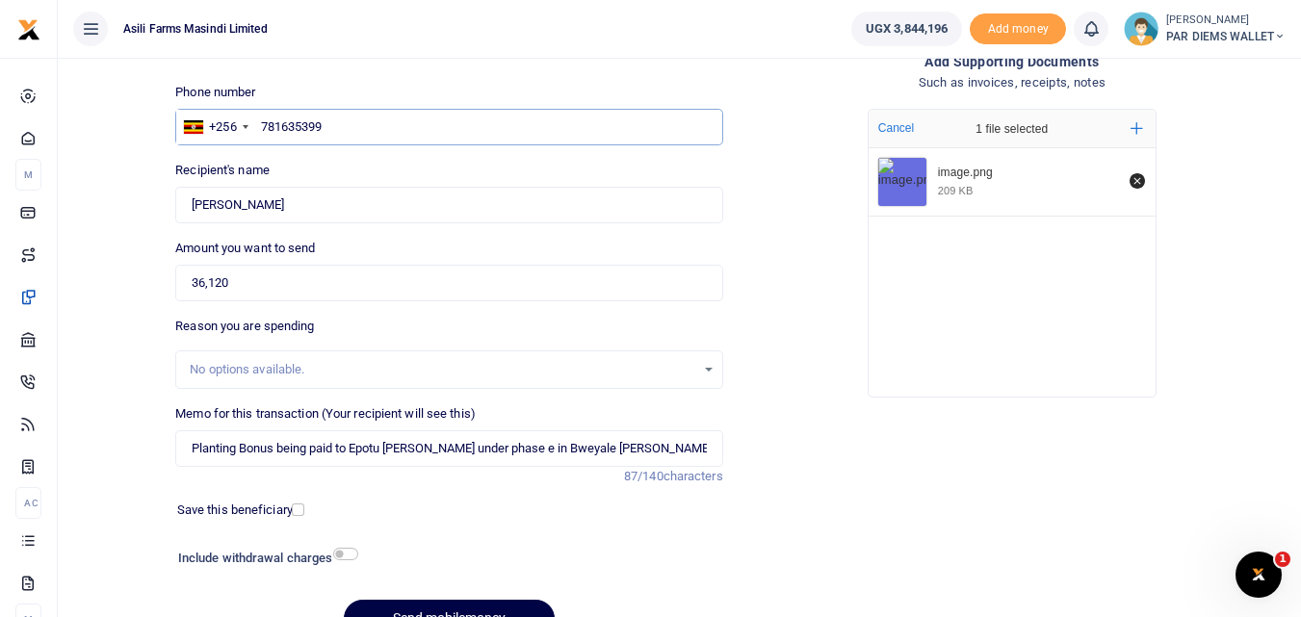
scroll to position [217, 0]
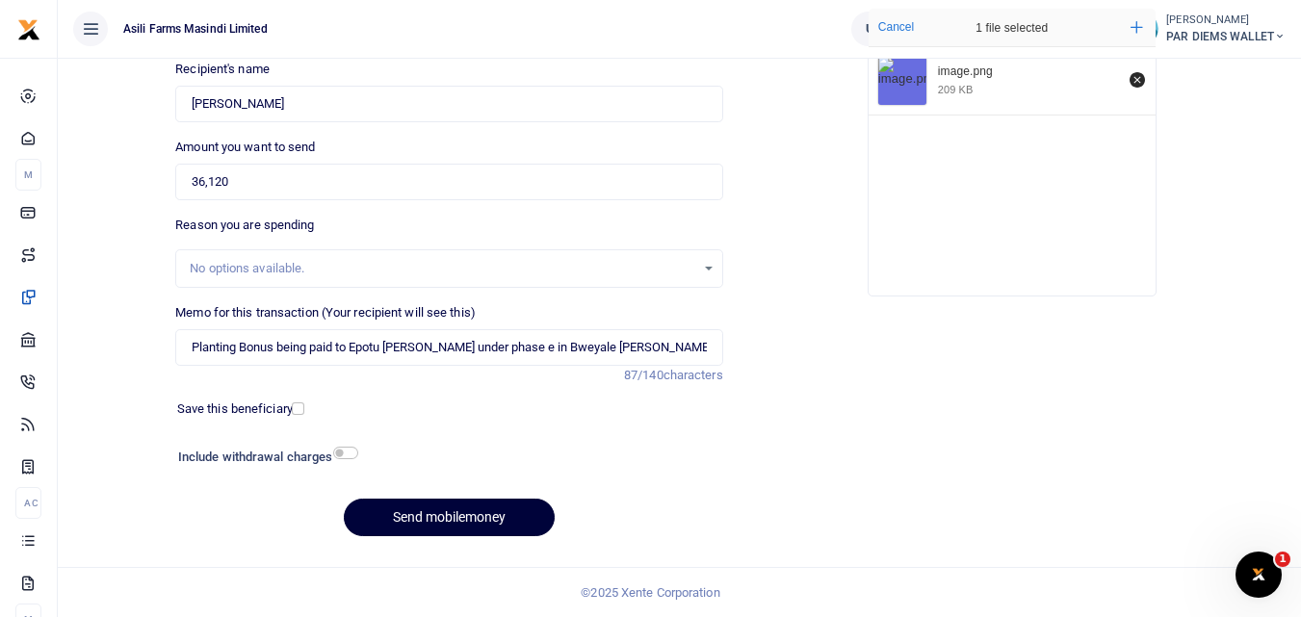
type input "781635399"
click at [479, 512] on button "Send mobilemoney" at bounding box center [449, 518] width 211 height 38
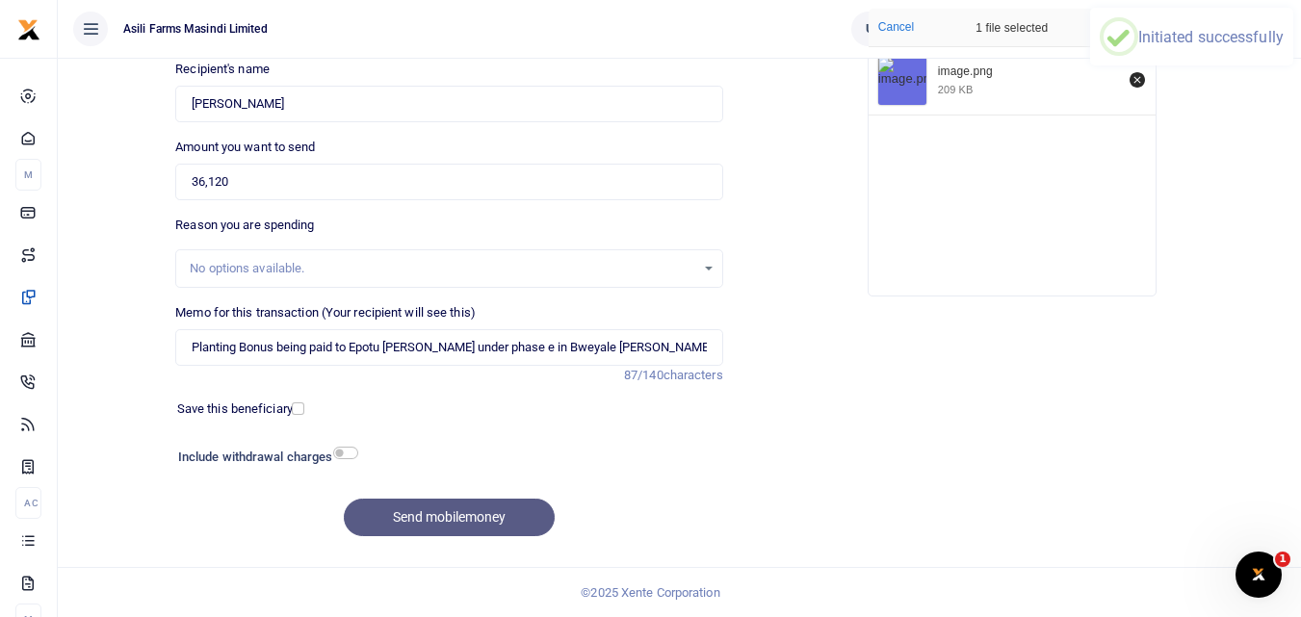
click at [879, 475] on div "Add supporting Documents Such as invoices, receipts, notes Drop your files here…" at bounding box center [1012, 251] width 562 height 603
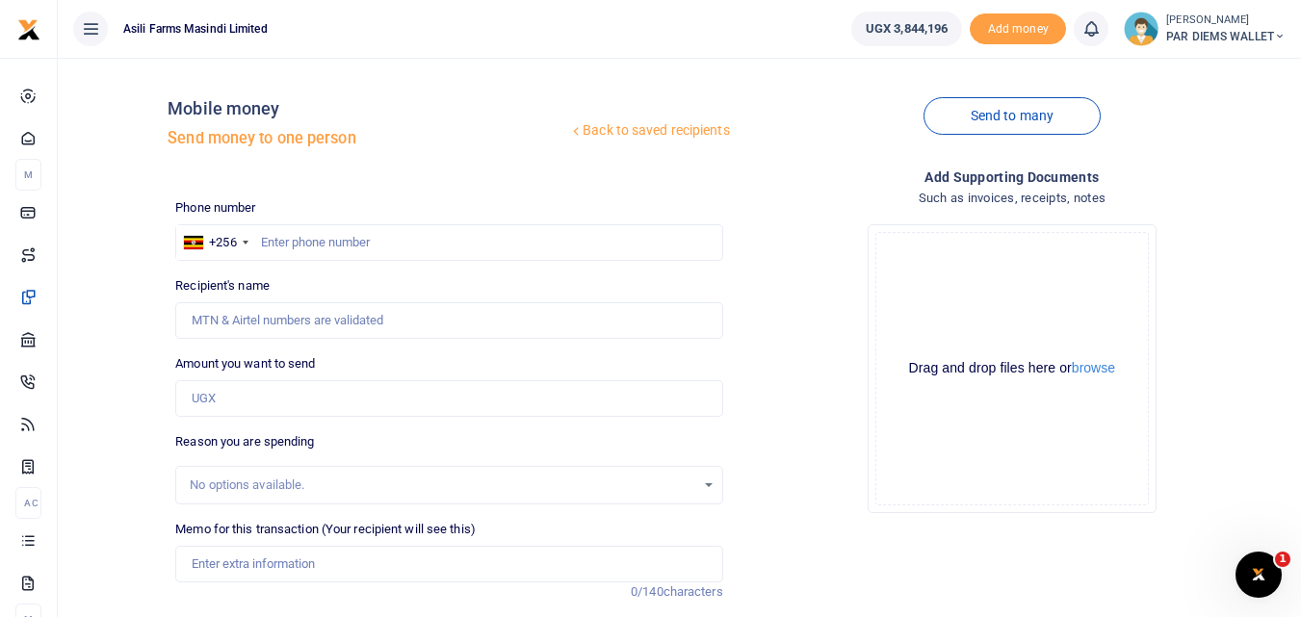
click at [317, 375] on div "Amount you want to send Amount is required." at bounding box center [448, 385] width 547 height 63
click at [226, 403] on input "Amount you want to send" at bounding box center [448, 398] width 547 height 37
type input "5,080"
click at [261, 566] on input "Memo for this transaction (Your recipient will see this)" at bounding box center [448, 564] width 547 height 37
type input "Planting Bonus being paid to Kirya under phase 4 in Kinumi"
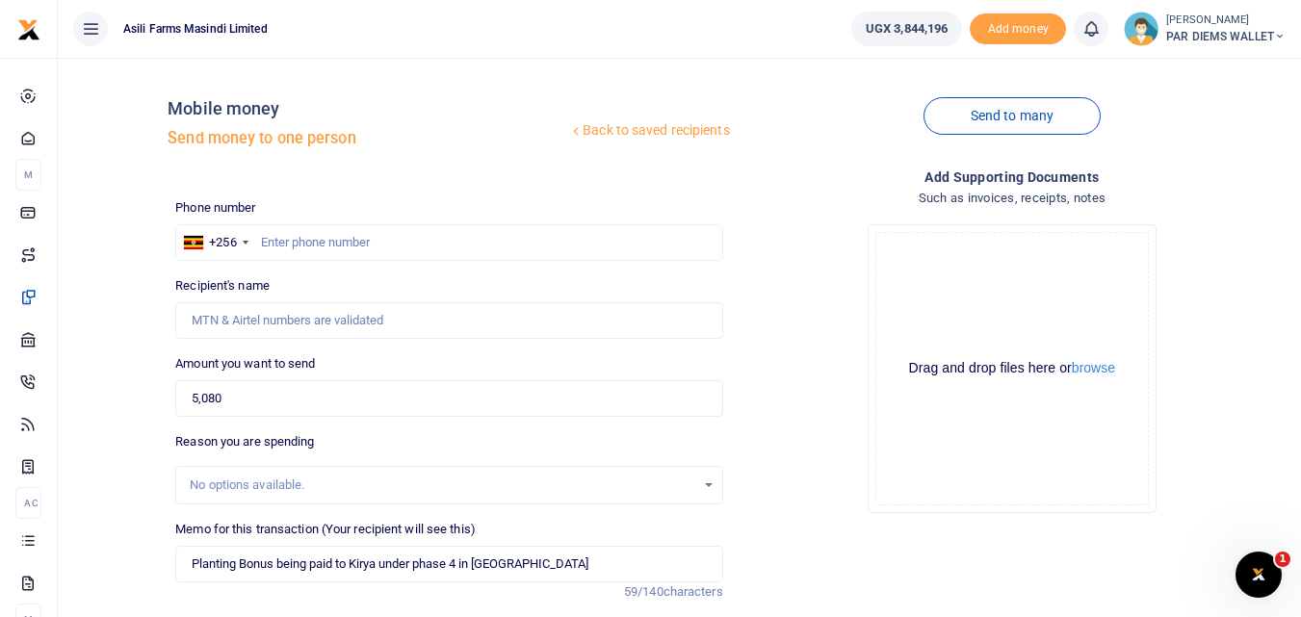
click at [944, 268] on div "Drag and drop files here or browse Powered by Uppy" at bounding box center [1012, 369] width 274 height 274
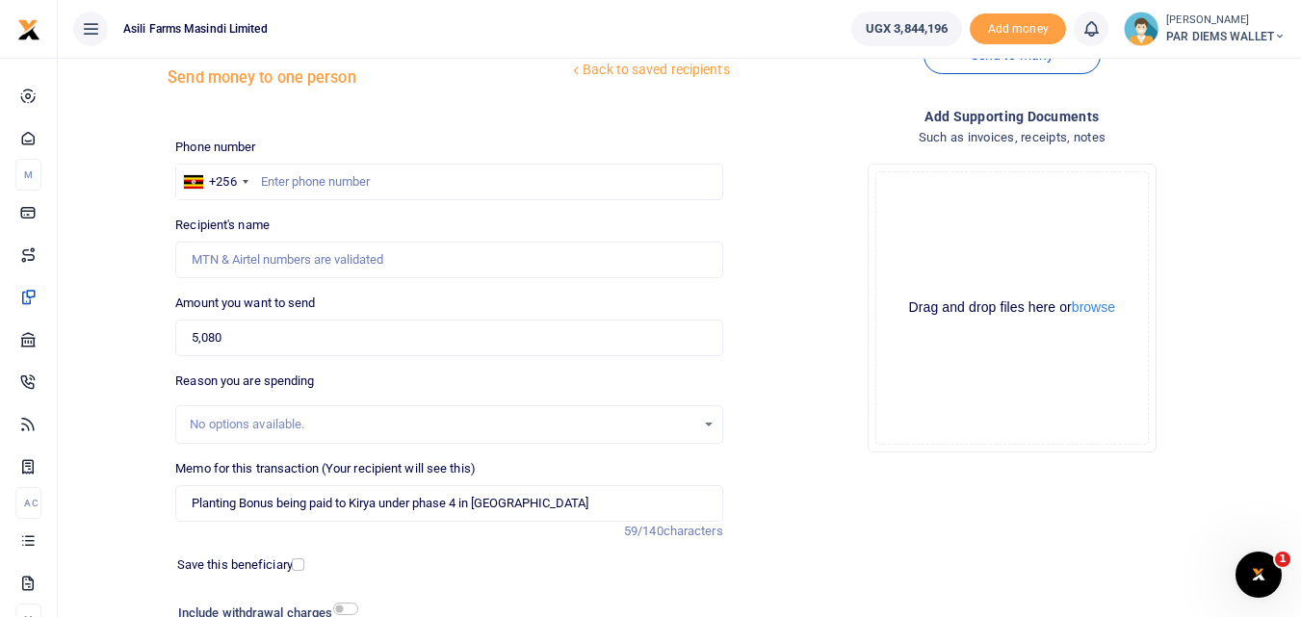
scroll to position [66, 0]
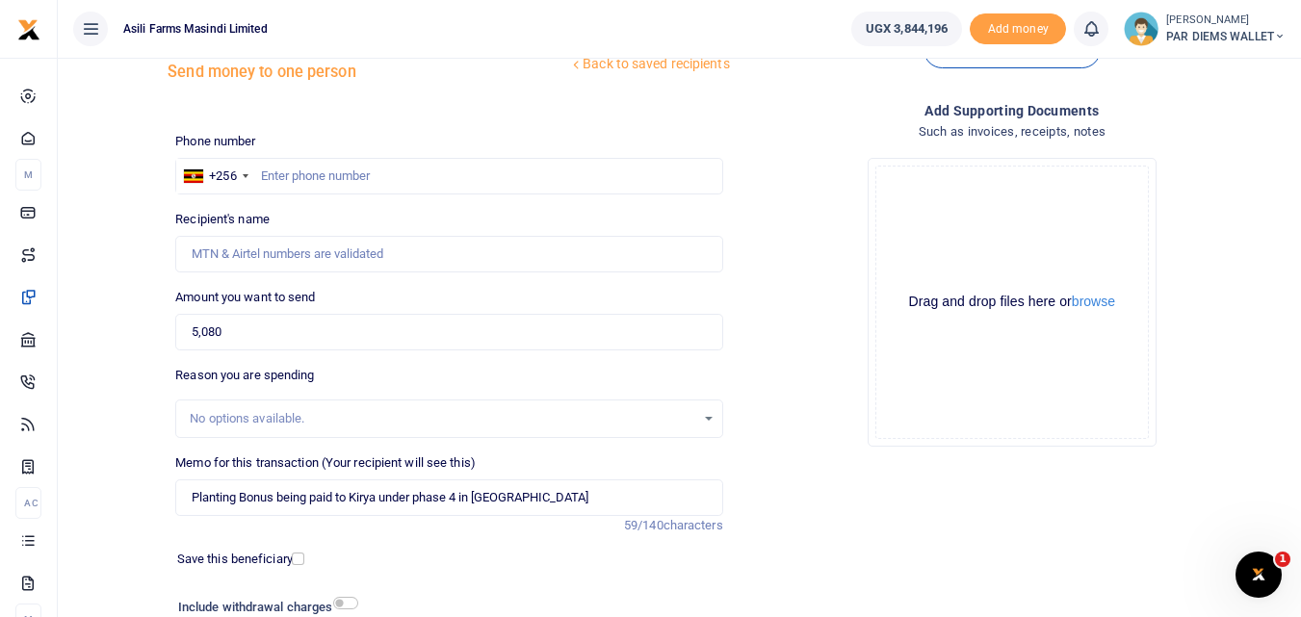
click at [927, 196] on div "Drag and drop files here or browse Powered by Uppy" at bounding box center [1012, 303] width 274 height 274
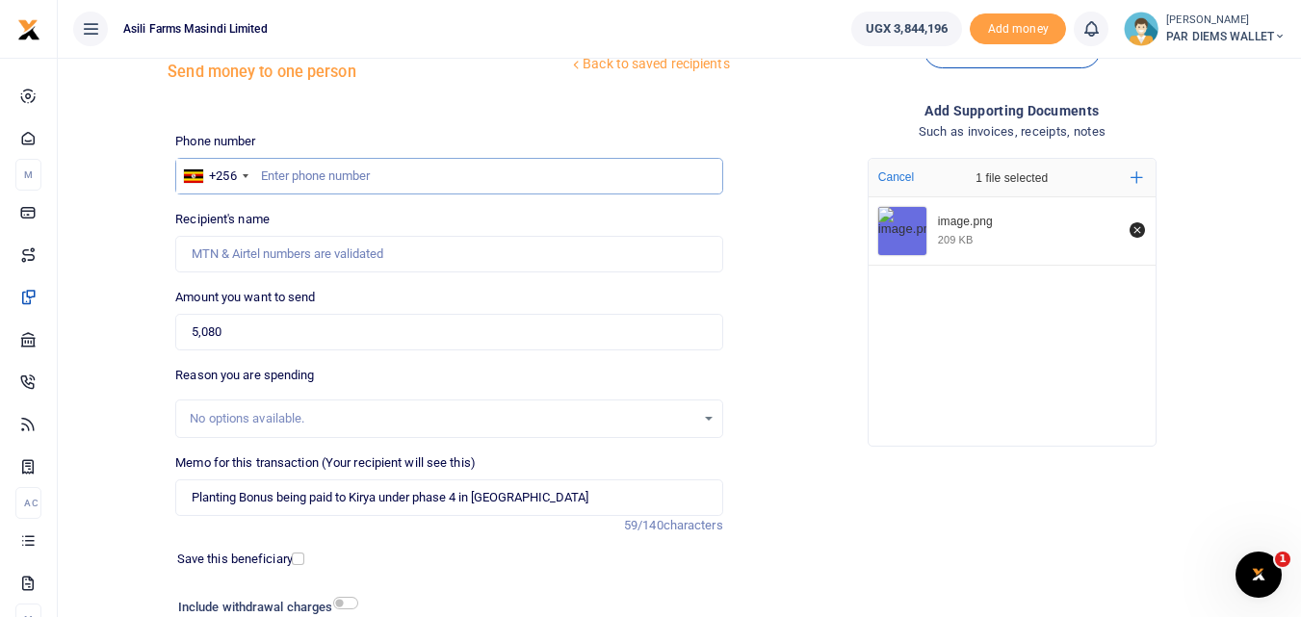
click at [342, 177] on input "text" at bounding box center [448, 176] width 547 height 37
type input "771320514"
type input "[PERSON_NAME]"
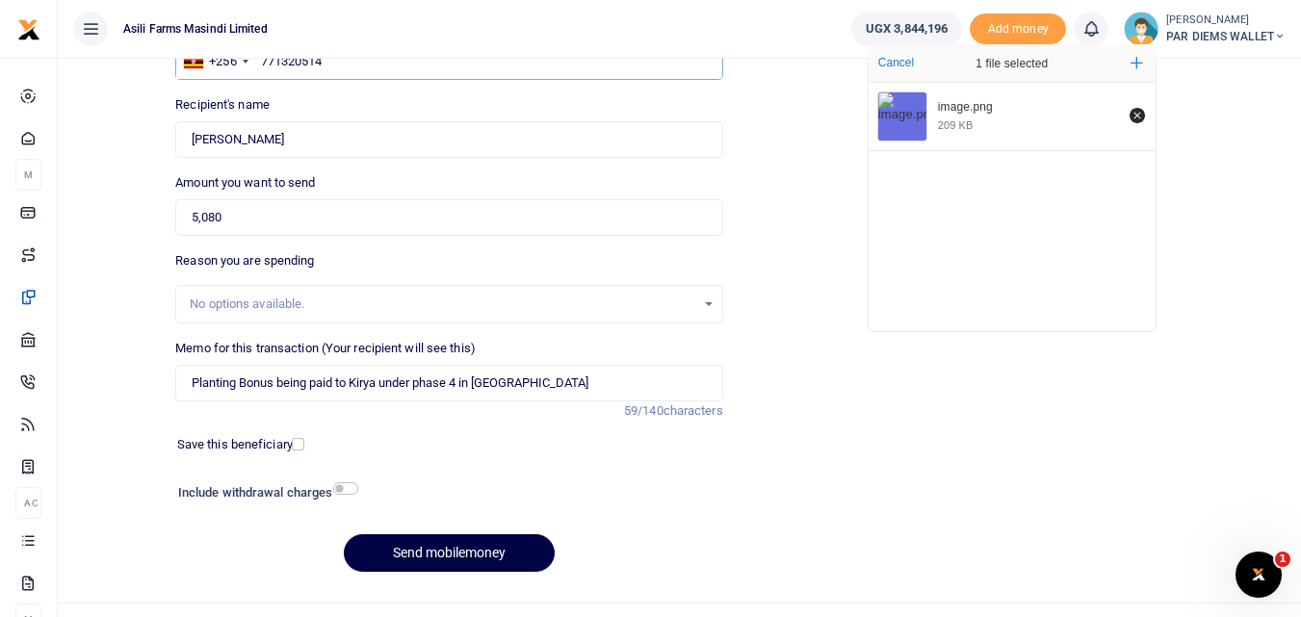
scroll to position [217, 0]
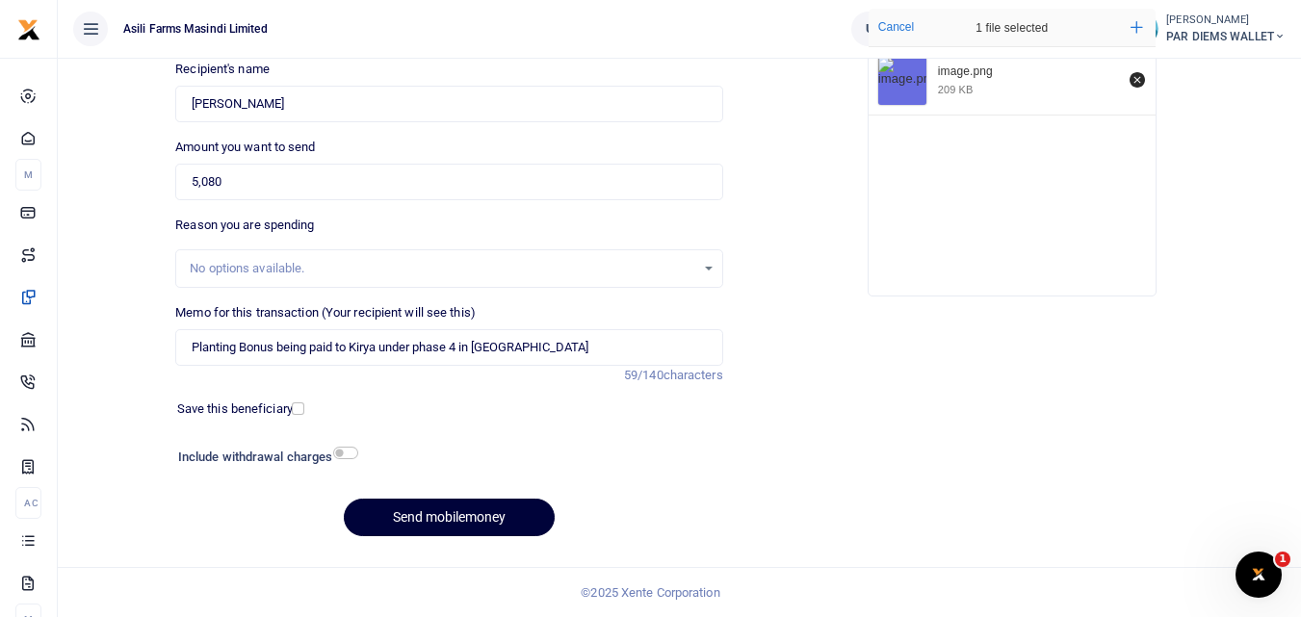
type input "771320514"
click at [396, 510] on button "Send mobilemoney" at bounding box center [449, 518] width 211 height 38
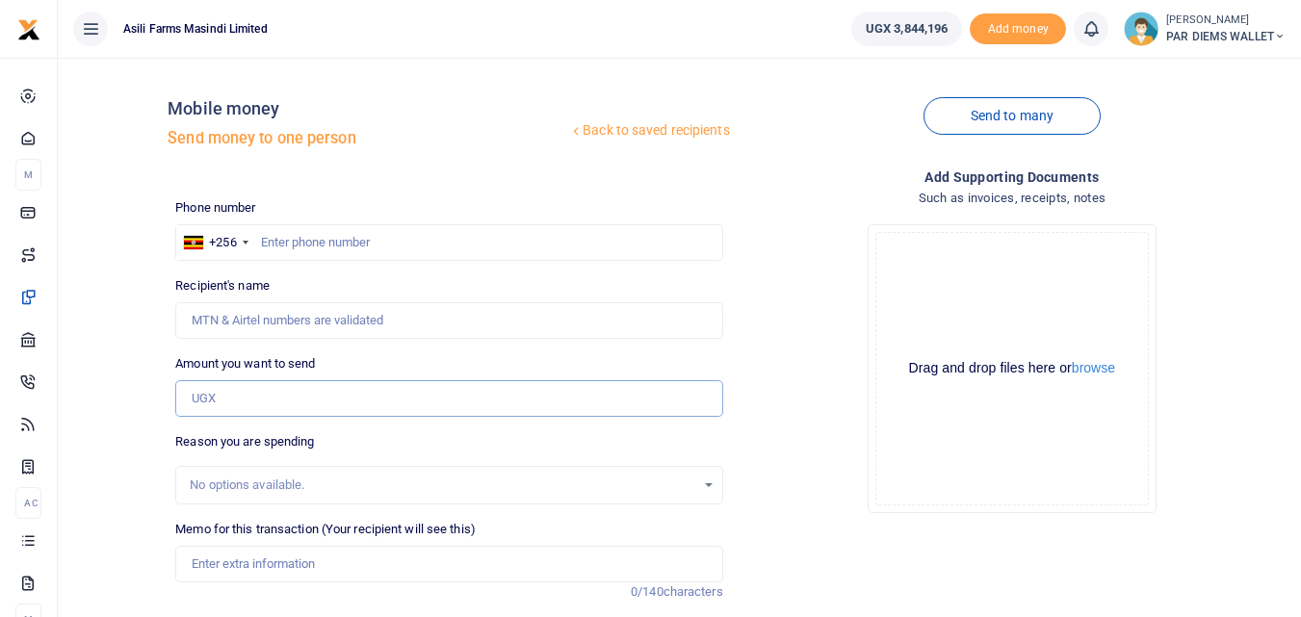
click at [222, 401] on input "Amount you want to send" at bounding box center [448, 398] width 547 height 37
type input "30,140"
click at [268, 563] on input "Memo for this transaction (Your recipient will see this)" at bounding box center [448, 564] width 547 height 37
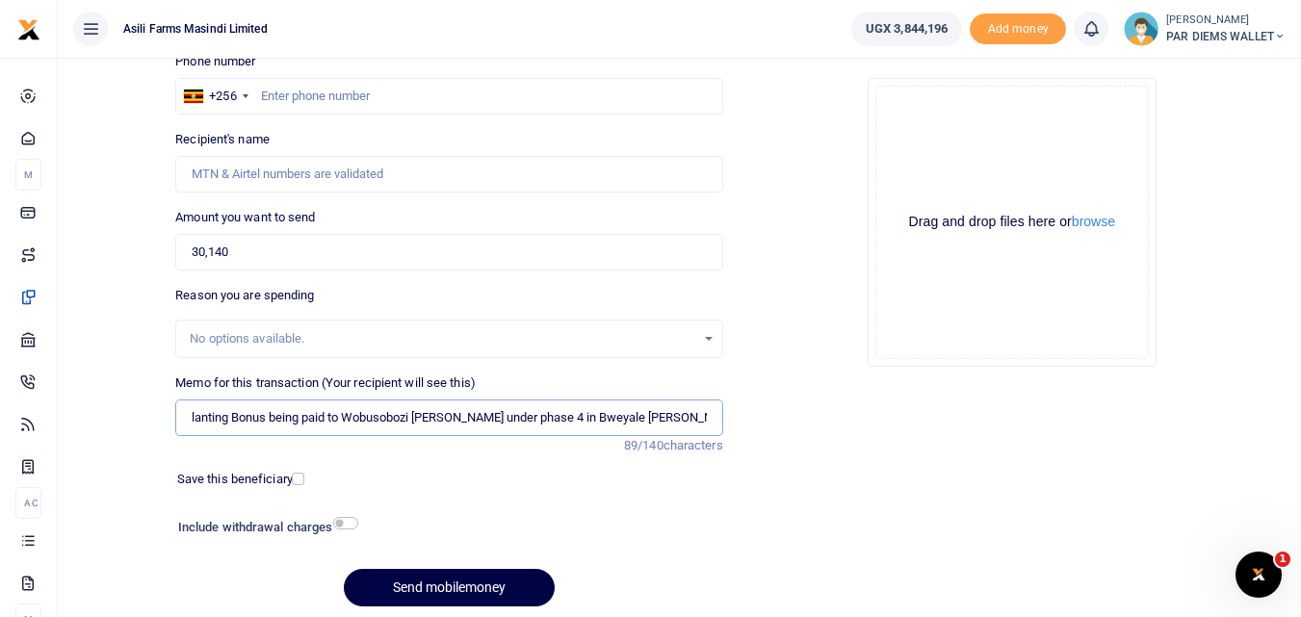
scroll to position [0, 12]
type input "Planting Bonus being paid to Wobusobozi Gerald under phase 4 in Bweyale Kinumi …"
click at [941, 166] on div "Drag and drop files here or browse Powered by Uppy" at bounding box center [1012, 223] width 274 height 274
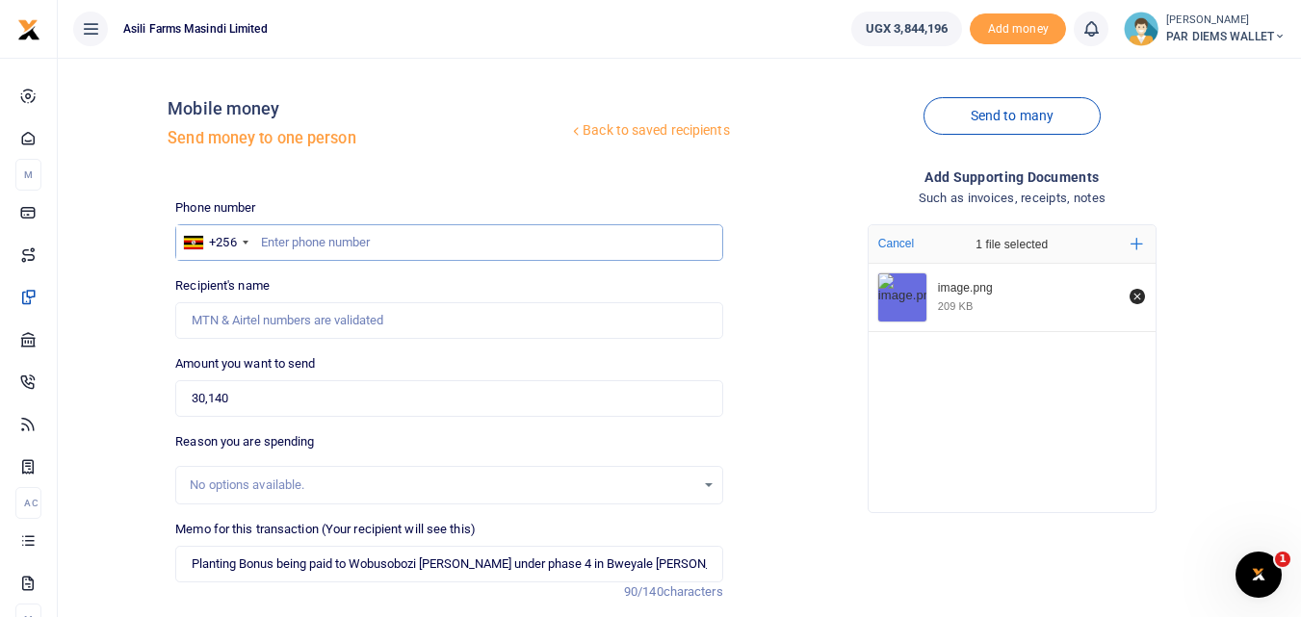
click at [292, 247] on input "text" at bounding box center [448, 242] width 547 height 37
click at [287, 246] on input "text" at bounding box center [448, 242] width 547 height 37
type input "781557864"
type input "Gerald Wobusobozi"
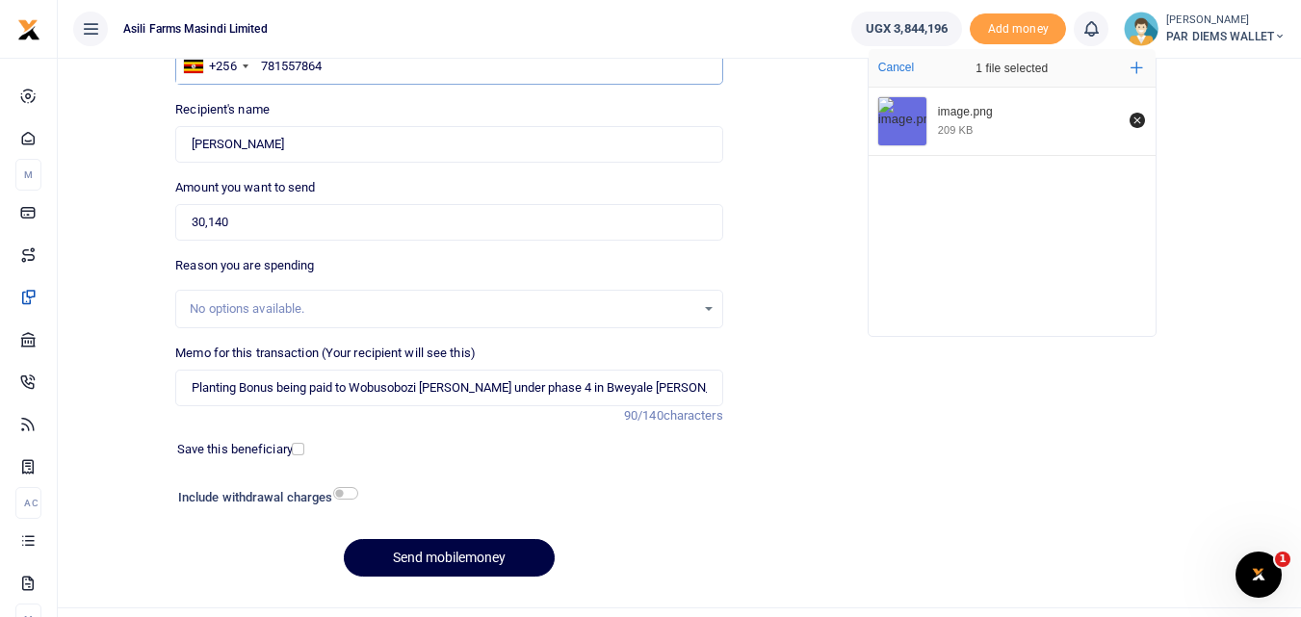
scroll to position [213, 0]
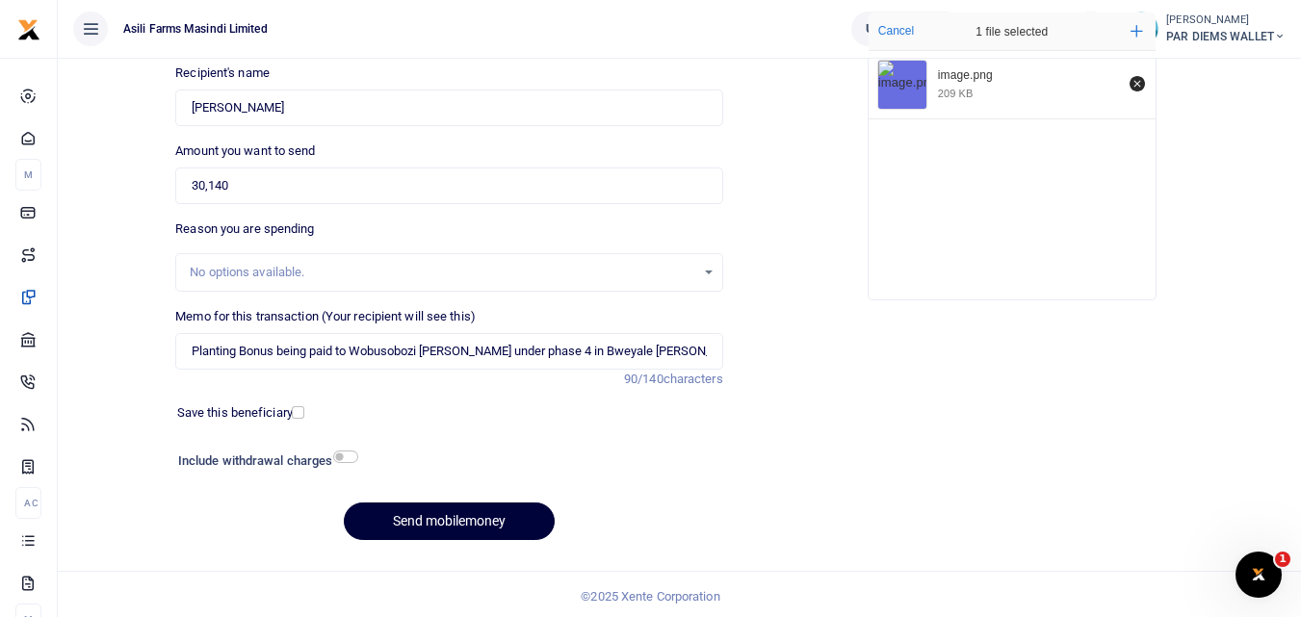
type input "781557864"
click at [456, 509] on button "Send mobilemoney" at bounding box center [449, 522] width 211 height 38
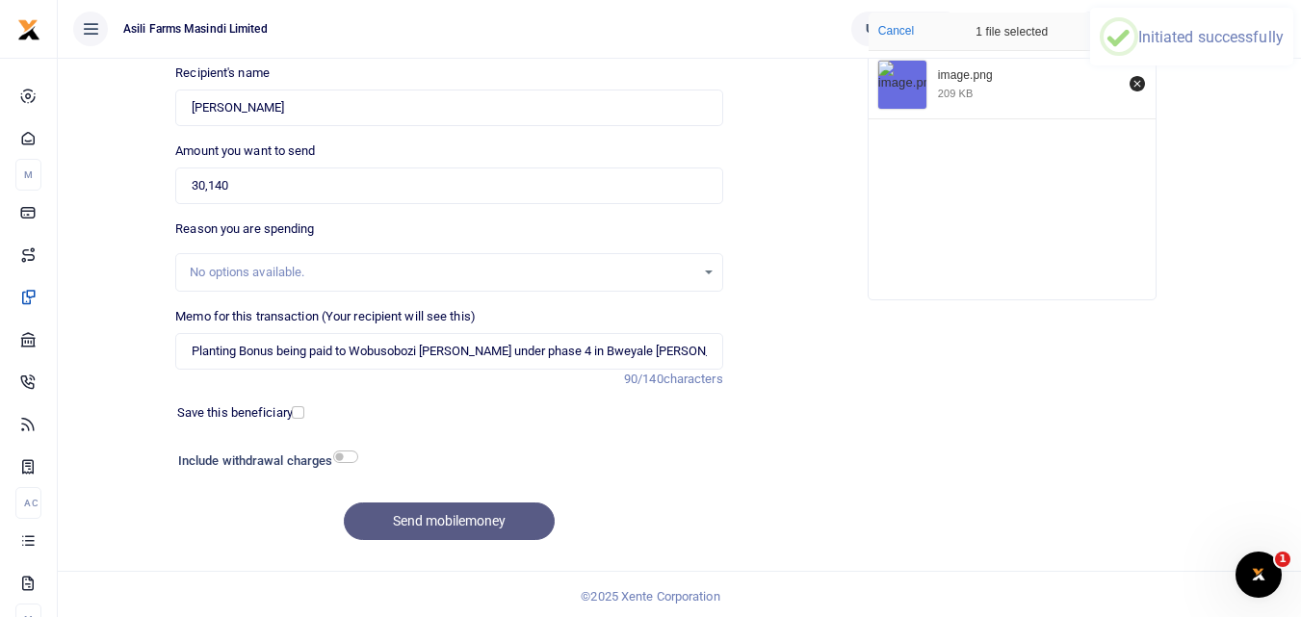
click at [731, 500] on div "Add supporting Documents Such as invoices, receipts, notes Drop your files here…" at bounding box center [1012, 255] width 562 height 603
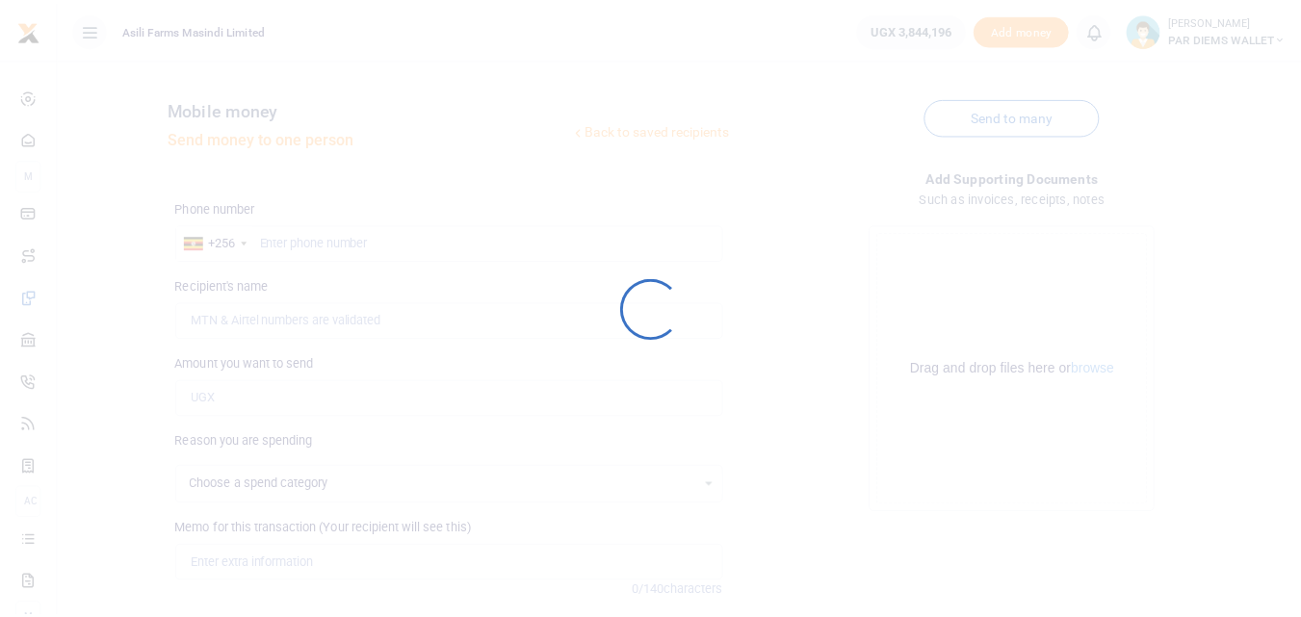
scroll to position [211, 0]
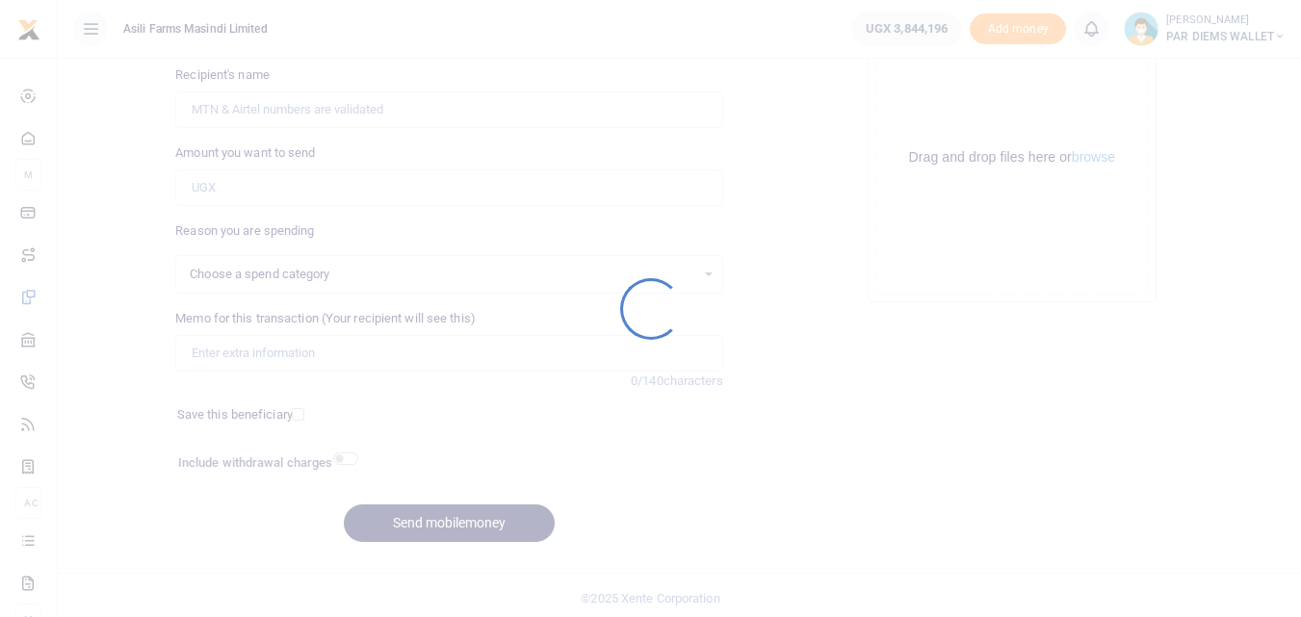
select select
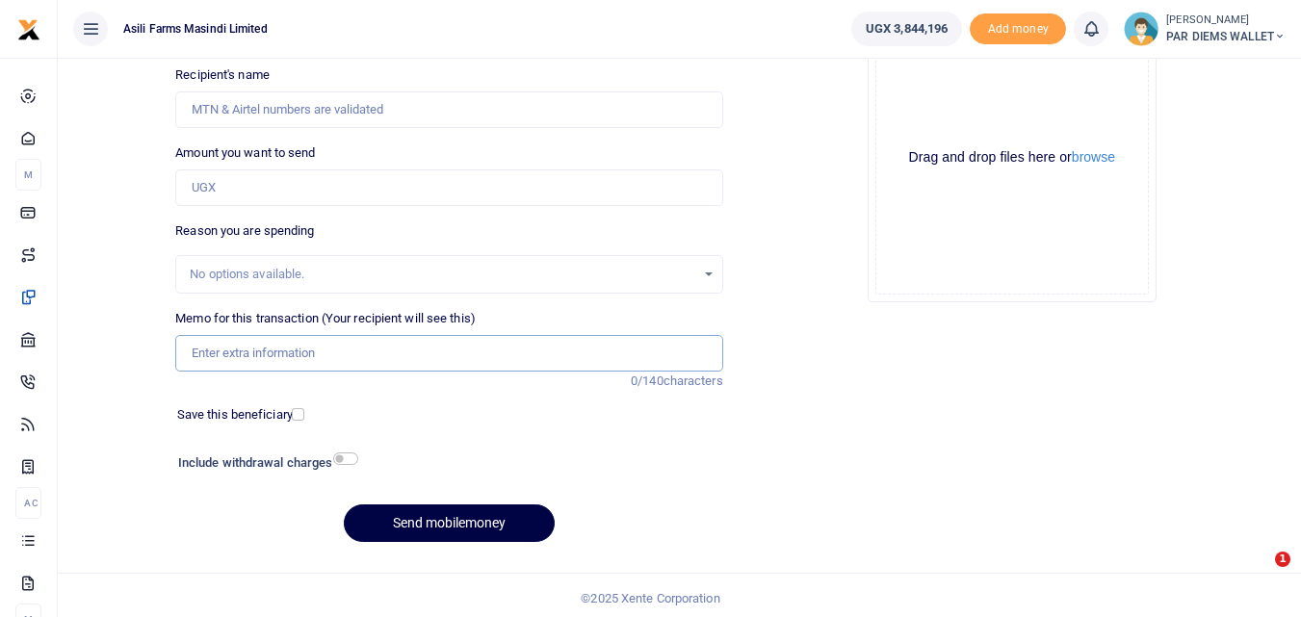
click at [255, 351] on input "Memo for this transaction (Your recipient will see this)" at bounding box center [448, 353] width 547 height 37
type input "Planting Bonus being paid to Lucky under phase 4 in Butoobe"
click at [942, 94] on div "Drag and drop files here or browse Powered by Uppy" at bounding box center [1012, 158] width 274 height 274
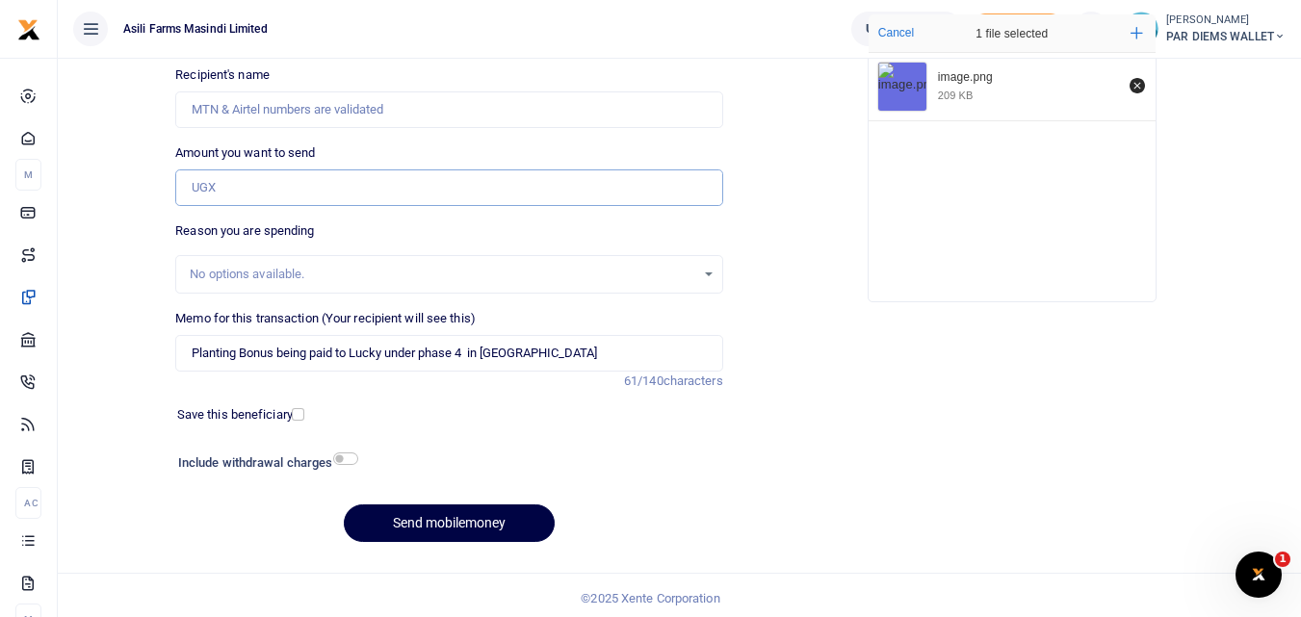
click at [225, 180] on input "Amount you want to send" at bounding box center [448, 188] width 547 height 37
type input "11,320"
click at [1204, 252] on div "Drop your files here Cancel 1 file selected Add more image.png 209 KB" at bounding box center [1012, 158] width 547 height 320
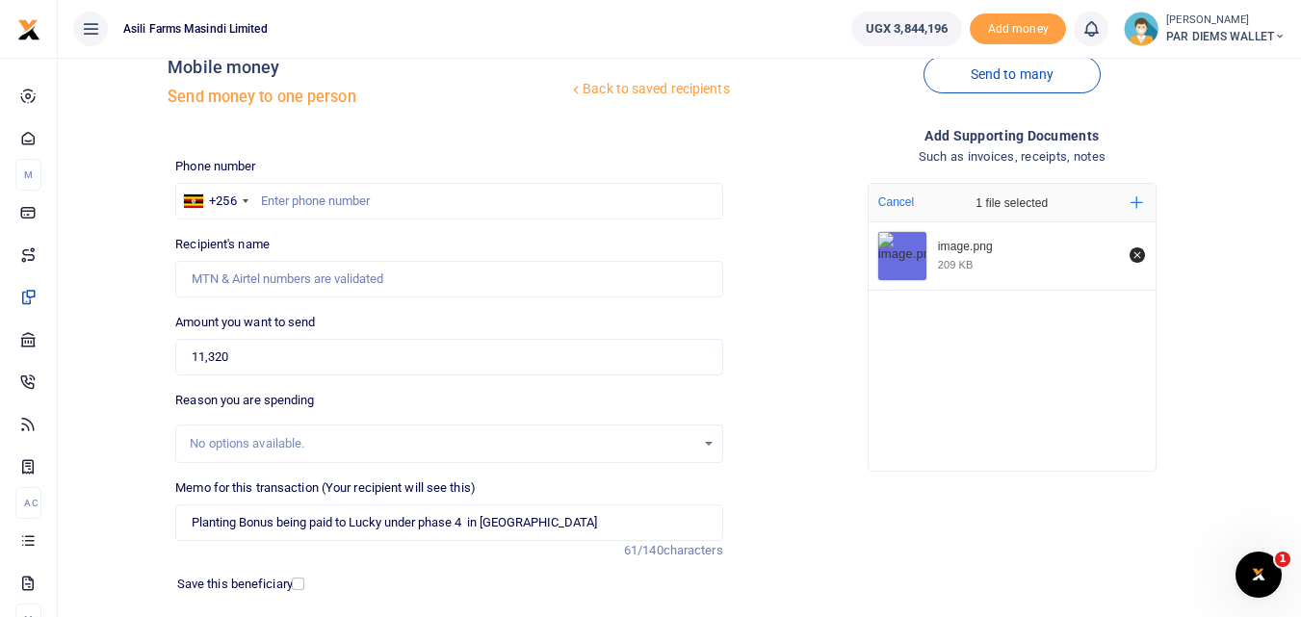
scroll to position [39, 0]
click at [457, 201] on input "text" at bounding box center [448, 203] width 547 height 37
click at [305, 212] on input "text" at bounding box center [448, 203] width 547 height 37
type input "774067221"
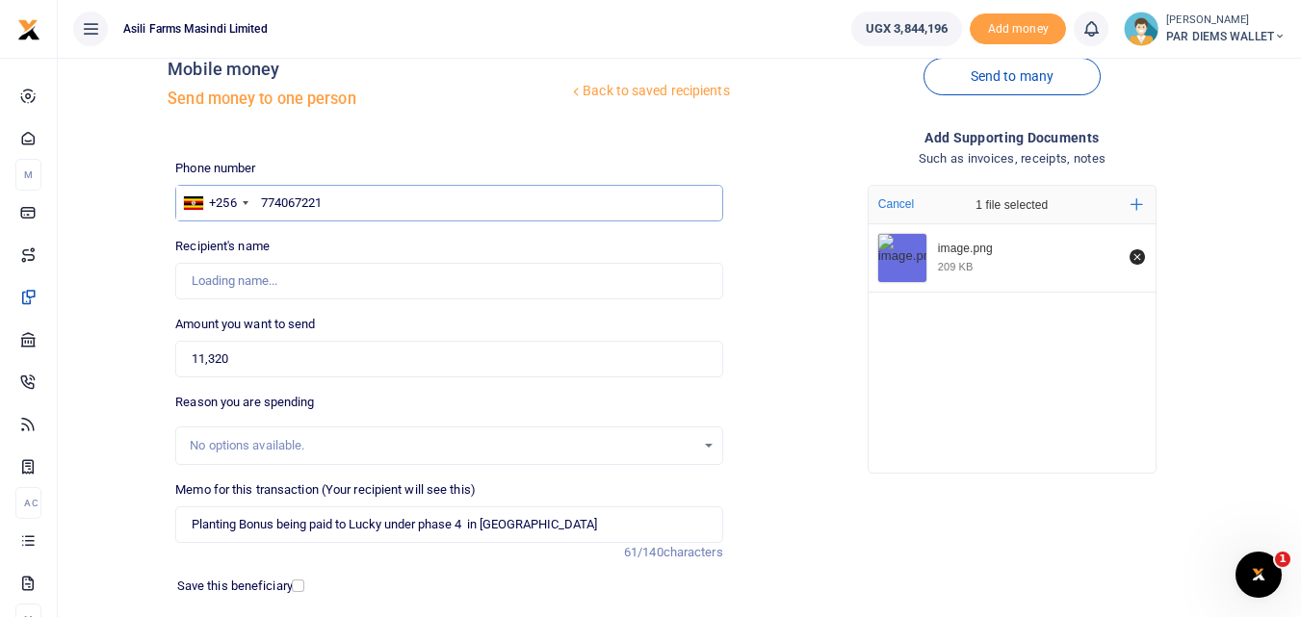
type input "Kamazima Lucky Barwaine"
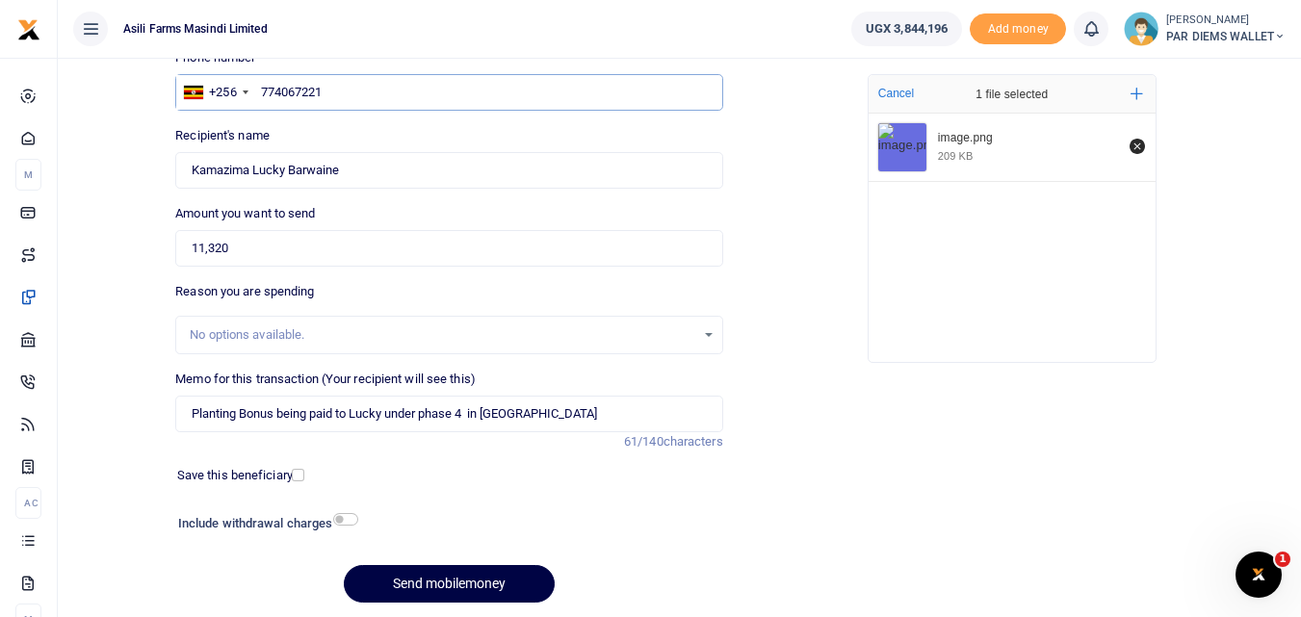
scroll to position [217, 0]
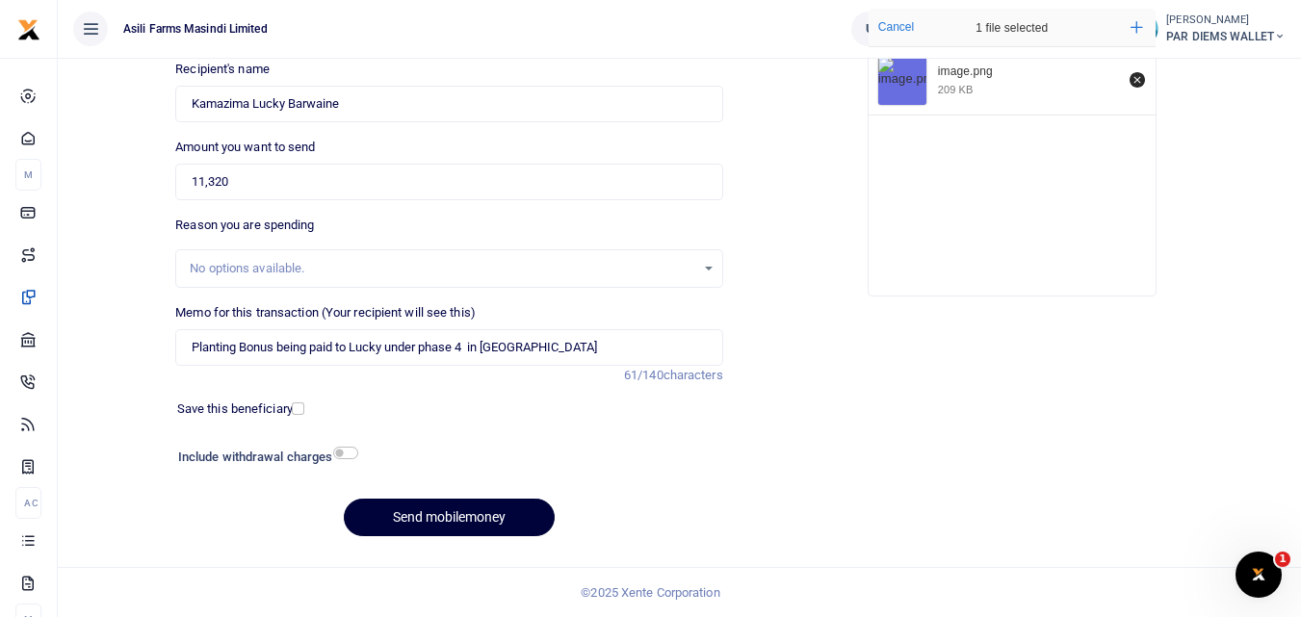
type input "774067221"
click at [451, 515] on button "Send mobilemoney" at bounding box center [449, 518] width 211 height 38
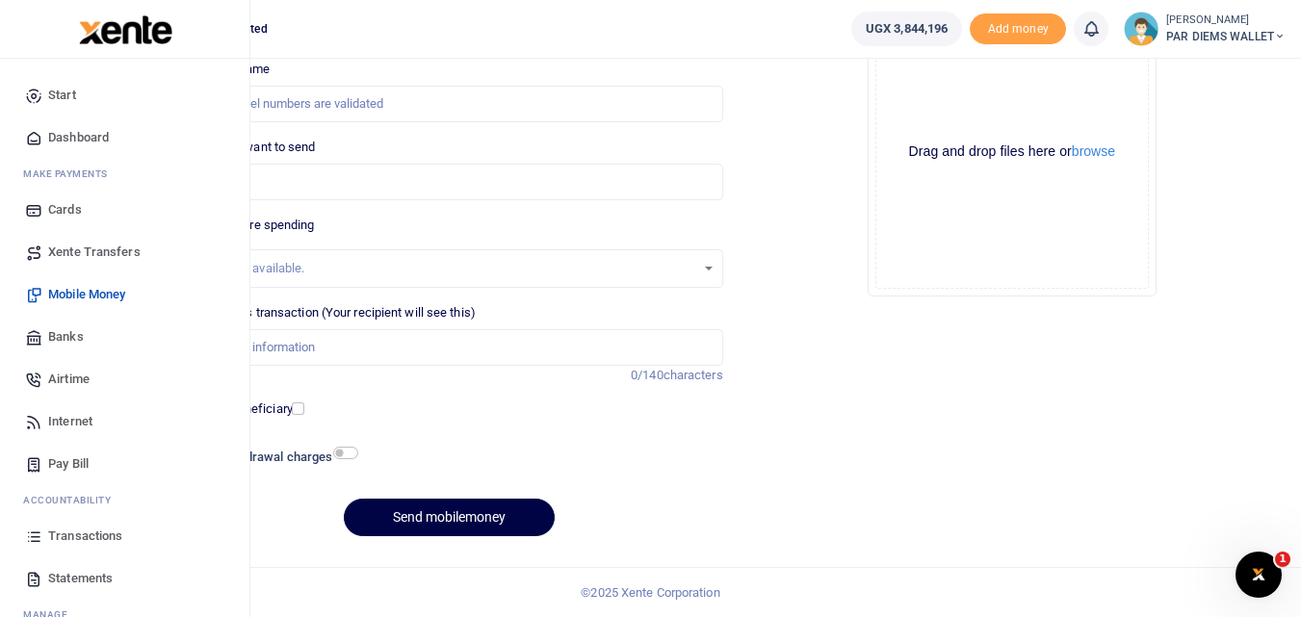
click at [39, 540] on icon at bounding box center [33, 536] width 17 height 17
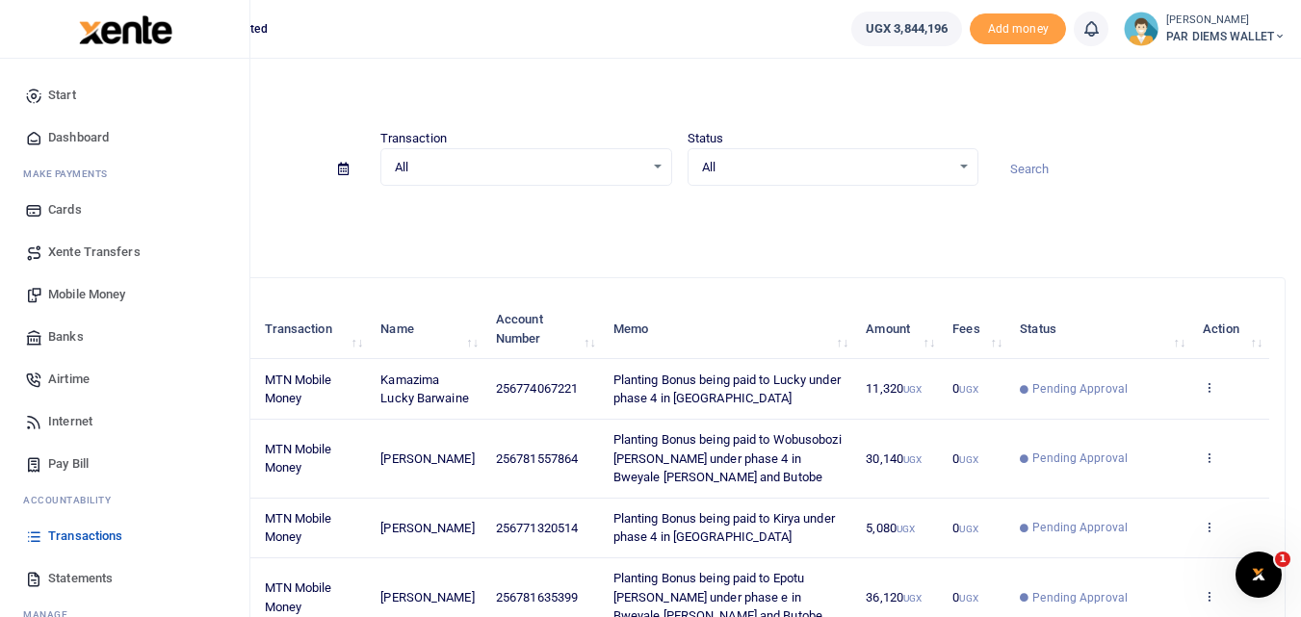
click at [112, 292] on span "Mobile Money" at bounding box center [86, 294] width 77 height 19
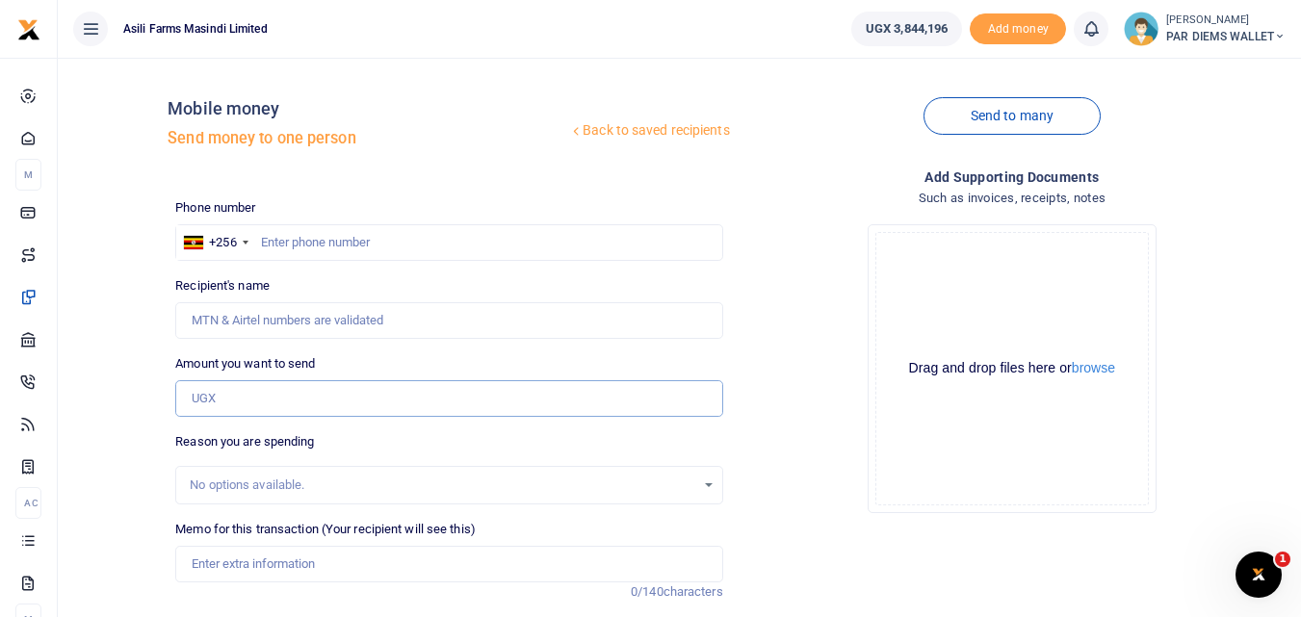
click at [209, 392] on input "Amount you want to send" at bounding box center [448, 398] width 547 height 37
type input "124,820"
click at [225, 579] on input "Memo for this transaction (Your recipient will see this)" at bounding box center [448, 564] width 547 height 37
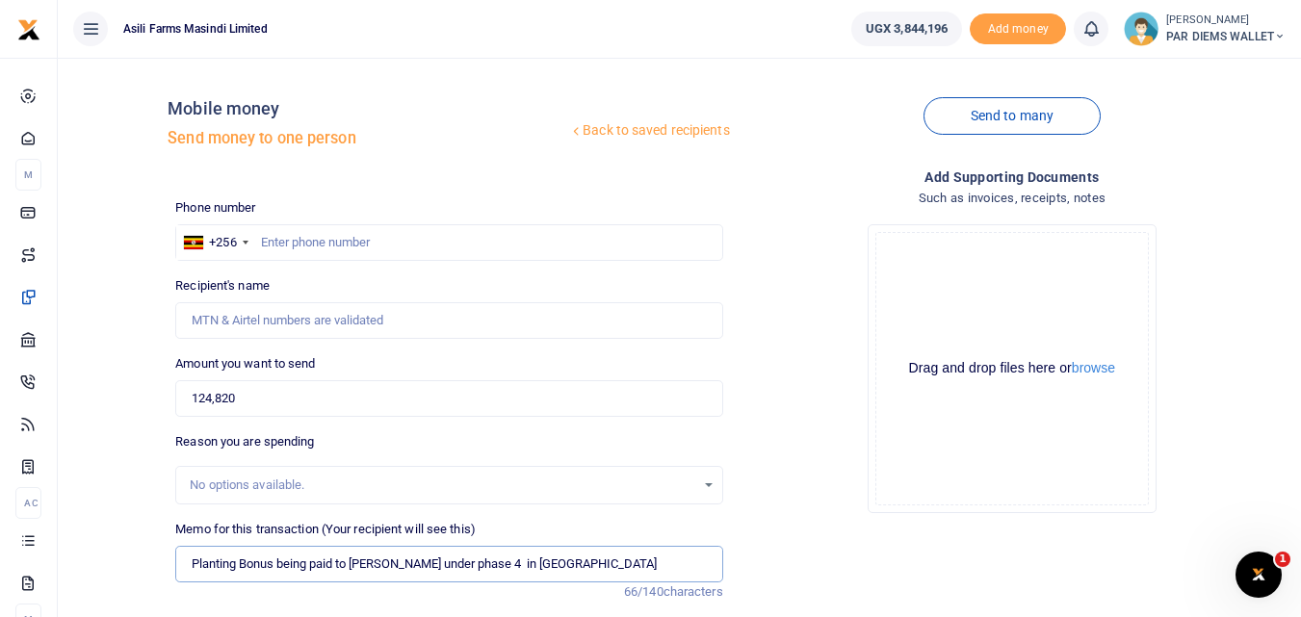
type input "Planting Bonus being paid to Andrew Okello under phase 4 in Kilak"
click at [950, 272] on div "Drag and drop files here or browse Powered by Uppy" at bounding box center [1012, 369] width 274 height 274
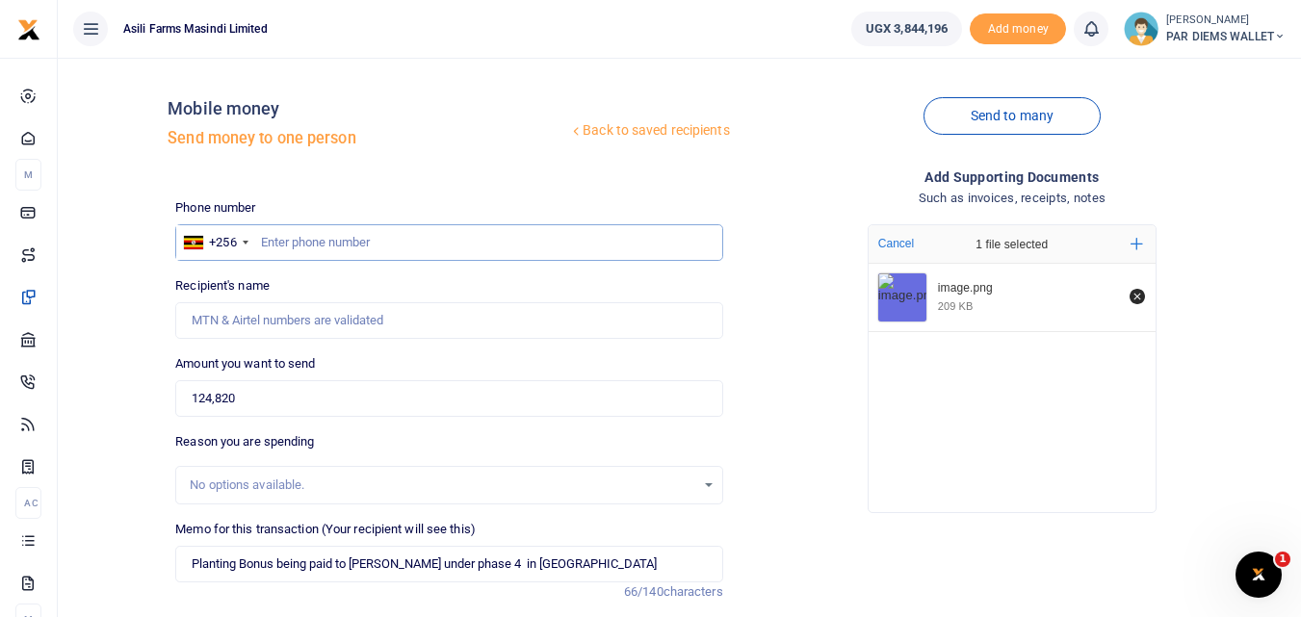
click at [305, 245] on input "text" at bounding box center [448, 242] width 547 height 37
type input "787031909"
type input "Innocent Ameny"
click at [338, 245] on input "787031909" at bounding box center [448, 242] width 547 height 37
type input "7"
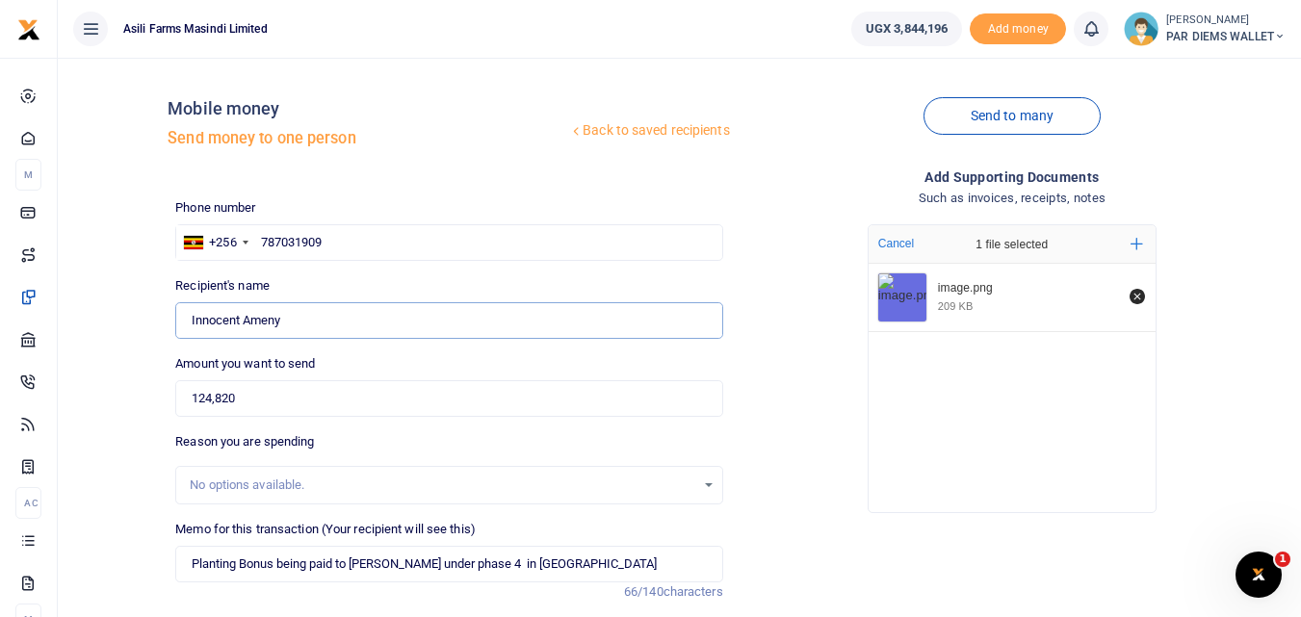
click at [305, 309] on input "Found" at bounding box center [448, 320] width 547 height 37
click at [400, 237] on input "787031909" at bounding box center [448, 242] width 547 height 37
type input "7"
click at [285, 246] on input "text" at bounding box center [448, 242] width 547 height 37
type input "787031909"
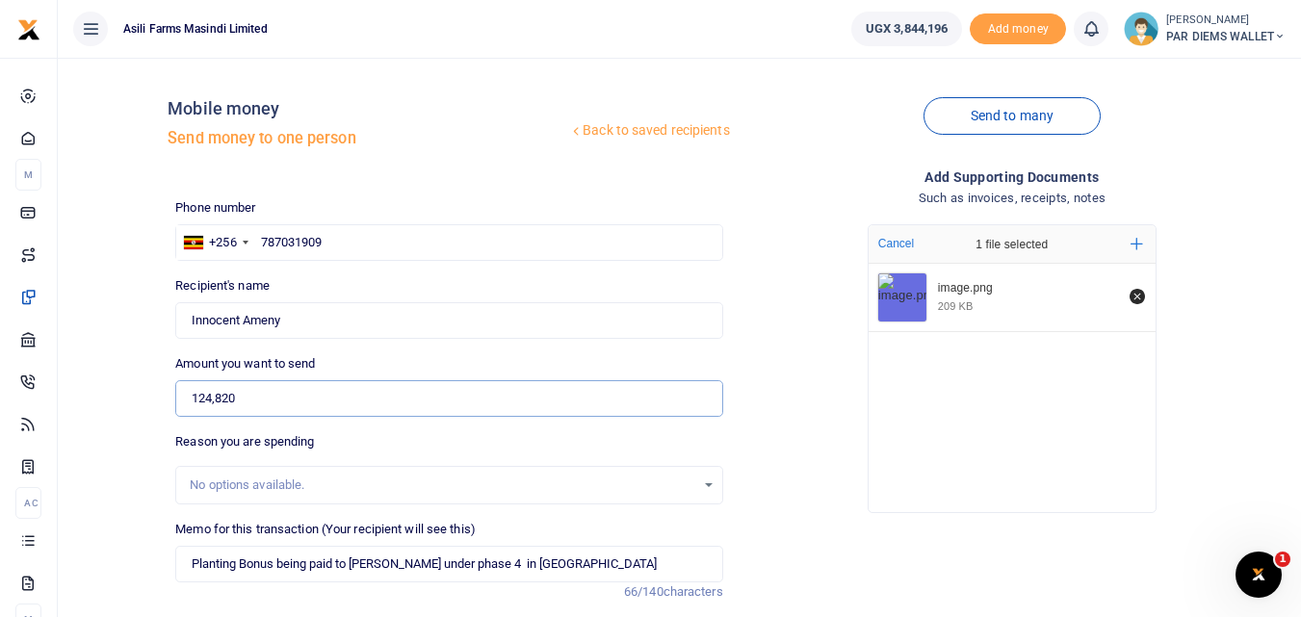
click at [263, 393] on input "124,820" at bounding box center [448, 398] width 547 height 37
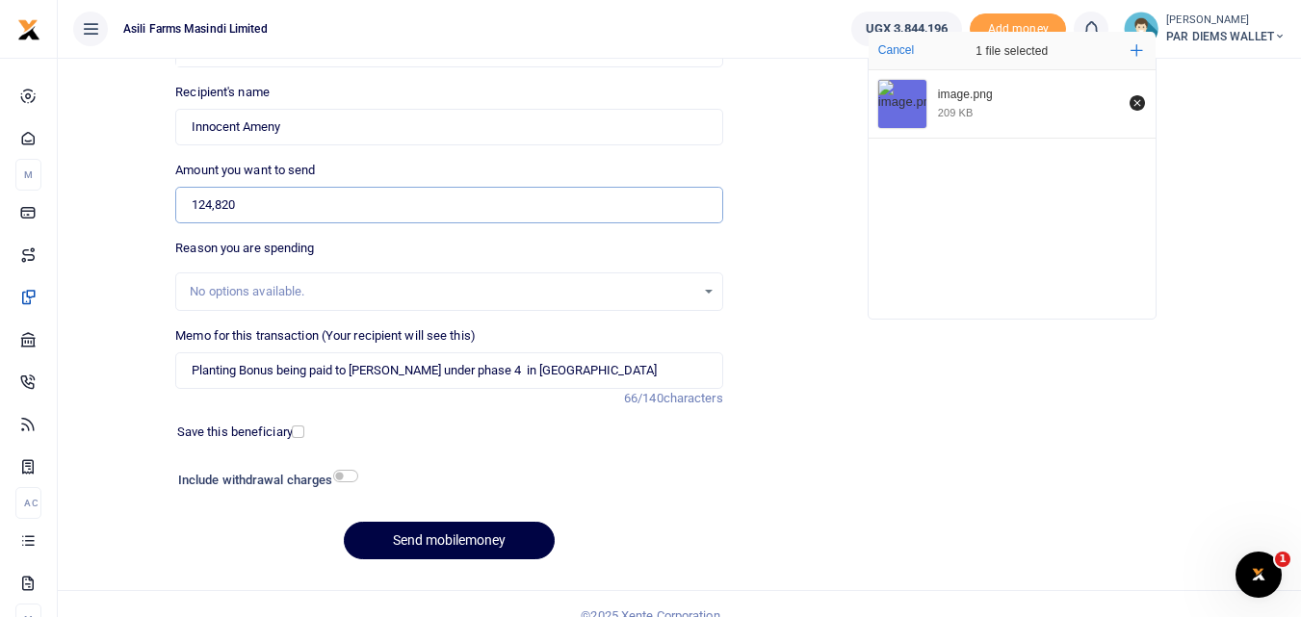
scroll to position [197, 0]
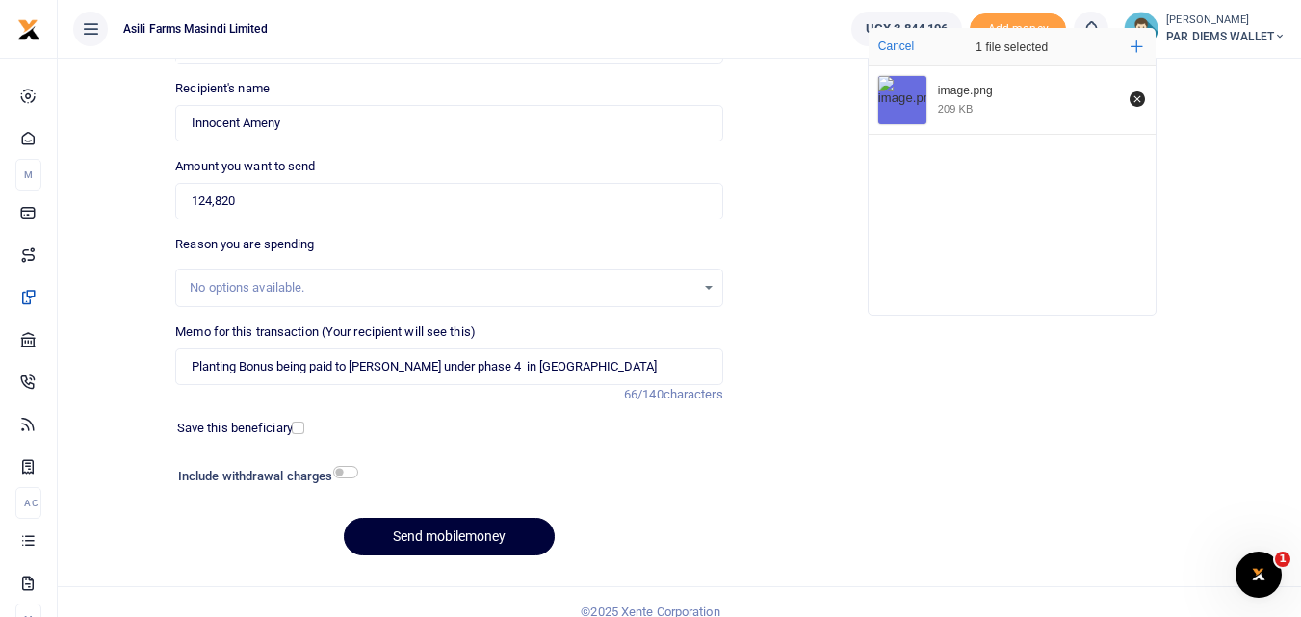
click at [423, 534] on button "Send mobilemoney" at bounding box center [449, 537] width 211 height 38
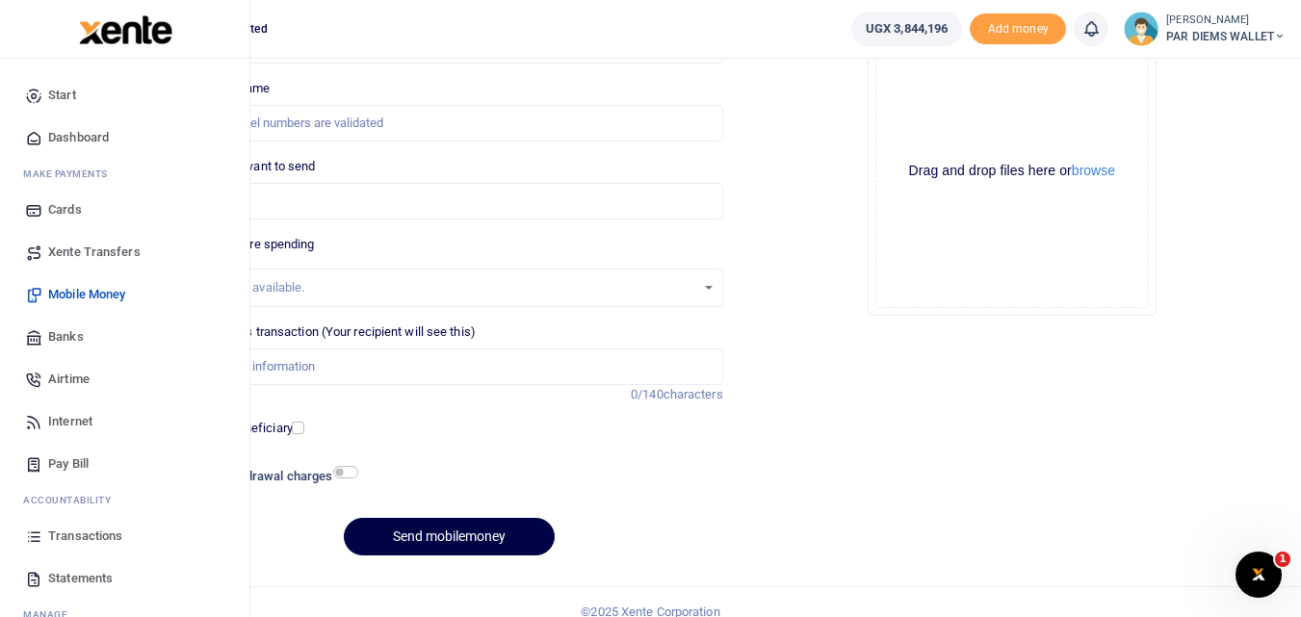
click at [28, 535] on icon at bounding box center [33, 536] width 17 height 17
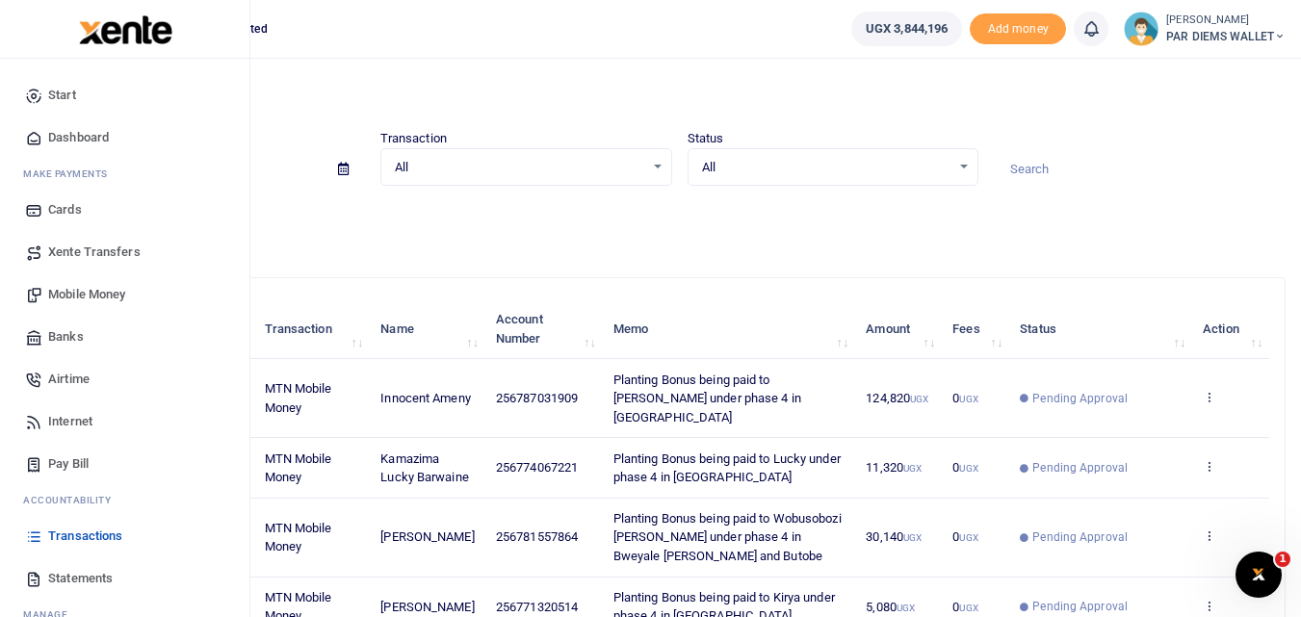
click at [86, 297] on span "Mobile Money" at bounding box center [86, 294] width 77 height 19
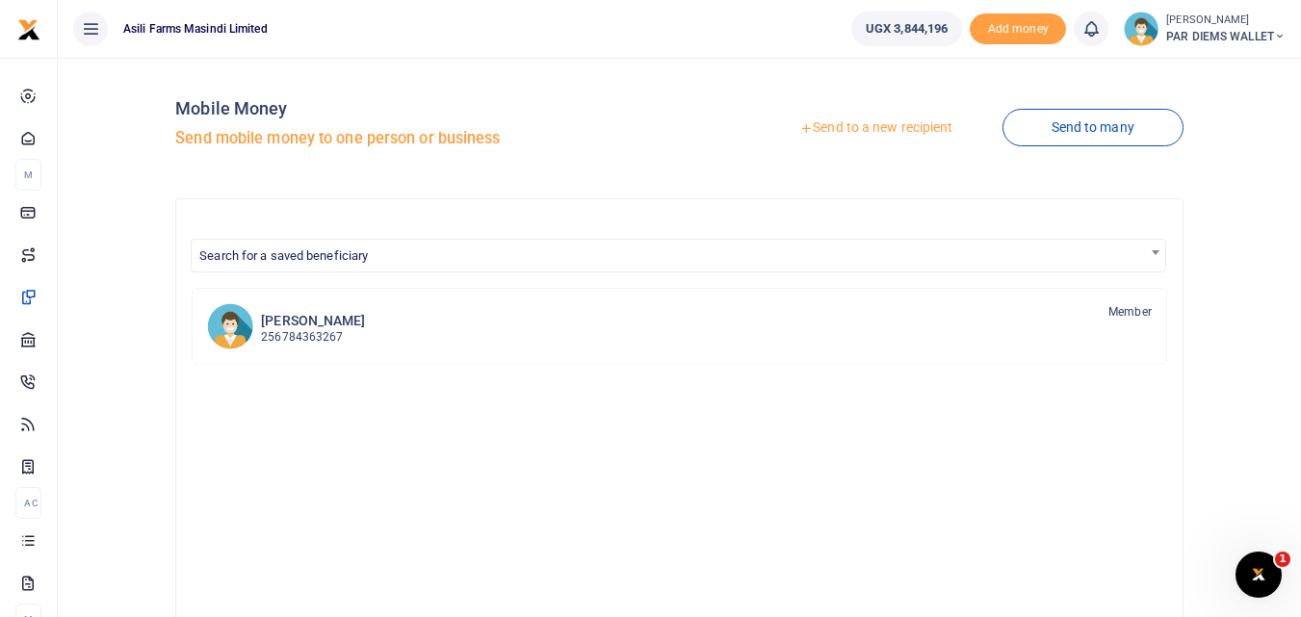
click at [895, 120] on link "Send to a new recipient" at bounding box center [875, 128] width 251 height 35
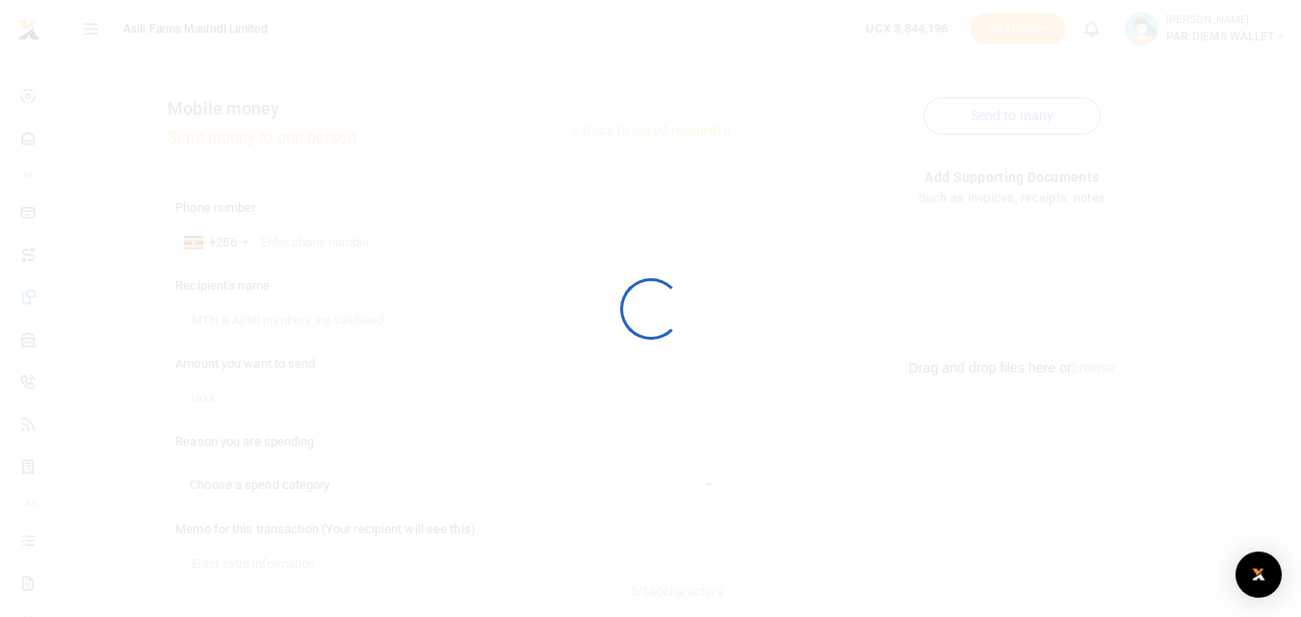
select select
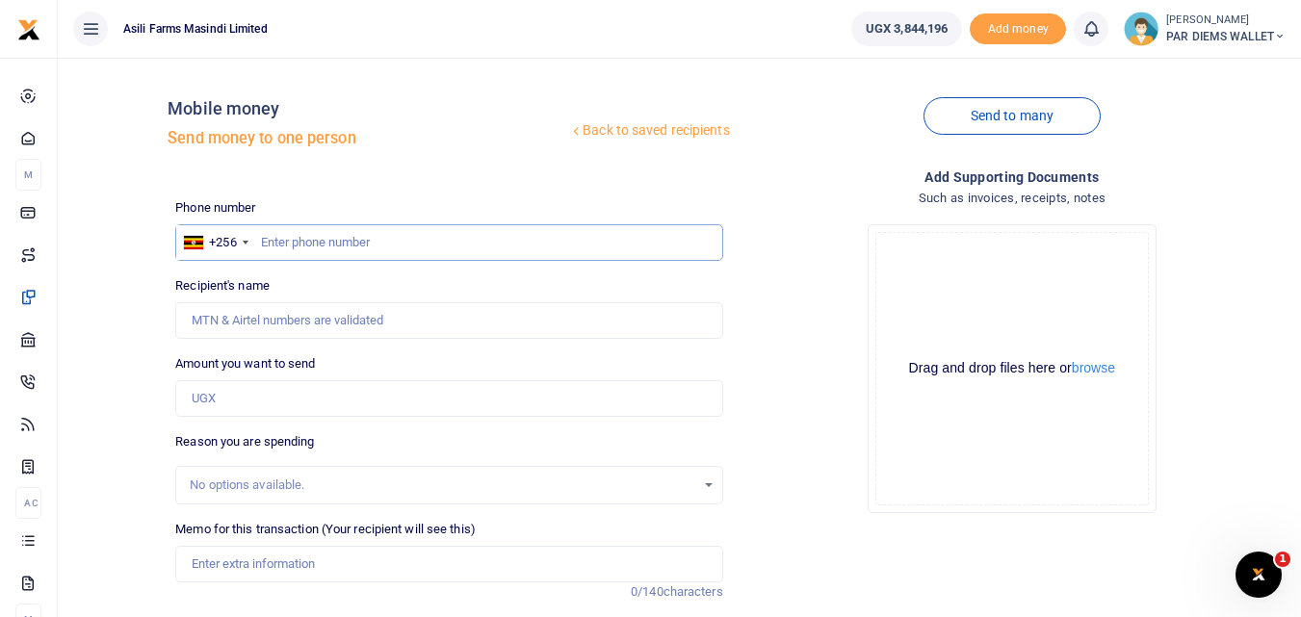
click at [304, 251] on input "text" at bounding box center [448, 242] width 547 height 37
click at [219, 404] on input "Amount you want to send" at bounding box center [448, 398] width 547 height 37
type input "9,000"
click at [349, 567] on input "Memo for this transaction (Your recipient will see this)" at bounding box center [448, 564] width 547 height 37
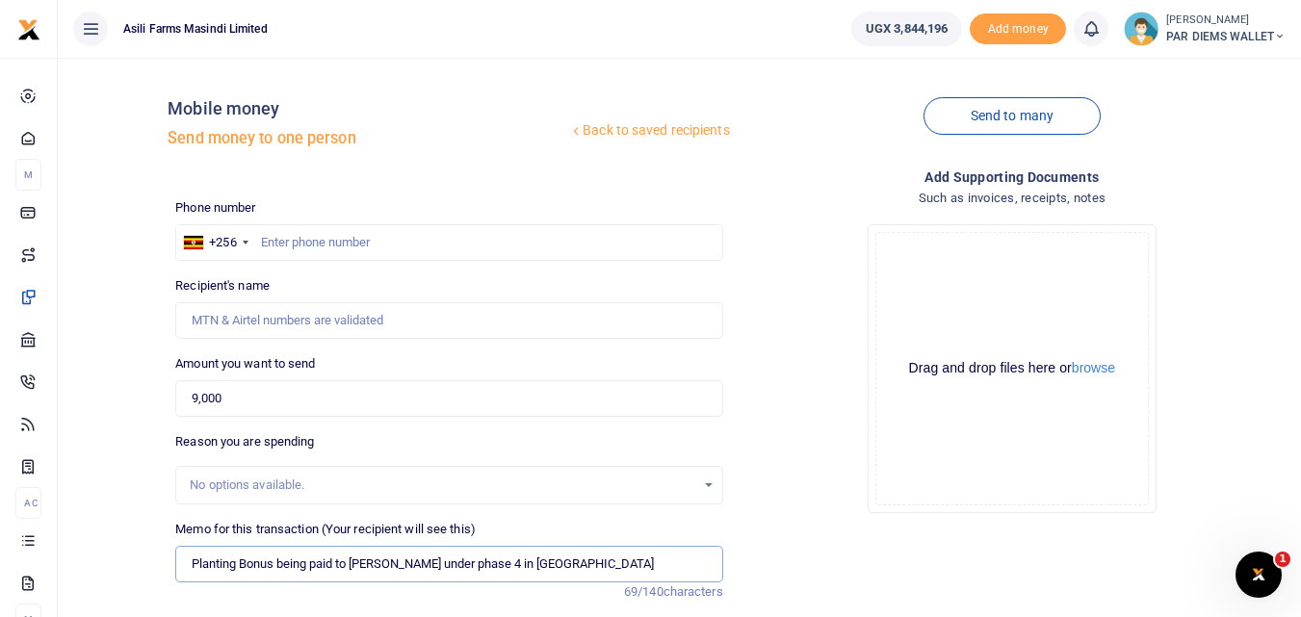
type input "Planting Bonus being paid to Mugoya Abadllah under phase 4 in Lutara"
click at [916, 293] on div "Drag and drop files here or browse Powered by Uppy" at bounding box center [1012, 369] width 274 height 274
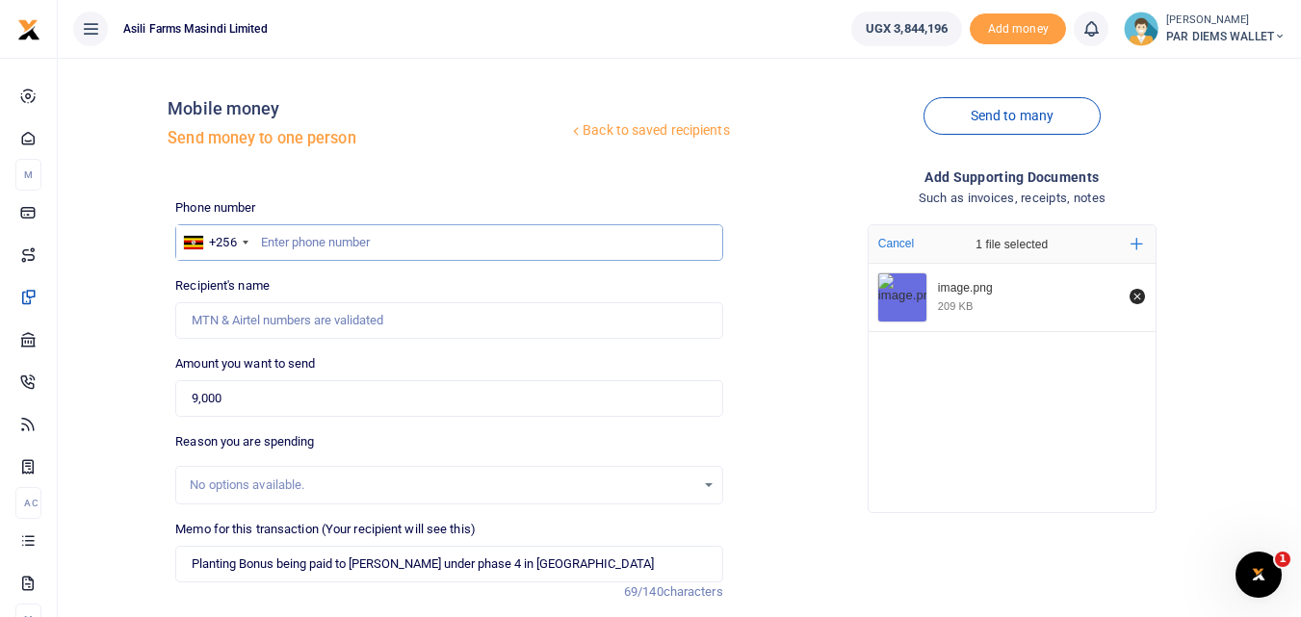
click at [330, 237] on input "text" at bounding box center [448, 242] width 547 height 37
type input "784455624"
type input "Abdallah Mugoya"
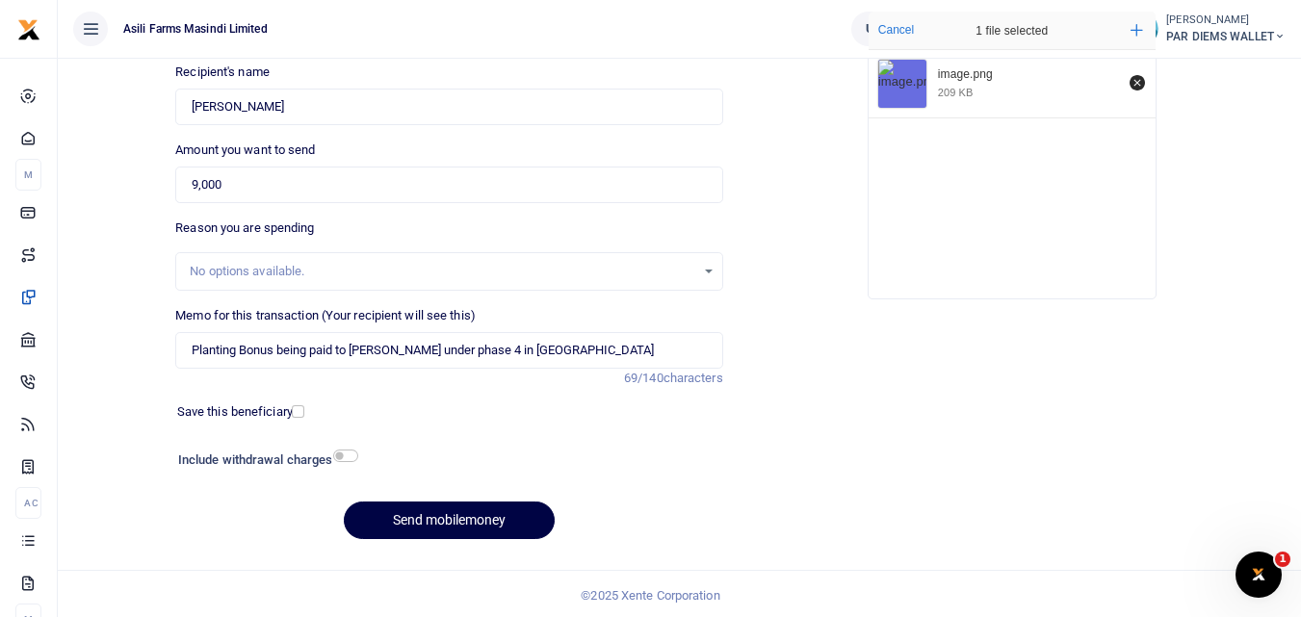
scroll to position [217, 0]
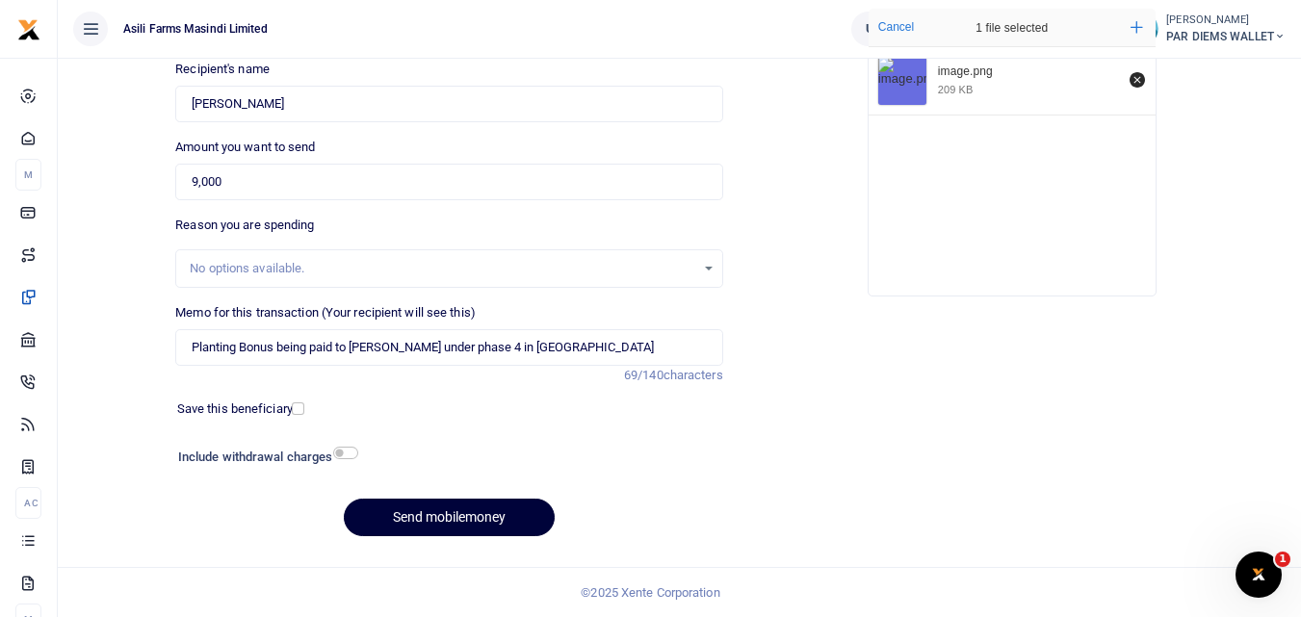
type input "784455624"
click at [420, 505] on button "Send mobilemoney" at bounding box center [449, 518] width 211 height 38
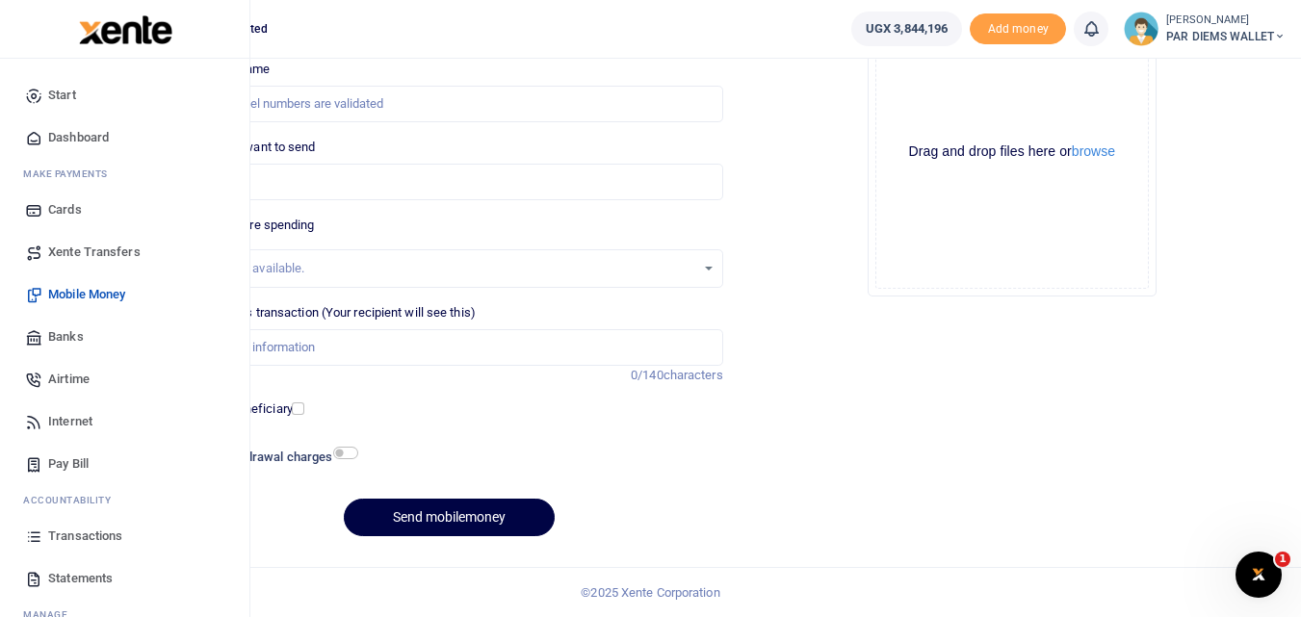
click at [38, 534] on icon at bounding box center [33, 536] width 17 height 17
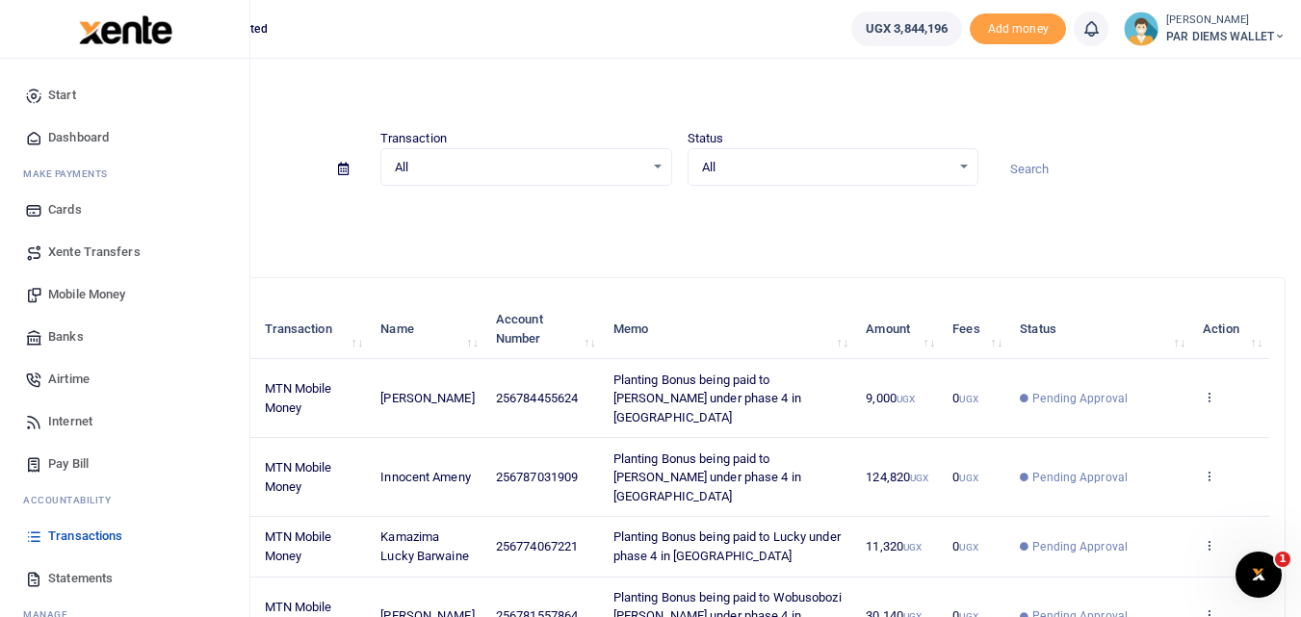
click at [82, 288] on span "Mobile Money" at bounding box center [86, 294] width 77 height 19
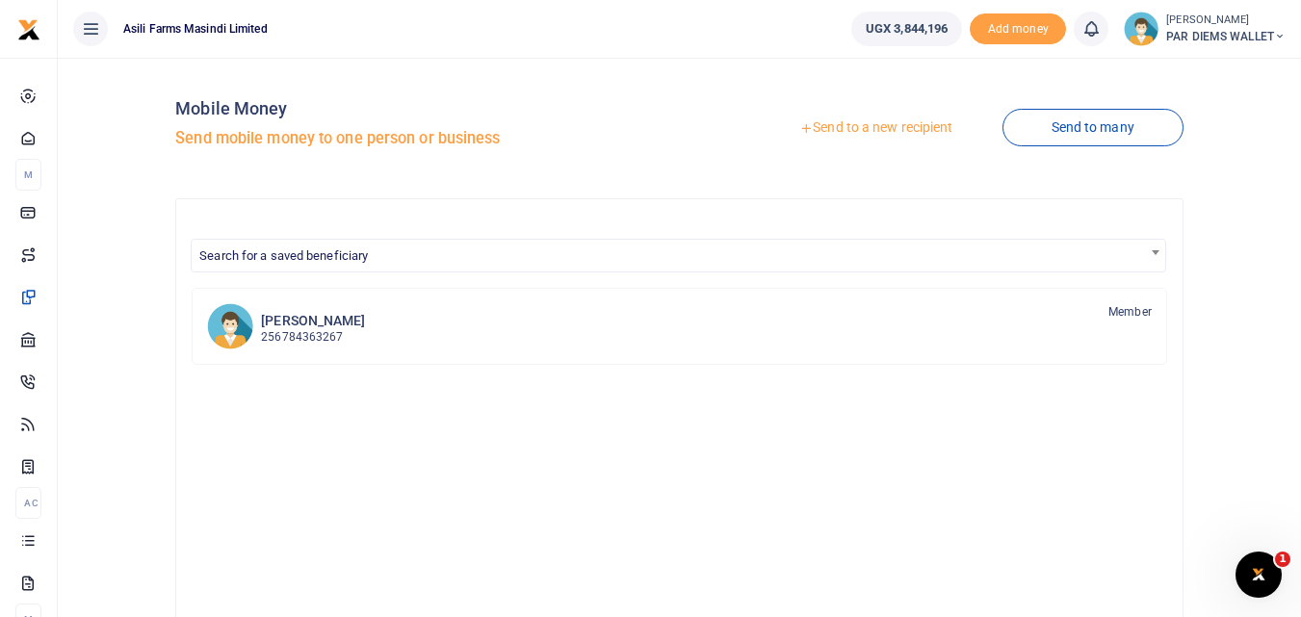
click at [866, 128] on link "Send to a new recipient" at bounding box center [875, 128] width 251 height 35
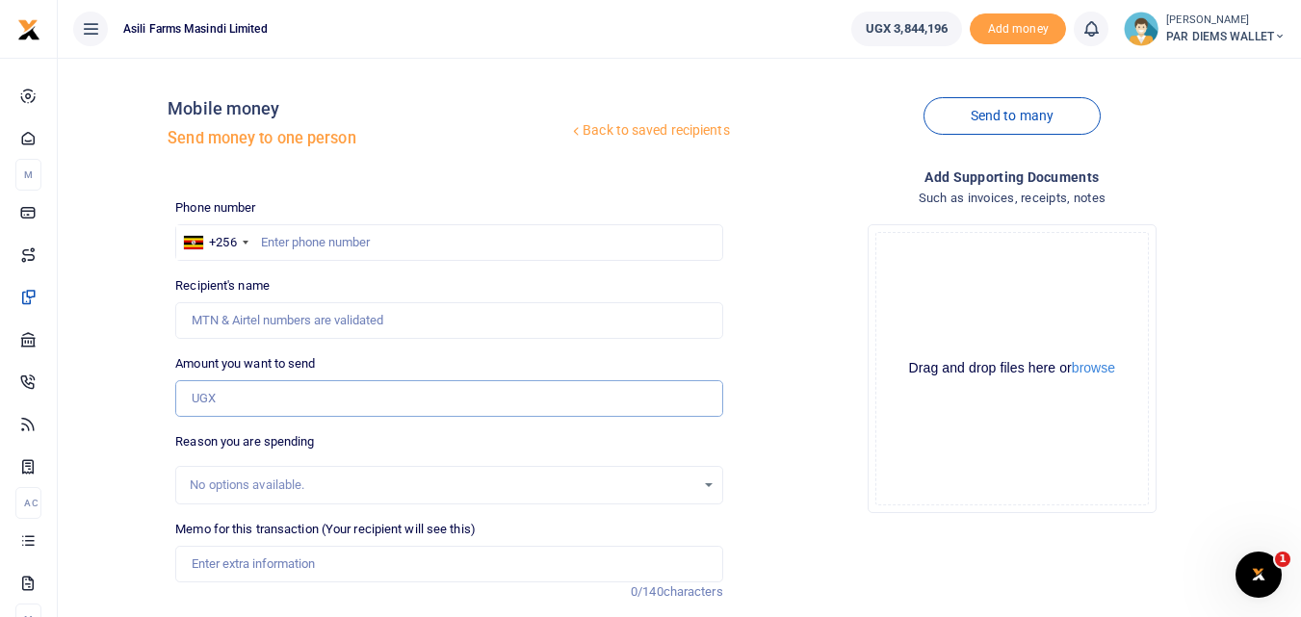
click at [243, 408] on input "Amount you want to send" at bounding box center [448, 398] width 547 height 37
type input "7,060"
click at [257, 558] on input "Memo for this transaction (Your recipient will see this)" at bounding box center [448, 564] width 547 height 37
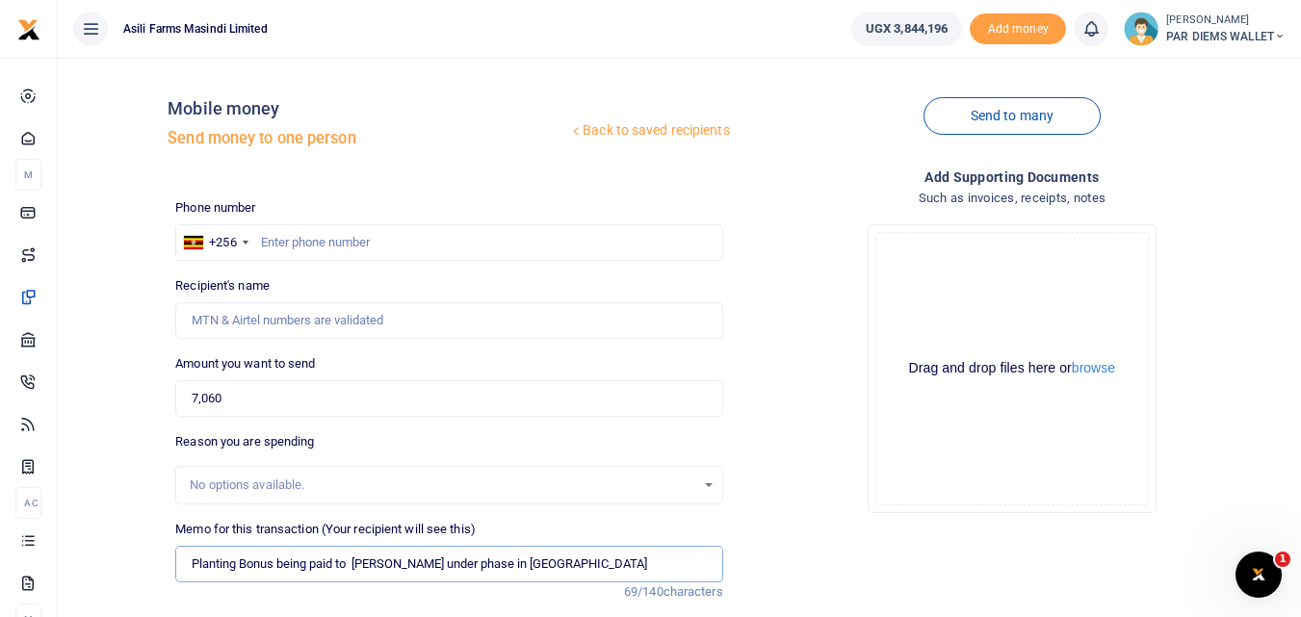
type input "Planting Bonus being paid to [PERSON_NAME] under phase in [GEOGRAPHIC_DATA]"
click at [928, 287] on div "Drag and drop files here or browse Powered by Uppy" at bounding box center [1012, 369] width 274 height 274
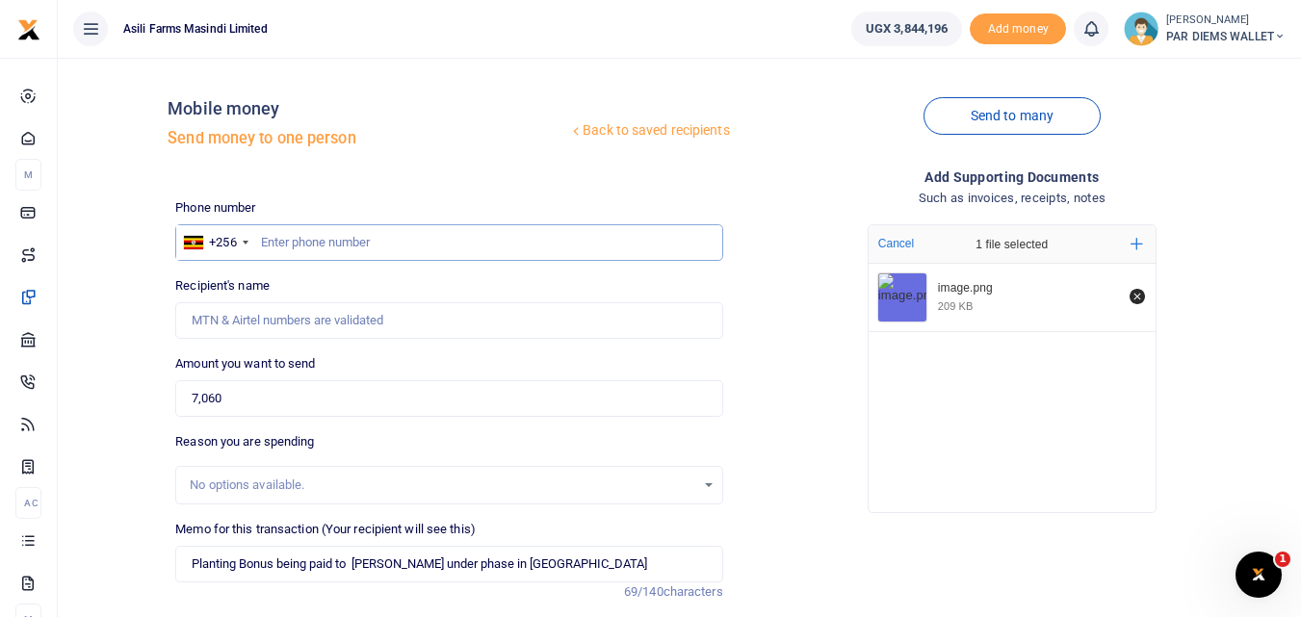
click at [357, 248] on input "text" at bounding box center [448, 242] width 547 height 37
type input "782425473"
type input "Justine Birungi"
type input "7"
type input "758966609"
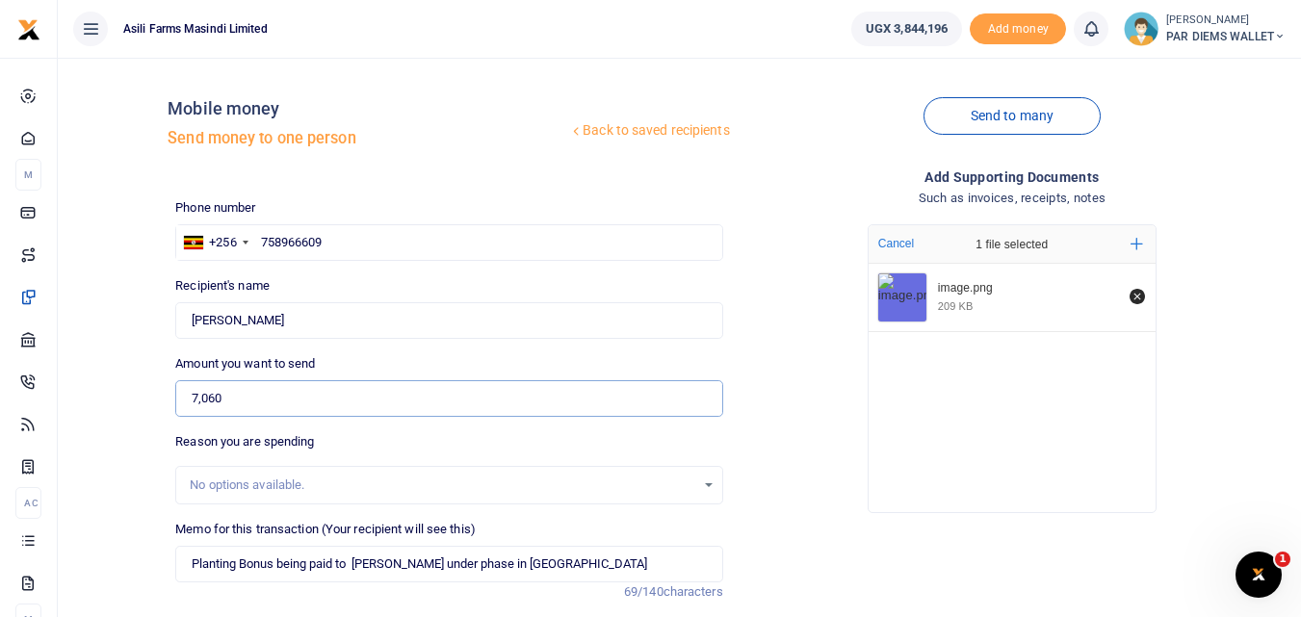
click at [274, 395] on input "7,060" at bounding box center [448, 398] width 547 height 37
type input "Bruce Ainebyoona"
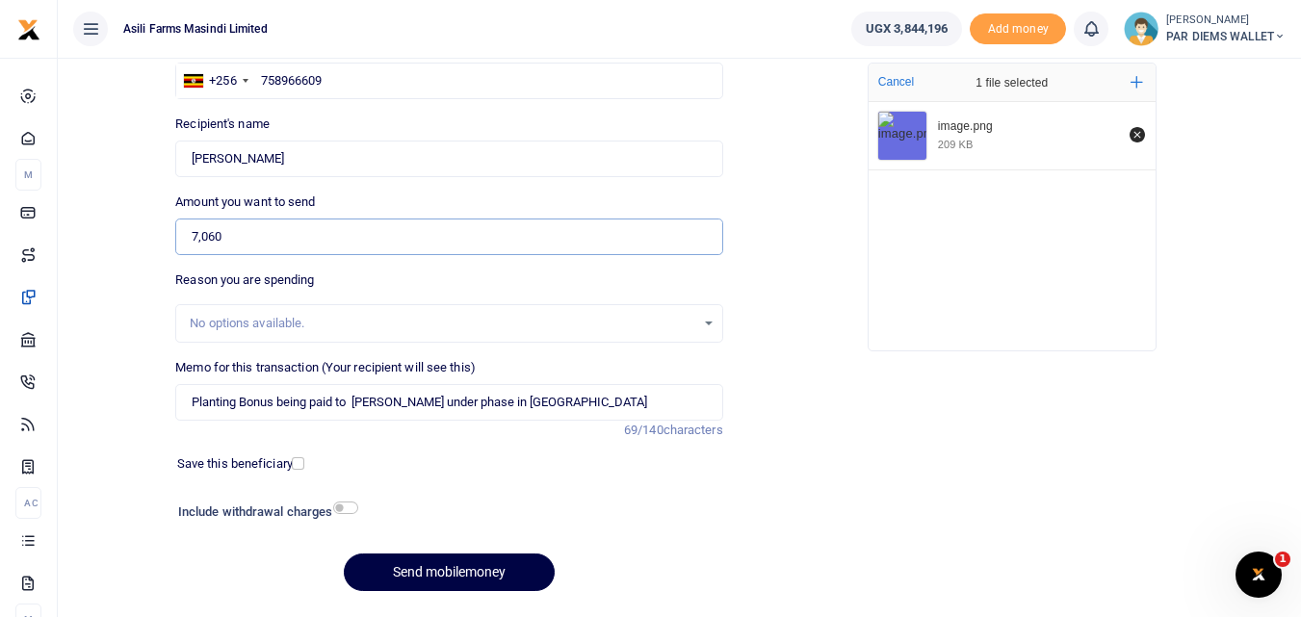
scroll to position [169, 0]
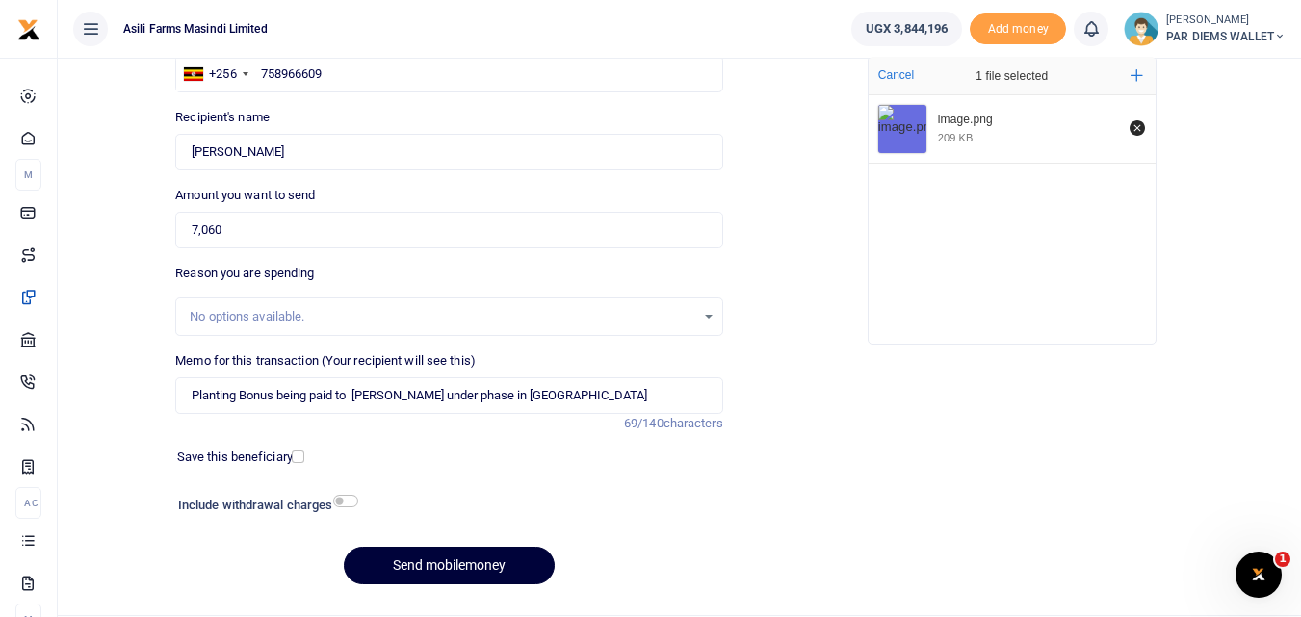
click at [472, 569] on button "Send mobilemoney" at bounding box center [449, 566] width 211 height 38
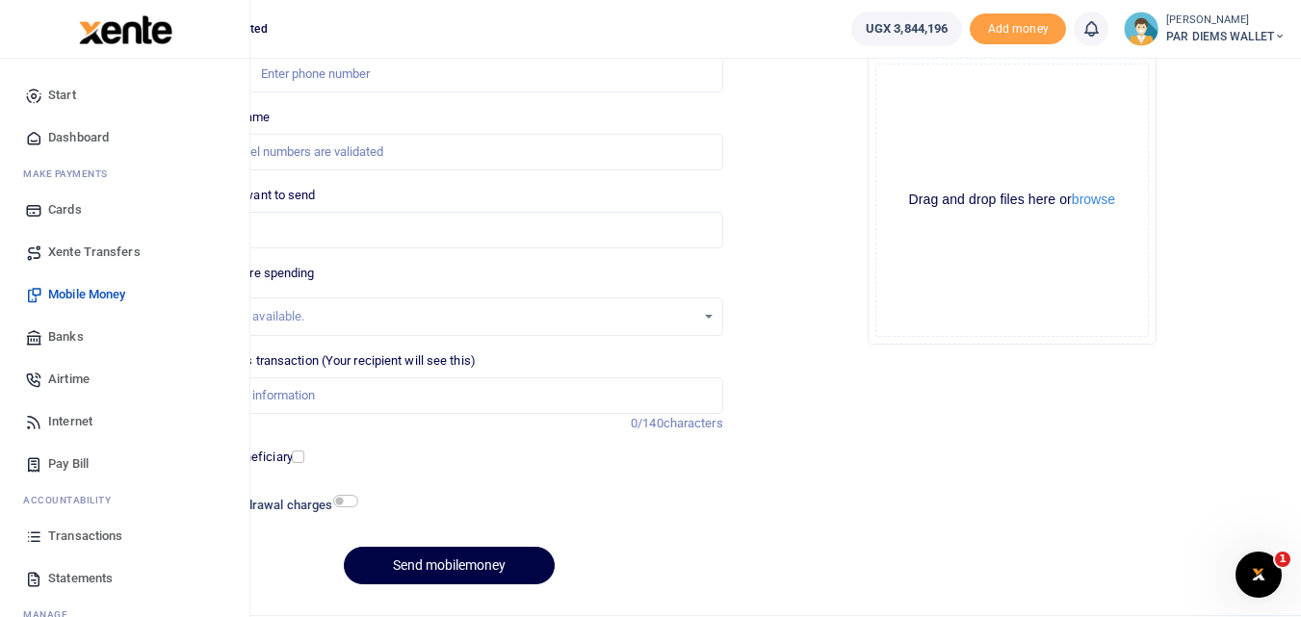
click at [39, 541] on icon at bounding box center [33, 536] width 17 height 17
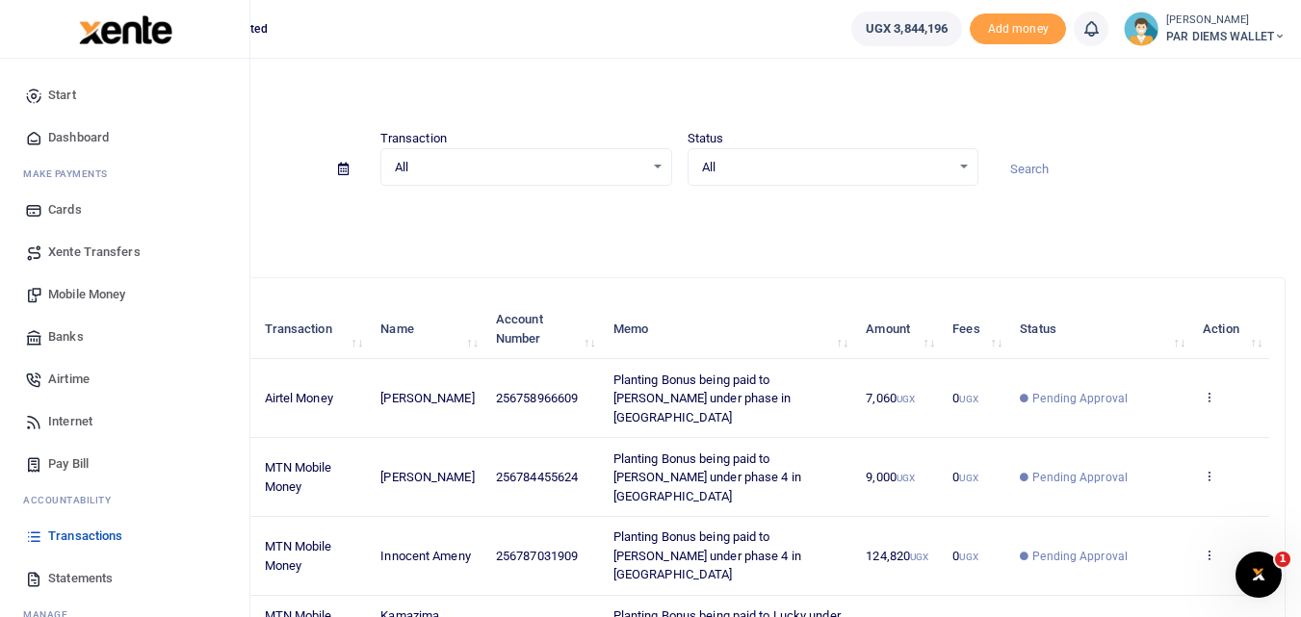
click at [78, 293] on span "Mobile Money" at bounding box center [86, 294] width 77 height 19
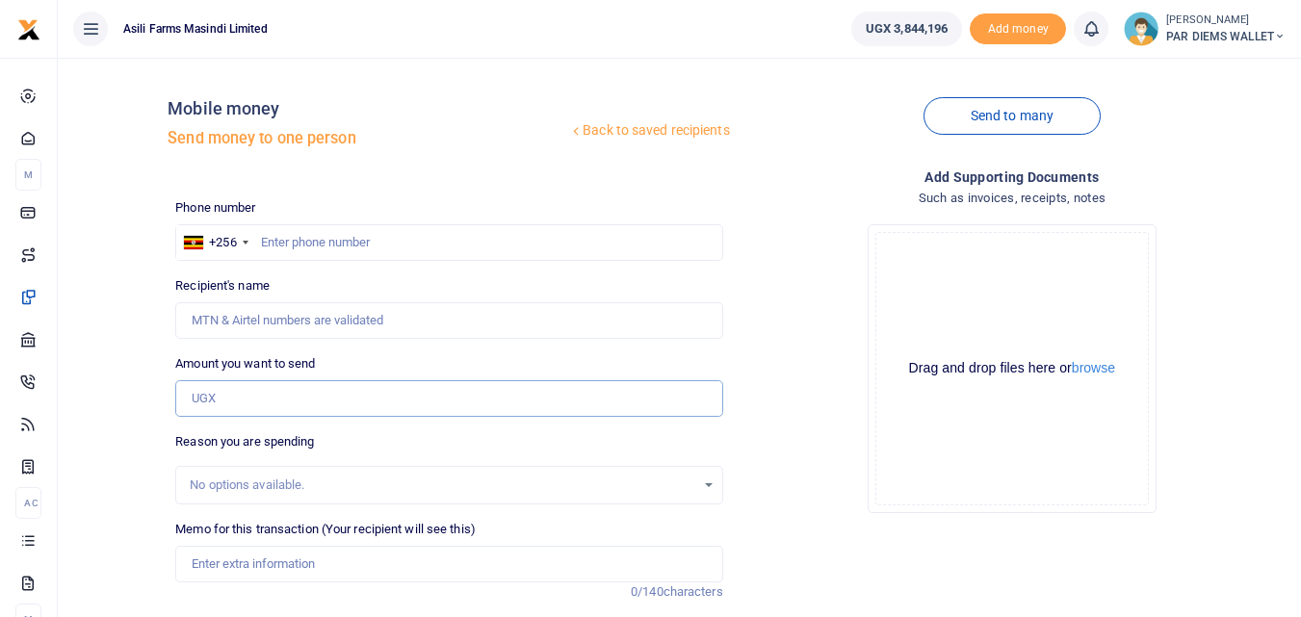
click at [264, 405] on input "Amount you want to send" at bounding box center [448, 398] width 547 height 37
type input "71,520"
click at [380, 560] on input "Memo for this transaction (Your recipient will see this)" at bounding box center [448, 564] width 547 height 37
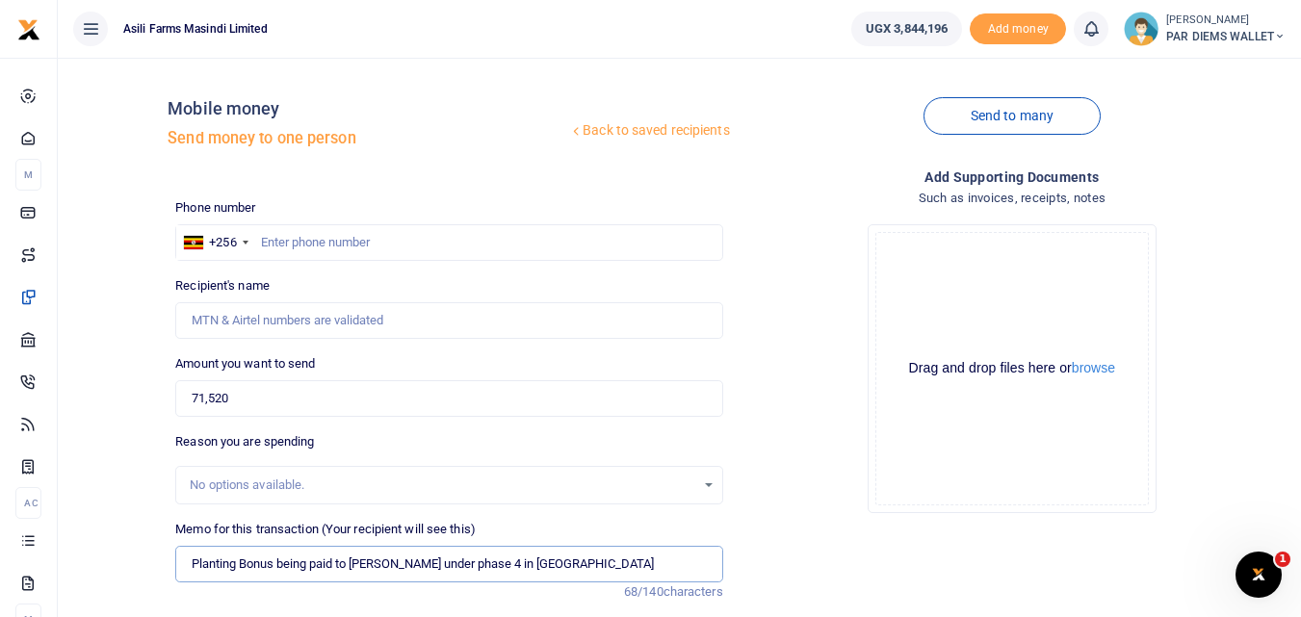
type input "Planting Bonus being paid to Denis Onekalit under phase 4 in Kilak"
click at [999, 300] on div "Drag and drop files here or browse Powered by Uppy" at bounding box center [1012, 369] width 274 height 274
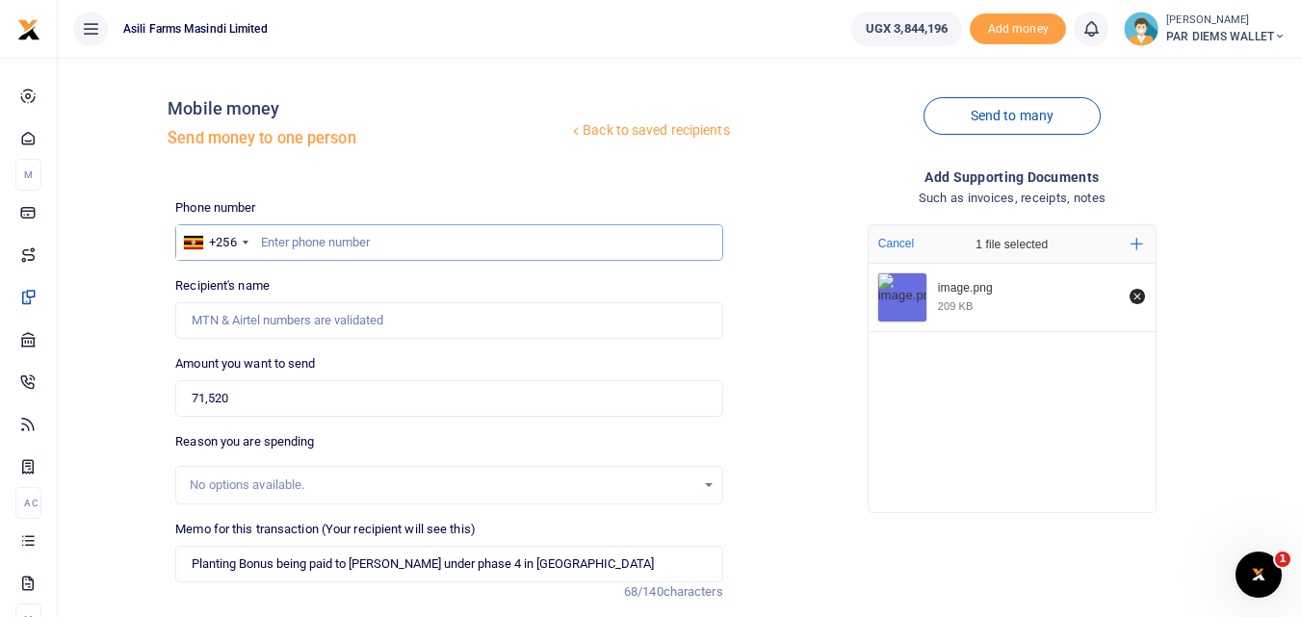
click at [356, 228] on input "text" at bounding box center [448, 242] width 547 height 37
type input "772029903"
type input "Onekalit Denis"
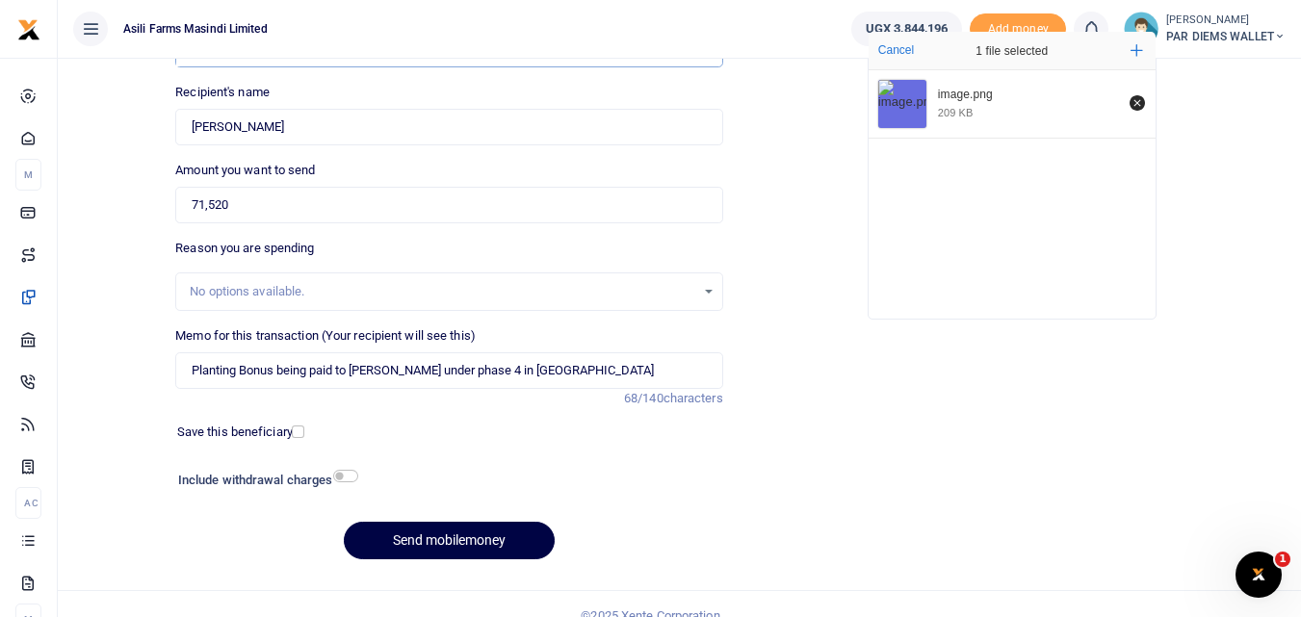
scroll to position [217, 0]
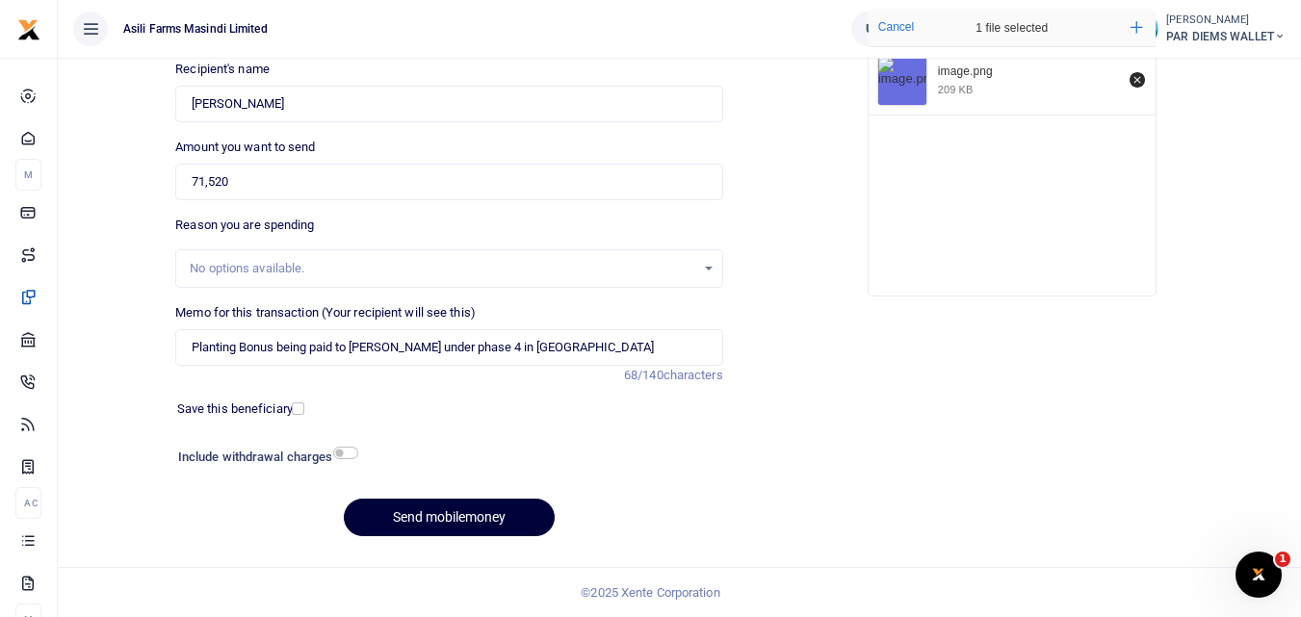
type input "772029903"
click at [419, 512] on button "Send mobilemoney" at bounding box center [449, 518] width 211 height 38
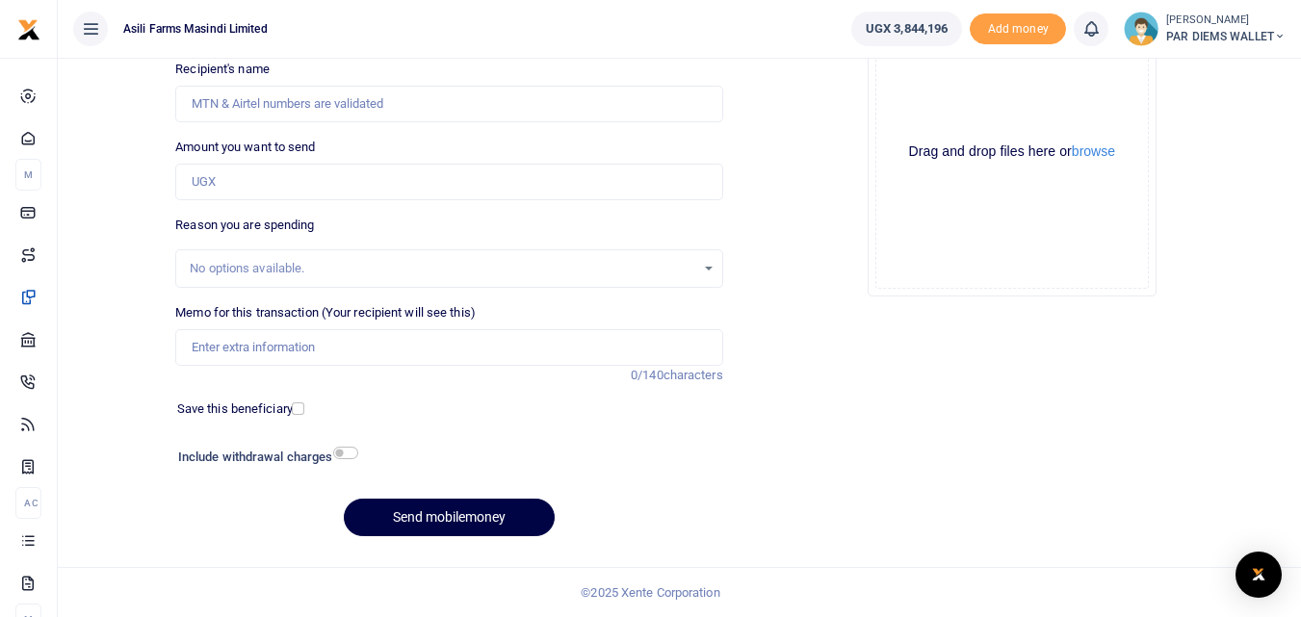
click at [246, 176] on input "Amount you want to send" at bounding box center [448, 182] width 547 height 37
type input "4,400"
click at [948, 97] on div "Drag and drop files here or browse Powered by Uppy" at bounding box center [1012, 152] width 274 height 274
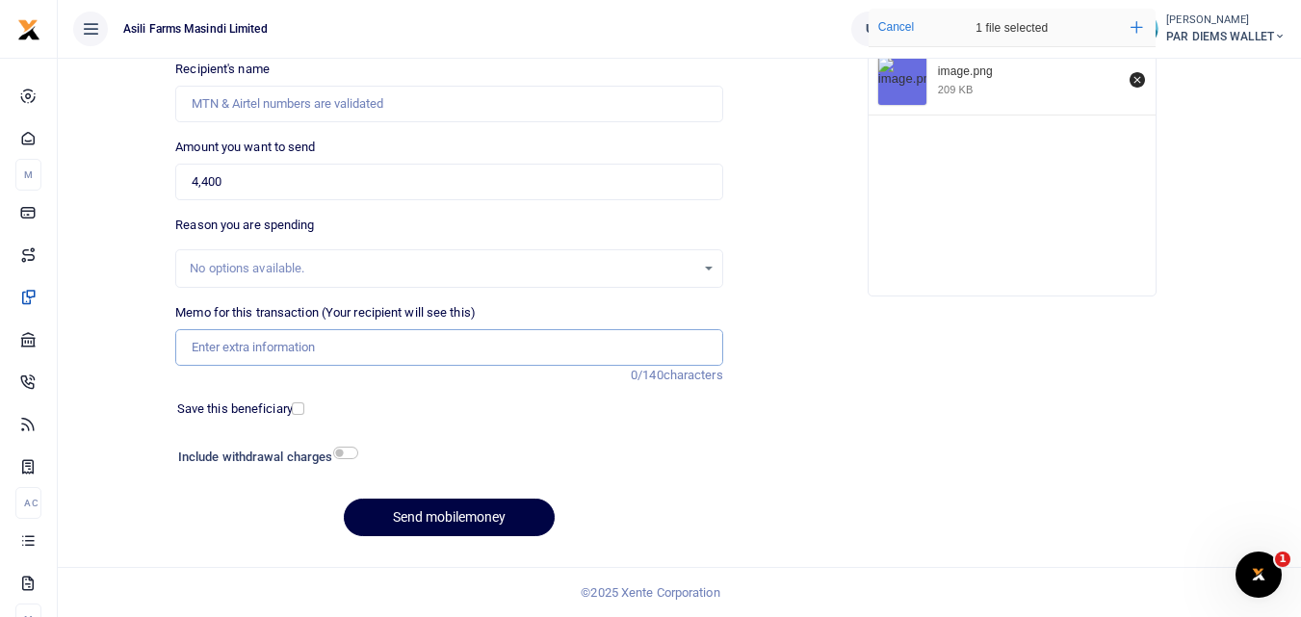
click at [251, 358] on input "Memo for this transaction (Your recipient will see this)" at bounding box center [448, 347] width 547 height 37
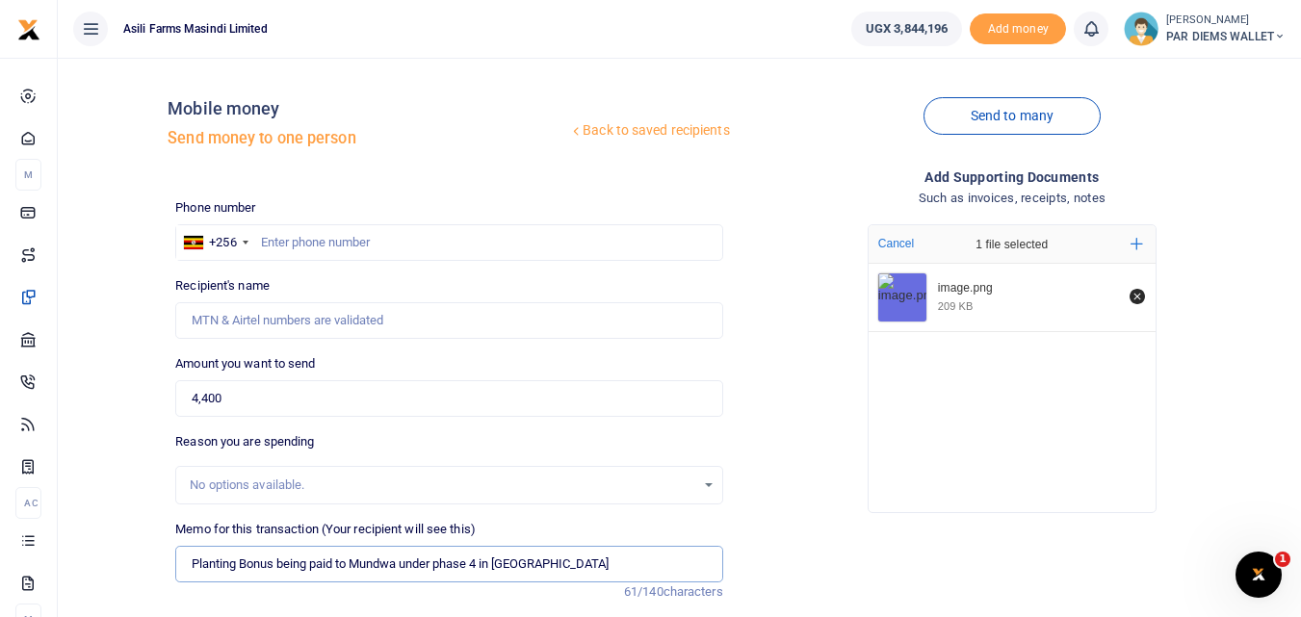
type input "Planting Bonus being paid to Mundwa under phase 4 in Kigumba"
click at [300, 247] on input "text" at bounding box center [448, 242] width 547 height 37
click at [271, 247] on input "text" at bounding box center [448, 242] width 547 height 37
type input "773567275"
type input "Godfrey Mundwa"
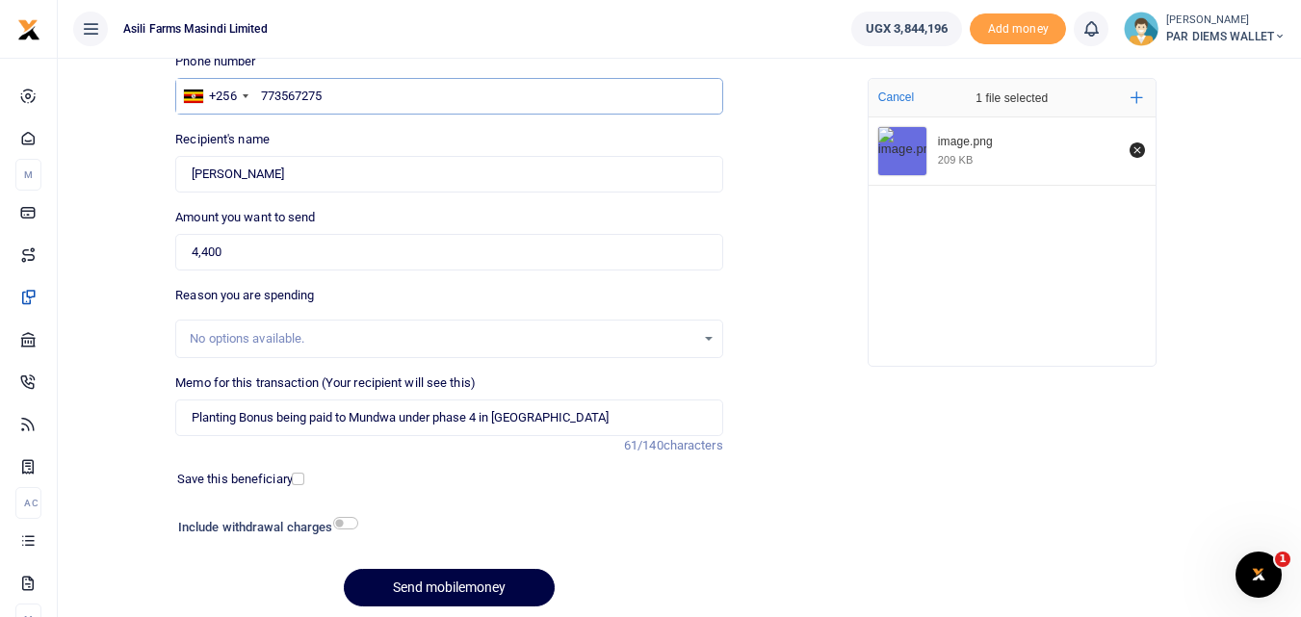
scroll to position [217, 0]
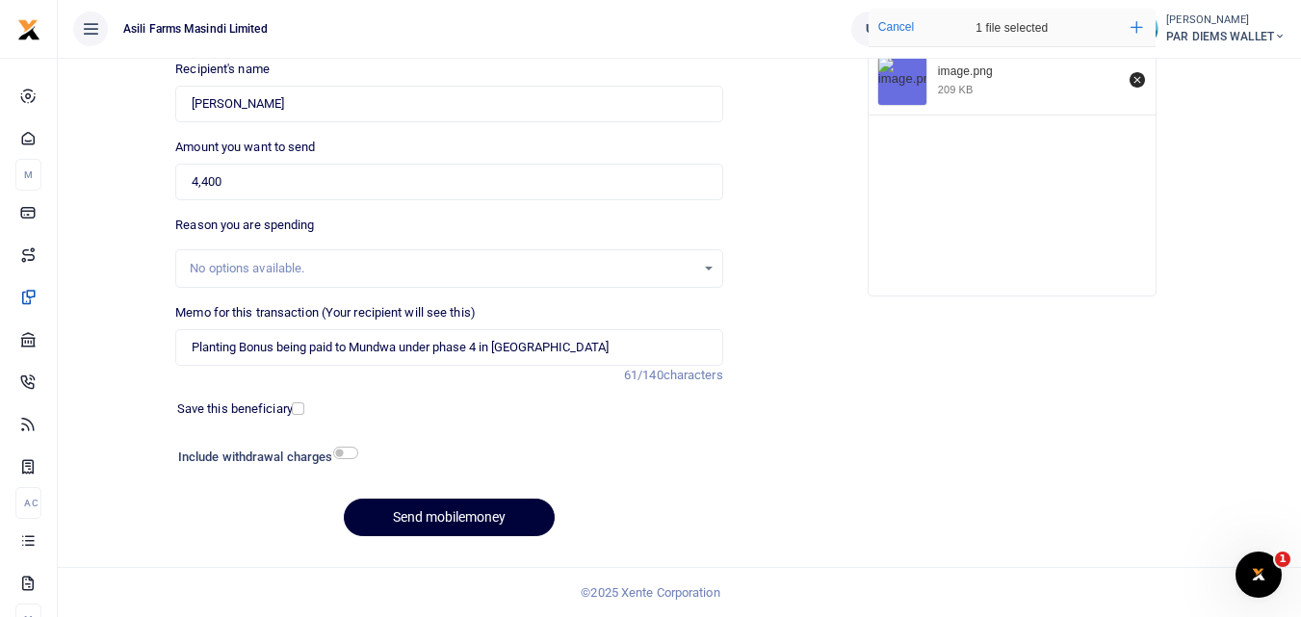
type input "773567275"
click at [454, 511] on button "Send mobilemoney" at bounding box center [449, 518] width 211 height 38
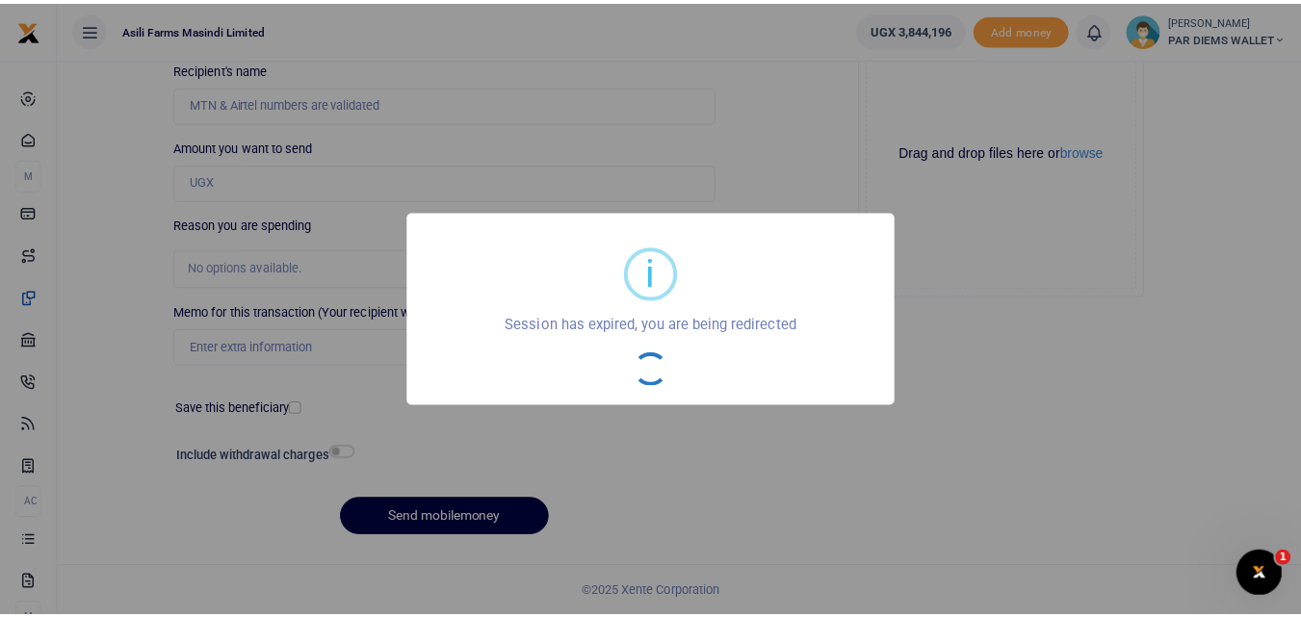
scroll to position [217, 0]
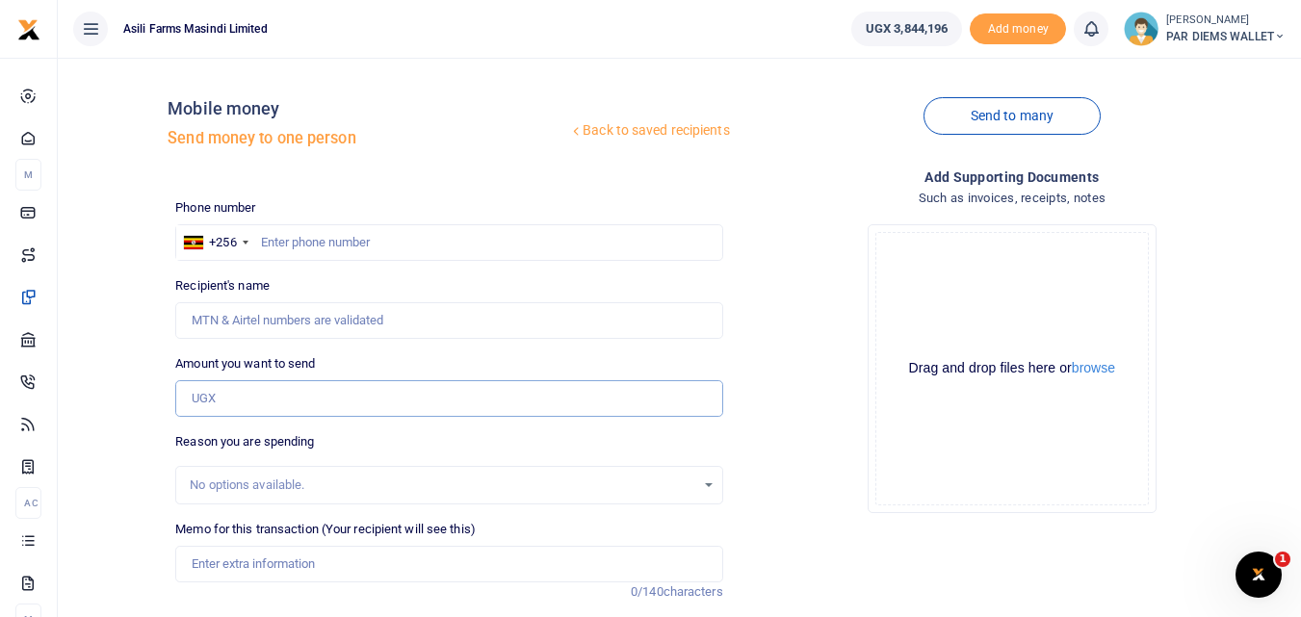
click at [242, 405] on input "Amount you want to send" at bounding box center [448, 398] width 547 height 37
type input "2"
click at [230, 402] on input "0" at bounding box center [448, 398] width 547 height 37
paste input "0787483048"
type input "00787483048"
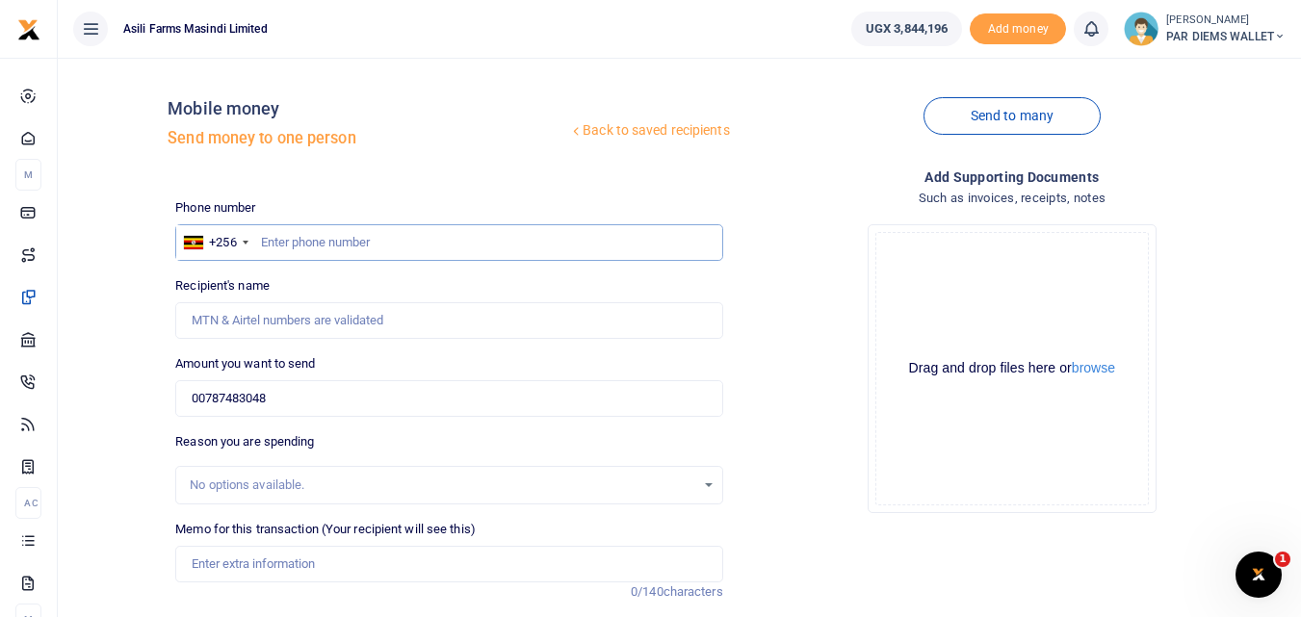
click at [285, 234] on input "text" at bounding box center [448, 242] width 547 height 37
type input "7"
click at [355, 242] on input "787483048" at bounding box center [448, 242] width 547 height 37
type input "787483048"
click at [325, 393] on input "00787483048" at bounding box center [448, 398] width 547 height 37
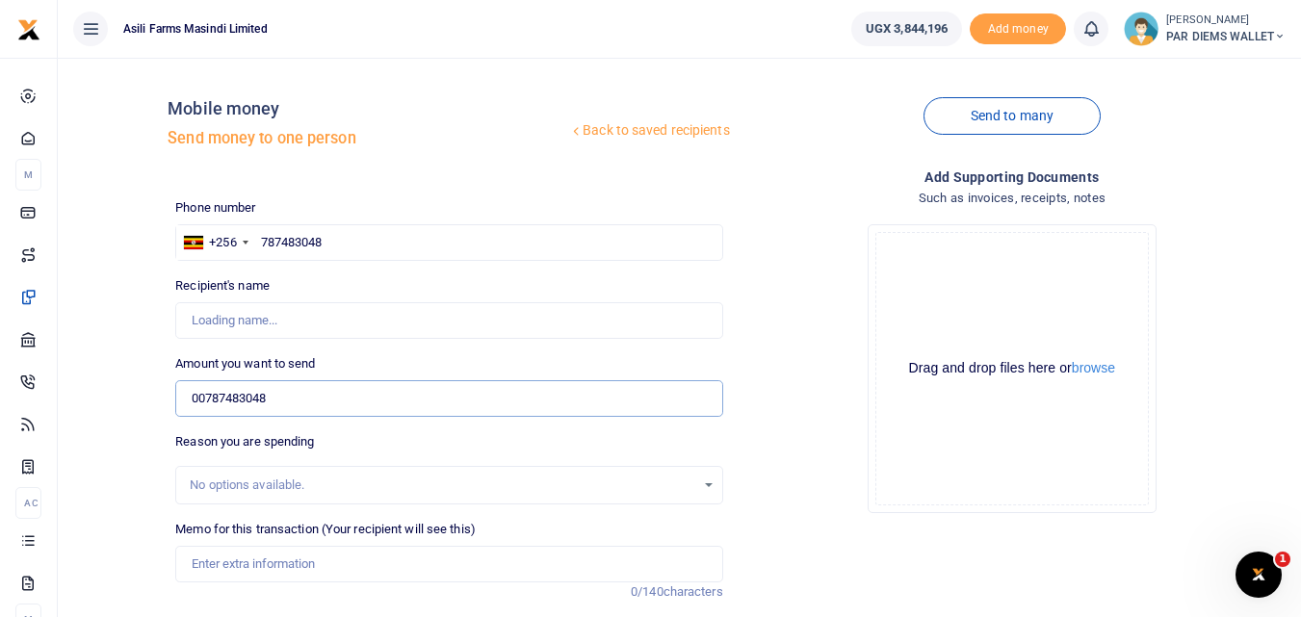
type input "Denis Kugonza"
type input "0"
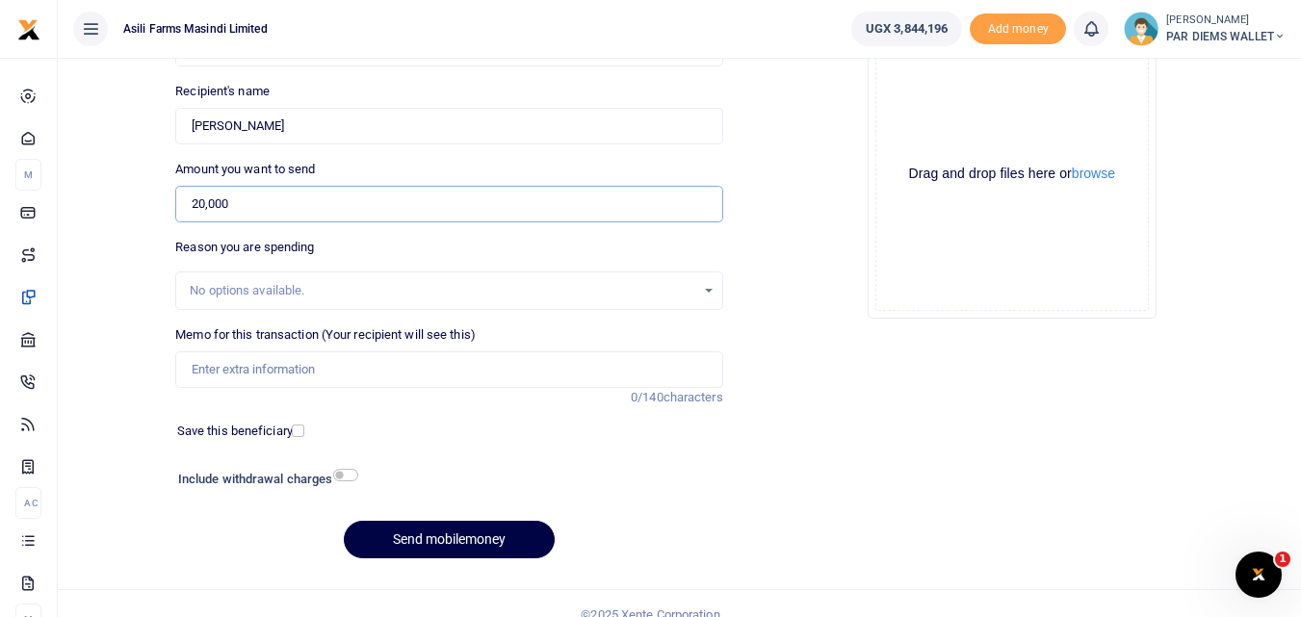
scroll to position [217, 0]
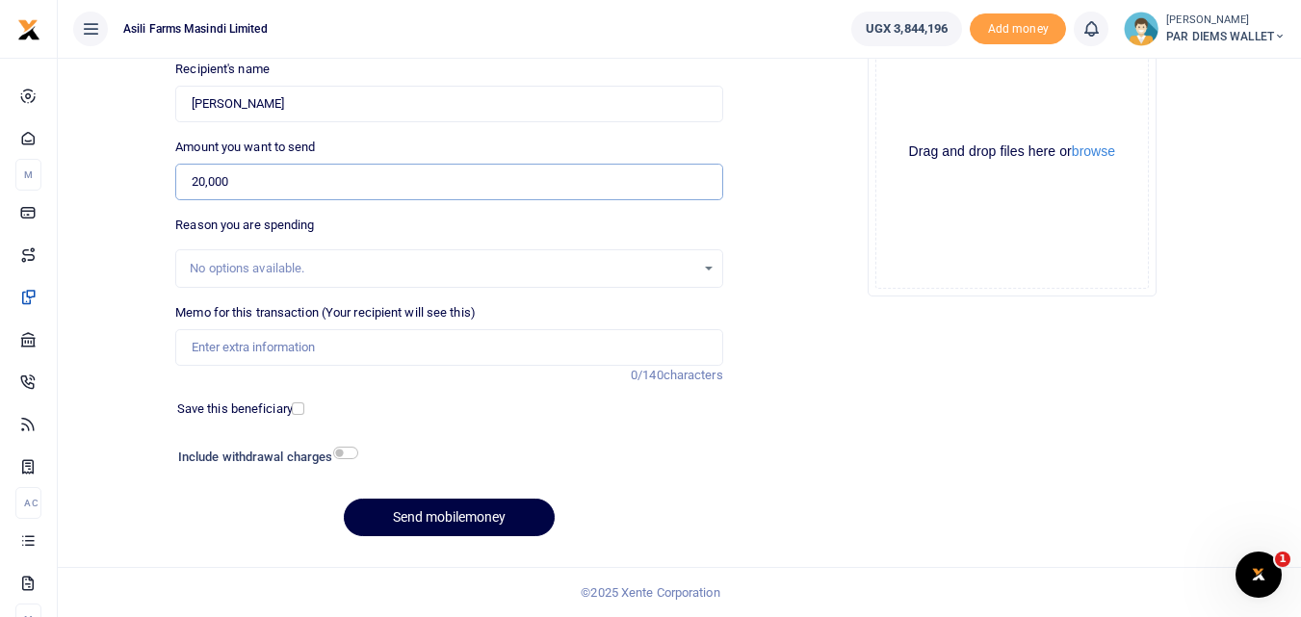
type input "20,000"
click at [201, 349] on input "Memo for this transaction (Your recipient will see this)" at bounding box center [448, 347] width 547 height 37
click at [297, 348] on input "Perdium being paid to Kugonza He" at bounding box center [448, 347] width 547 height 37
click at [465, 346] on input "Perdium refund to Kugonza to Kugonza He" at bounding box center [448, 347] width 547 height 37
type input "Perdium refund to Kugonza to He moved 170 3 to Kigumba on 7th"
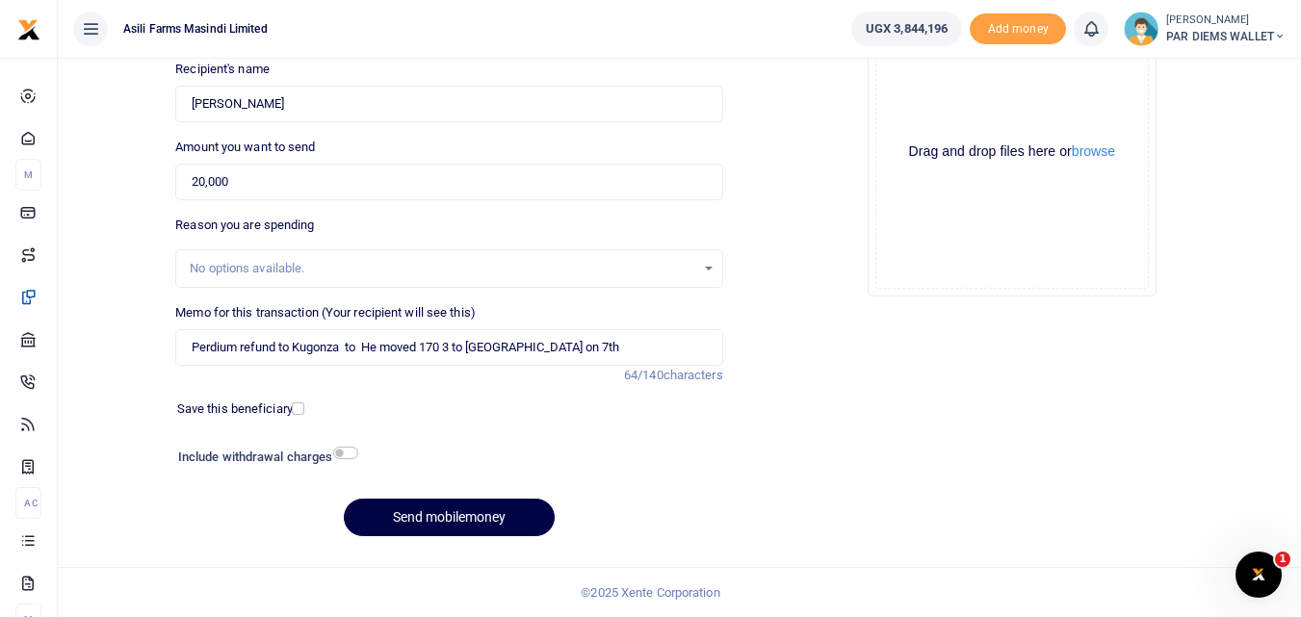
click at [921, 91] on div "Drag and drop files here or browse Powered by Uppy" at bounding box center [1012, 152] width 274 height 274
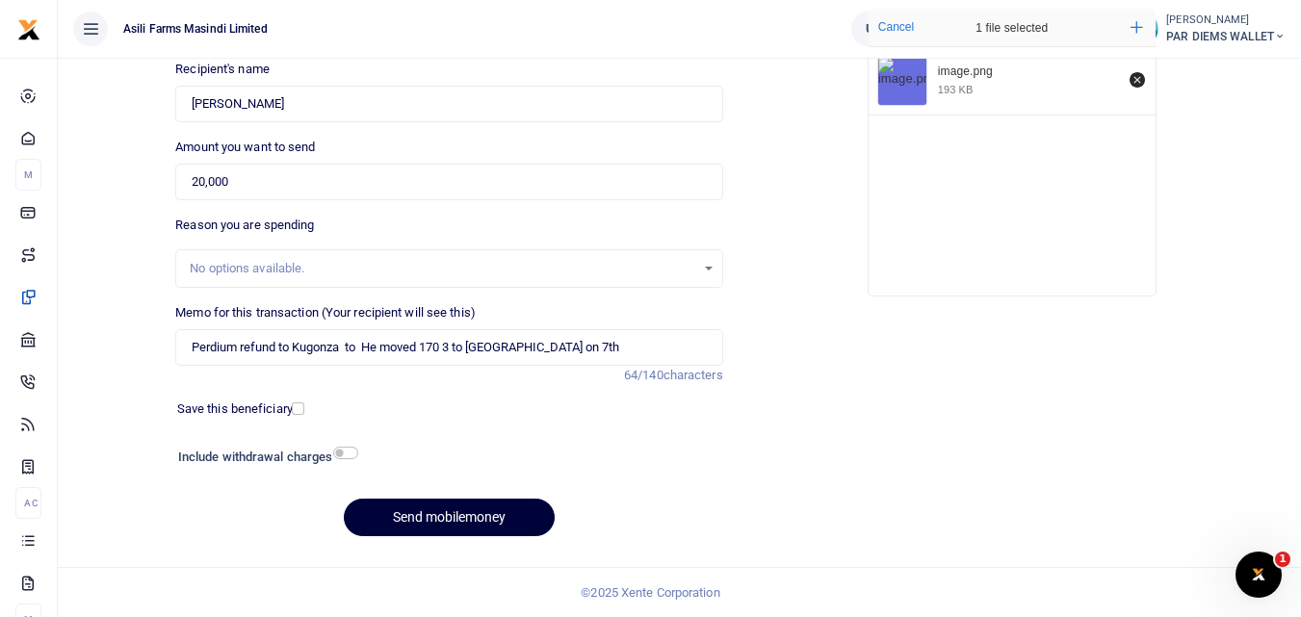
click at [443, 504] on button "Send mobilemoney" at bounding box center [449, 518] width 211 height 38
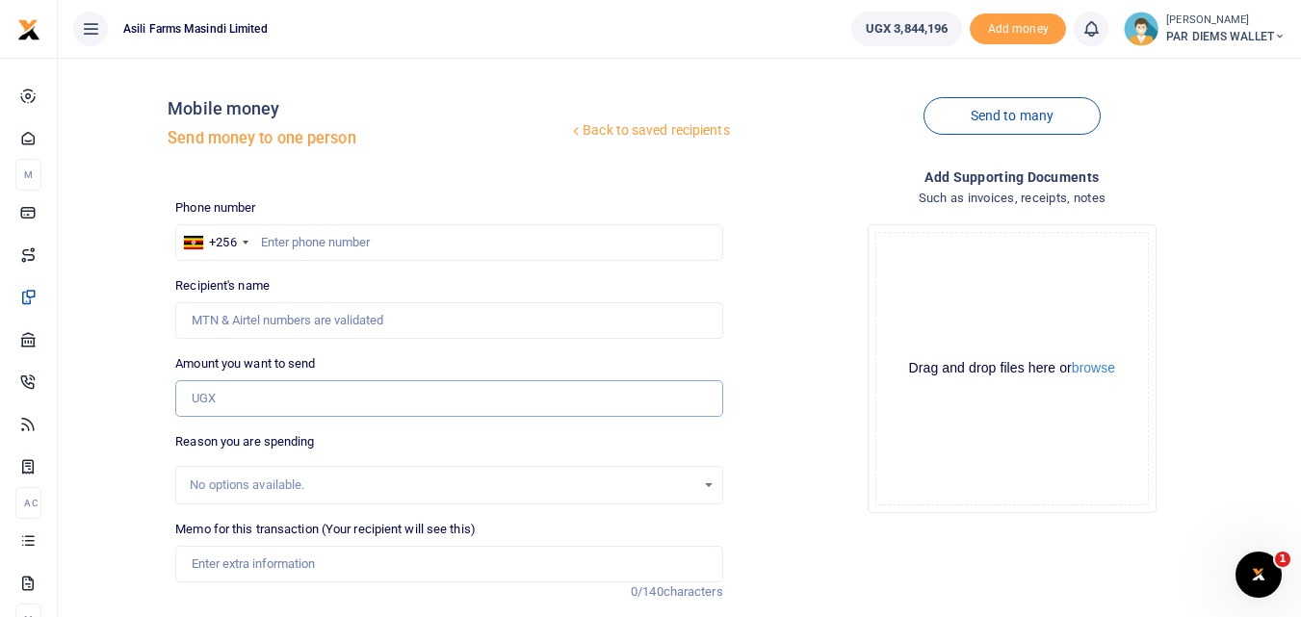
click at [225, 408] on input "Amount you want to send" at bounding box center [448, 398] width 547 height 37
paste input "0772707950"
type input "0772707950"
click at [307, 241] on input "text" at bounding box center [448, 242] width 547 height 37
type input "772707950"
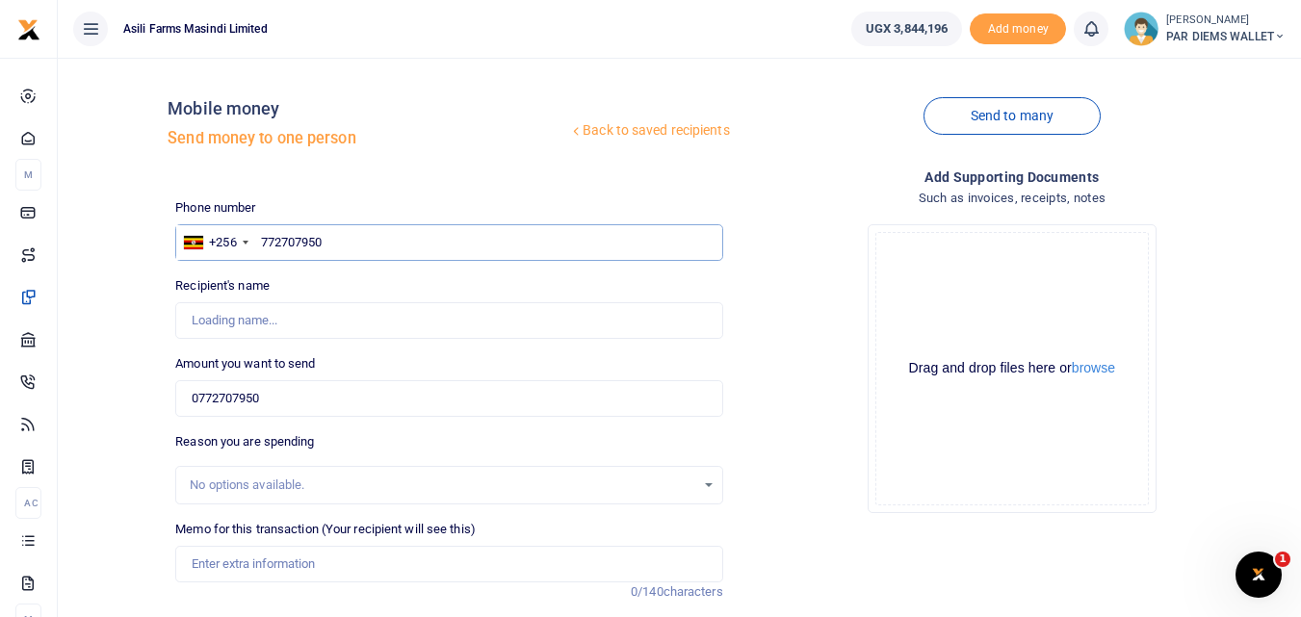
type input "[PERSON_NAME]"
type input "772707950"
click at [316, 412] on input "0772707950" at bounding box center [448, 398] width 547 height 37
click at [283, 401] on input "0772707950" at bounding box center [448, 398] width 547 height 37
type input "0"
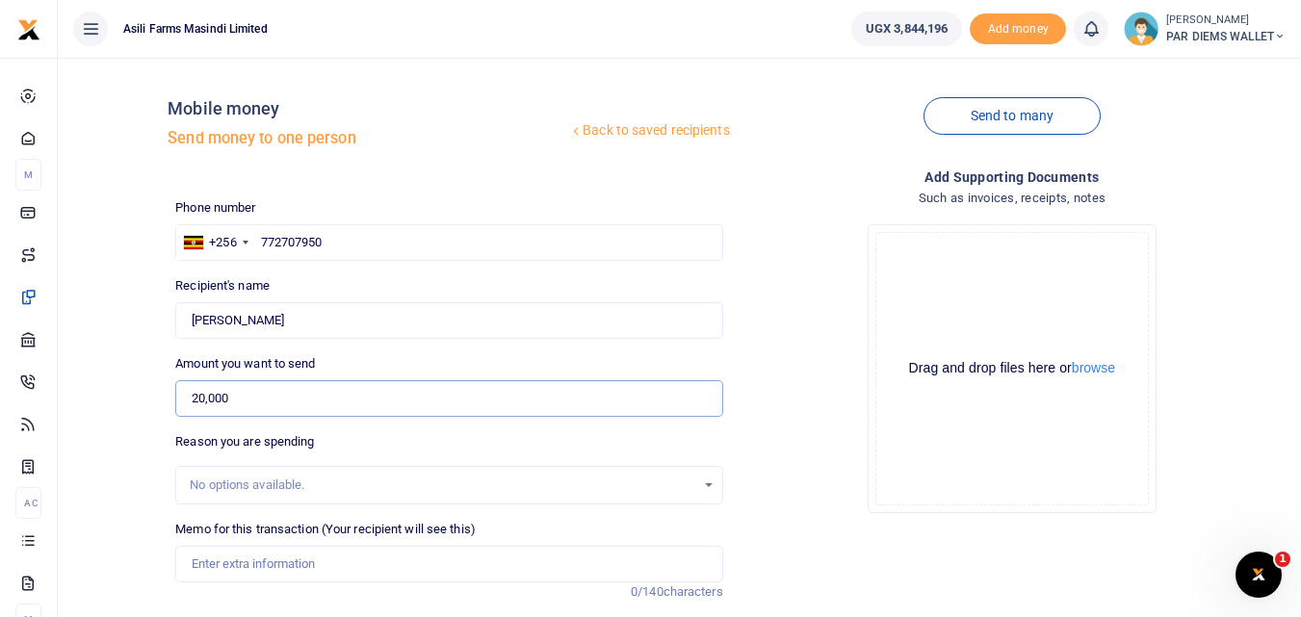
type input "20,000"
click at [261, 565] on input "Memo for this transaction (Your recipient will see this)" at bounding box center [448, 564] width 547 height 37
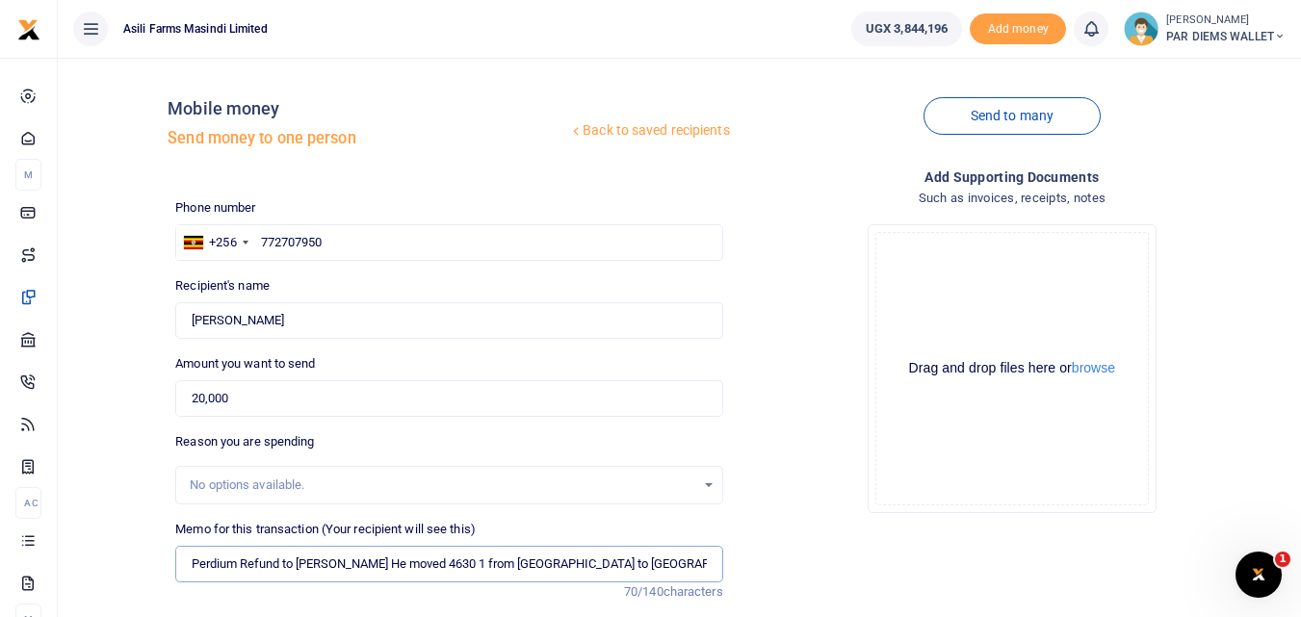
type input "Perdium Refund to [PERSON_NAME] He moved 4630 1 from [GEOGRAPHIC_DATA] to [GEOG…"
click at [958, 268] on div "Drag and drop files here or browse Powered by Uppy" at bounding box center [1012, 369] width 274 height 274
click at [978, 259] on div "Drag and drop files here or browse Powered by Uppy" at bounding box center [1012, 369] width 274 height 274
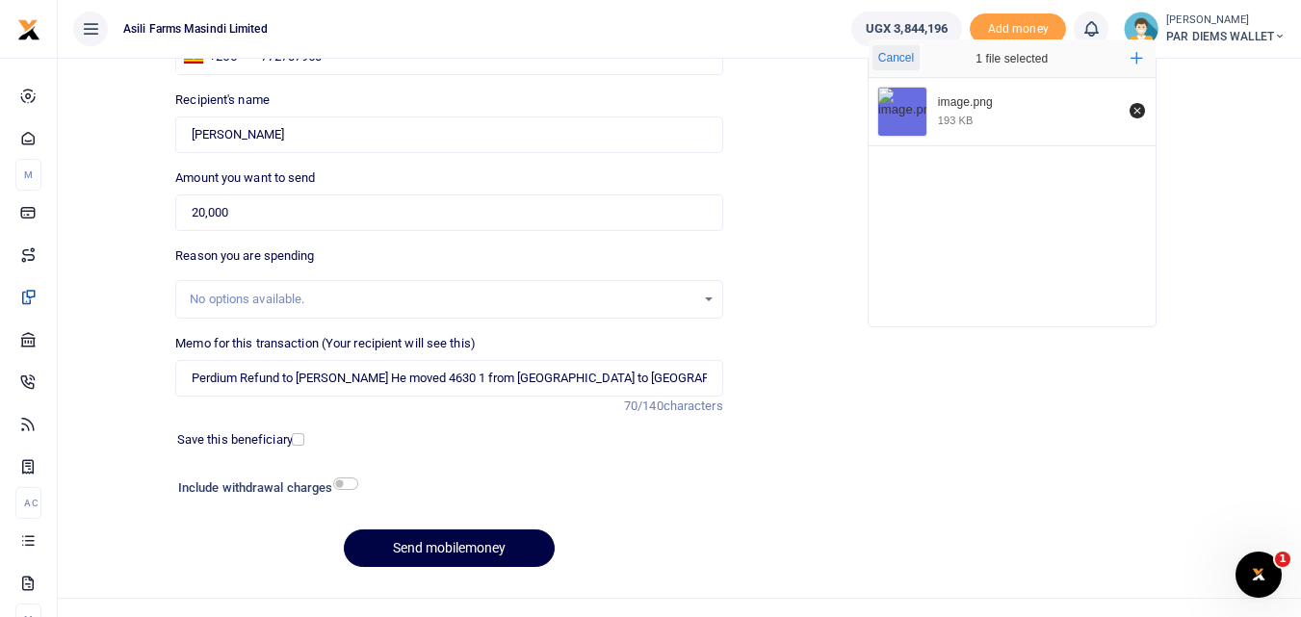
scroll to position [189, 0]
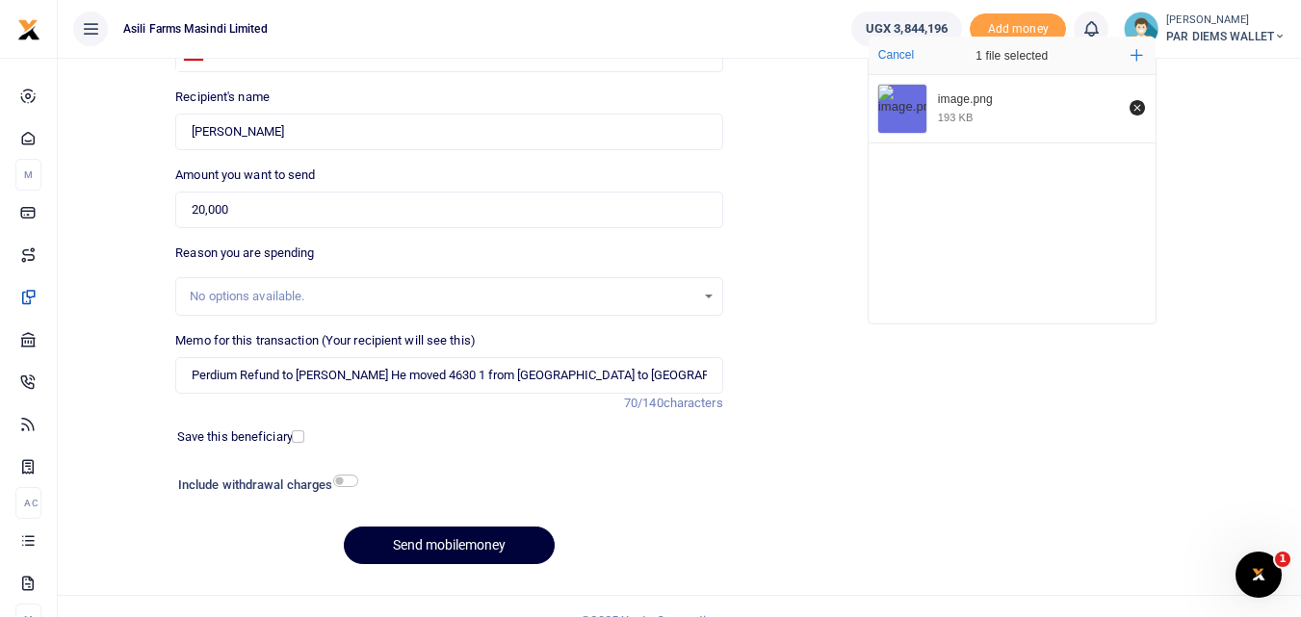
click at [477, 531] on button "Send mobilemoney" at bounding box center [449, 546] width 211 height 38
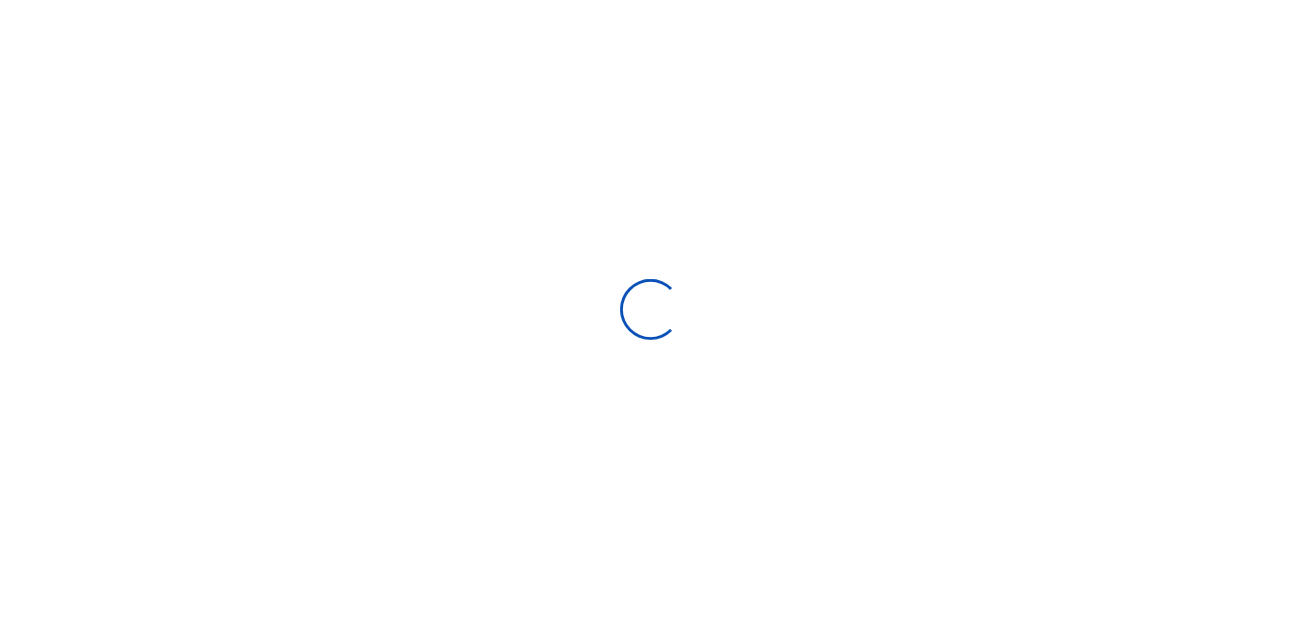
scroll to position [189, 0]
select select
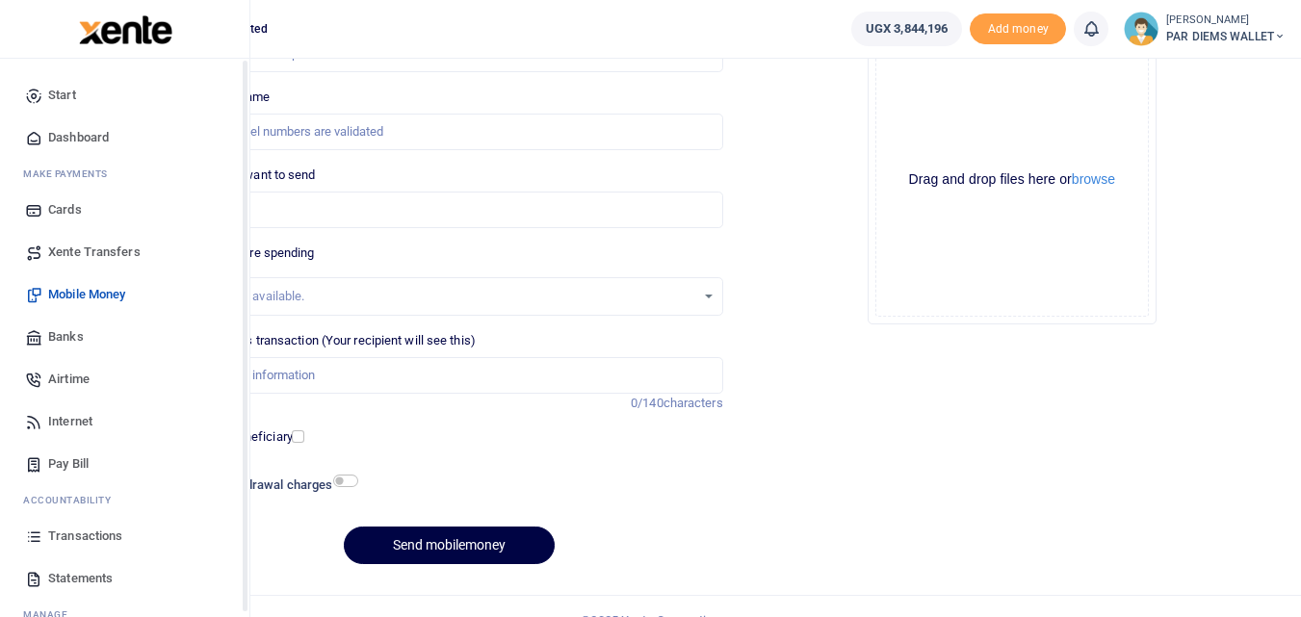
click at [32, 541] on icon at bounding box center [33, 536] width 17 height 17
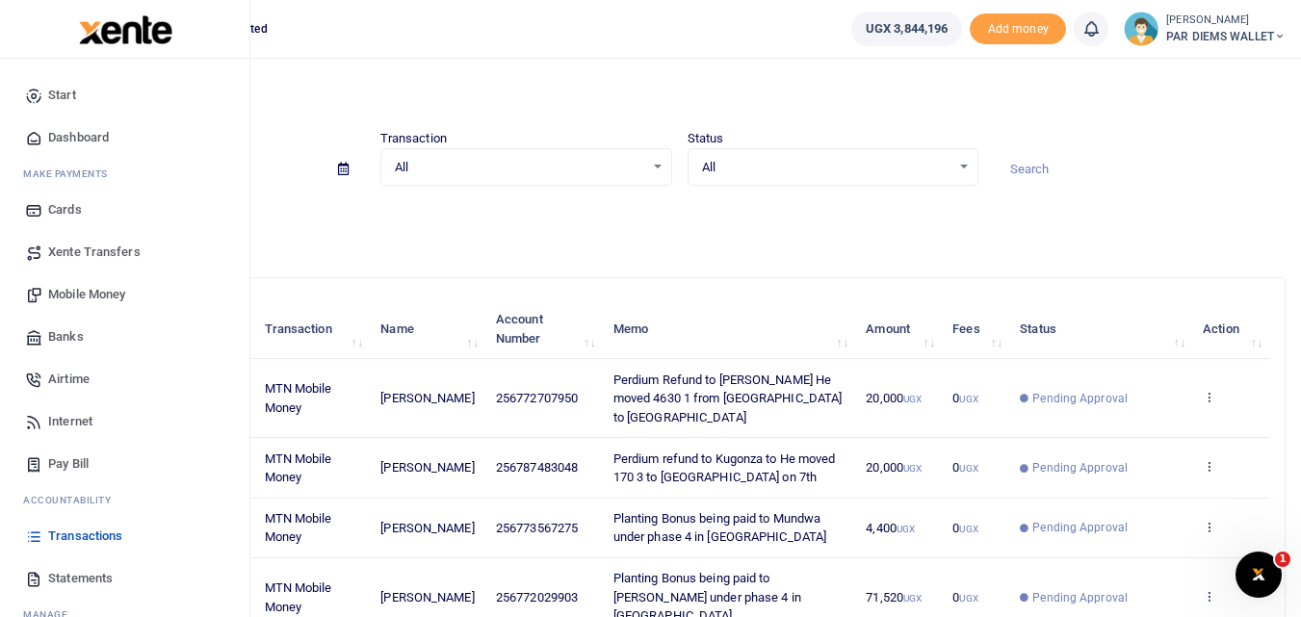
click at [78, 284] on link "Mobile Money" at bounding box center [124, 295] width 219 height 42
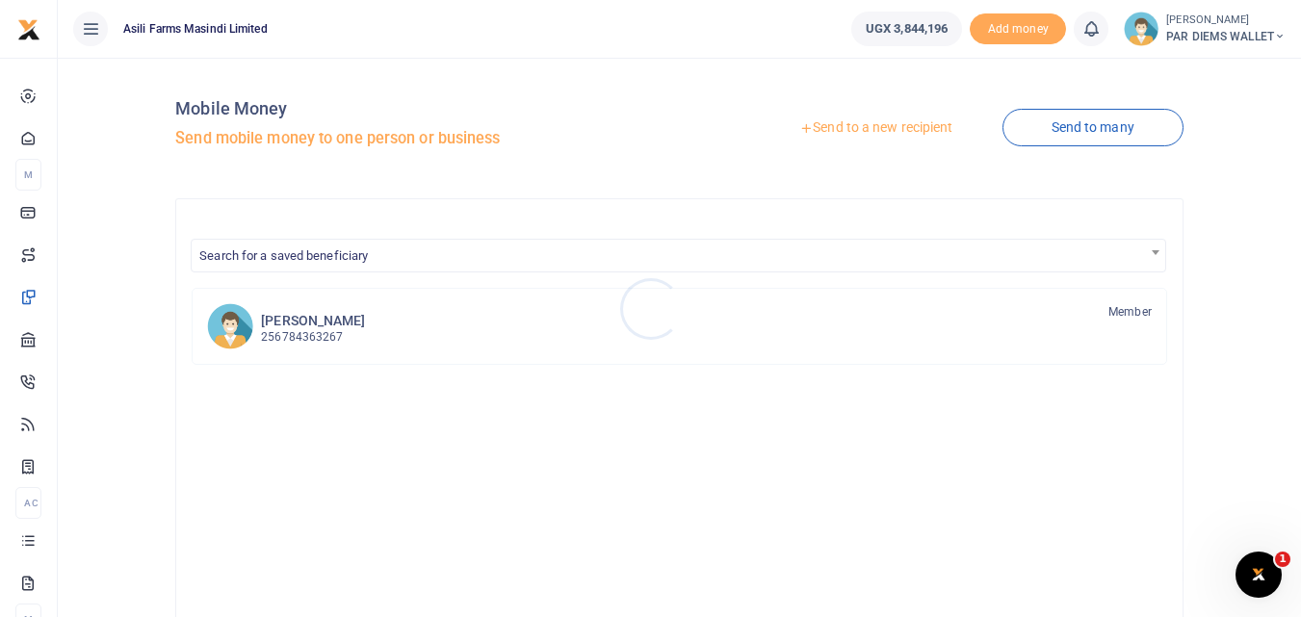
click at [882, 121] on div at bounding box center [650, 308] width 1301 height 617
click at [882, 121] on link "Send to a new recipient" at bounding box center [875, 128] width 251 height 35
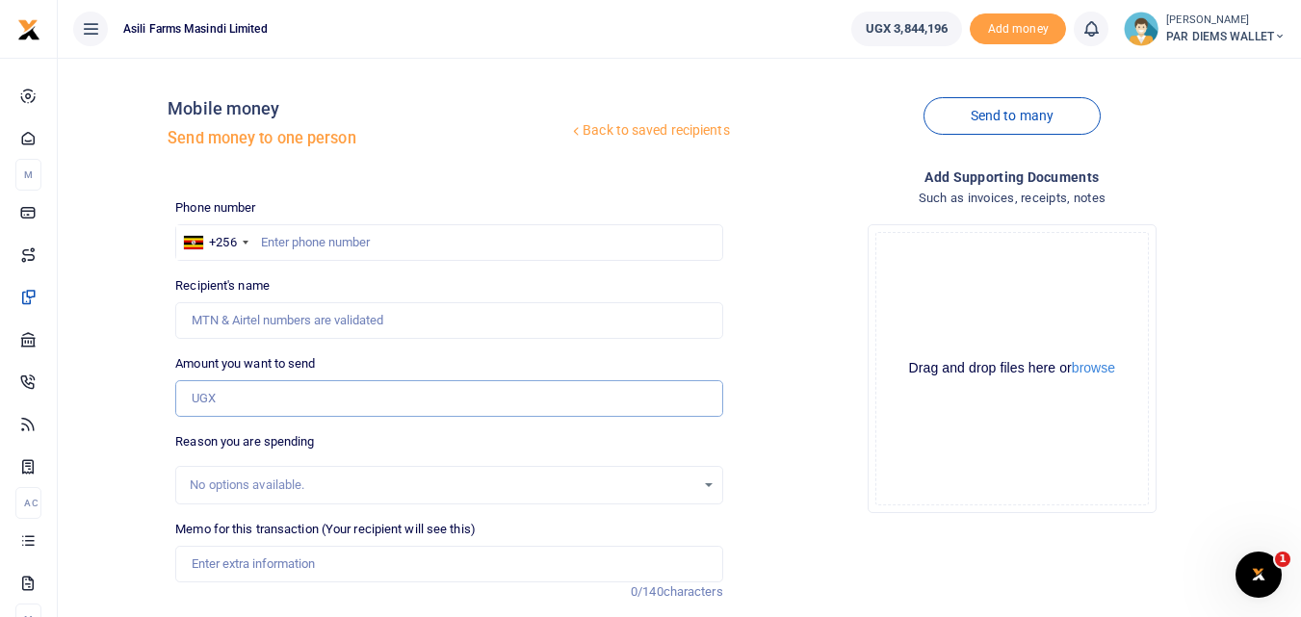
click at [214, 410] on input "Amount you want to send" at bounding box center [448, 398] width 547 height 37
type input "195,000"
click at [270, 557] on input "Memo for this transaction (Your recipient will see this)" at bounding box center [448, 564] width 547 height 37
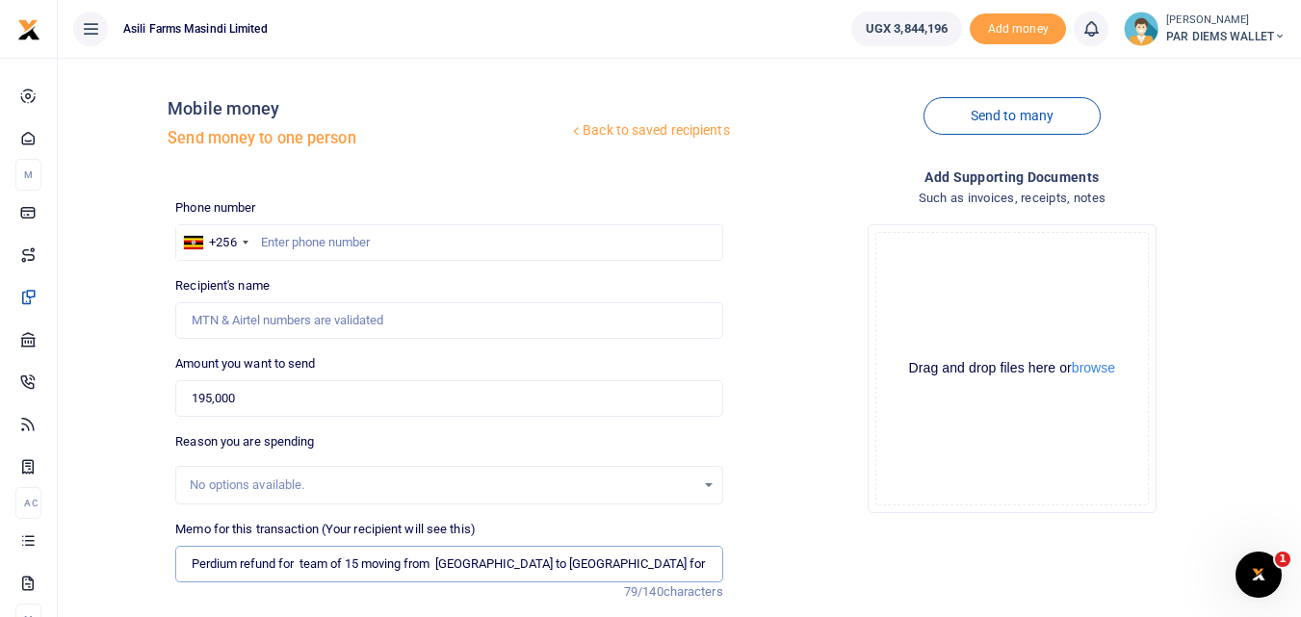
type input "Perdium refund for team of 15 moving from [GEOGRAPHIC_DATA] to [GEOGRAPHIC_DATA…"
click at [317, 241] on input "text" at bounding box center [448, 242] width 547 height 37
type input "781369760"
type input "[PERSON_NAME]"
type input "781369760"
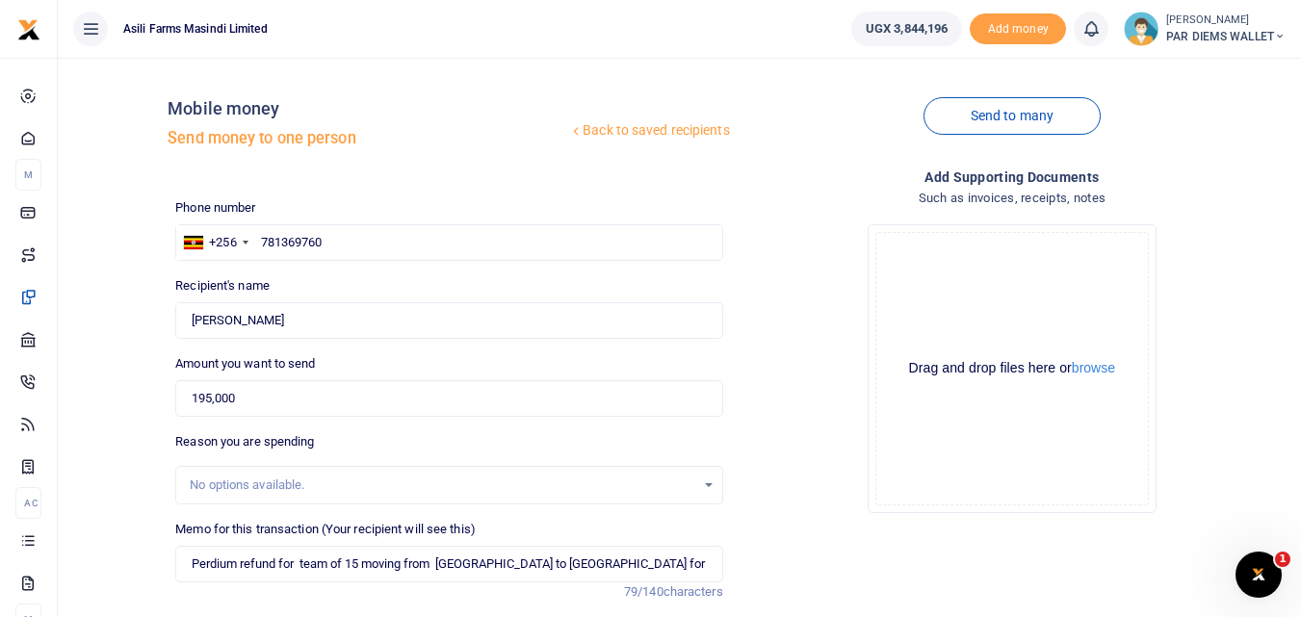
click at [977, 291] on div "Drag and drop files here or browse Powered by Uppy" at bounding box center [1012, 369] width 274 height 274
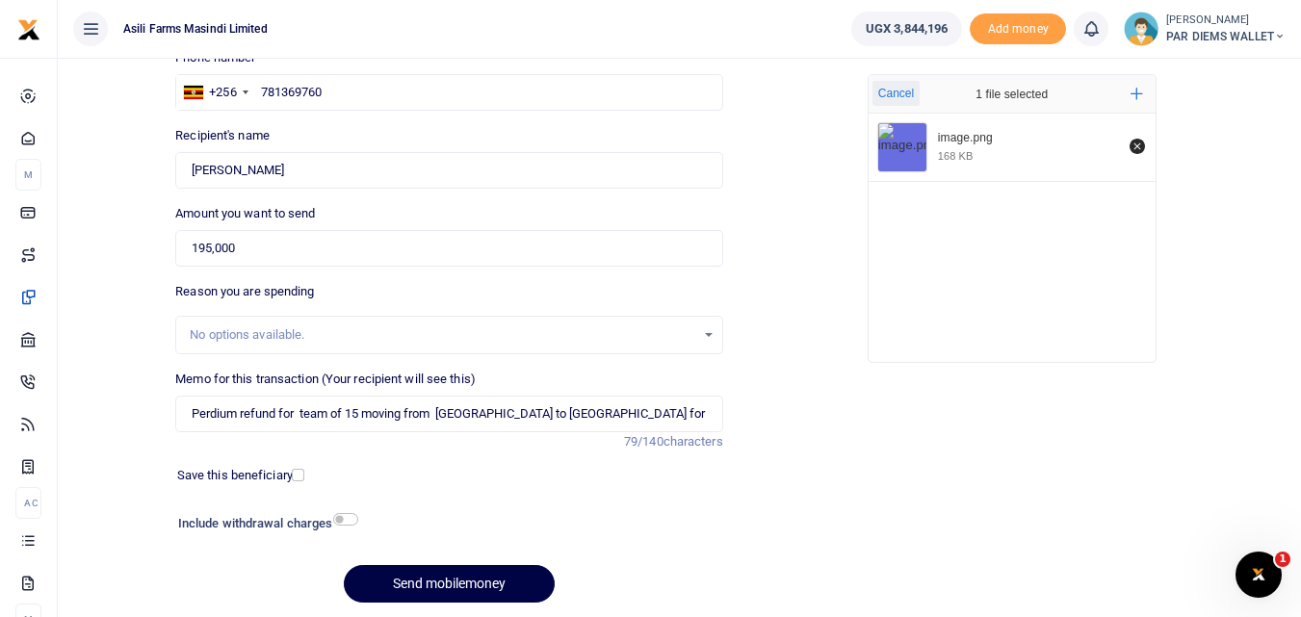
scroll to position [153, 0]
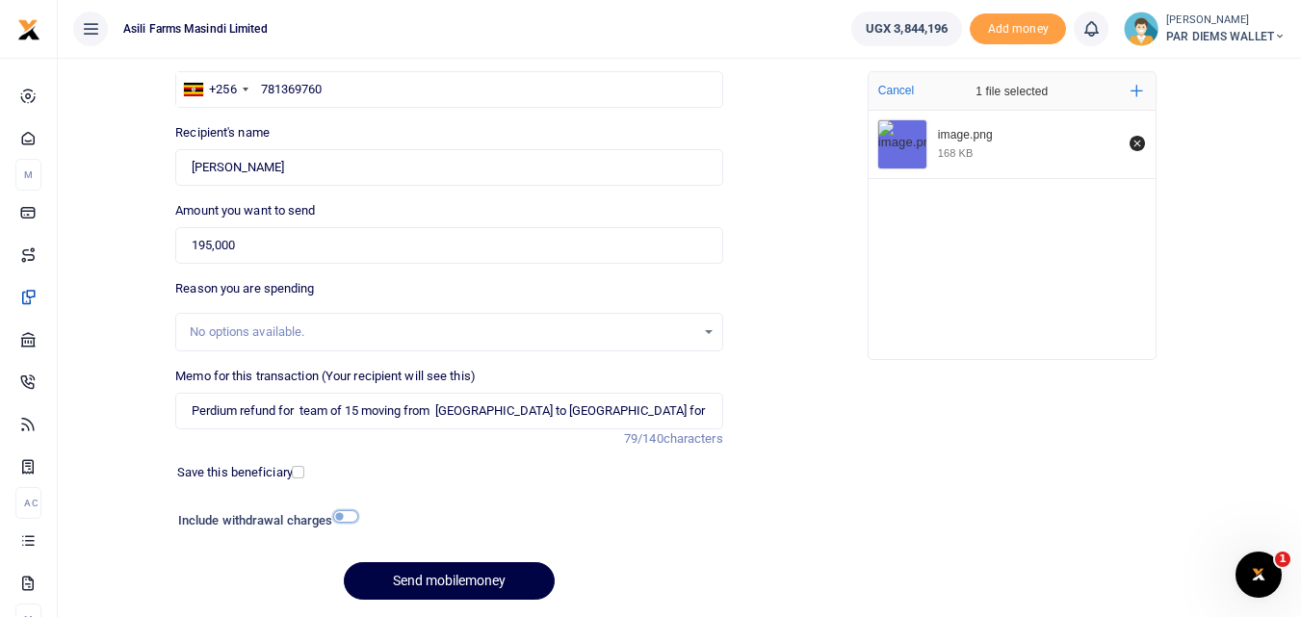
click at [345, 515] on input "checkbox" at bounding box center [345, 516] width 25 height 13
checkbox input "true"
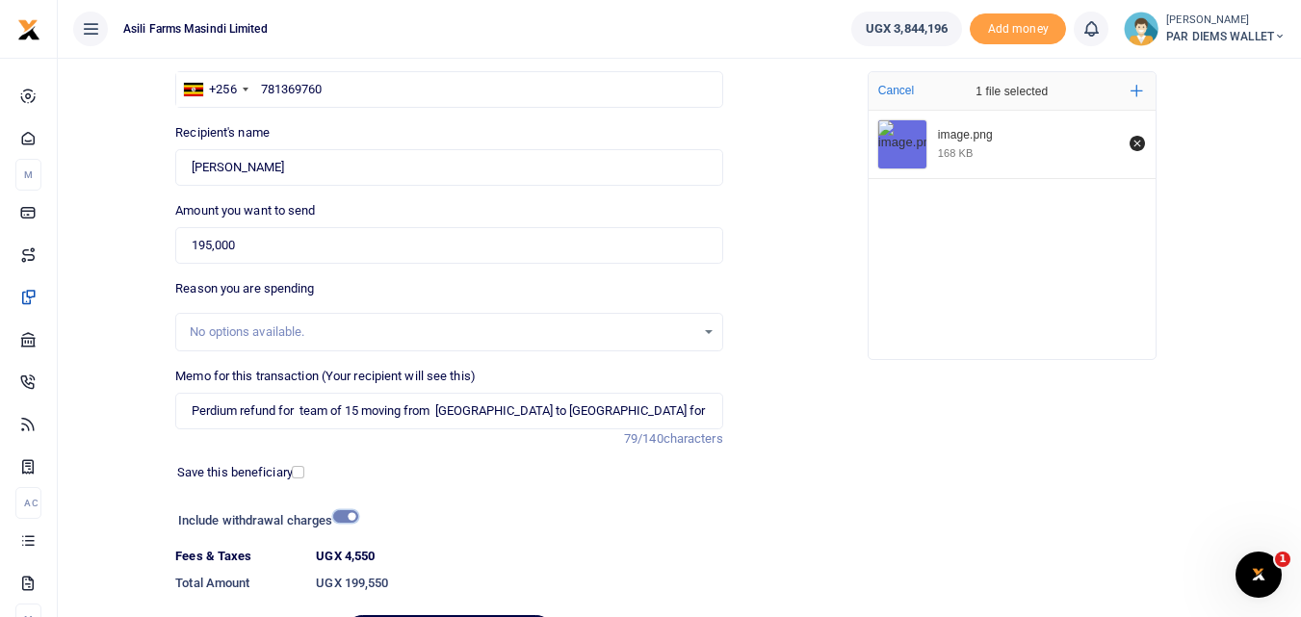
scroll to position [270, 0]
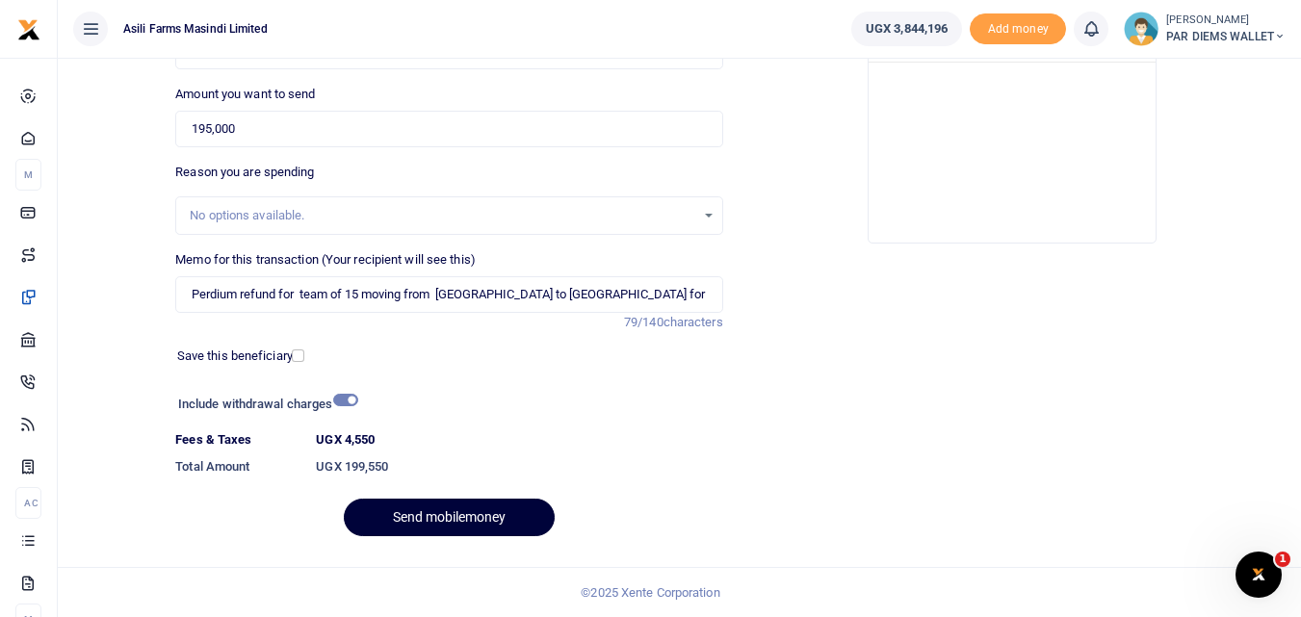
click at [460, 526] on button "Send mobilemoney" at bounding box center [449, 518] width 211 height 38
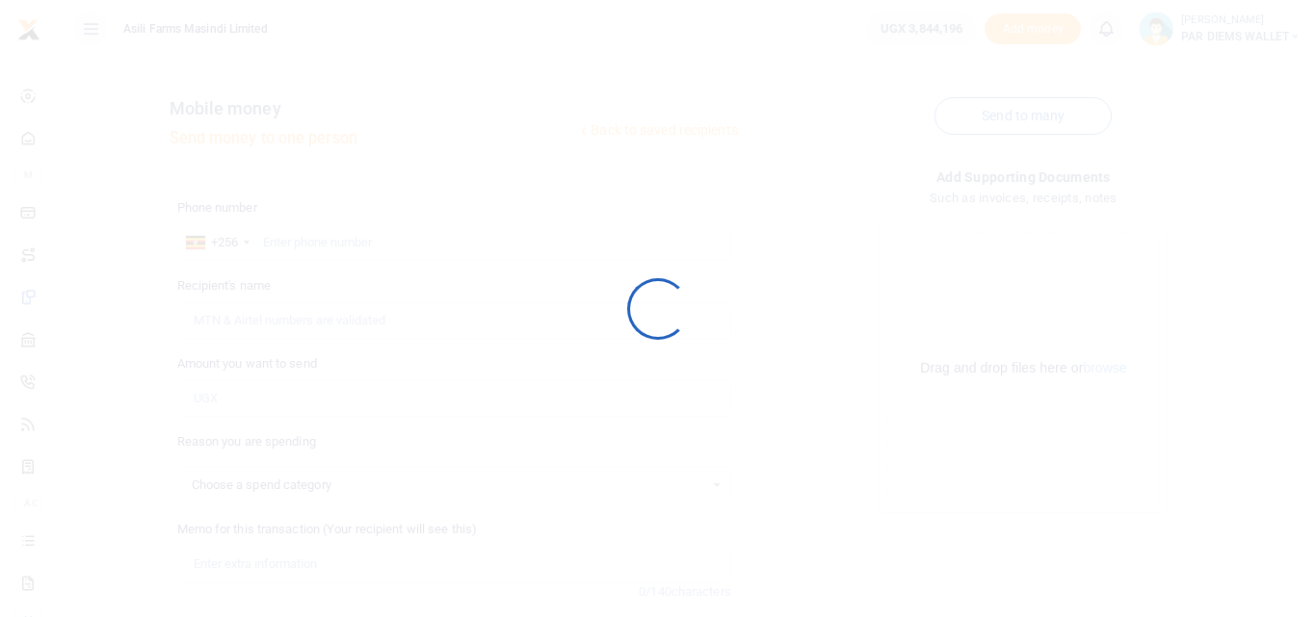
select select
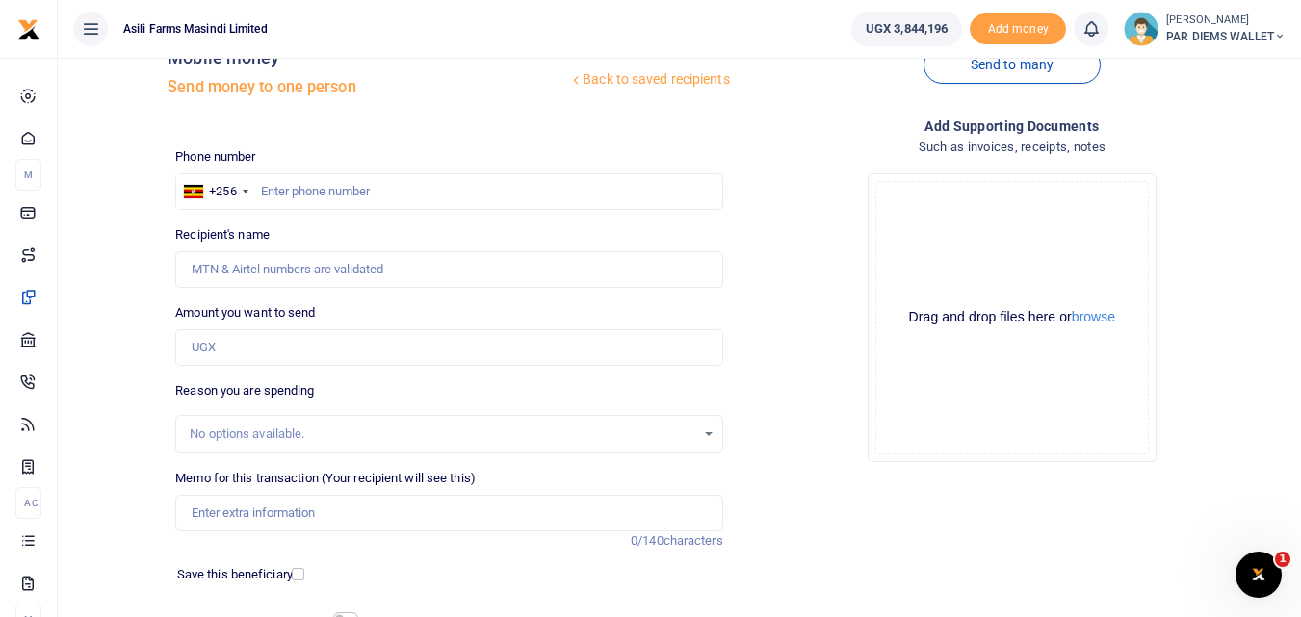
scroll to position [48, 0]
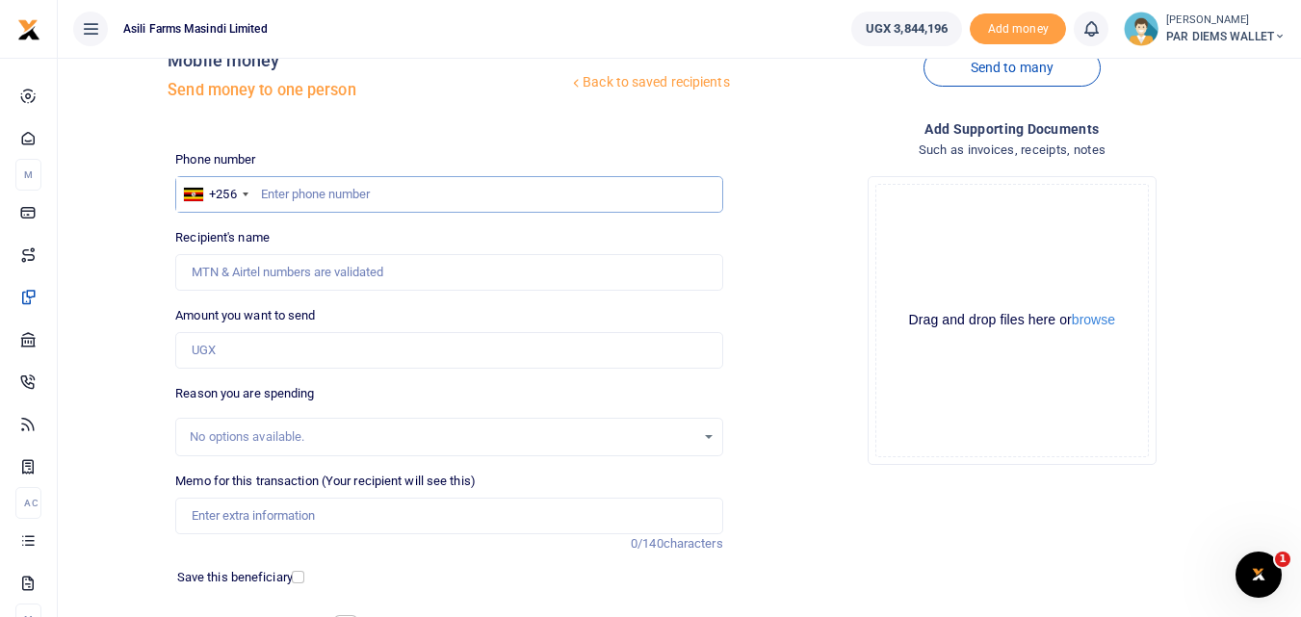
click at [330, 200] on input "text" at bounding box center [448, 194] width 547 height 37
click at [234, 342] on input "Amount you want to send" at bounding box center [448, 350] width 547 height 37
type input "180,000"
click at [301, 201] on input "text" at bounding box center [448, 194] width 547 height 37
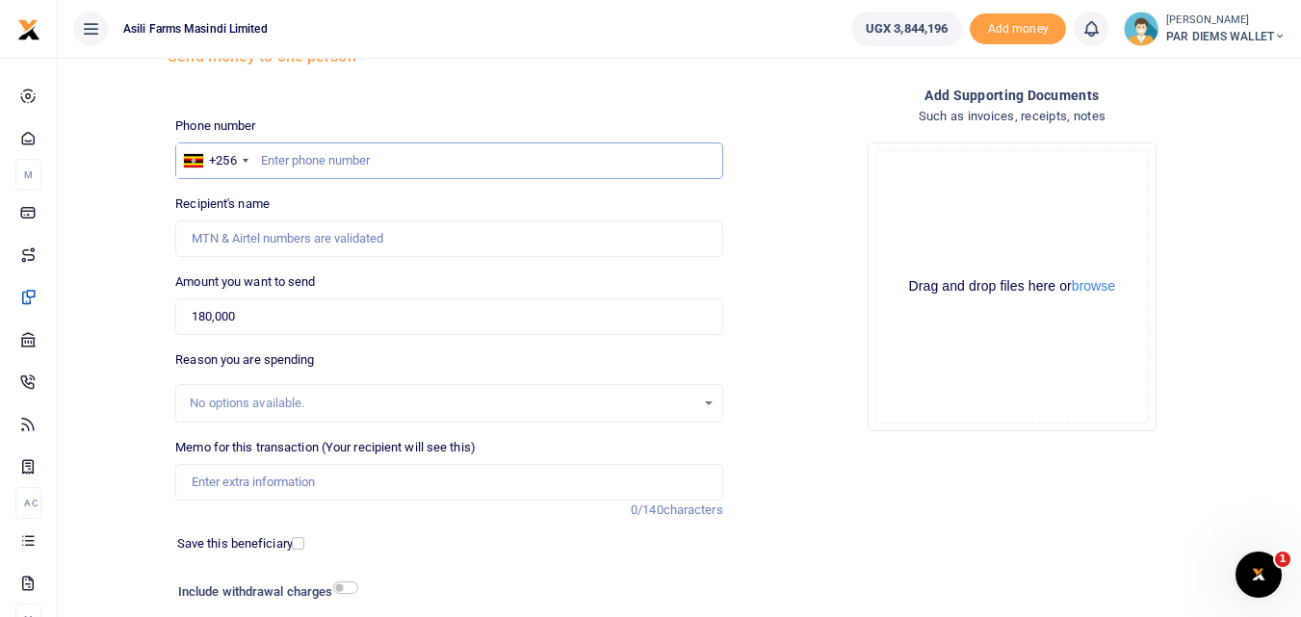
scroll to position [92, 0]
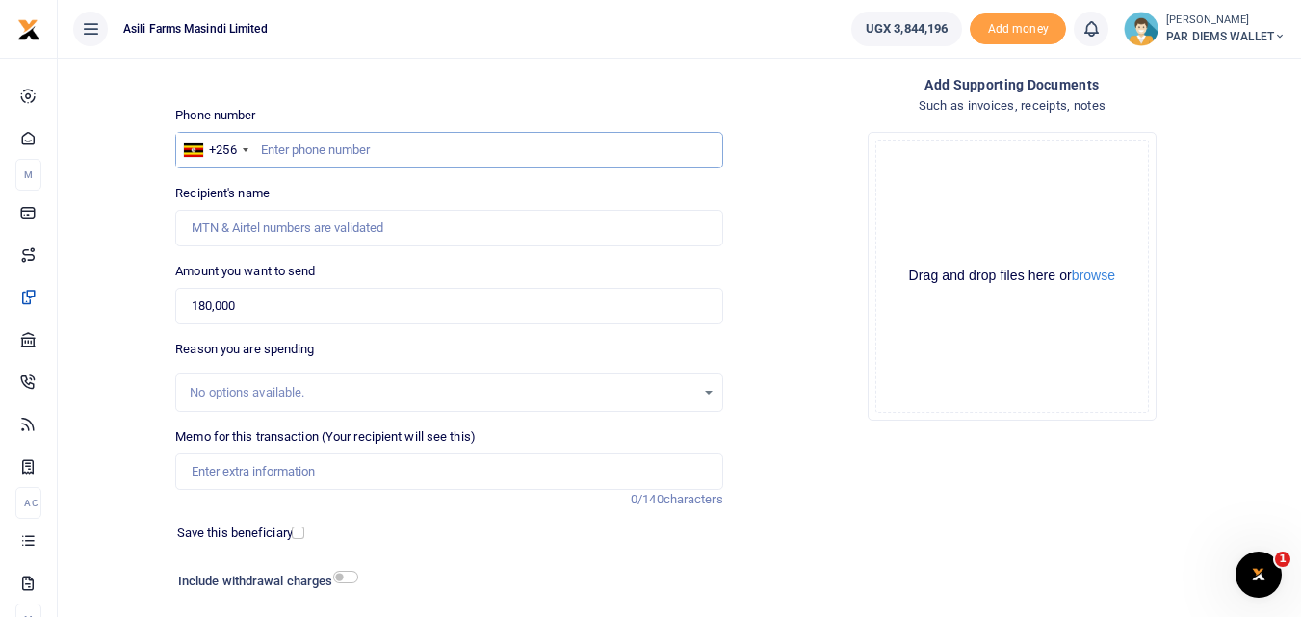
click at [288, 148] on input "text" at bounding box center [448, 150] width 547 height 37
type input "772734474"
type input "Alex Leka Ebucu"
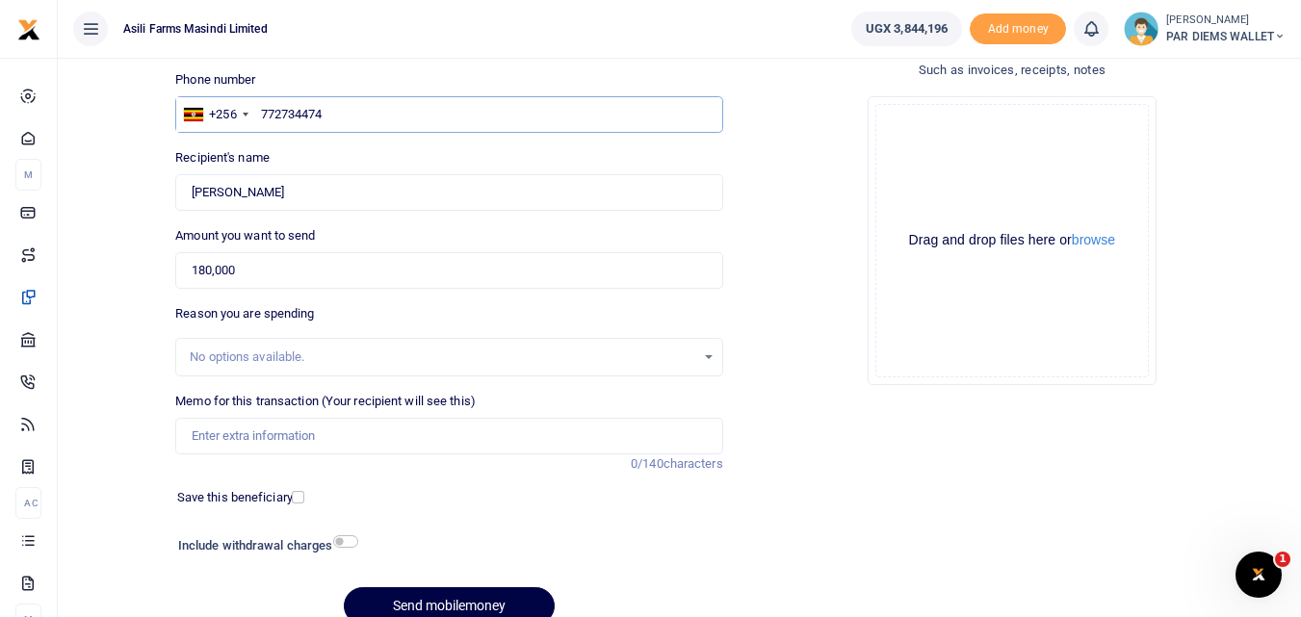
scroll to position [127, 0]
type input "772734474"
click at [993, 177] on div "Drag and drop files here or browse Powered by Uppy" at bounding box center [1012, 242] width 274 height 274
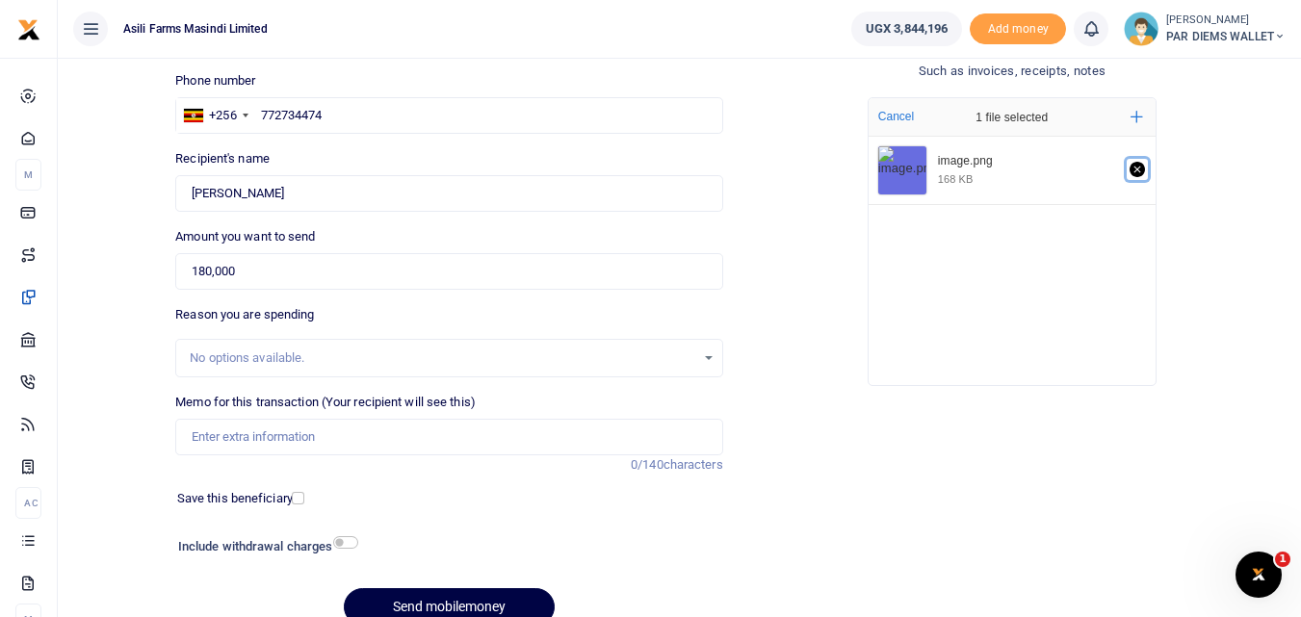
click at [1142, 171] on icon "Remove file" at bounding box center [1137, 169] width 15 height 15
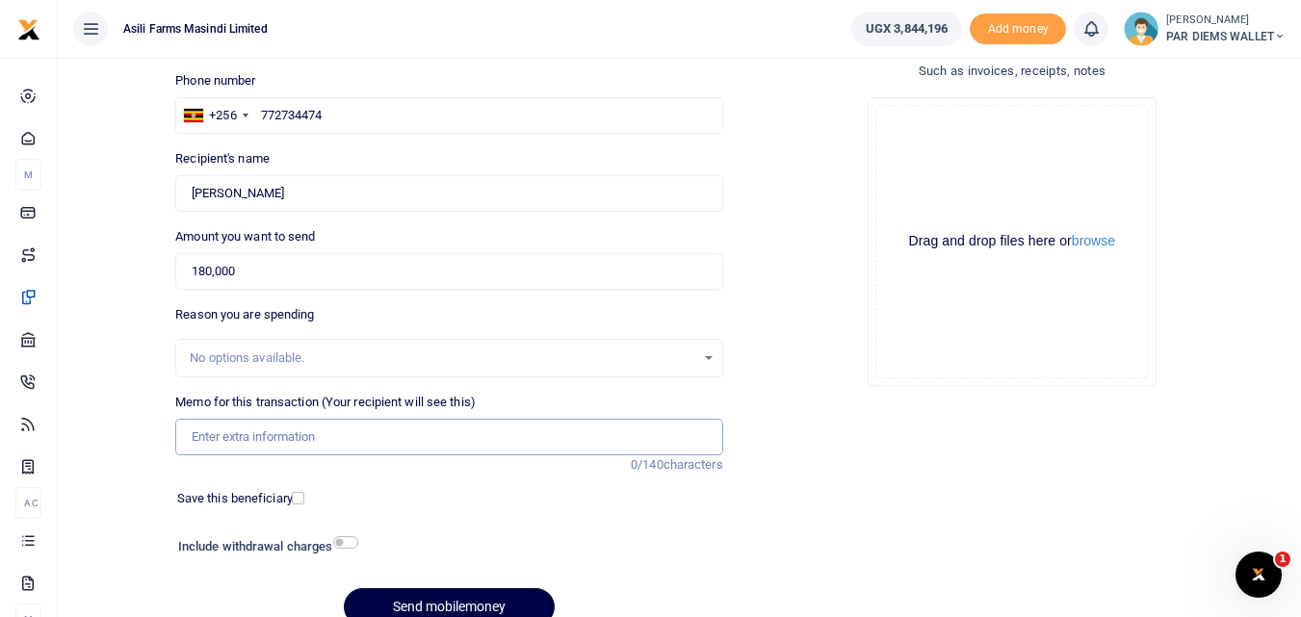
click at [272, 440] on input "Memo for this transaction (Your recipient will see this)" at bounding box center [448, 437] width 547 height 37
type input "Perddium being paid to a team moving from Kilak to Boco Farm"
click at [949, 146] on div "Drag and drop files here or browse Powered by Uppy" at bounding box center [1012, 242] width 274 height 274
click at [951, 132] on div "Drag and drop files here or browse Powered by Uppy" at bounding box center [1012, 242] width 274 height 274
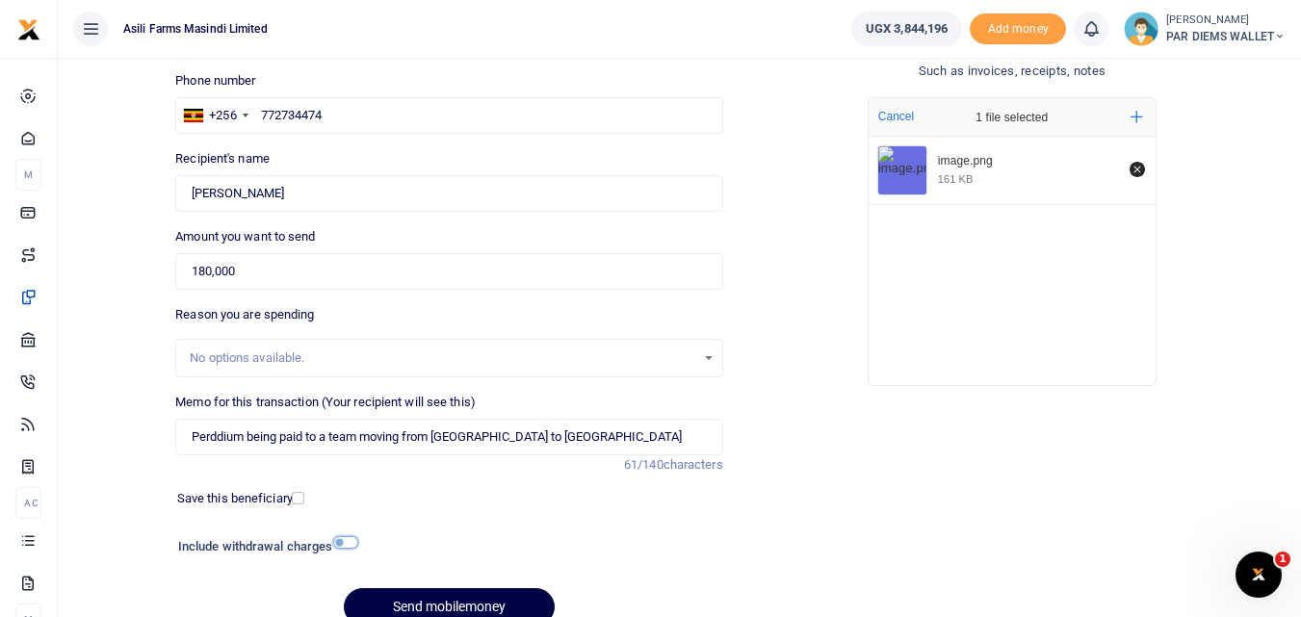
click at [345, 540] on input "checkbox" at bounding box center [345, 542] width 25 height 13
checkbox input "true"
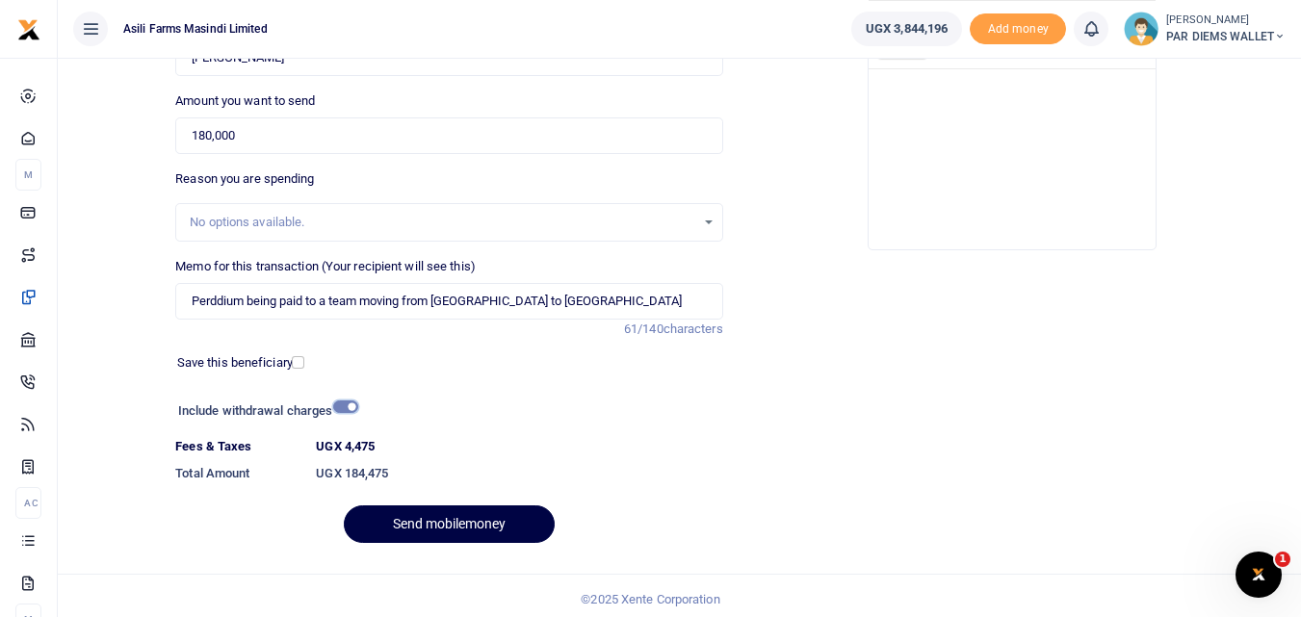
scroll to position [270, 0]
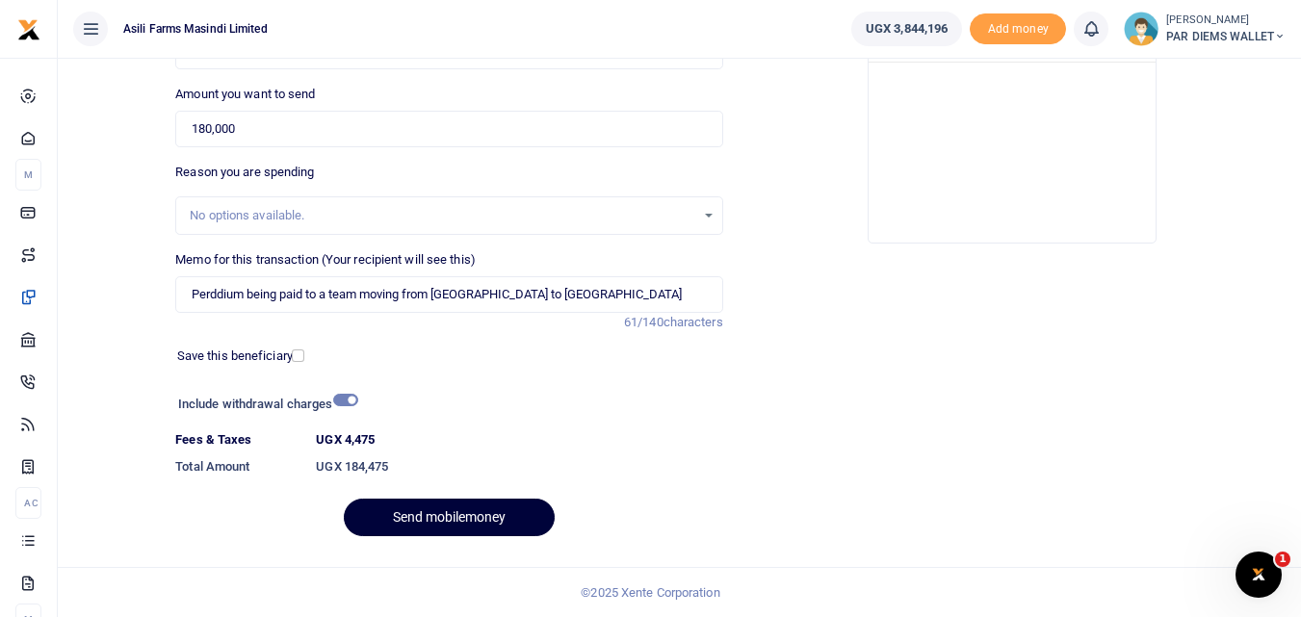
click at [448, 519] on button "Send mobilemoney" at bounding box center [449, 518] width 211 height 38
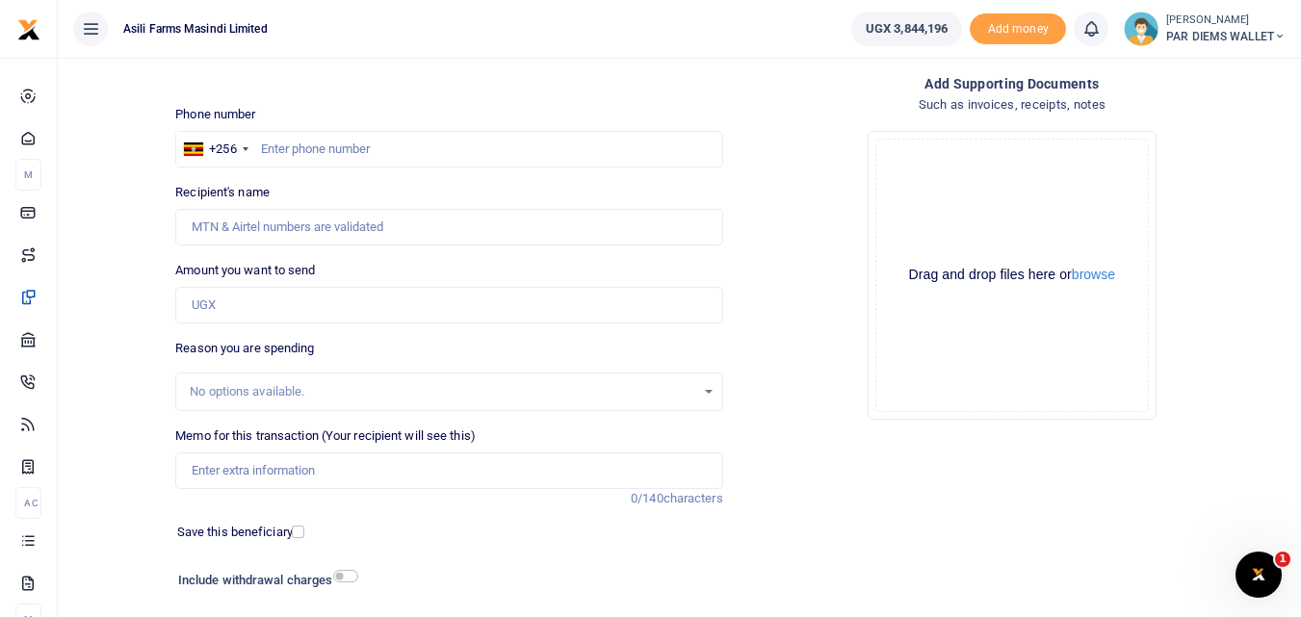
scroll to position [82, 0]
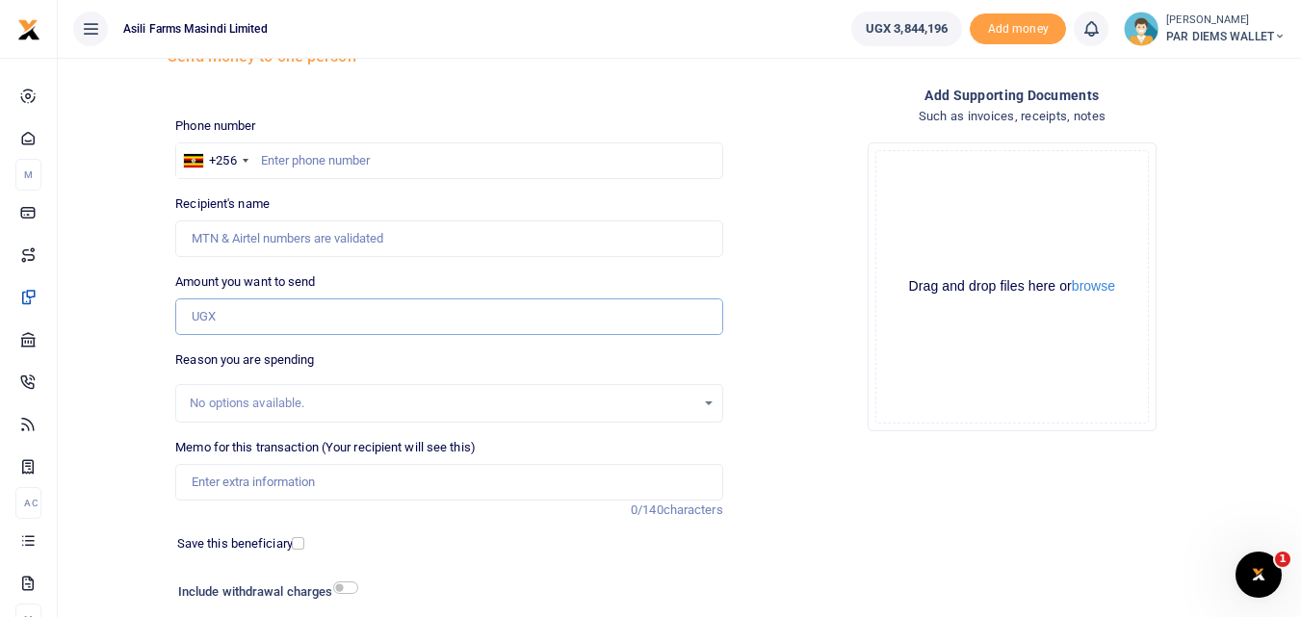
click at [342, 306] on input "Amount you want to send" at bounding box center [448, 317] width 547 height 37
type input "45,000"
click at [233, 490] on input "Memo for this transaction (Your recipient will see this)" at bounding box center [448, 482] width 547 height 37
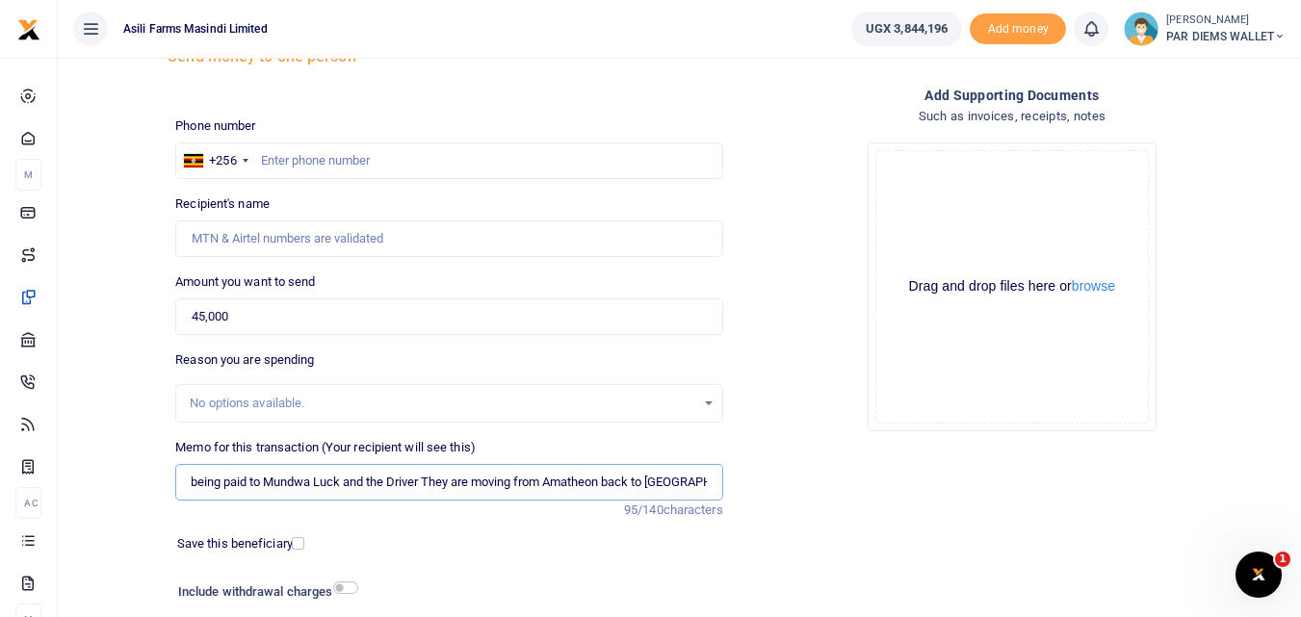
scroll to position [0, 52]
type input "Perdium being paid to Mundwa Luck and the Driver They are moving from Amatheon …"
click at [953, 227] on div "Drag and drop files here or browse Powered by Uppy" at bounding box center [1012, 287] width 274 height 274
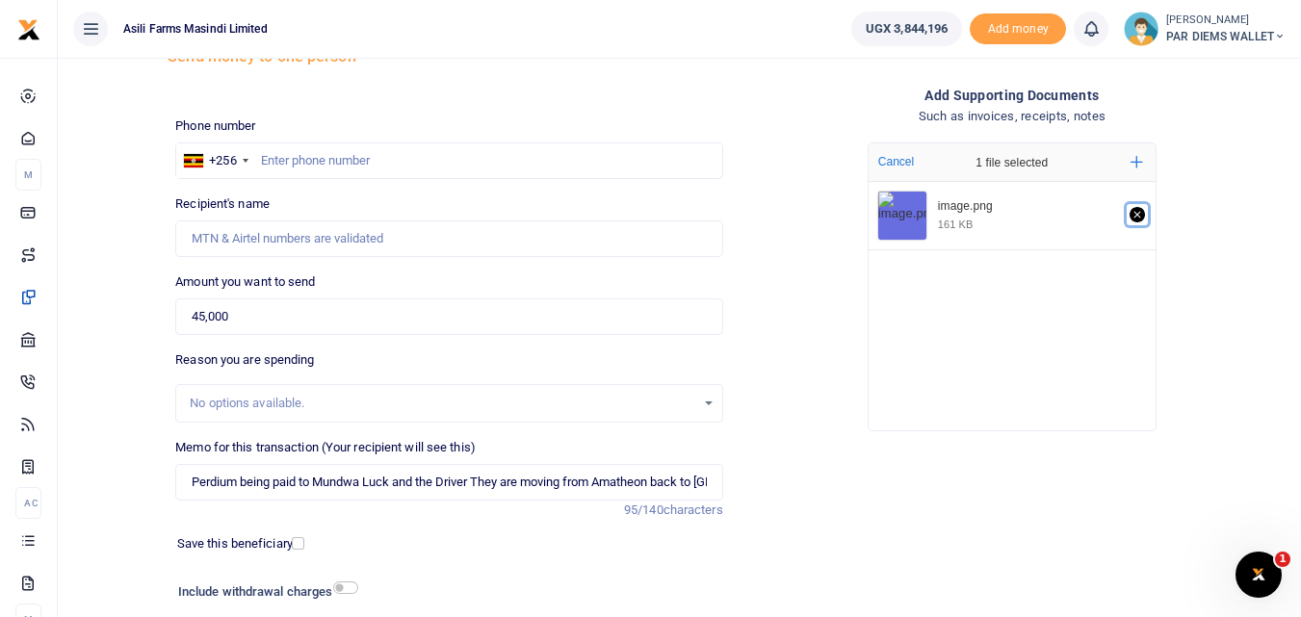
click at [1144, 211] on icon "Remove file" at bounding box center [1137, 214] width 15 height 15
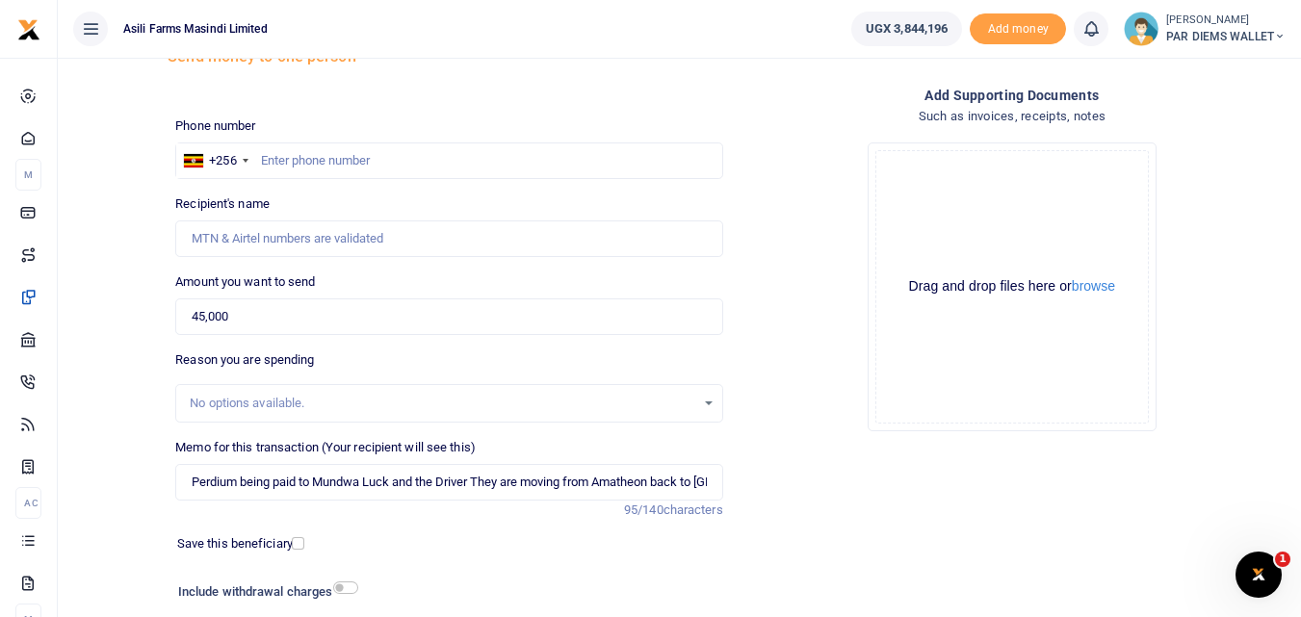
click at [939, 229] on div "Drag and drop files here or browse Powered by Uppy" at bounding box center [1012, 287] width 274 height 274
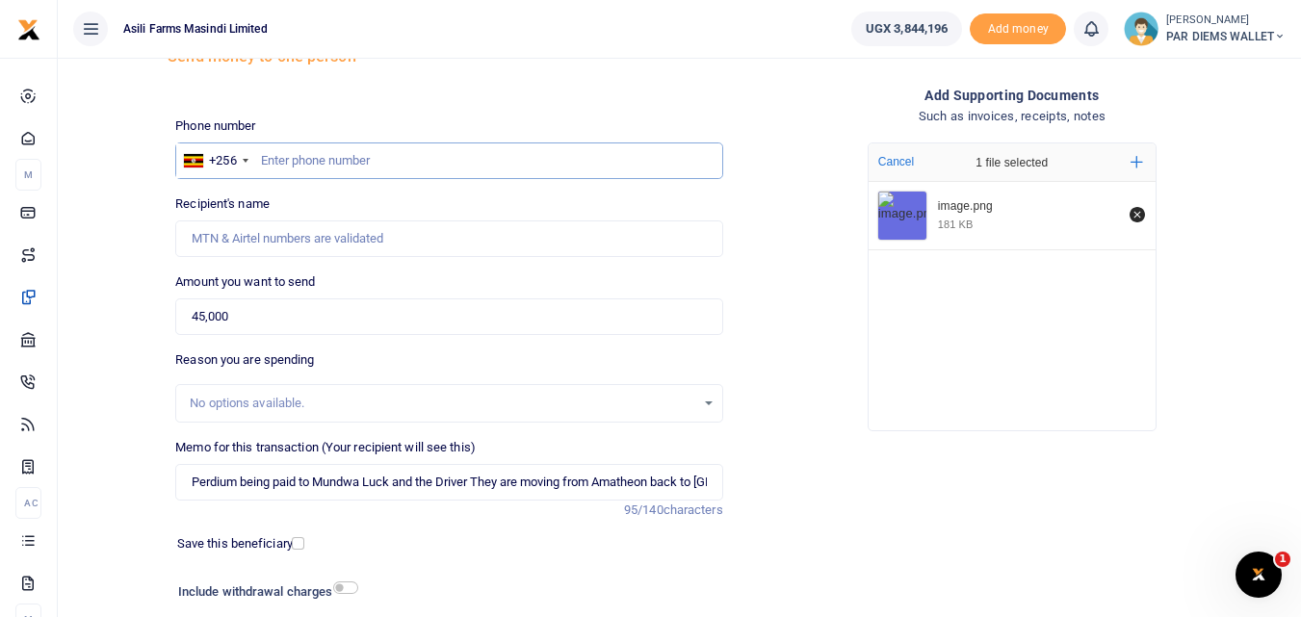
click at [294, 160] on input "text" at bounding box center [448, 161] width 547 height 37
click at [279, 153] on input "text" at bounding box center [448, 161] width 547 height 37
type input "773567275"
type input "Godfrey Mundwa"
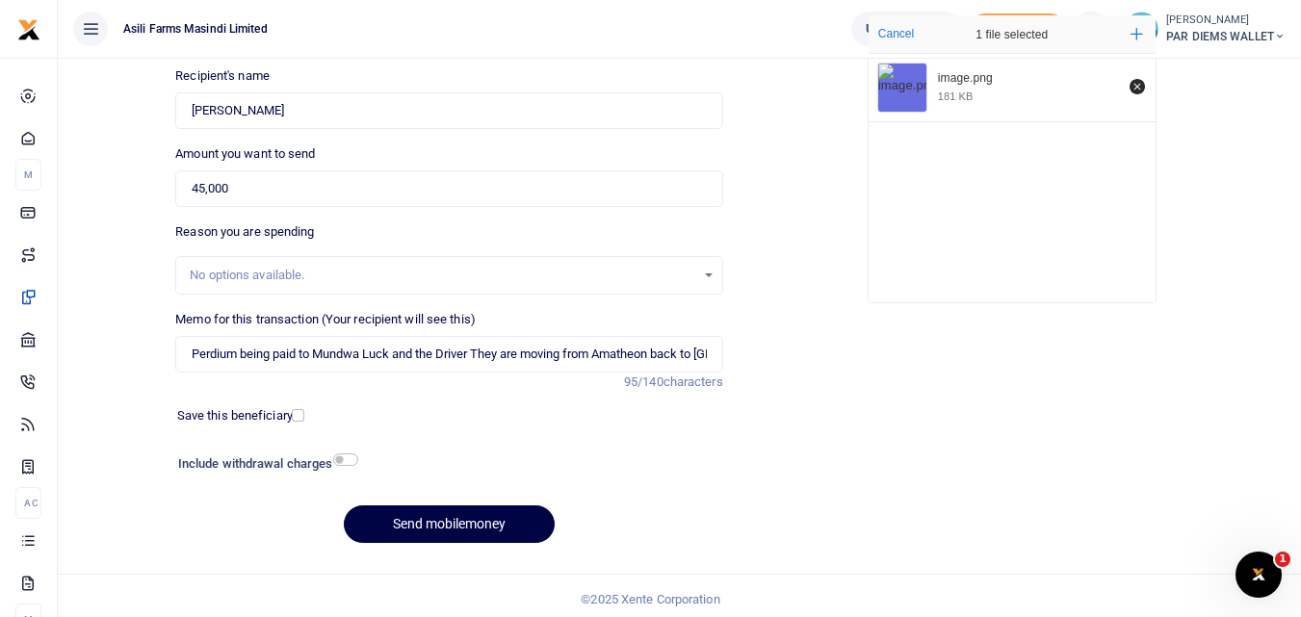
scroll to position [217, 0]
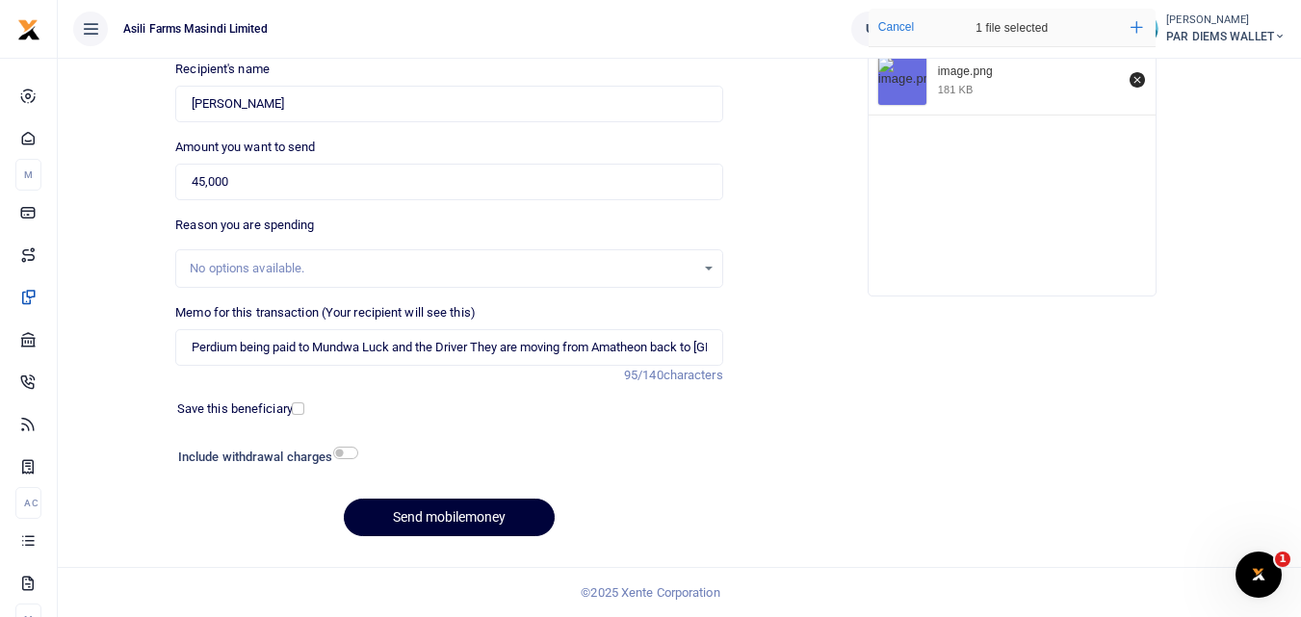
type input "773567275"
click at [444, 509] on button "Send mobilemoney" at bounding box center [449, 518] width 211 height 38
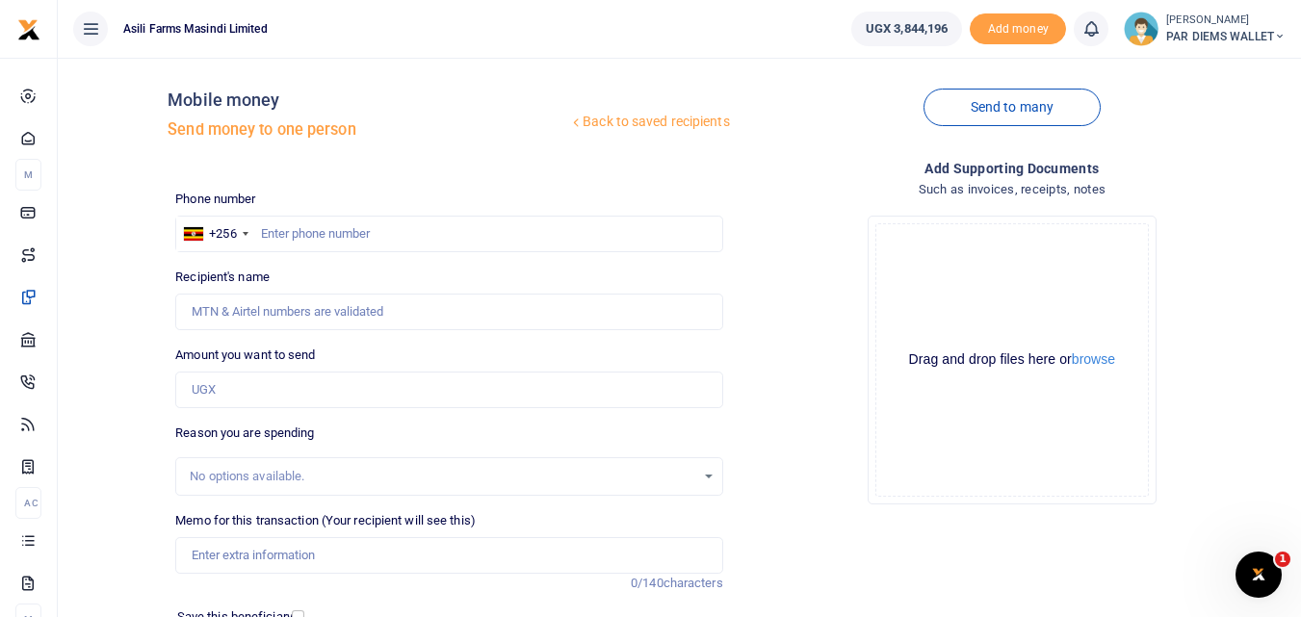
scroll to position [4, 0]
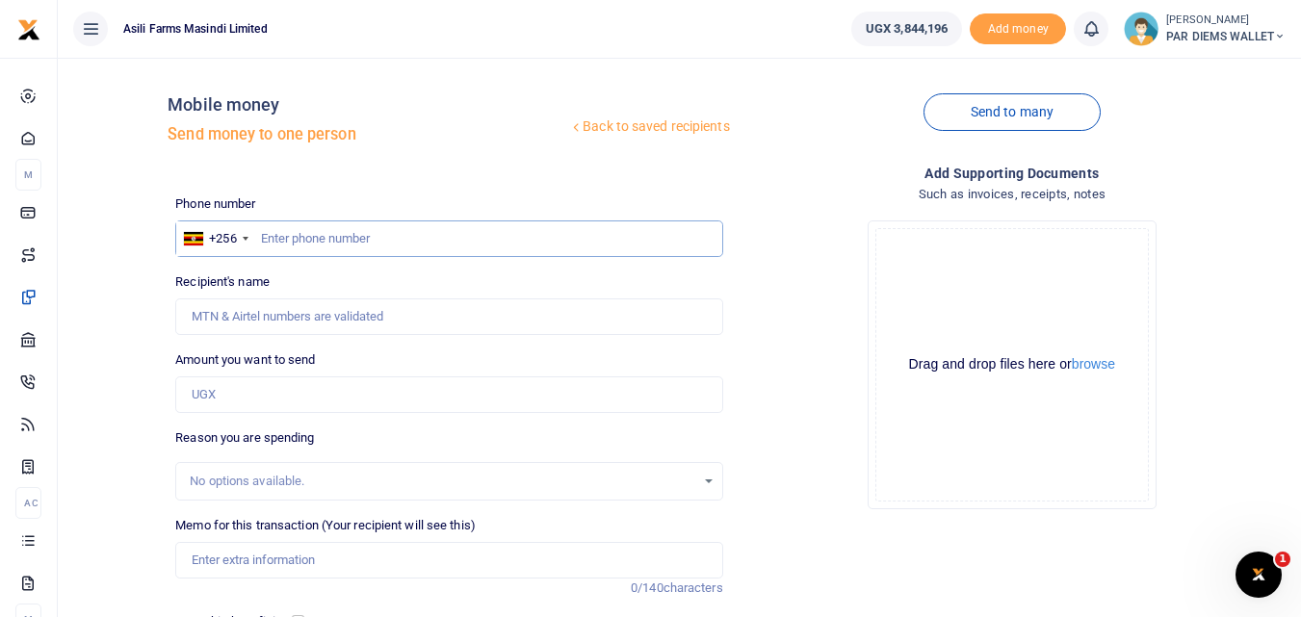
click at [308, 228] on input "text" at bounding box center [448, 239] width 547 height 37
type input "778630758"
type input "[PERSON_NAME]"
type input "778630758"
click at [222, 392] on input "Amount you want to send" at bounding box center [448, 395] width 547 height 37
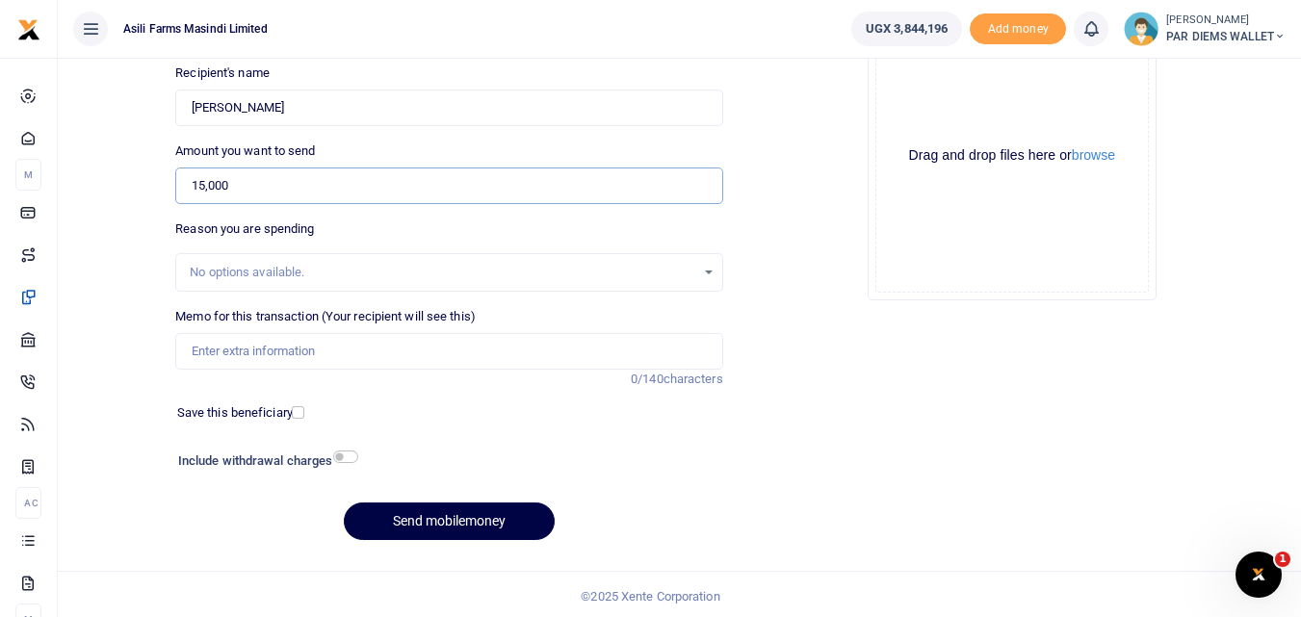
scroll to position [217, 0]
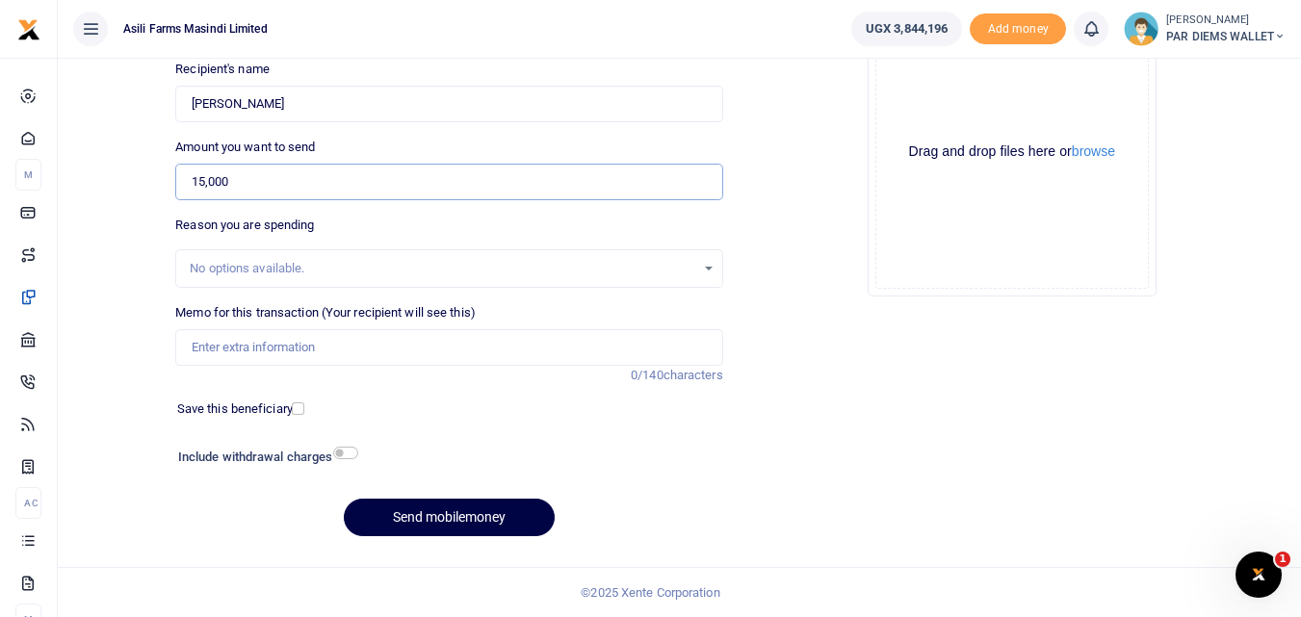
type input "15,000"
click at [334, 338] on input "Memo for this transaction (Your recipient will see this)" at bounding box center [448, 347] width 547 height 37
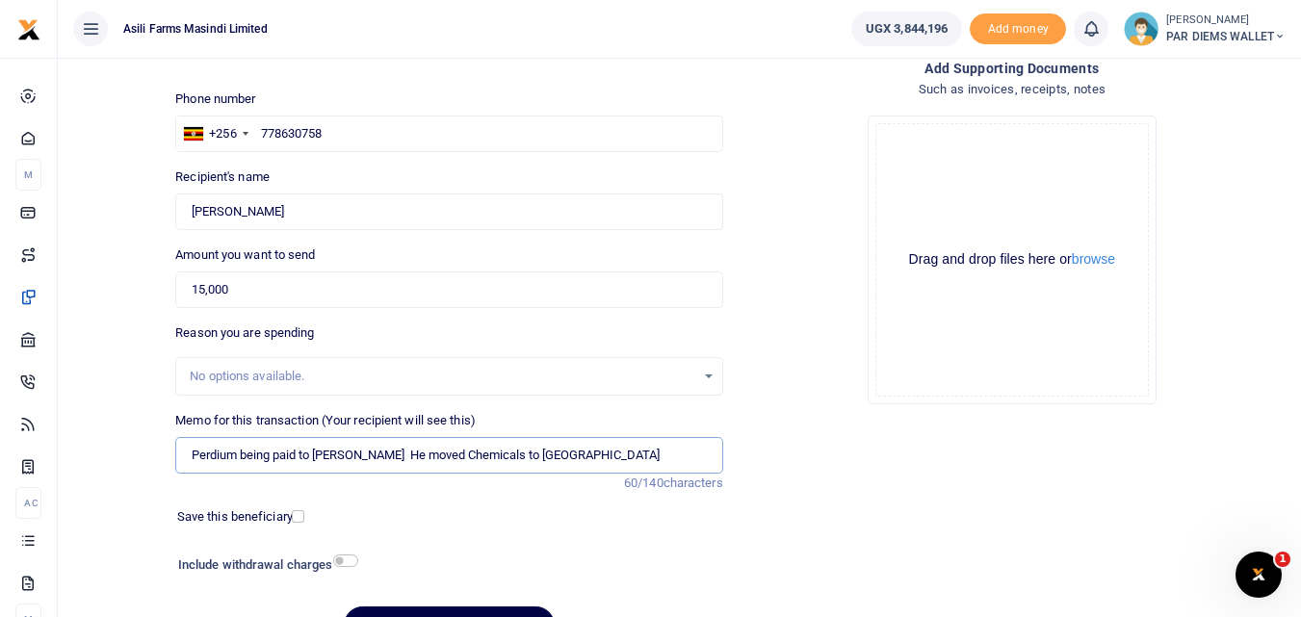
scroll to position [108, 0]
type input "Perdium being paid to [PERSON_NAME] He moved Chemicals to [GEOGRAPHIC_DATA]"
click at [976, 169] on div "Drag and drop files here or browse Powered by Uppy" at bounding box center [1012, 261] width 274 height 274
click at [929, 155] on div "Drag and drop files here or browse Powered by Uppy" at bounding box center [1012, 261] width 274 height 274
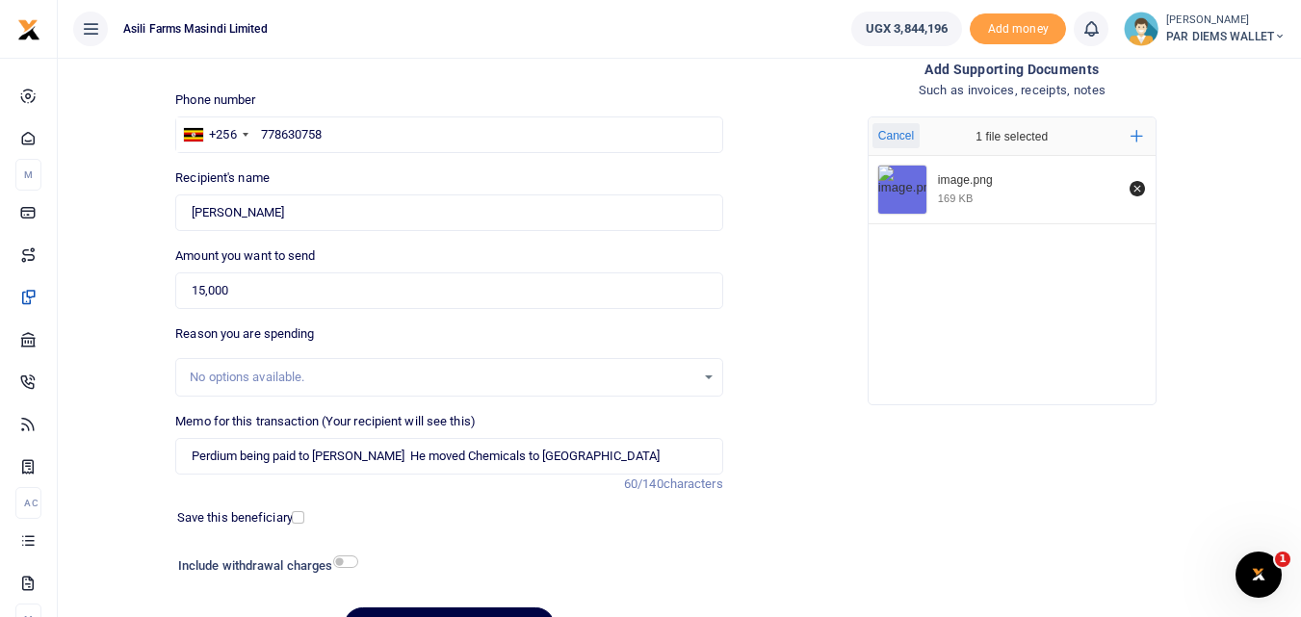
scroll to position [217, 0]
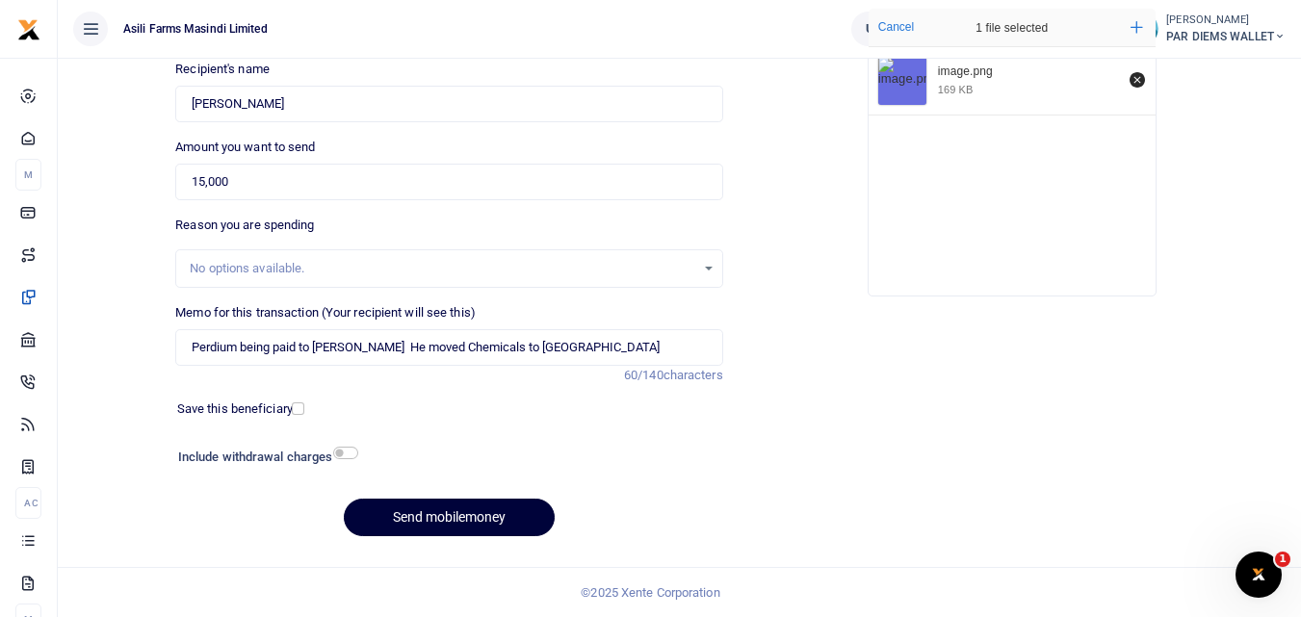
click at [421, 508] on button "Send mobilemoney" at bounding box center [449, 518] width 211 height 38
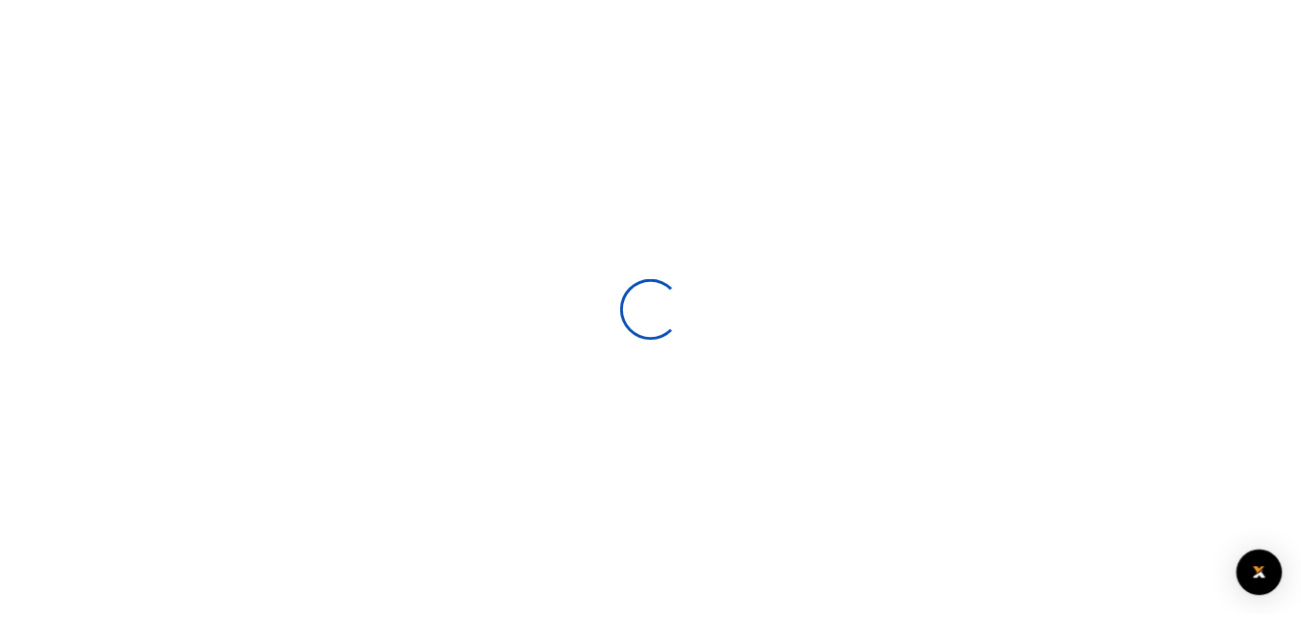
scroll to position [217, 0]
select select
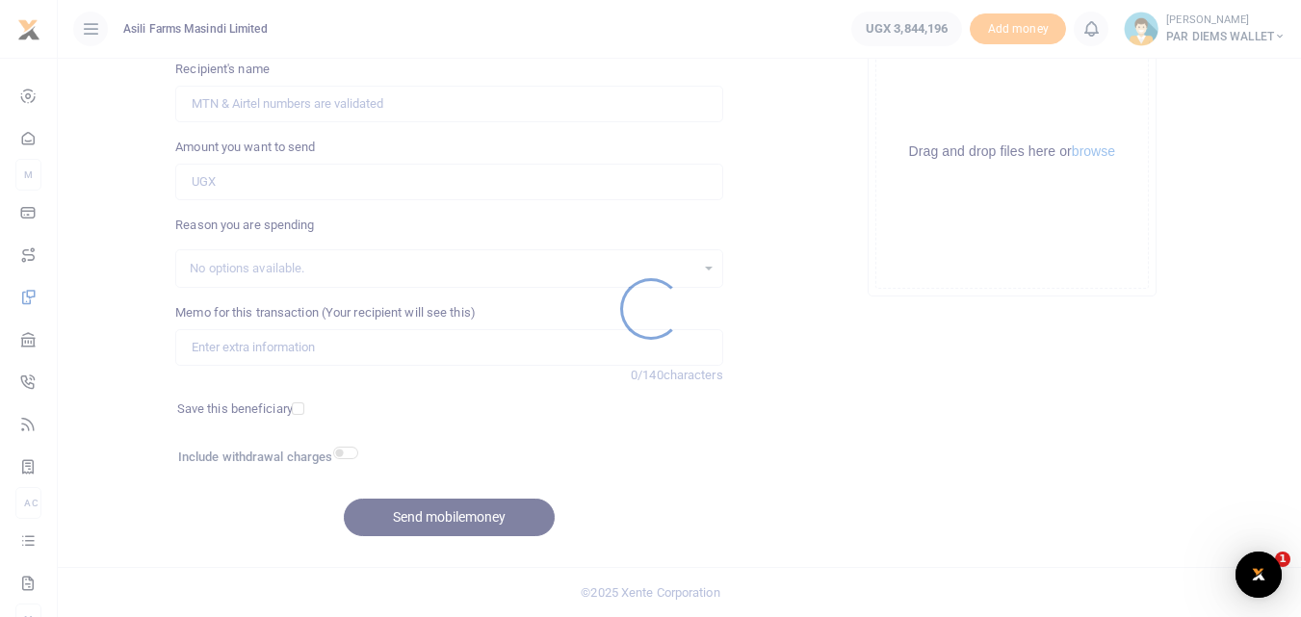
scroll to position [0, 0]
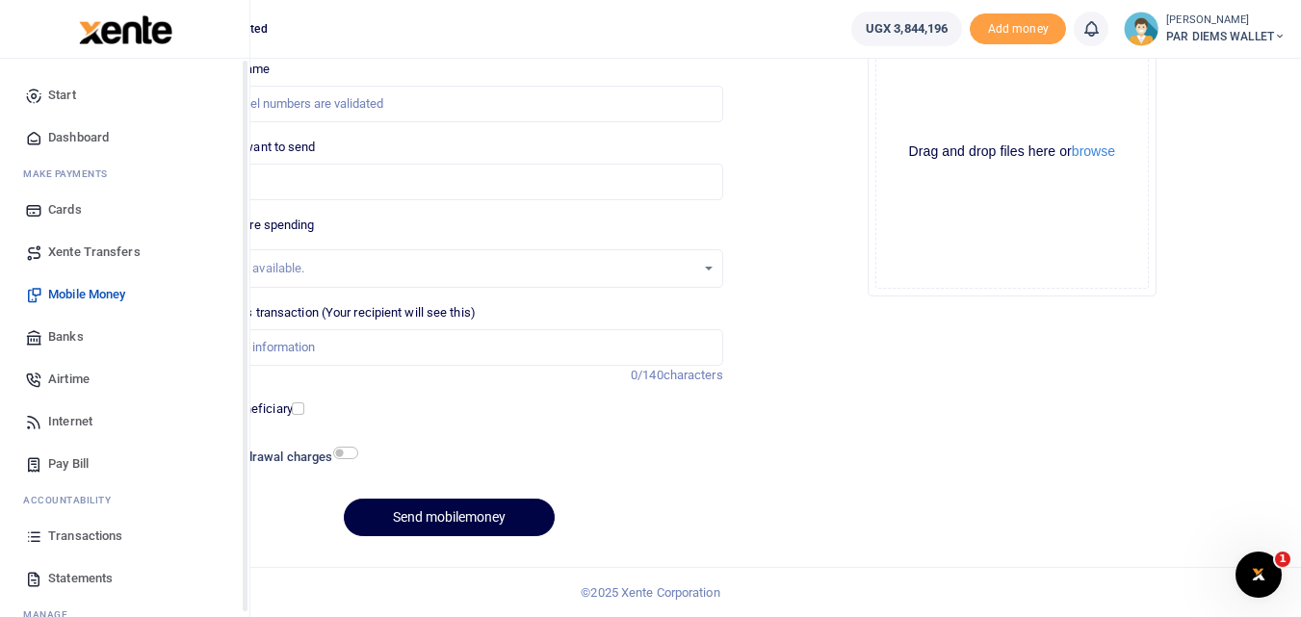
click at [31, 534] on icon at bounding box center [33, 536] width 17 height 17
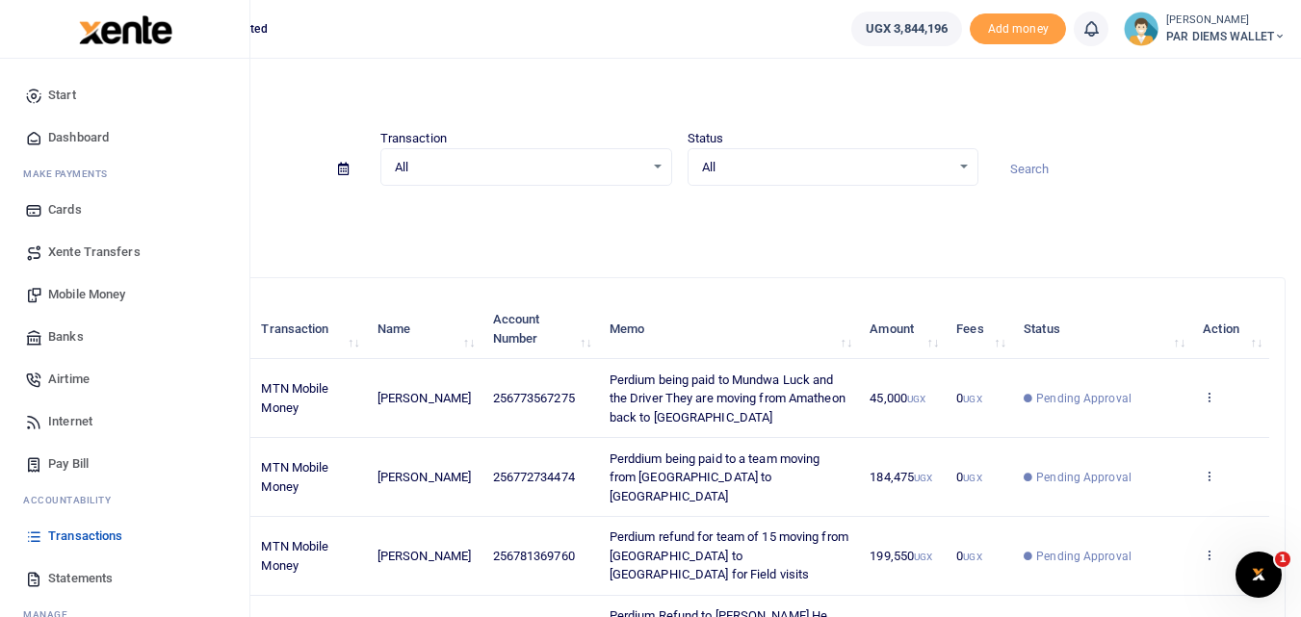
click at [92, 290] on span "Mobile Money" at bounding box center [86, 294] width 77 height 19
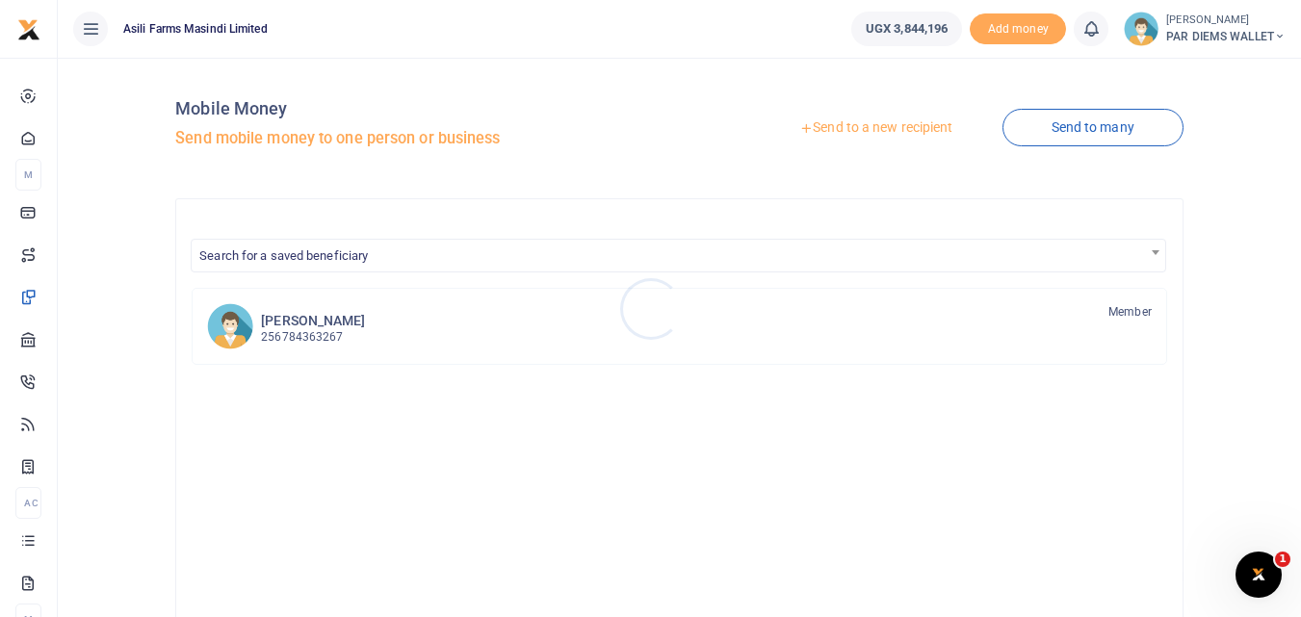
click at [904, 127] on div at bounding box center [650, 308] width 1301 height 617
click at [904, 127] on link "Send to a new recipient" at bounding box center [875, 128] width 251 height 35
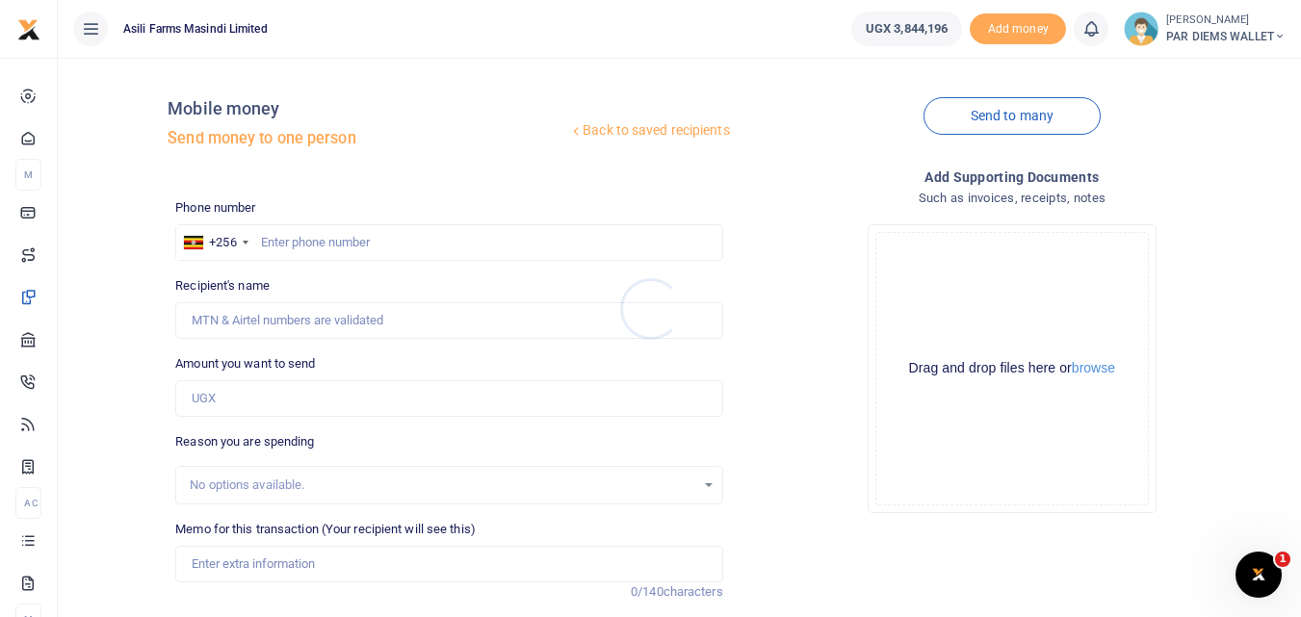
click at [222, 403] on div at bounding box center [650, 308] width 1301 height 617
click at [222, 399] on input "Amount you want to send" at bounding box center [448, 398] width 547 height 37
paste input "(0772707950"
type input "(0772707950"
click at [322, 236] on input "text" at bounding box center [448, 242] width 547 height 37
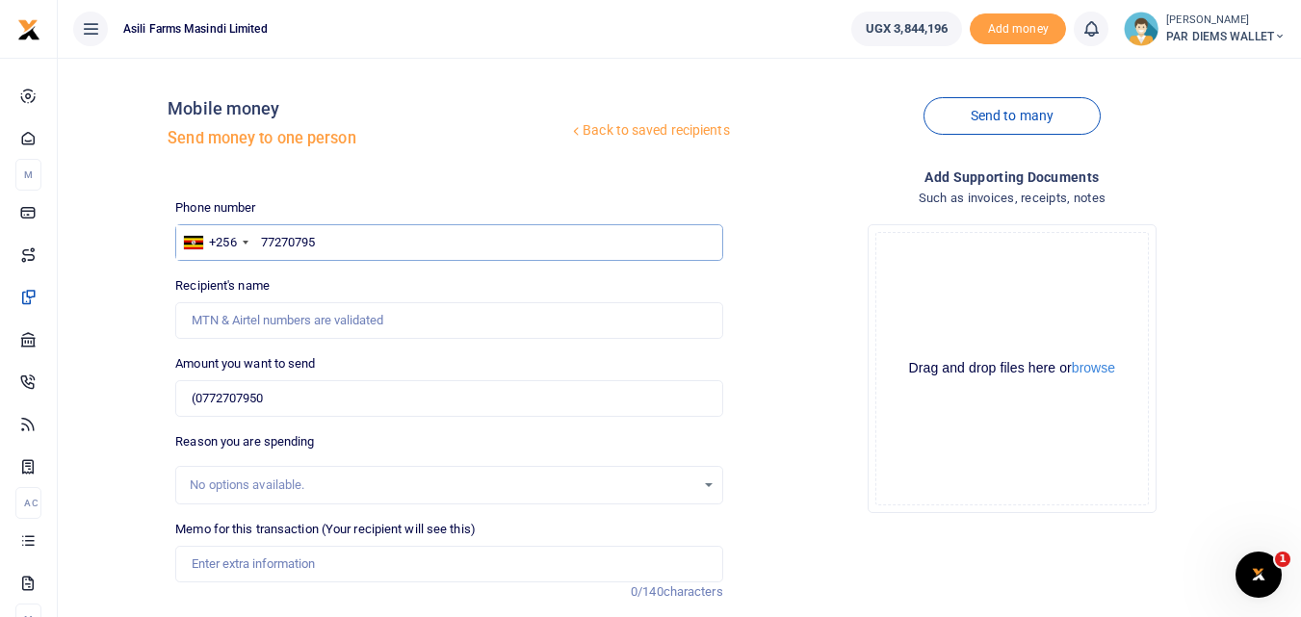
type input "772707950"
type input "Godfrey Enzama"
type input "772707950"
click at [336, 402] on input "(0772707950" at bounding box center [448, 398] width 547 height 37
type input "("
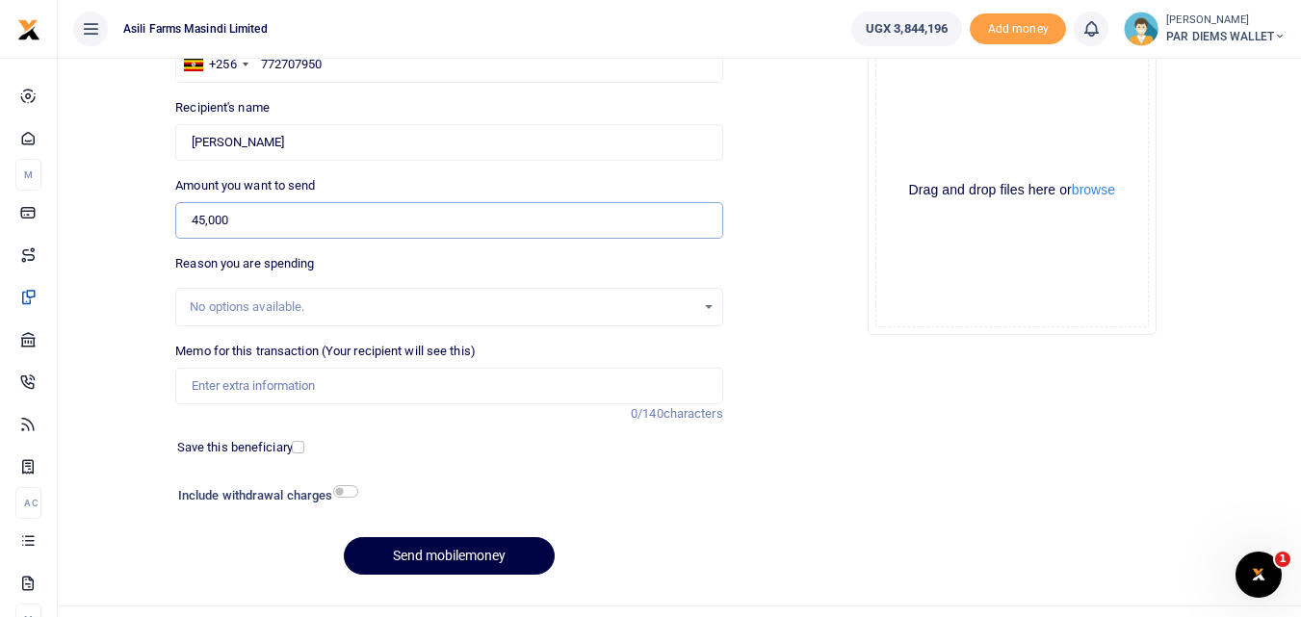
scroll to position [191, 0]
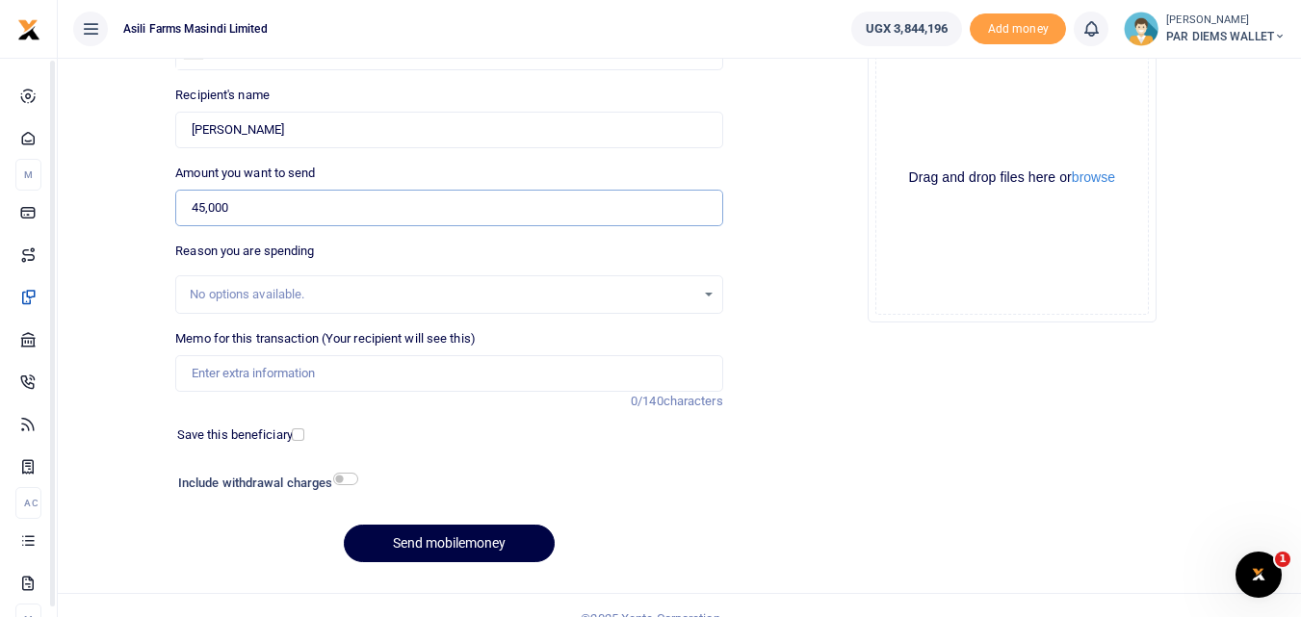
type input "45,000"
click at [254, 370] on input "Memo for this transaction (Your recipient will see this)" at bounding box center [448, 373] width 547 height 37
type input "P"
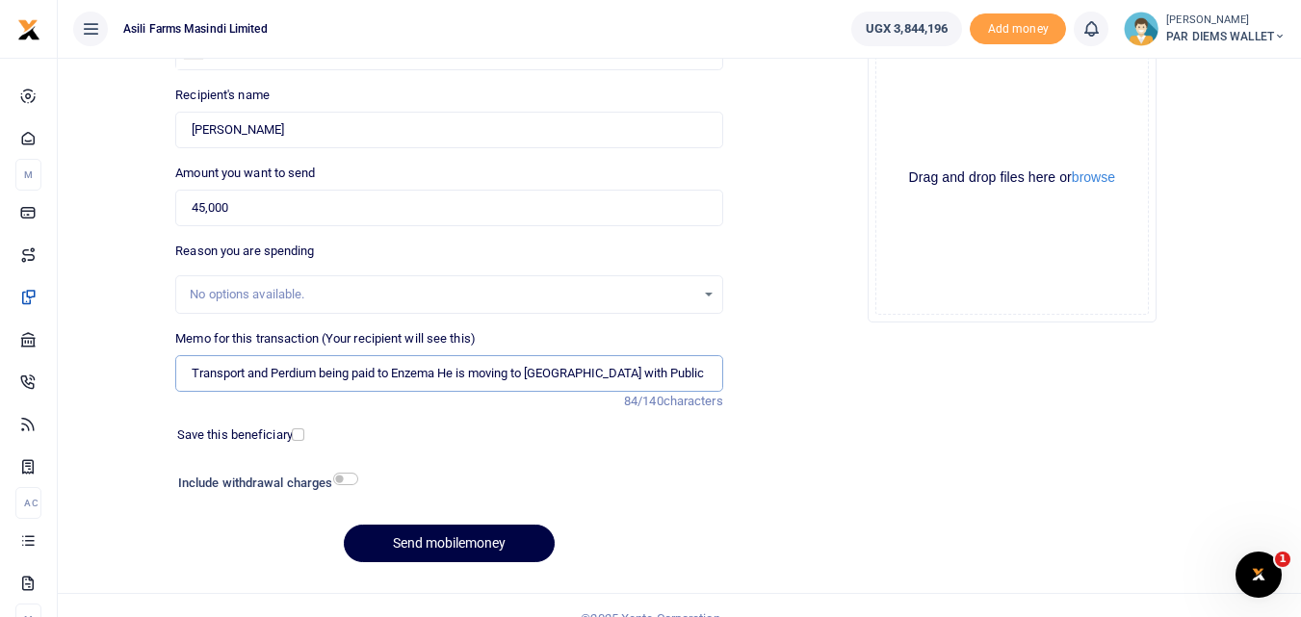
type input "Transport and Perdium being paid to Enzema He is moving to Lutara with Public M…"
click at [906, 116] on div "Drag and drop files here or browse Powered by Uppy" at bounding box center [1012, 178] width 274 height 274
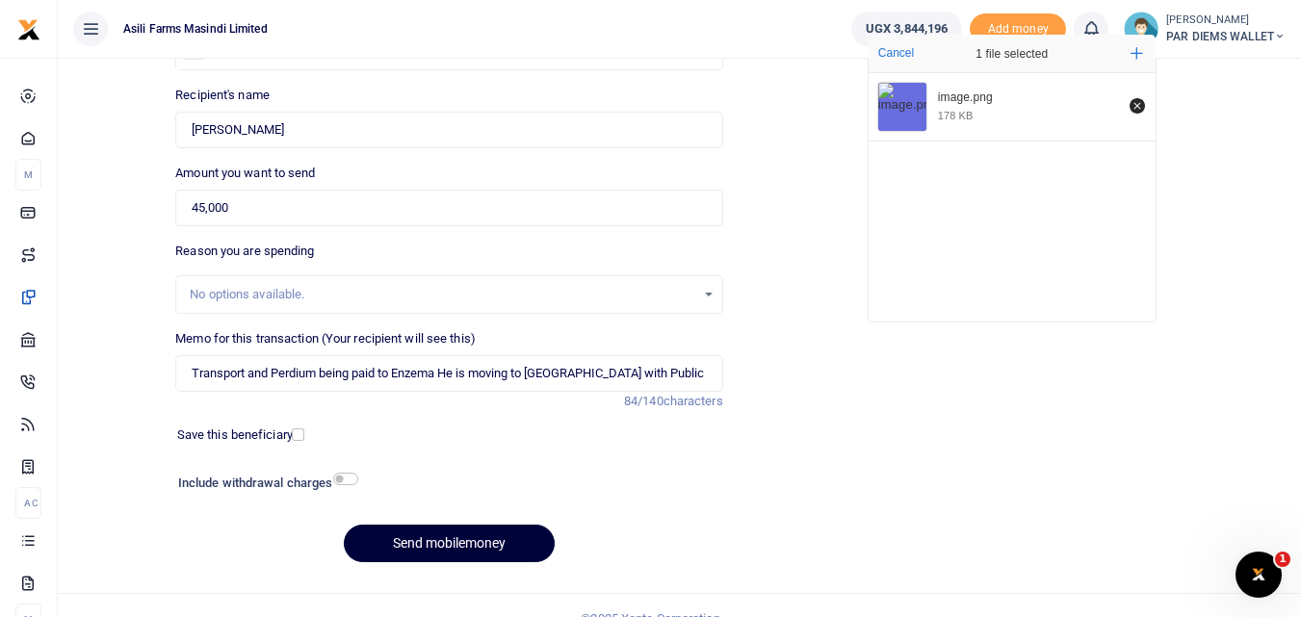
click at [484, 541] on button "Send mobilemoney" at bounding box center [449, 544] width 211 height 38
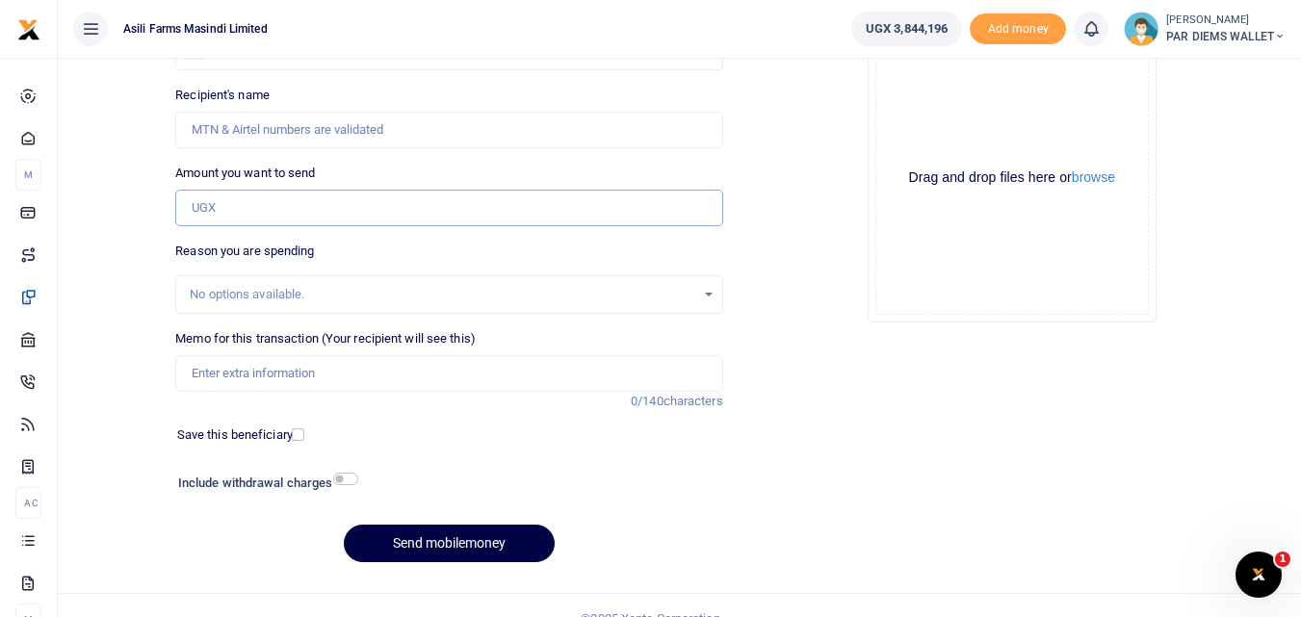
click at [223, 215] on input "Amount you want to send" at bounding box center [448, 208] width 547 height 37
paste input "0787483048"
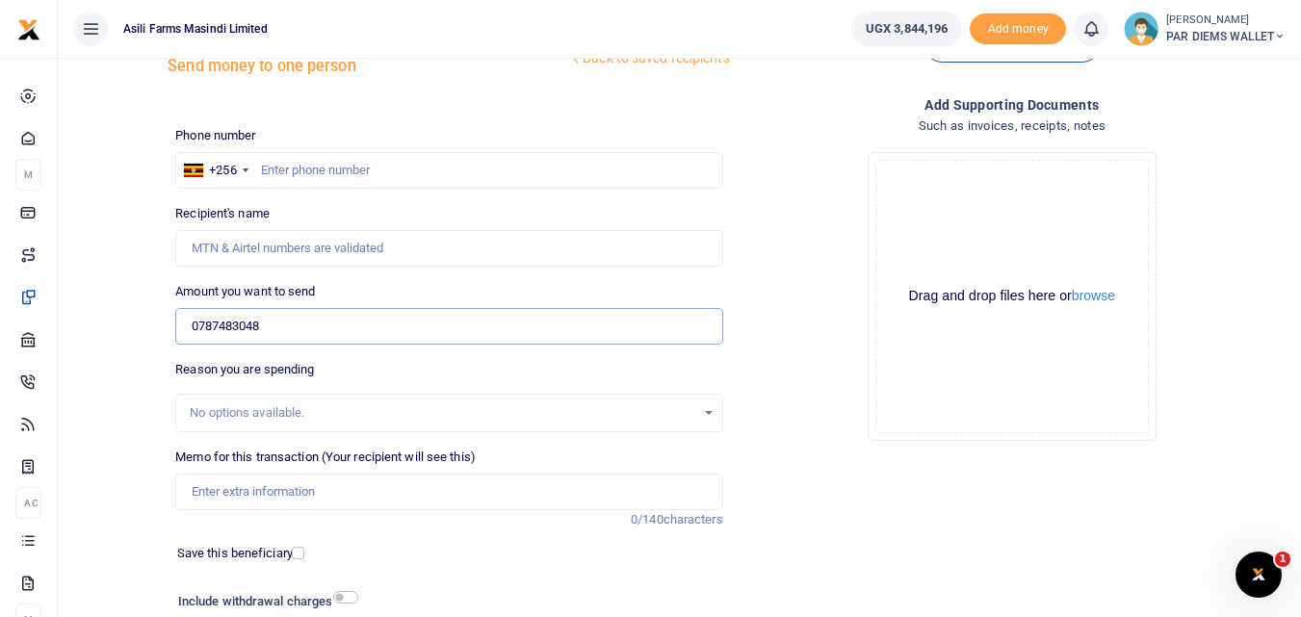
scroll to position [65, 0]
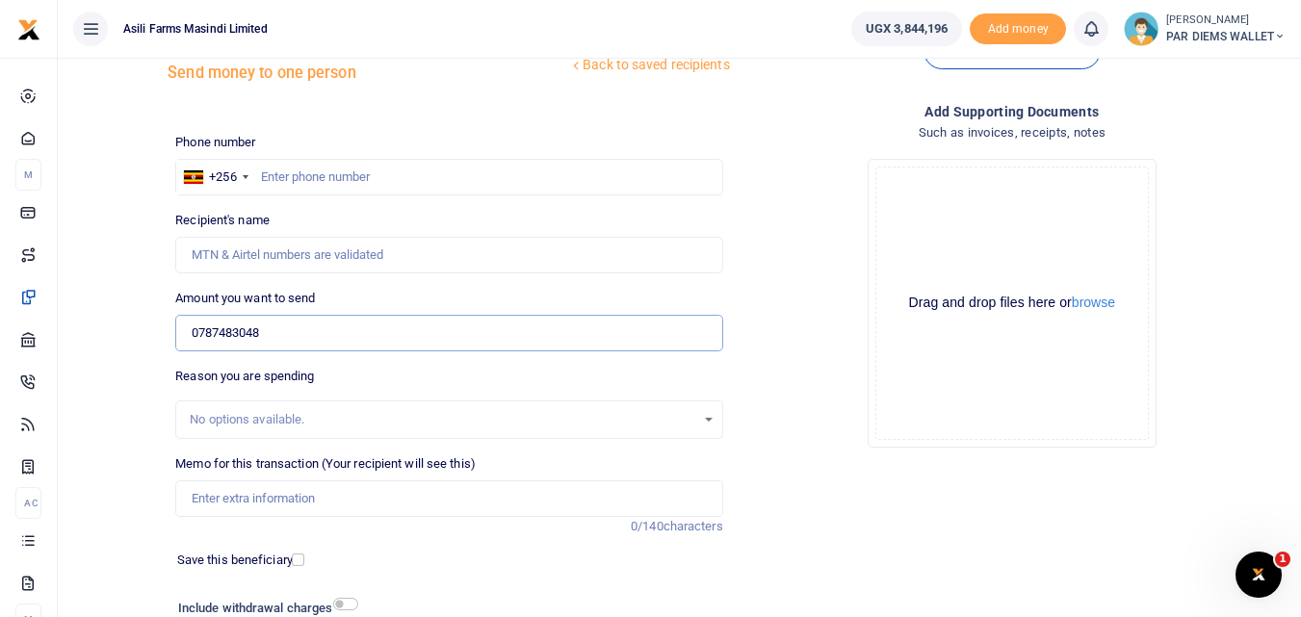
type input "0787483048"
click at [293, 166] on input "text" at bounding box center [448, 177] width 547 height 37
type input "787483048"
type input "[PERSON_NAME]"
type input "787483048"
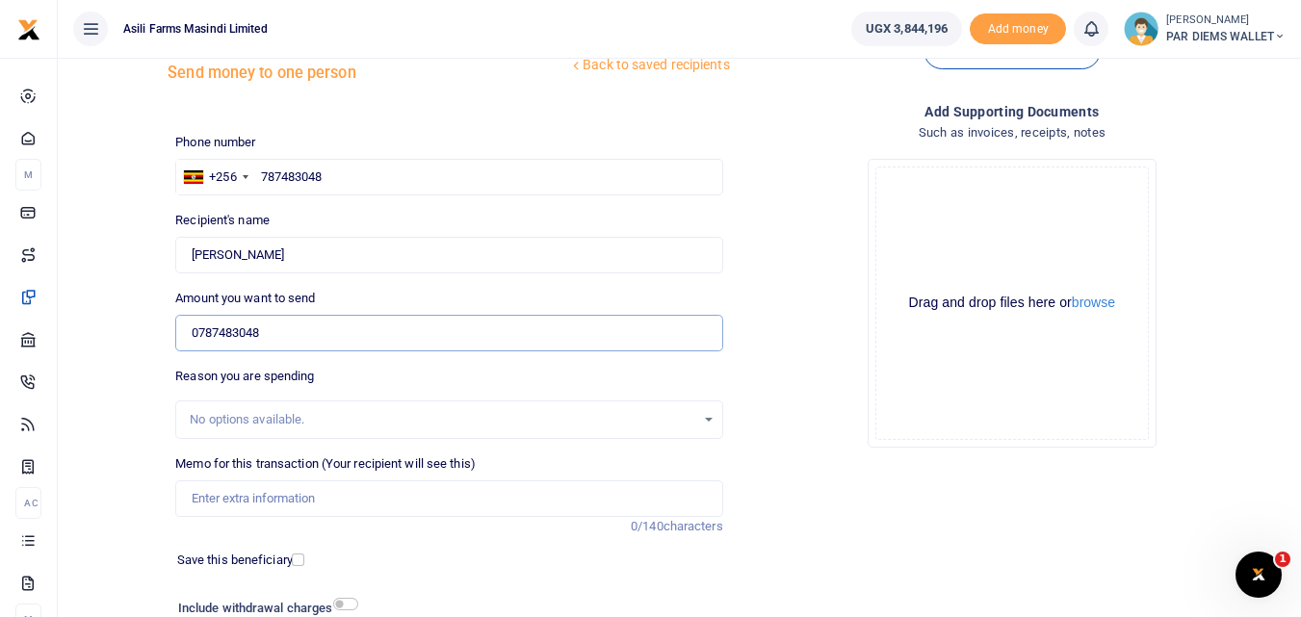
click at [331, 335] on input "0787483048" at bounding box center [448, 333] width 547 height 37
type input "0"
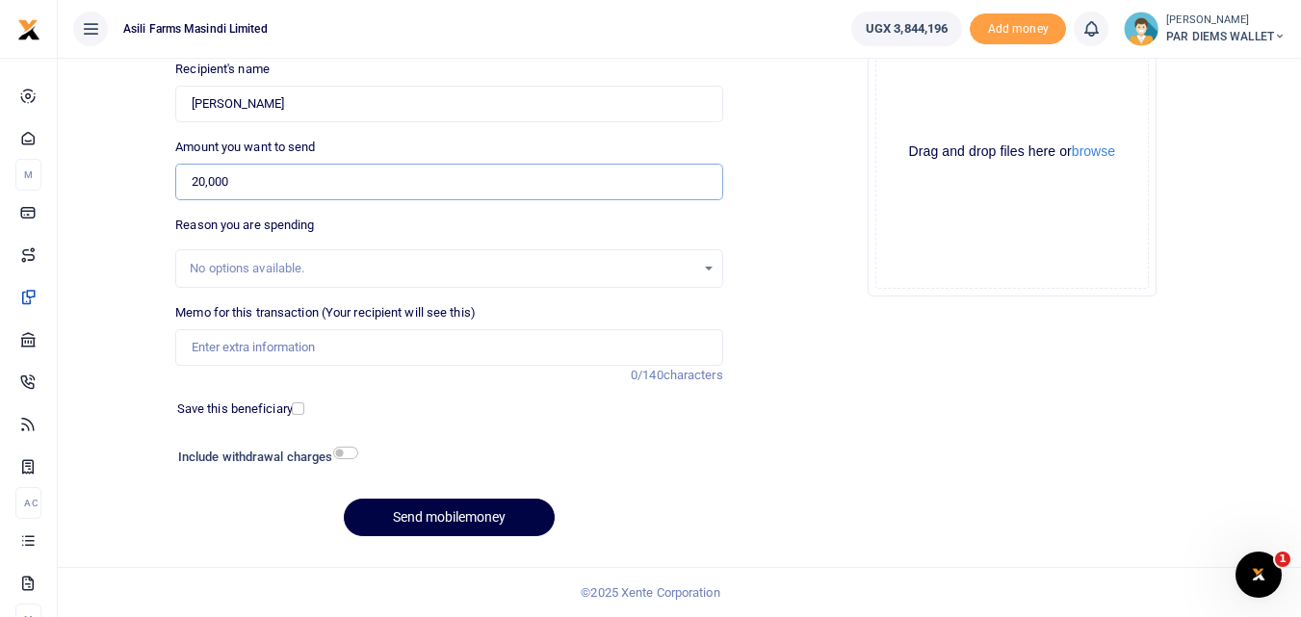
type input "20,000"
click at [306, 342] on input "Memo for this transaction (Your recipient will see this)" at bounding box center [448, 347] width 547 height 37
type input "Perdium being paid to Kugonza He is moving Sprayer to [GEOGRAPHIC_DATA]"
click at [893, 93] on div "Drag and drop files here or browse Powered by Uppy" at bounding box center [1012, 152] width 274 height 274
click at [933, 67] on div "Drag and drop files here or browse Powered by Uppy" at bounding box center [1012, 152] width 274 height 274
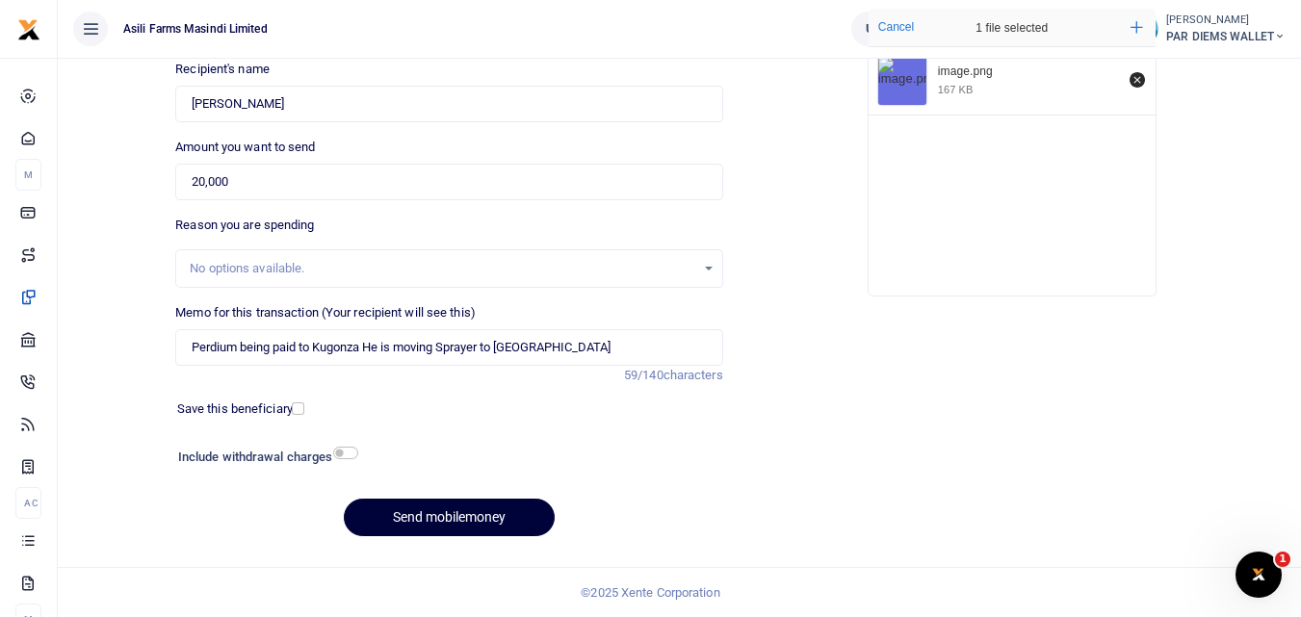
click at [461, 514] on button "Send mobilemoney" at bounding box center [449, 518] width 211 height 38
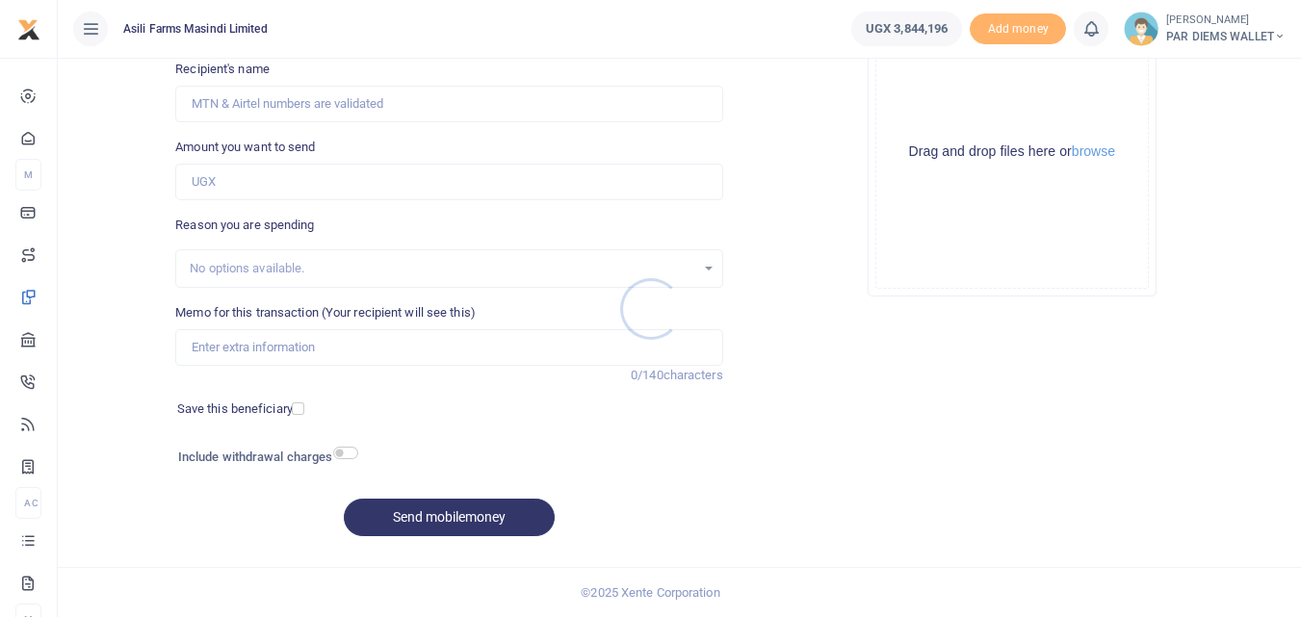
scroll to position [217, 0]
